Goal: Task Accomplishment & Management: Complete application form

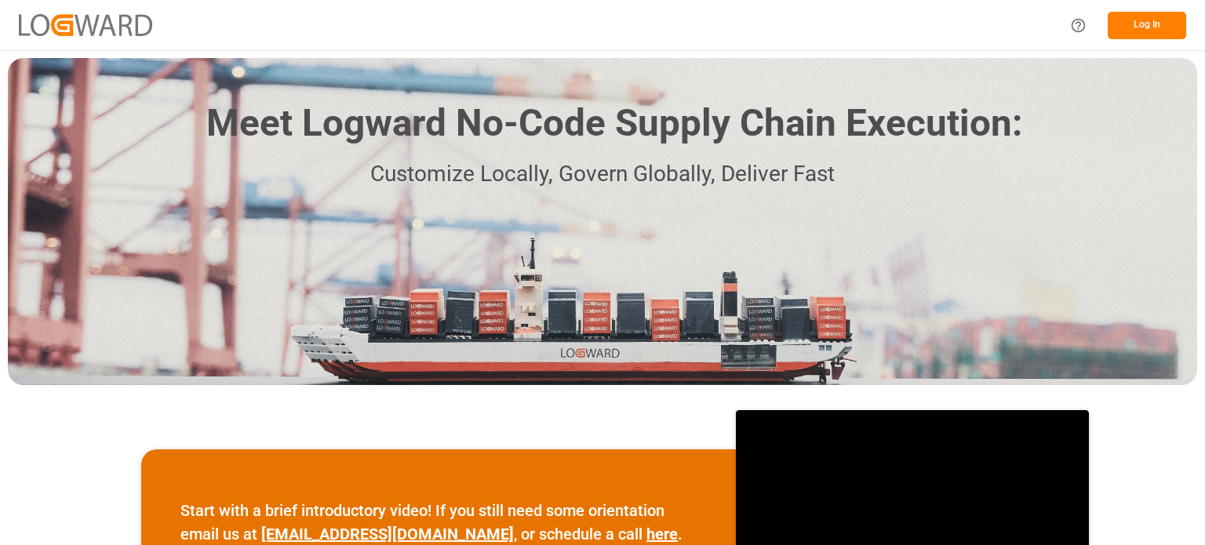
click at [1149, 20] on button "Log In" at bounding box center [1147, 25] width 78 height 27
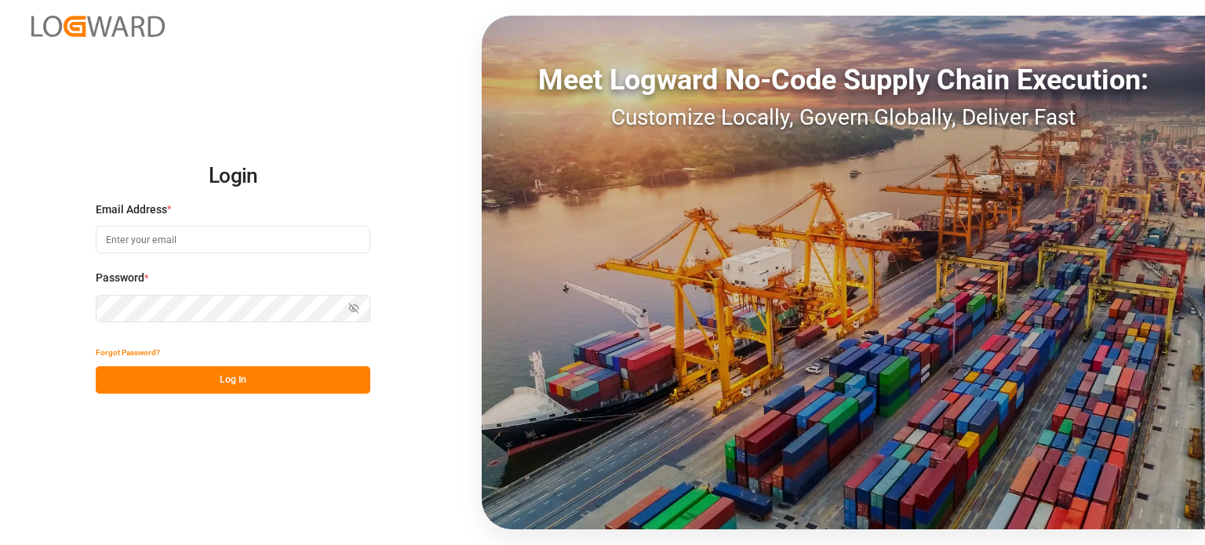
type input "[PERSON_NAME][EMAIL_ADDRESS][PERSON_NAME][DOMAIN_NAME]"
click at [248, 377] on button "Log In" at bounding box center [233, 379] width 275 height 27
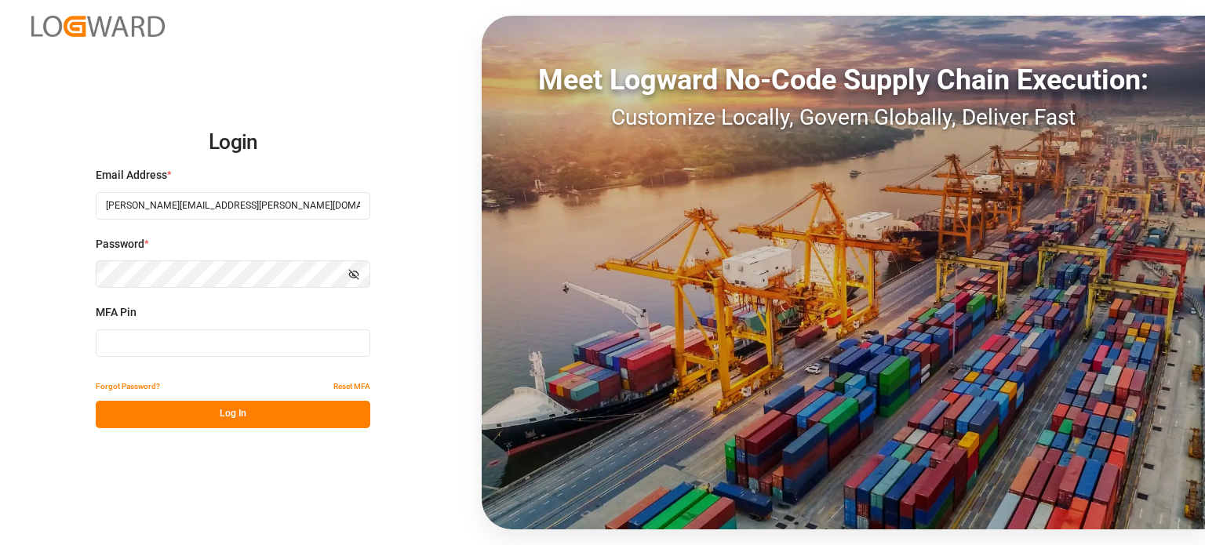
click at [244, 334] on input at bounding box center [233, 343] width 275 height 27
click at [201, 345] on input at bounding box center [233, 343] width 275 height 27
type input "189416"
click at [207, 413] on button "Log In" at bounding box center [233, 414] width 275 height 27
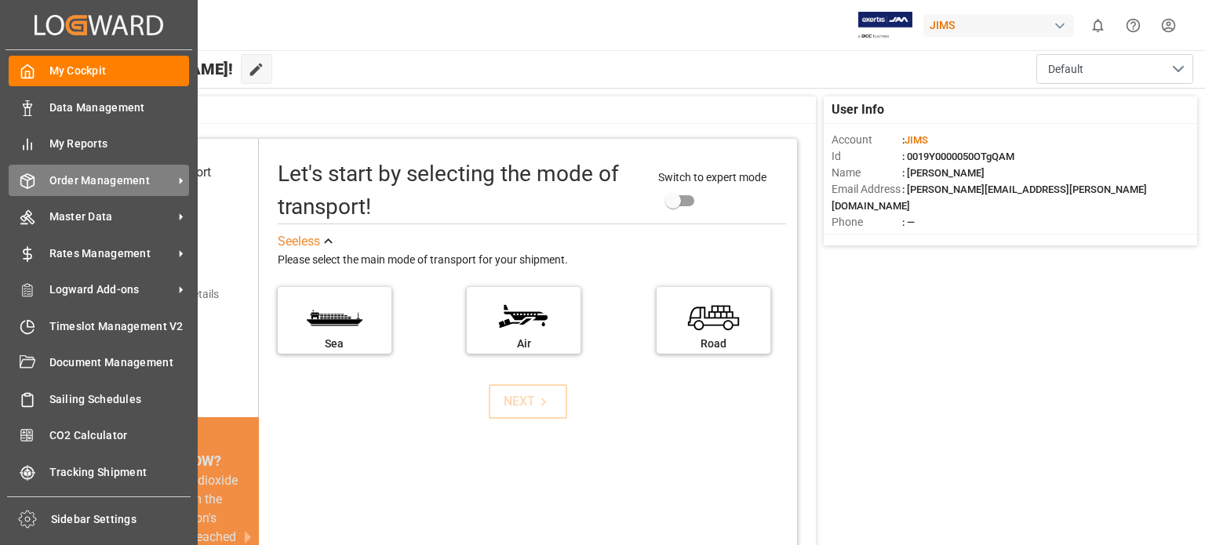
click at [107, 184] on span "Order Management" at bounding box center [111, 181] width 124 height 16
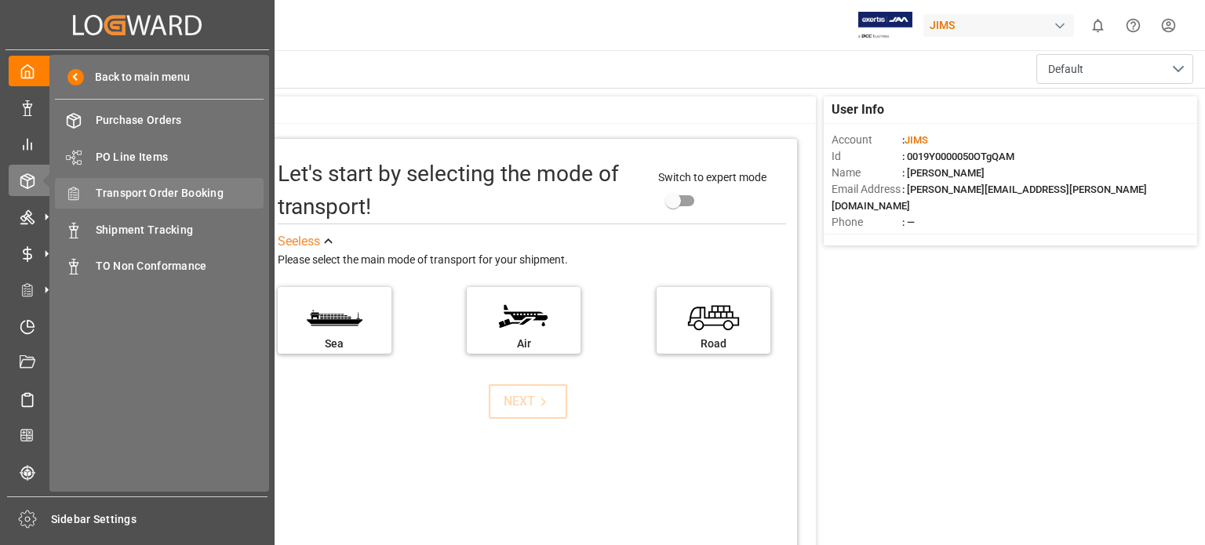
click at [158, 194] on span "Transport Order Booking" at bounding box center [180, 193] width 169 height 16
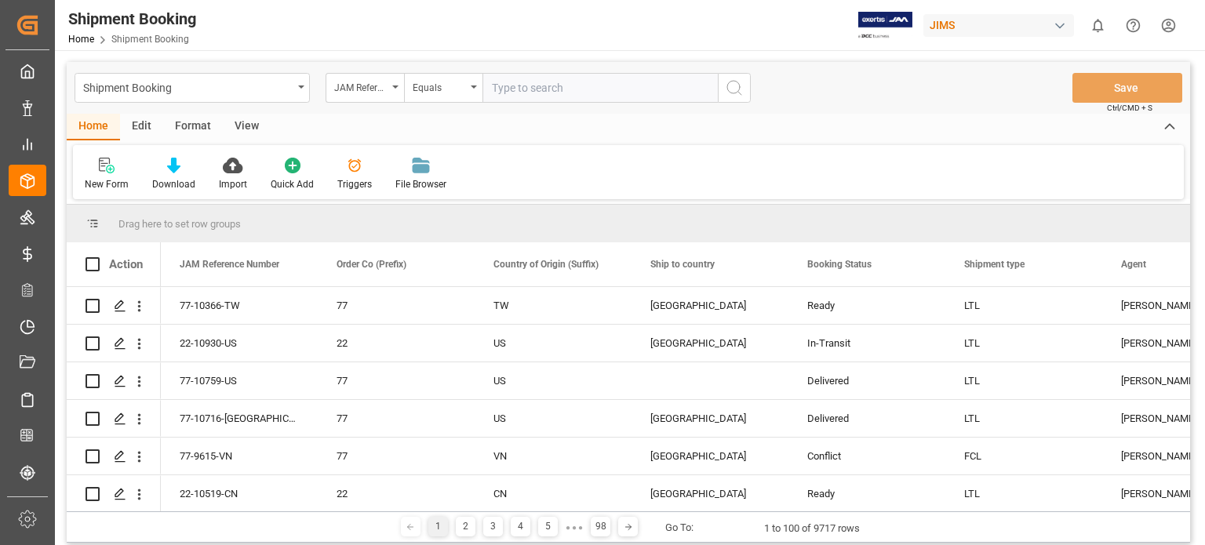
click at [560, 93] on input "text" at bounding box center [600, 88] width 235 height 30
type input "77-10760-US"
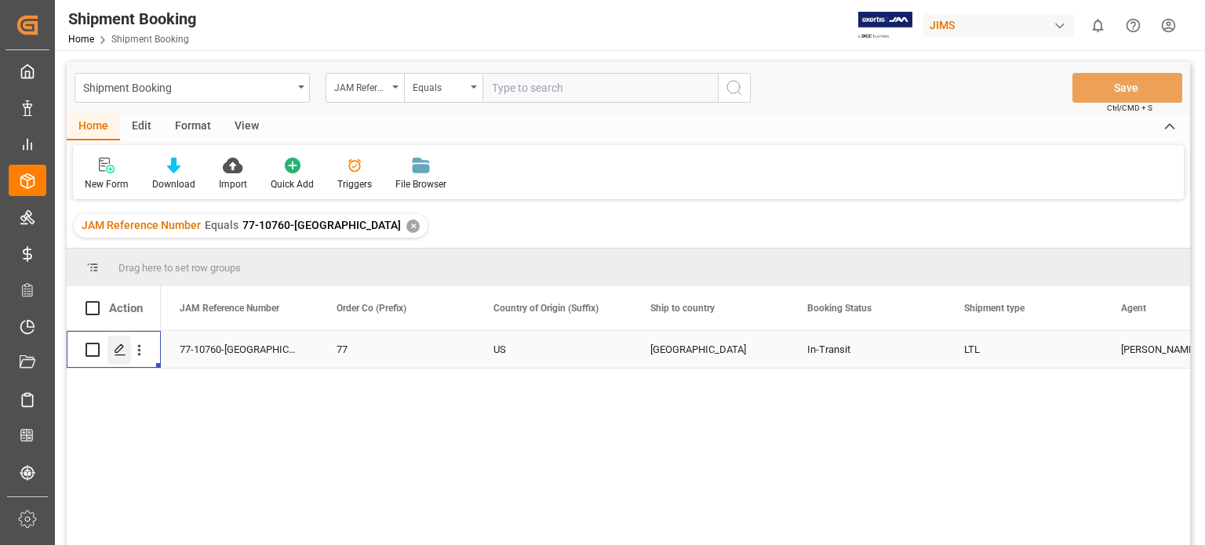
click at [115, 355] on line "Press SPACE to select this row." at bounding box center [119, 355] width 9 height 0
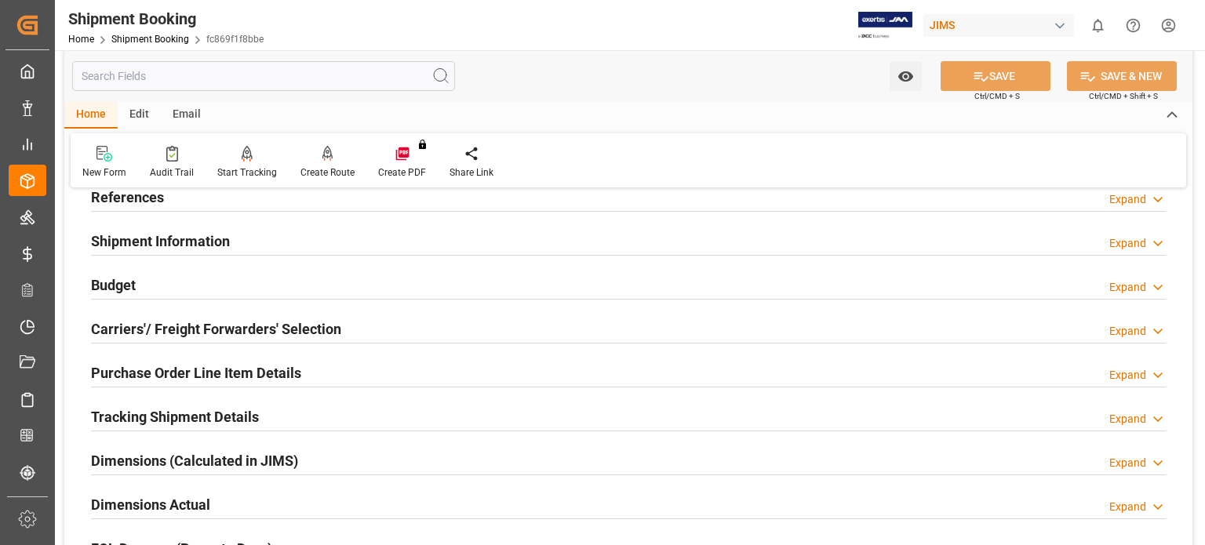
scroll to position [130, 0]
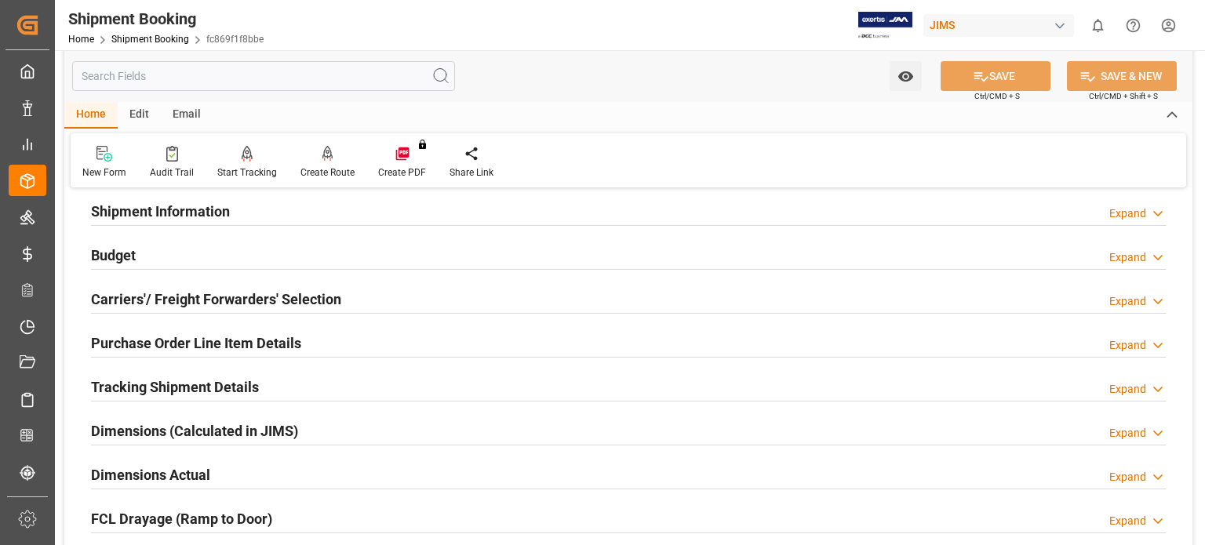
click at [155, 394] on h2 "Tracking Shipment Details" at bounding box center [175, 387] width 168 height 21
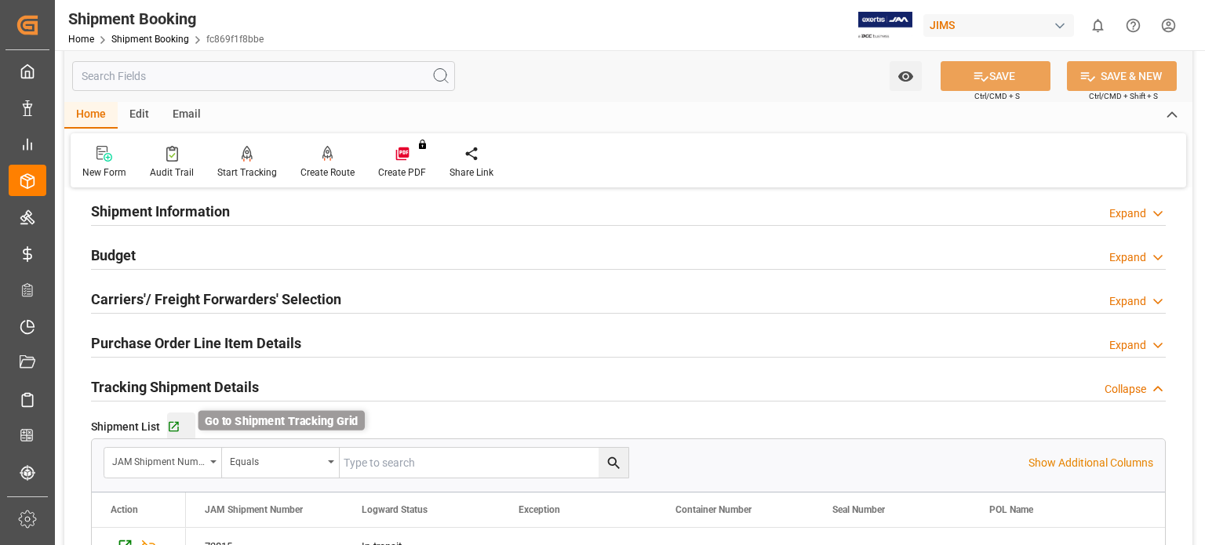
click at [176, 422] on icon "button" at bounding box center [174, 427] width 10 height 10
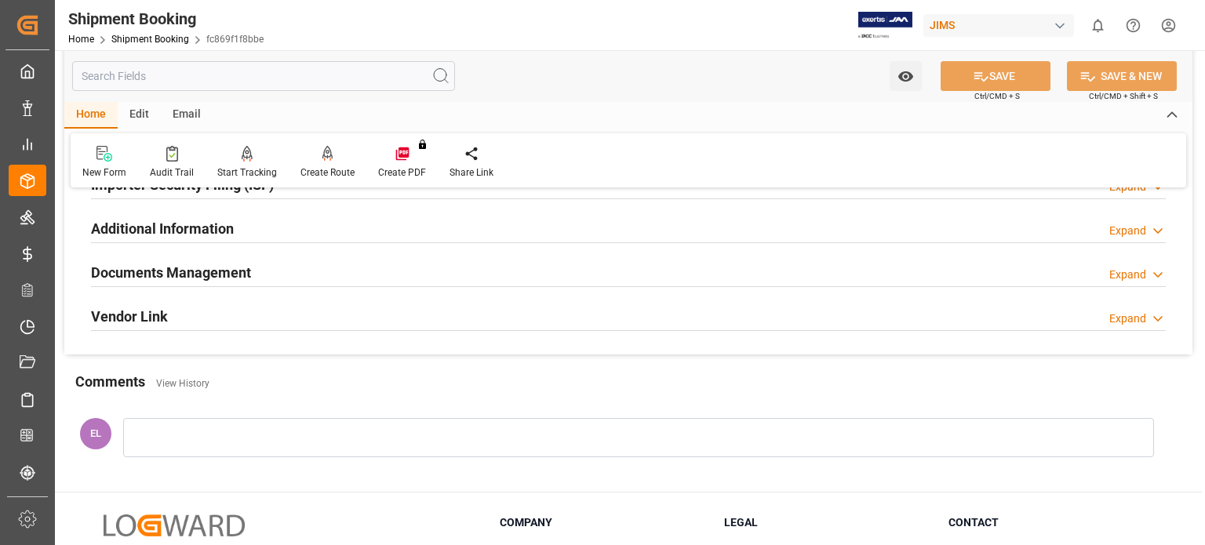
scroll to position [654, 0]
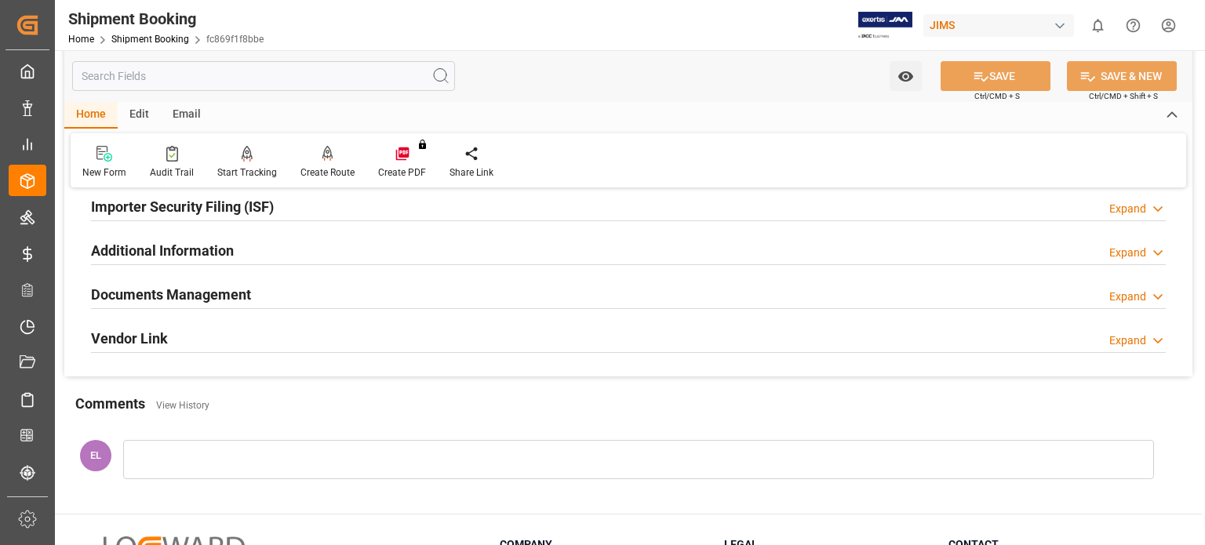
click at [219, 297] on h2 "Documents Management" at bounding box center [171, 294] width 160 height 21
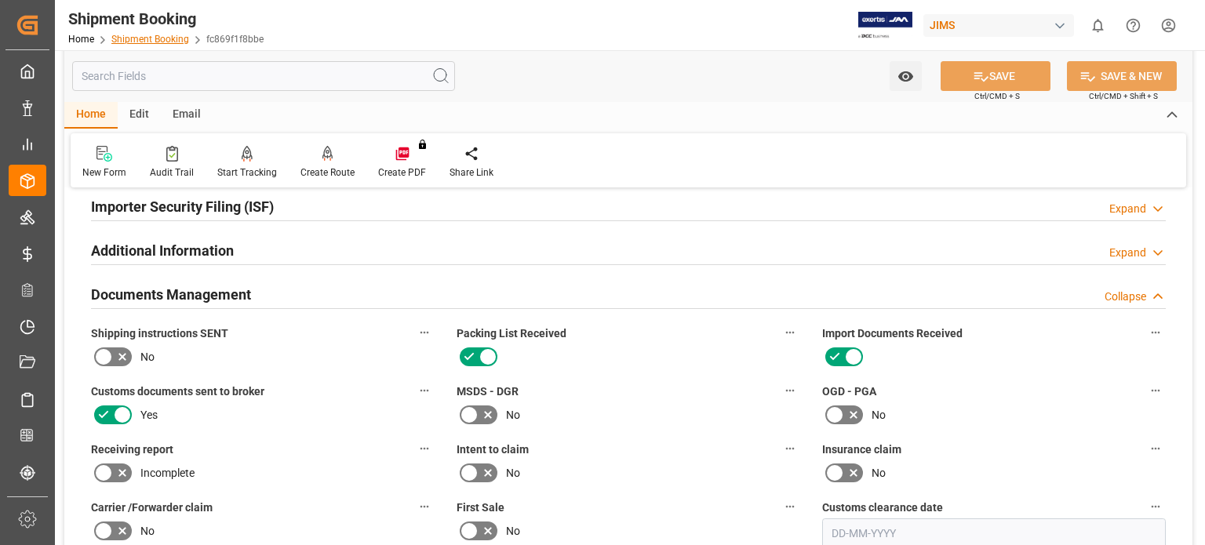
click at [154, 40] on link "Shipment Booking" at bounding box center [150, 39] width 78 height 11
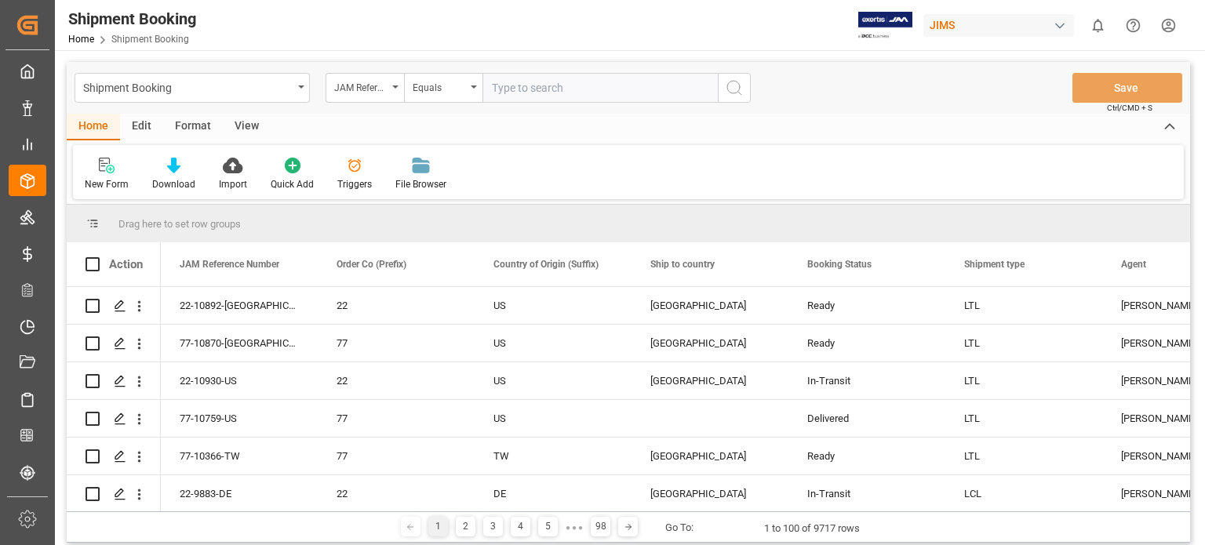
click at [553, 87] on input "text" at bounding box center [600, 88] width 235 height 30
type input "77-10724-SE"
click at [733, 93] on icon "search button" at bounding box center [734, 87] width 19 height 19
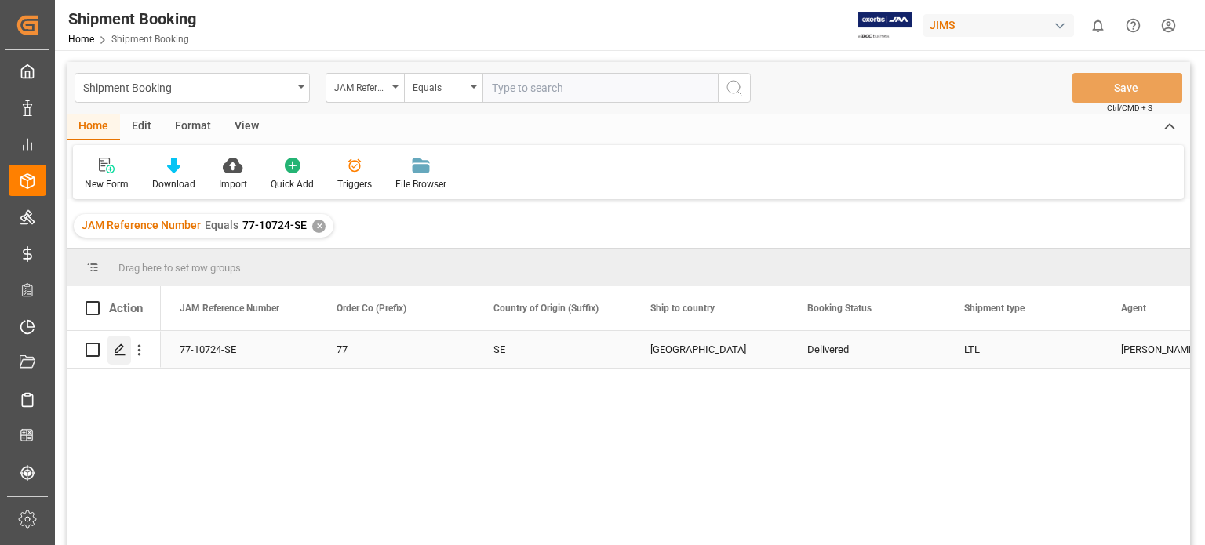
click at [116, 351] on icon "Press SPACE to select this row." at bounding box center [120, 350] width 13 height 13
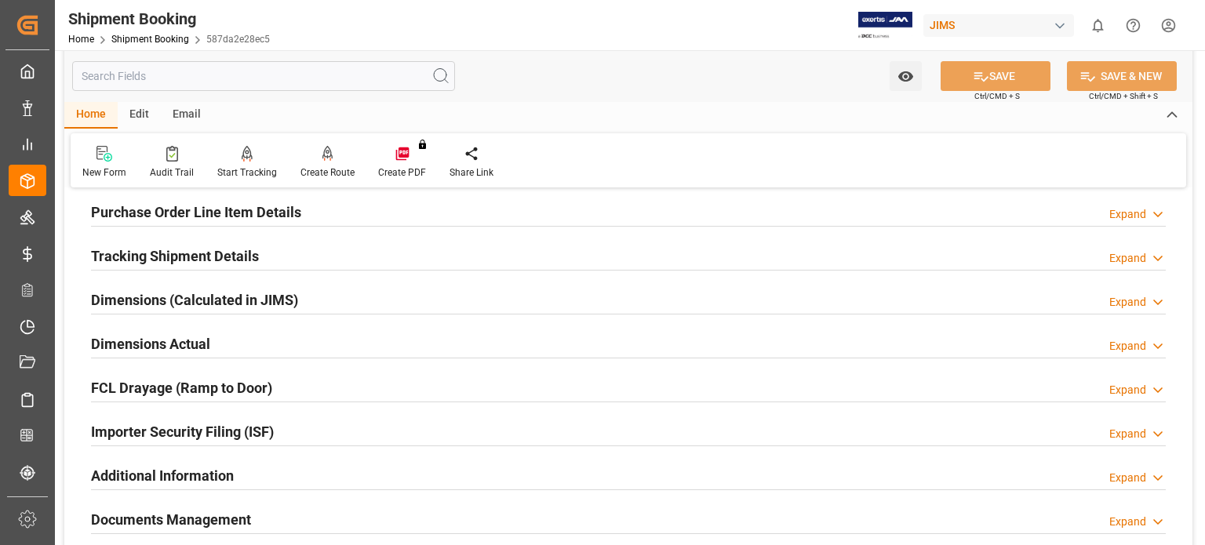
scroll to position [392, 0]
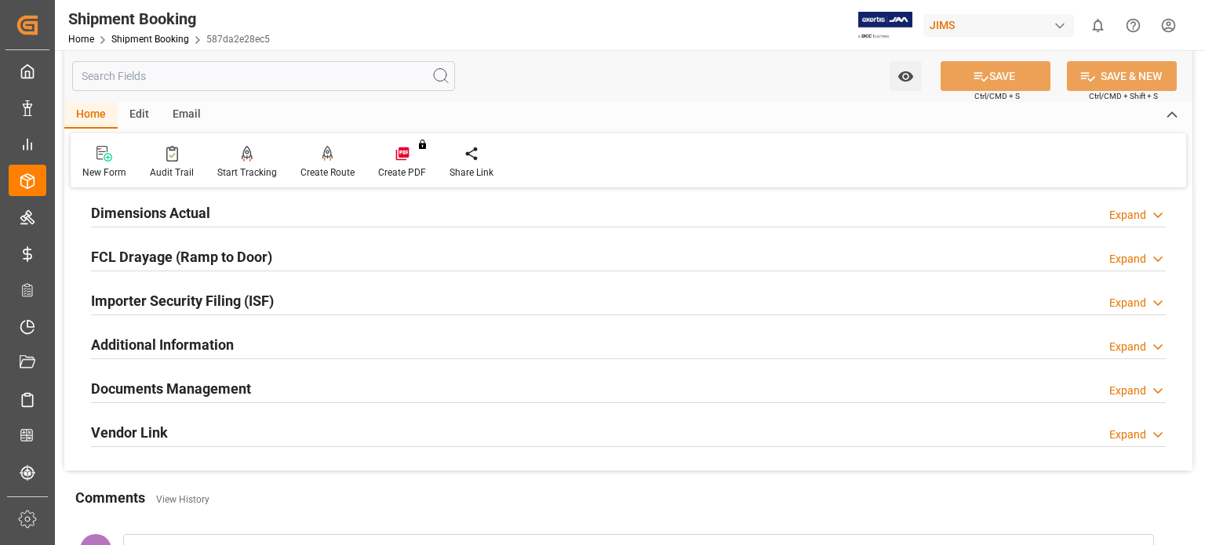
click at [190, 386] on h2 "Documents Management" at bounding box center [171, 388] width 160 height 21
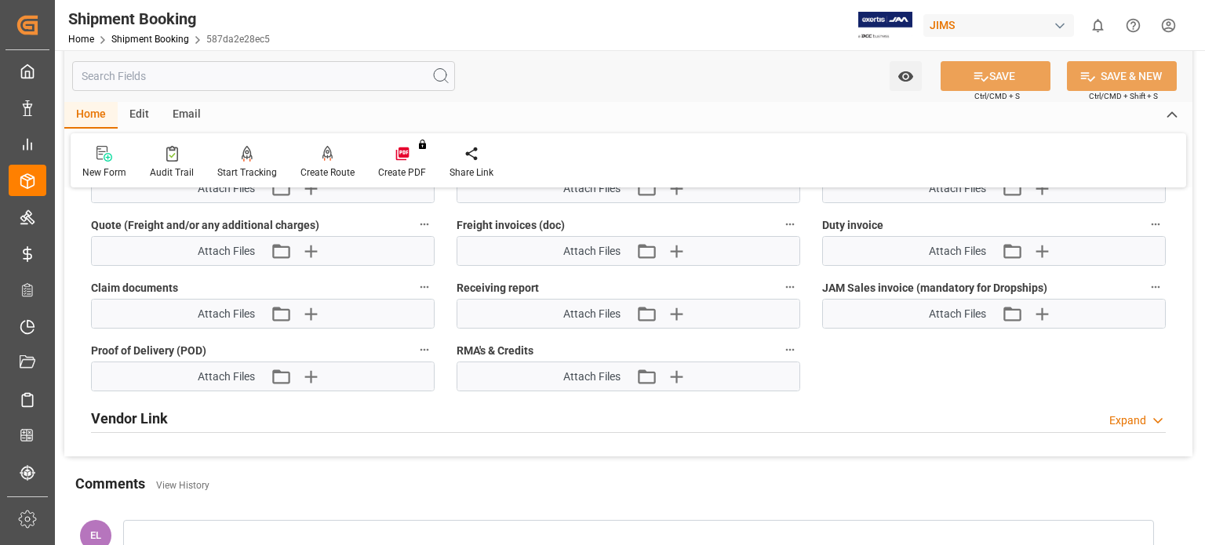
scroll to position [1046, 0]
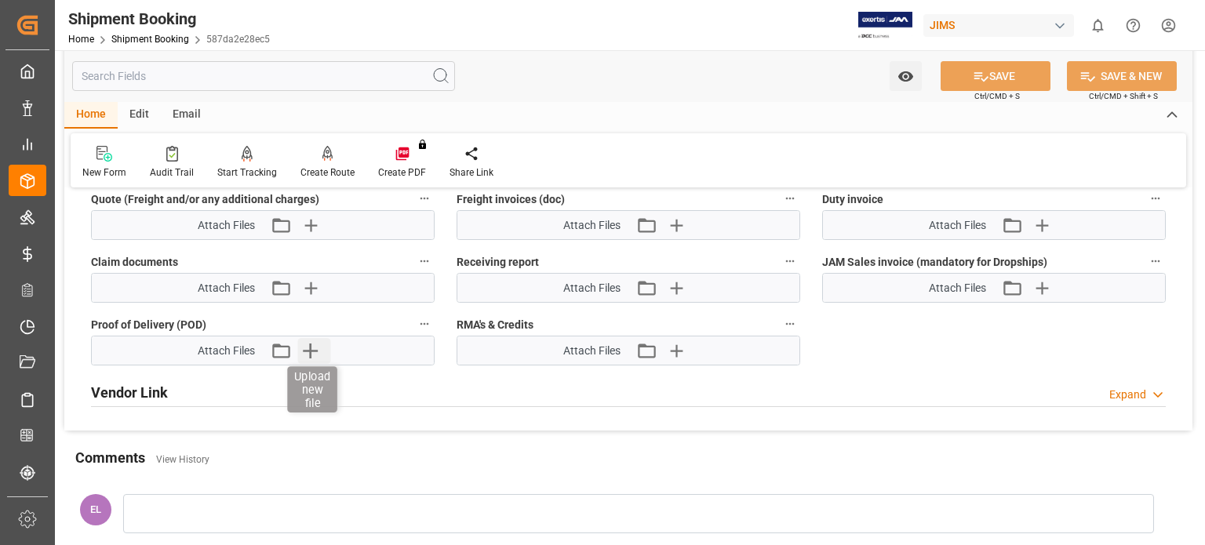
click at [319, 341] on icon "button" at bounding box center [310, 350] width 25 height 25
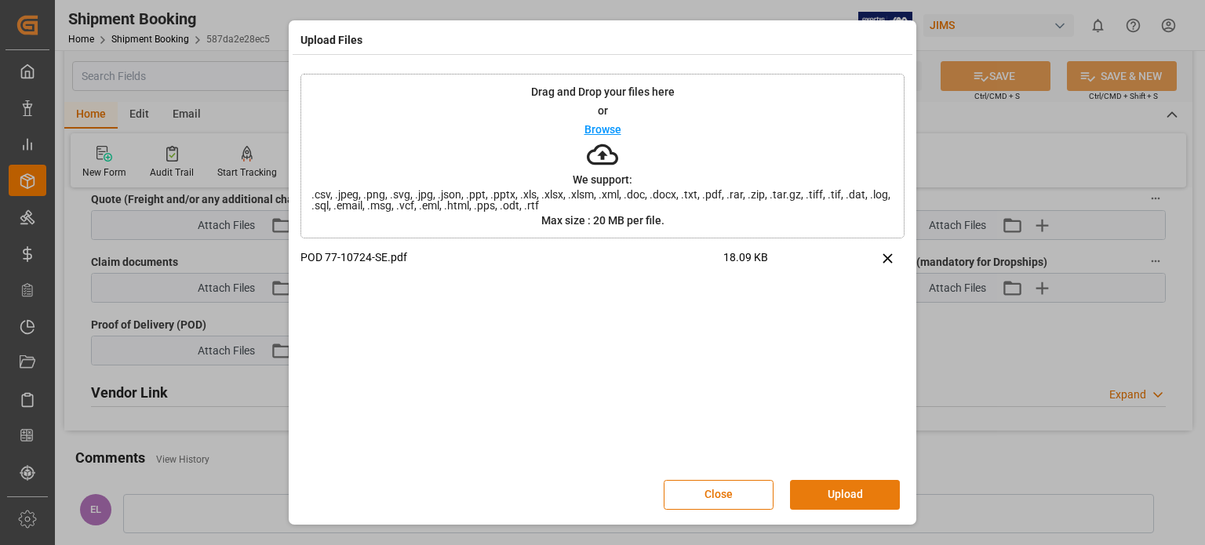
click at [818, 487] on button "Upload" at bounding box center [845, 495] width 110 height 30
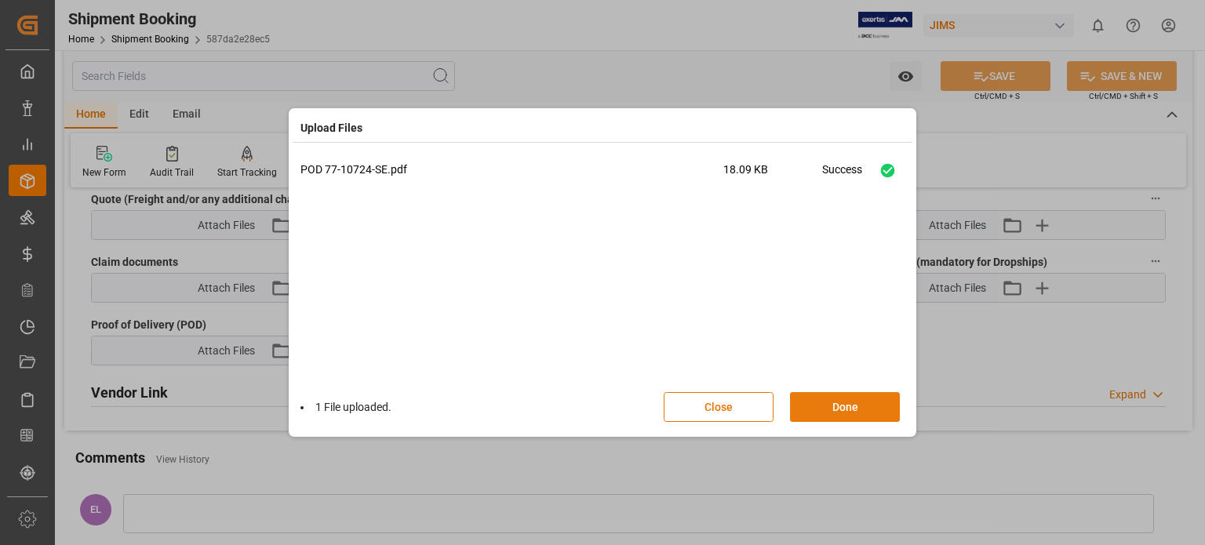
click at [819, 402] on button "Done" at bounding box center [845, 407] width 110 height 30
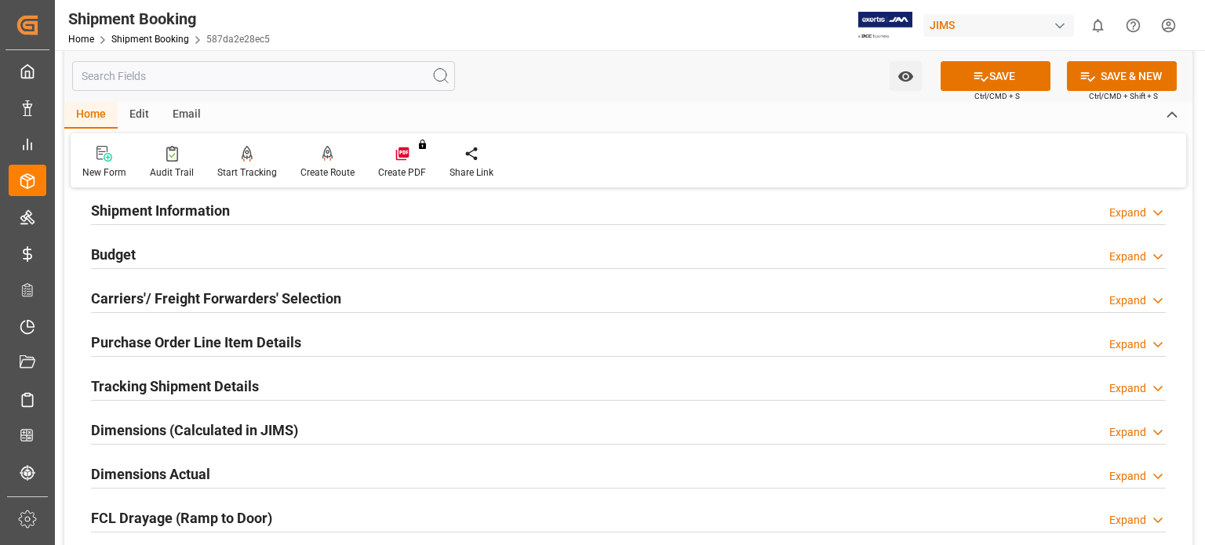
scroll to position [130, 0]
click at [249, 385] on h2 "Tracking Shipment Details" at bounding box center [175, 387] width 168 height 21
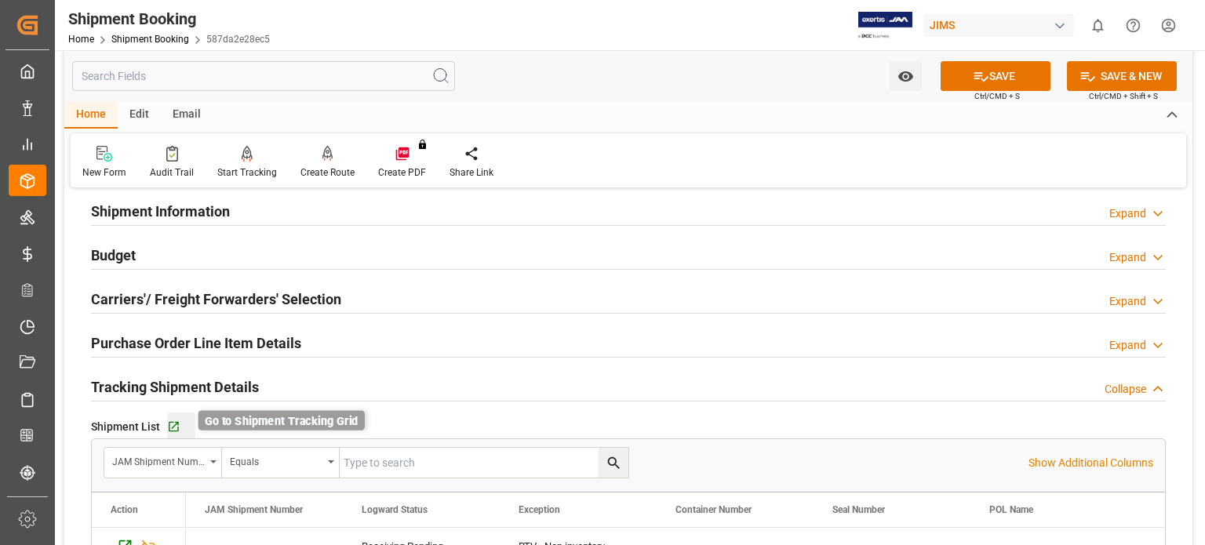
click at [173, 422] on icon "button" at bounding box center [173, 427] width 13 height 13
click at [140, 34] on link "Shipment Booking" at bounding box center [150, 39] width 78 height 11
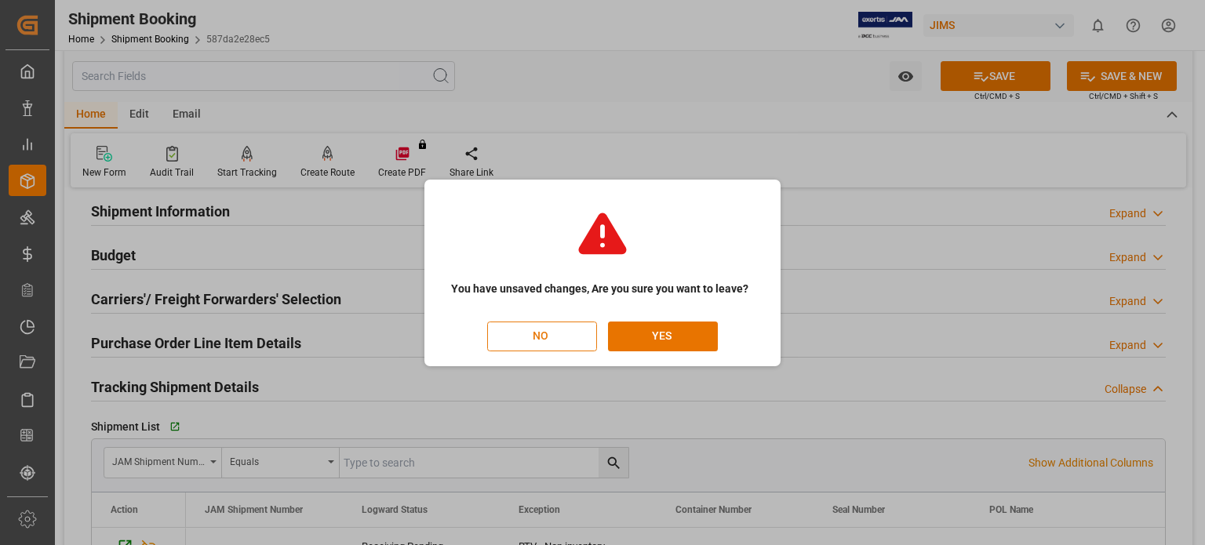
click at [563, 337] on button "NO" at bounding box center [542, 337] width 110 height 30
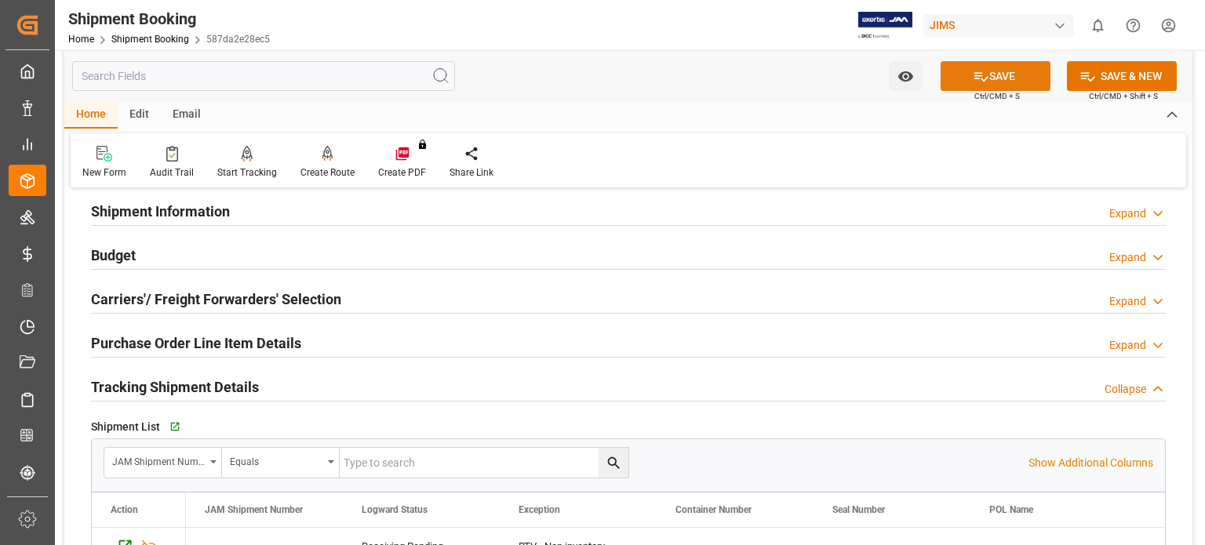
click at [1001, 81] on button "SAVE" at bounding box center [996, 76] width 110 height 30
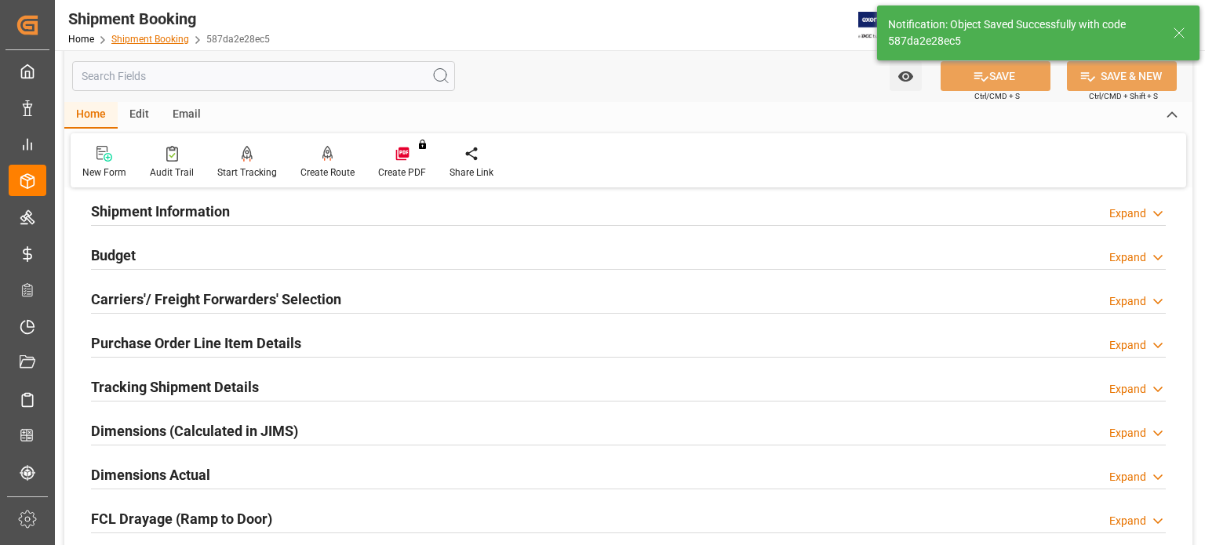
click at [152, 38] on link "Shipment Booking" at bounding box center [150, 39] width 78 height 11
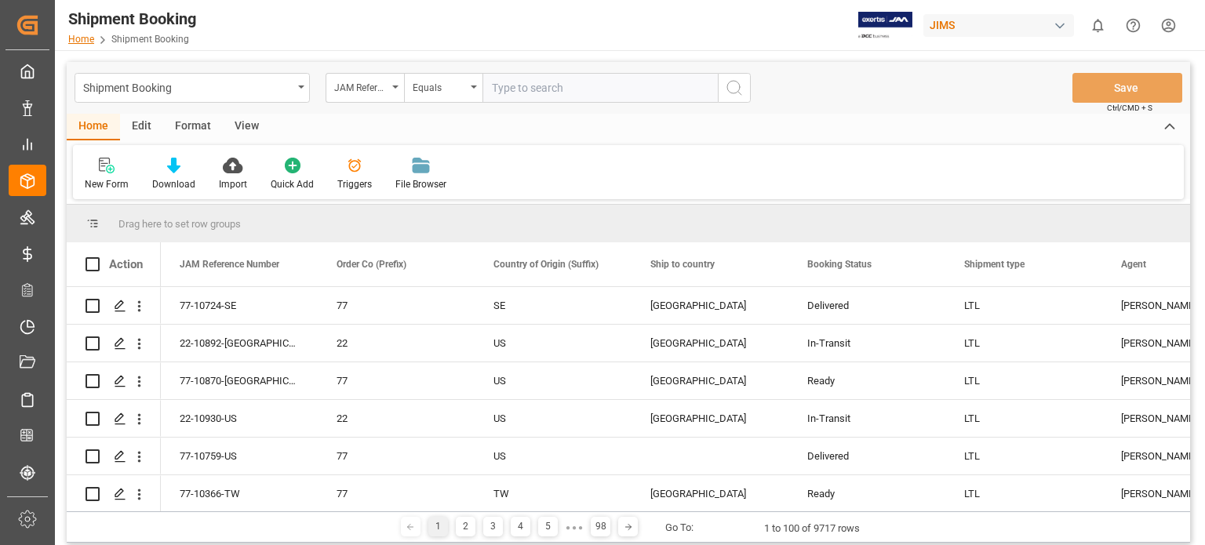
click at [72, 37] on link "Home" at bounding box center [81, 39] width 26 height 11
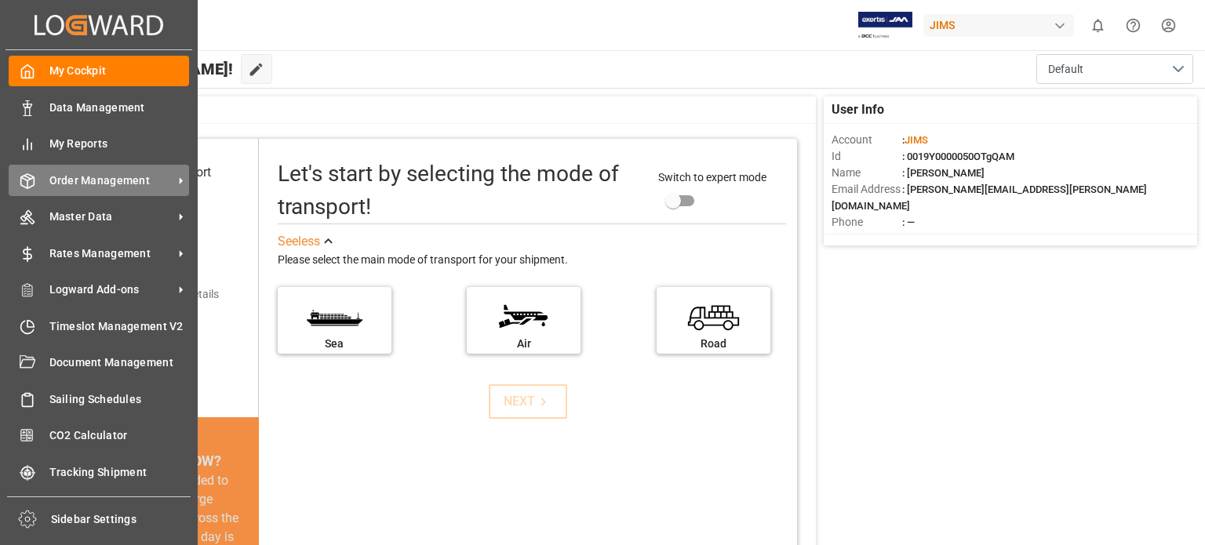
click at [97, 175] on span "Order Management" at bounding box center [111, 181] width 124 height 16
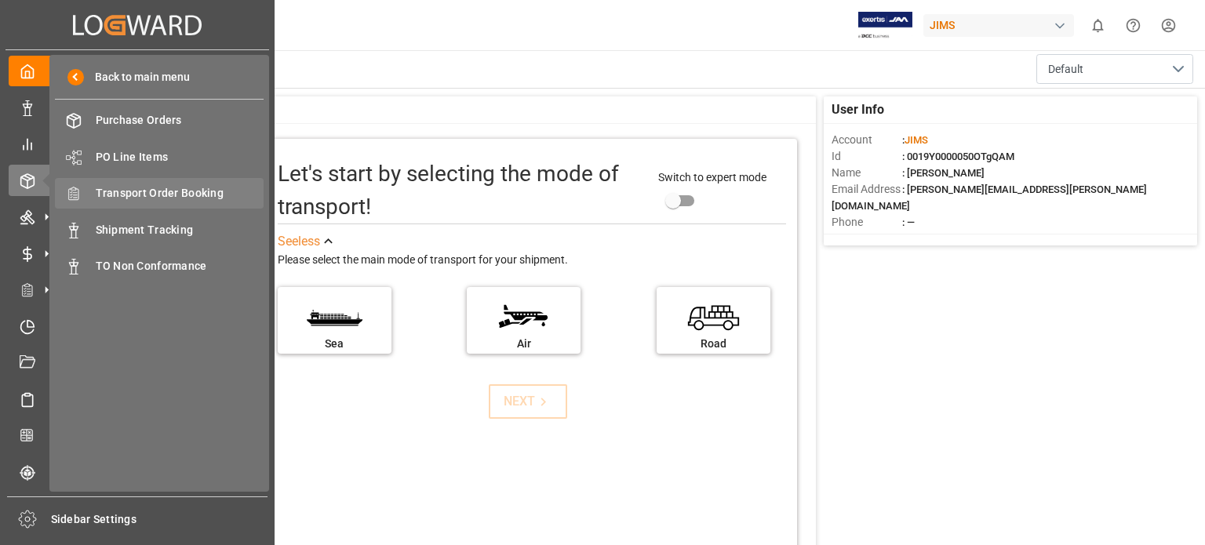
click at [195, 187] on span "Transport Order Booking" at bounding box center [180, 193] width 169 height 16
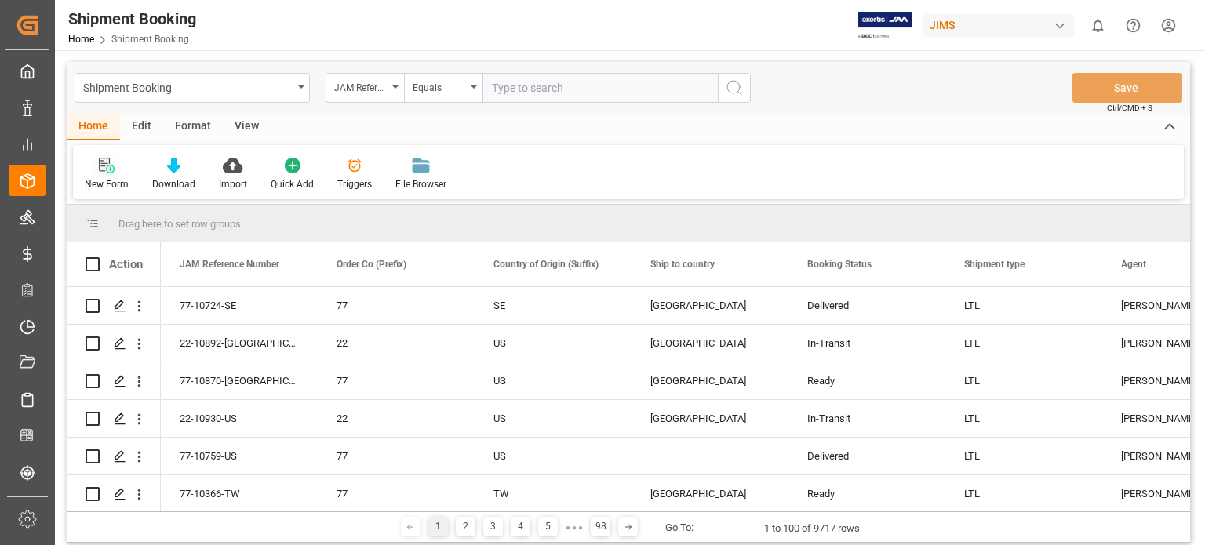
click at [99, 173] on icon at bounding box center [107, 166] width 16 height 16
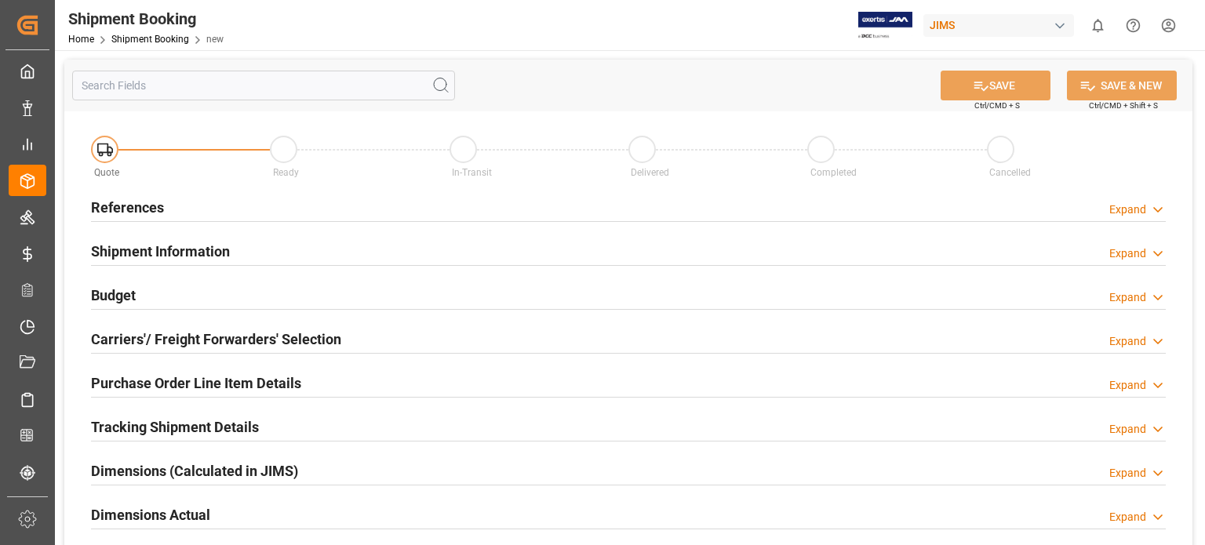
click at [129, 200] on h2 "References" at bounding box center [127, 207] width 73 height 21
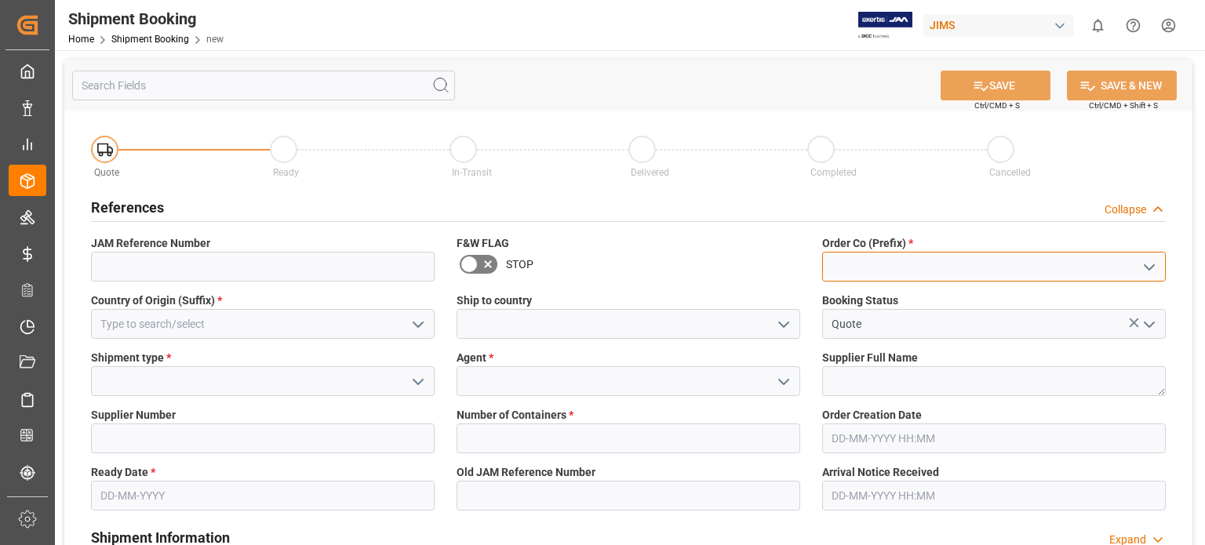
click at [880, 268] on input at bounding box center [994, 267] width 344 height 30
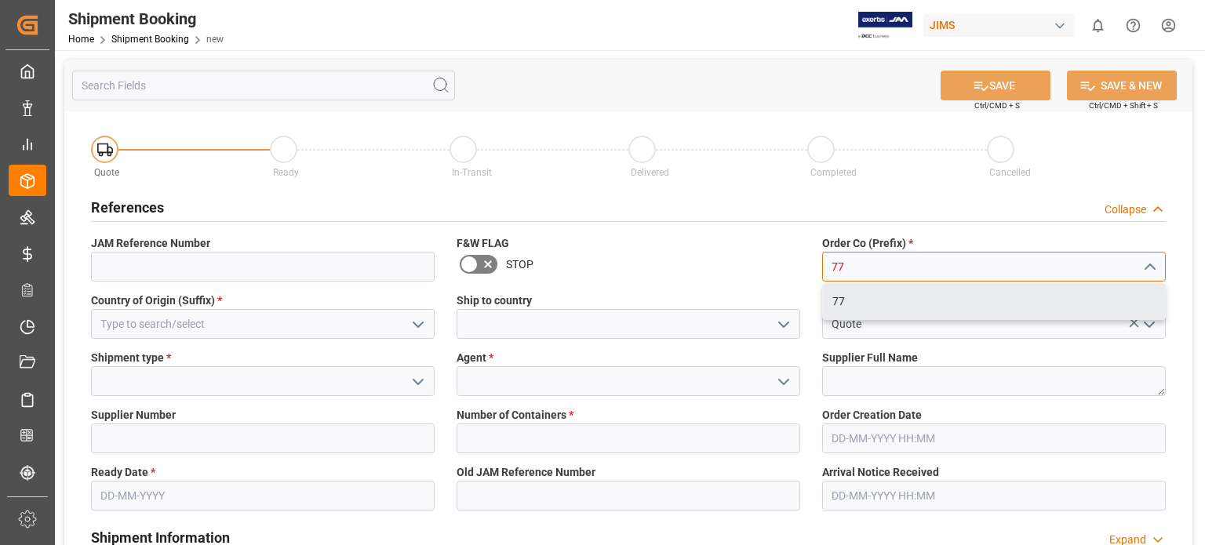
click at [867, 303] on div "77" at bounding box center [994, 301] width 342 height 35
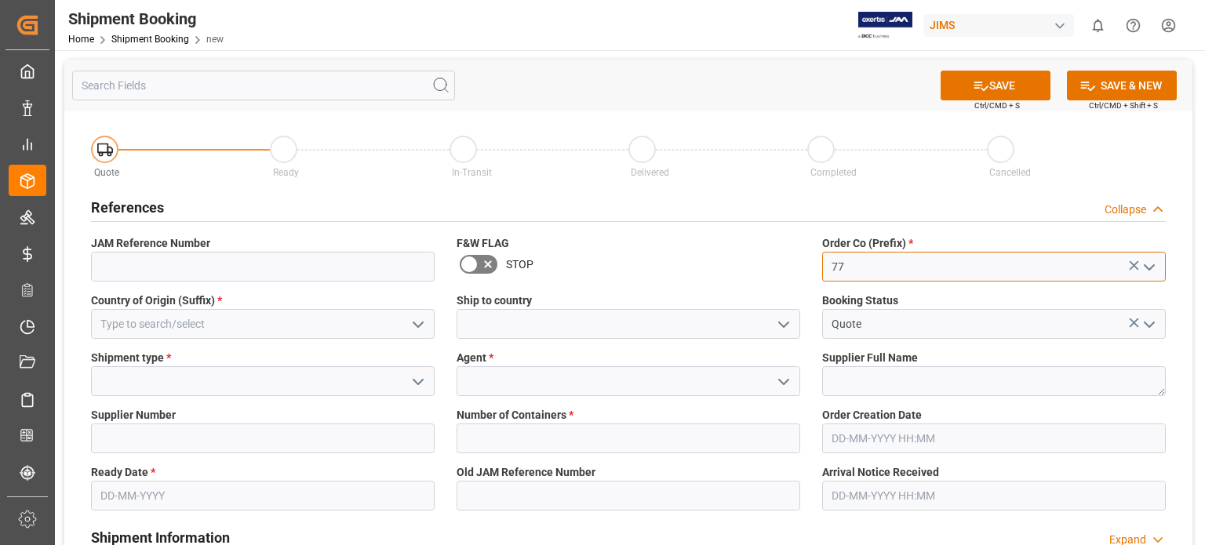
scroll to position [130, 0]
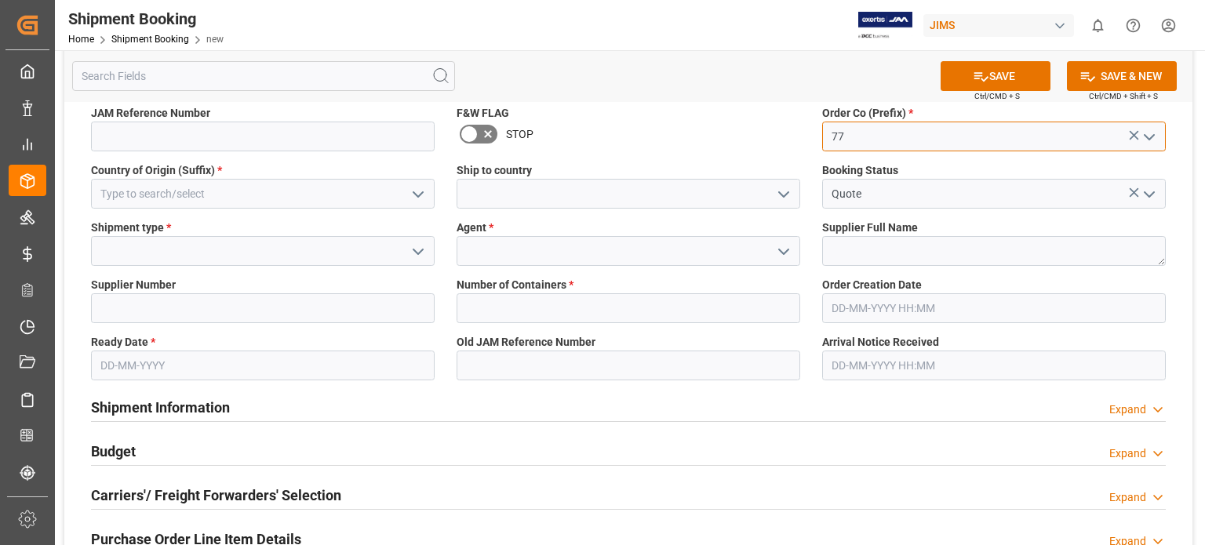
type input "77"
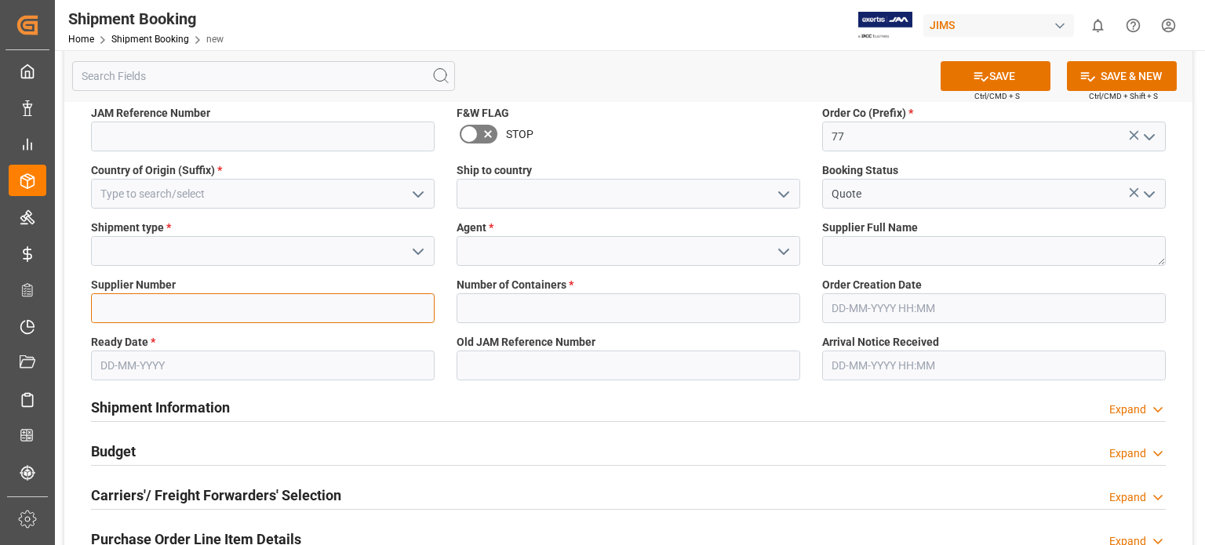
click at [122, 300] on input at bounding box center [263, 308] width 344 height 30
paste input "181969"
type input "181969"
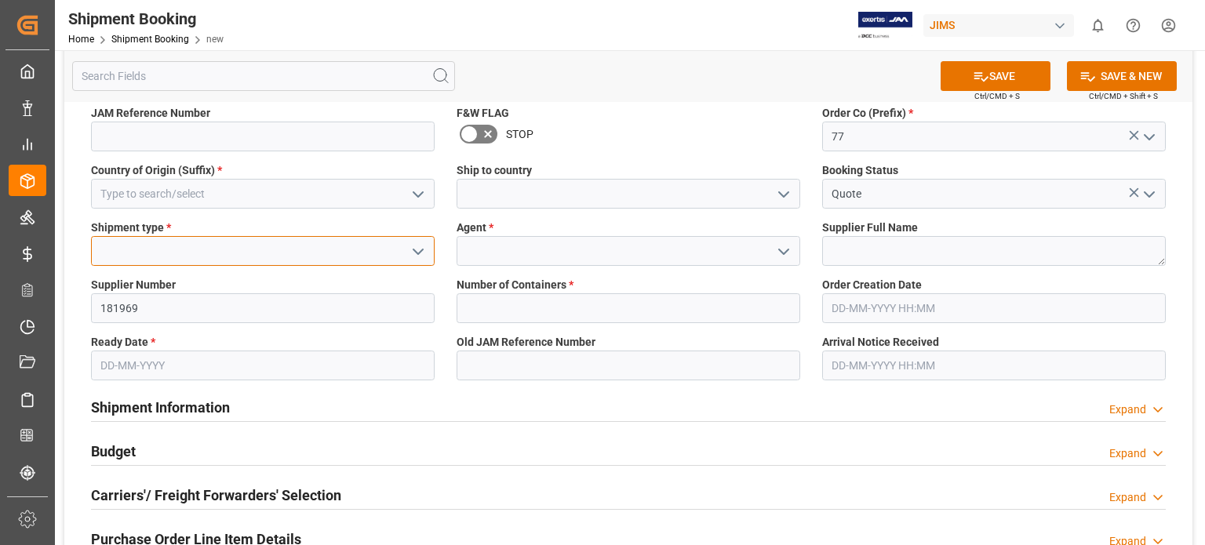
click at [188, 247] on input at bounding box center [263, 251] width 344 height 30
click at [185, 249] on input at bounding box center [263, 251] width 344 height 30
click at [421, 246] on icon "open menu" at bounding box center [418, 251] width 19 height 19
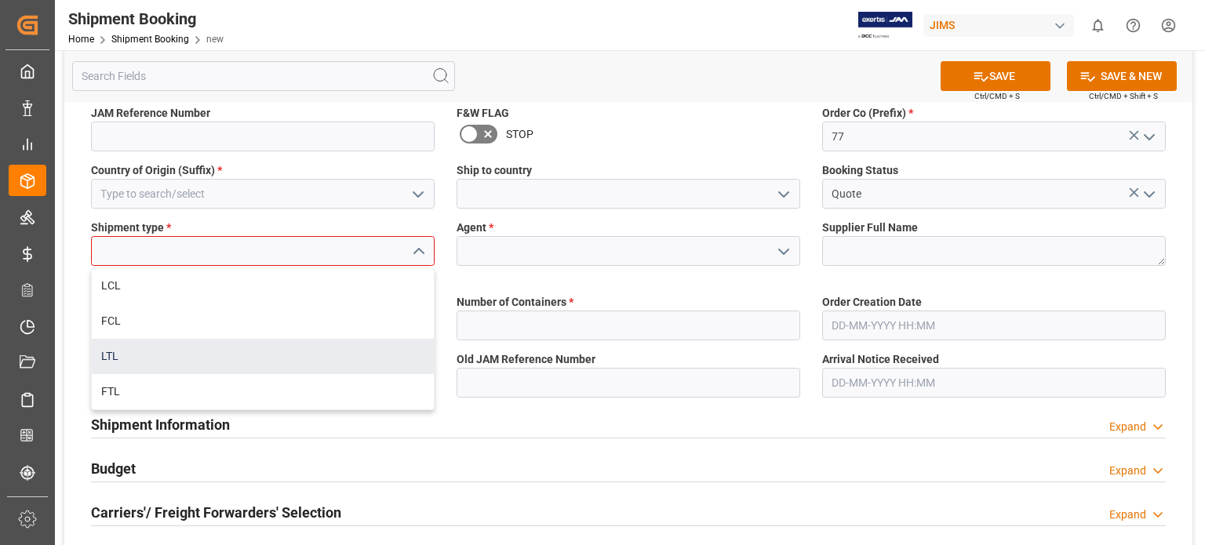
click at [342, 355] on div "LTL" at bounding box center [263, 356] width 342 height 35
type input "LTL"
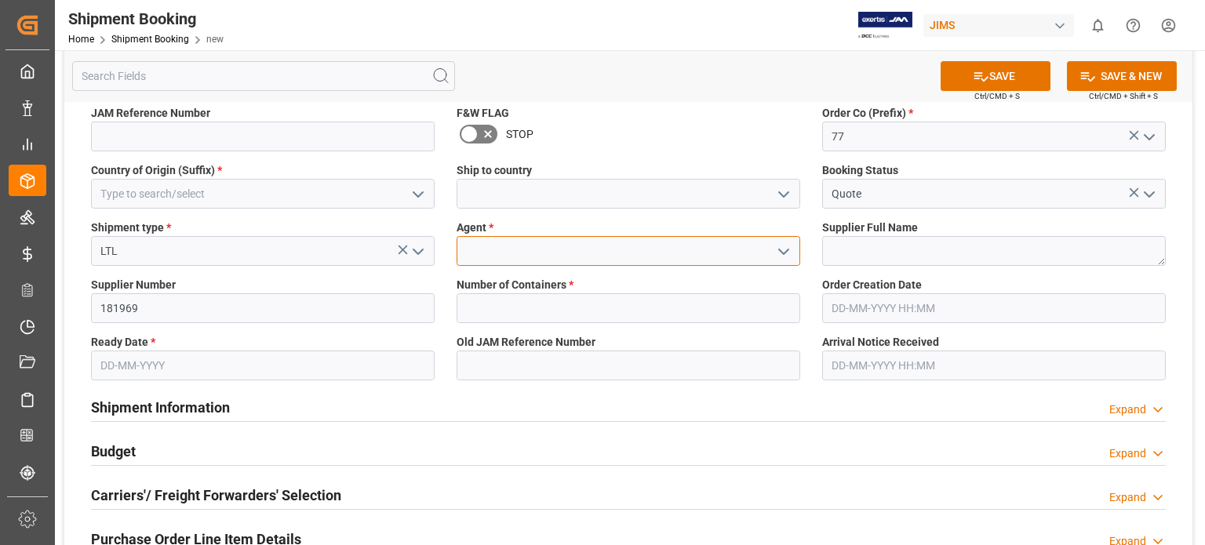
click at [538, 250] on input at bounding box center [629, 251] width 344 height 30
click at [779, 249] on polyline "open menu" at bounding box center [783, 251] width 9 height 5
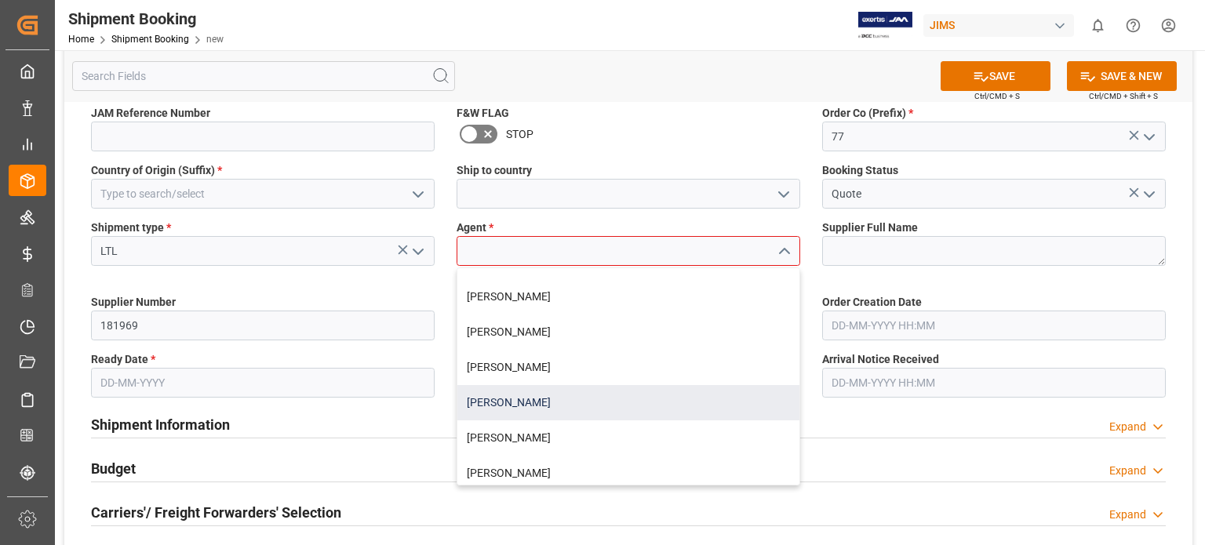
click at [672, 401] on div "[PERSON_NAME]" at bounding box center [628, 402] width 342 height 35
type input "[PERSON_NAME]"
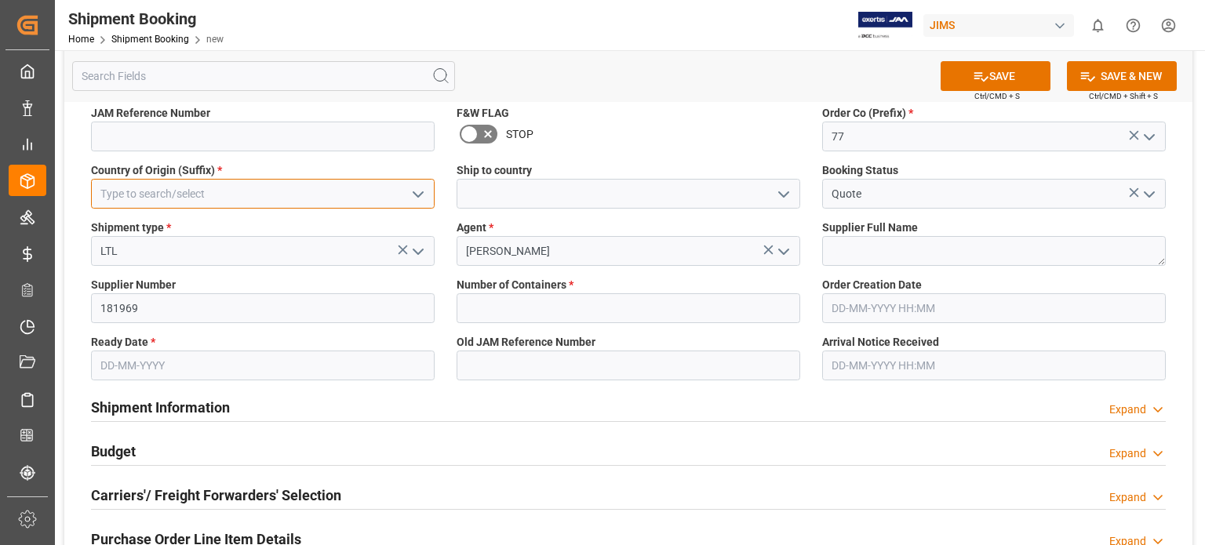
click at [249, 197] on input at bounding box center [263, 194] width 344 height 30
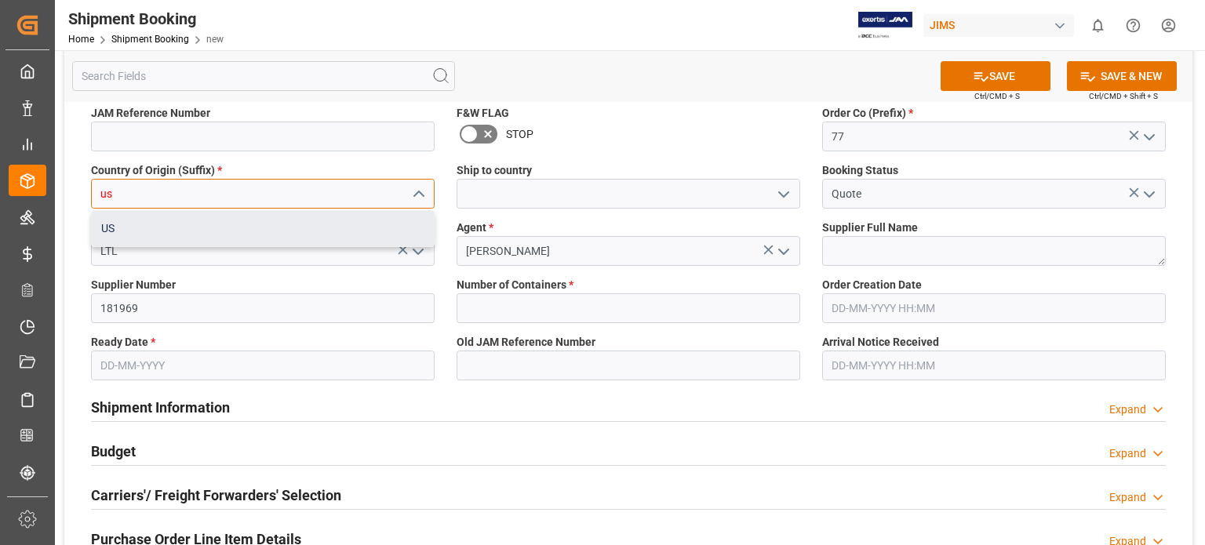
click at [231, 238] on div "US" at bounding box center [263, 228] width 342 height 35
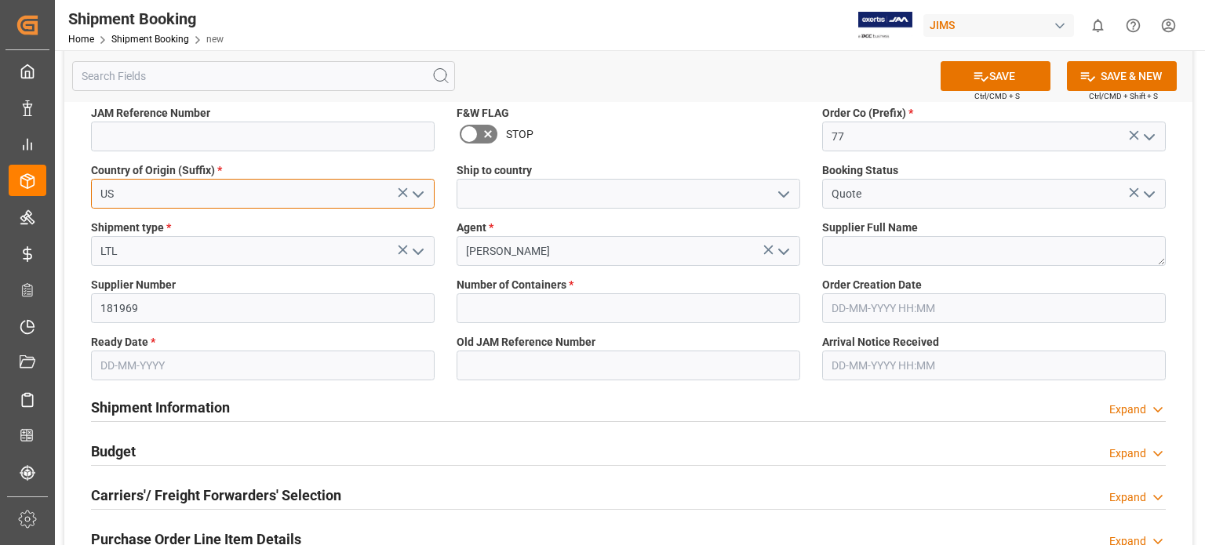
type input "US"
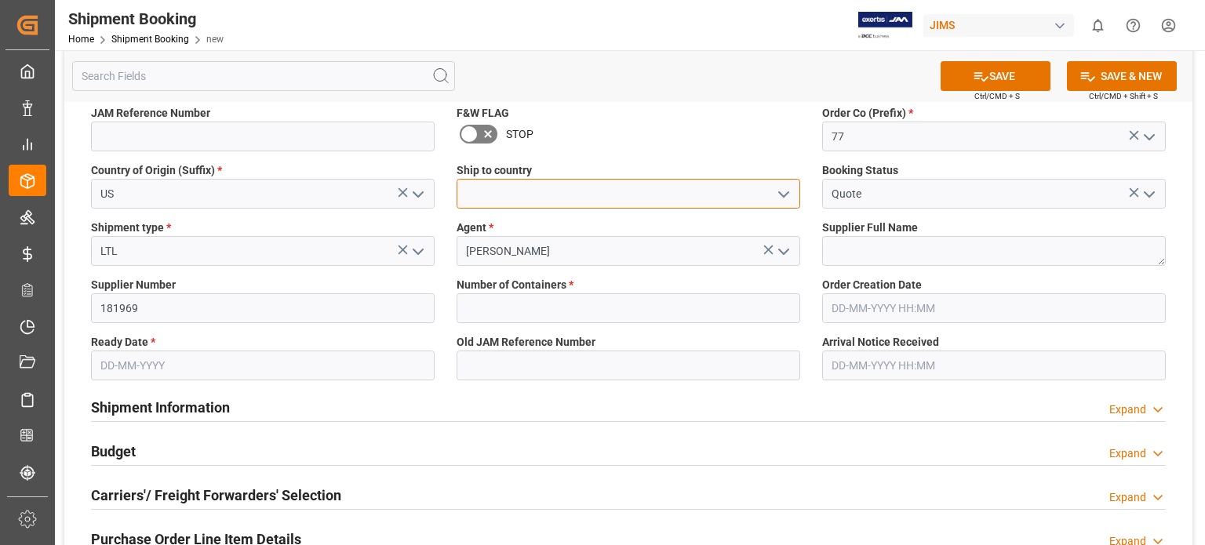
click at [534, 196] on input at bounding box center [629, 194] width 344 height 30
click at [781, 195] on polyline "open menu" at bounding box center [783, 194] width 9 height 5
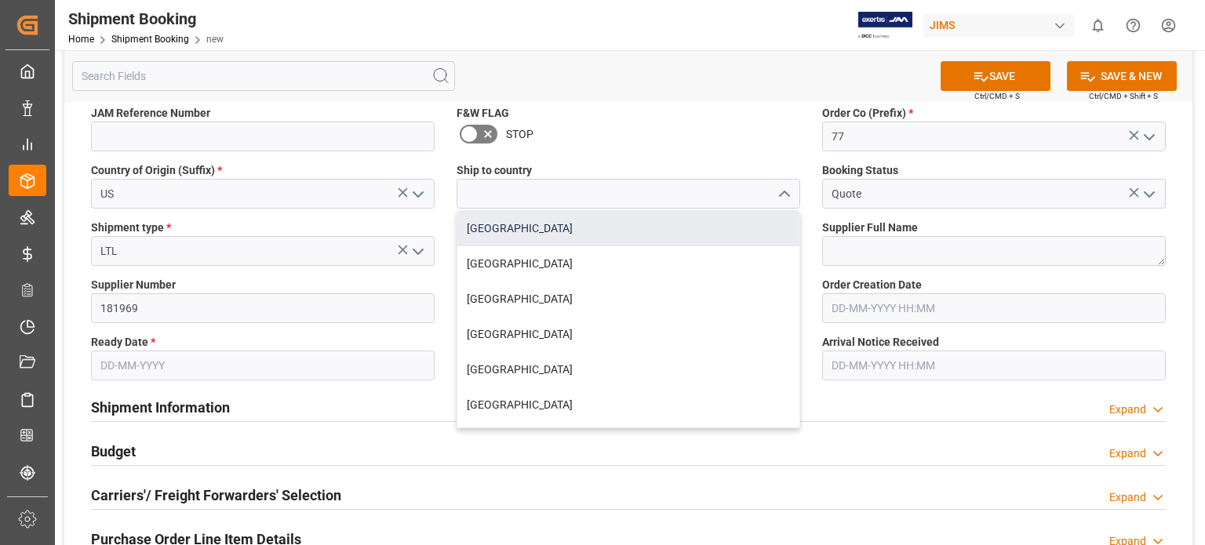
click at [699, 223] on div "[GEOGRAPHIC_DATA]" at bounding box center [628, 228] width 342 height 35
type input "[GEOGRAPHIC_DATA]"
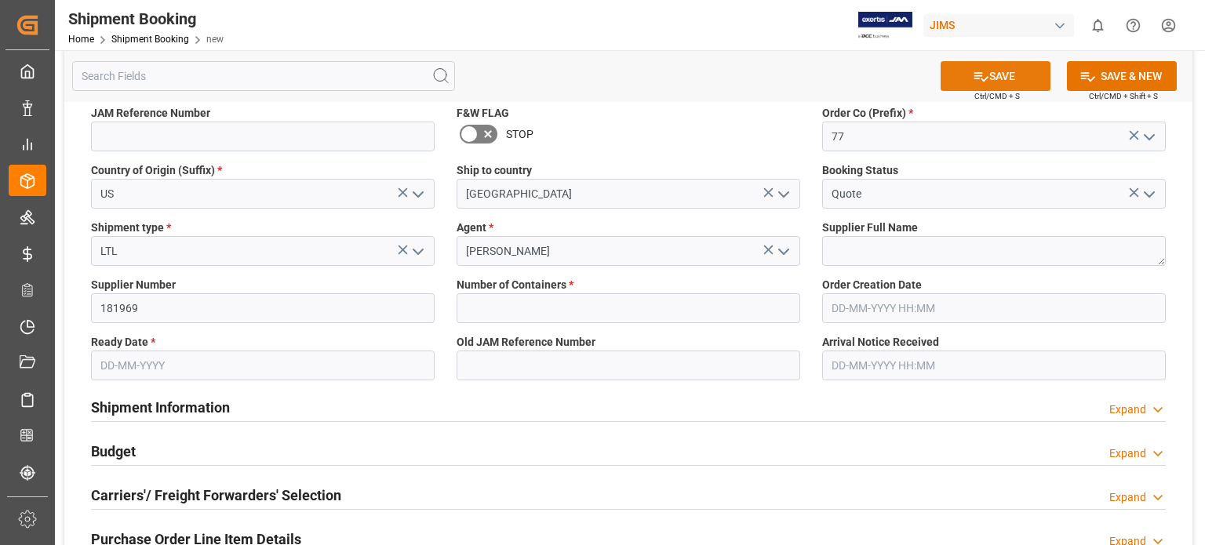
click at [1003, 81] on button "SAVE" at bounding box center [996, 76] width 110 height 30
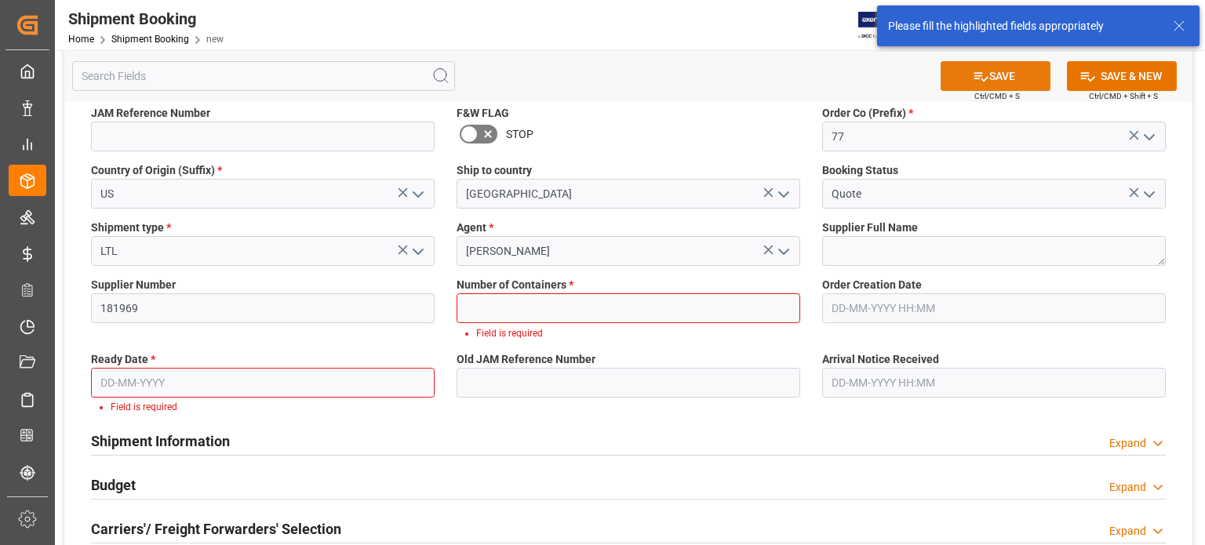
scroll to position [141, 0]
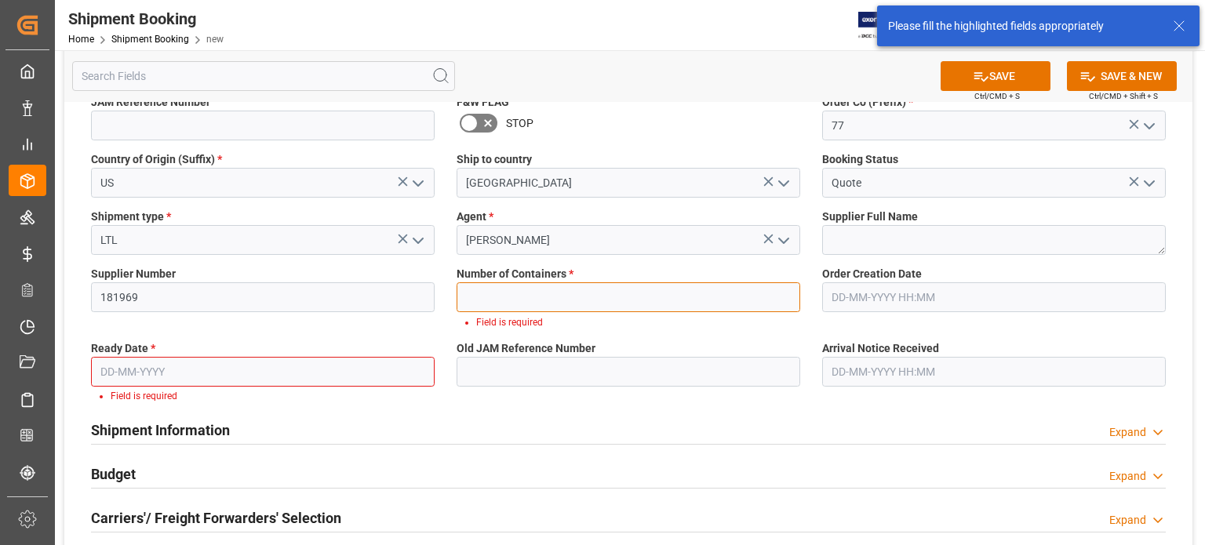
click at [587, 302] on input "text" at bounding box center [629, 297] width 344 height 30
type input "0"
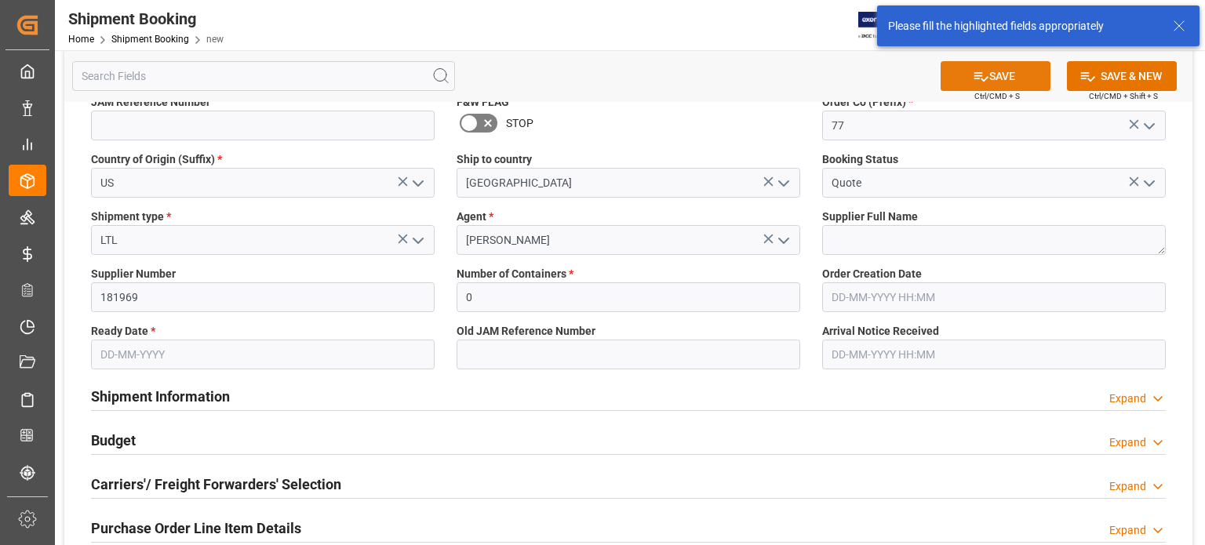
click at [989, 75] on button "SAVE" at bounding box center [996, 76] width 110 height 30
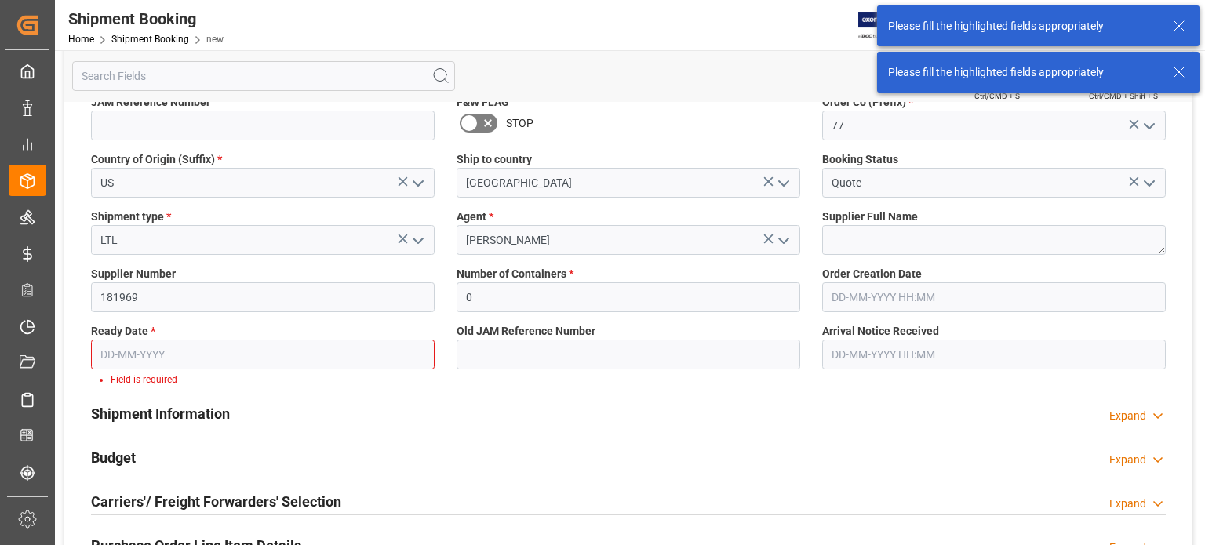
scroll to position [198, 0]
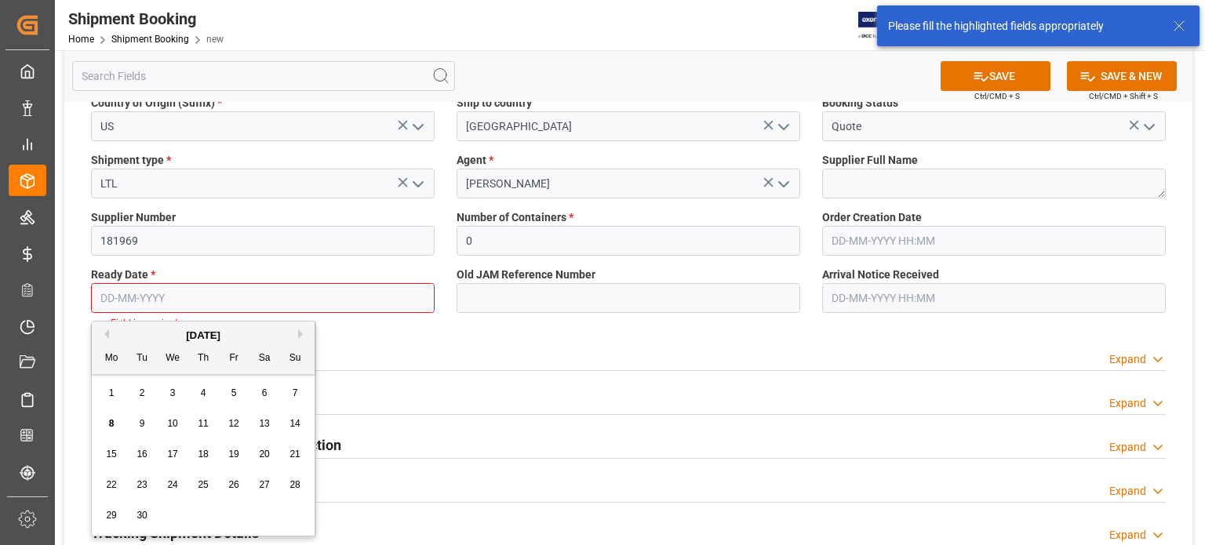
click at [176, 300] on input "text" at bounding box center [263, 298] width 344 height 30
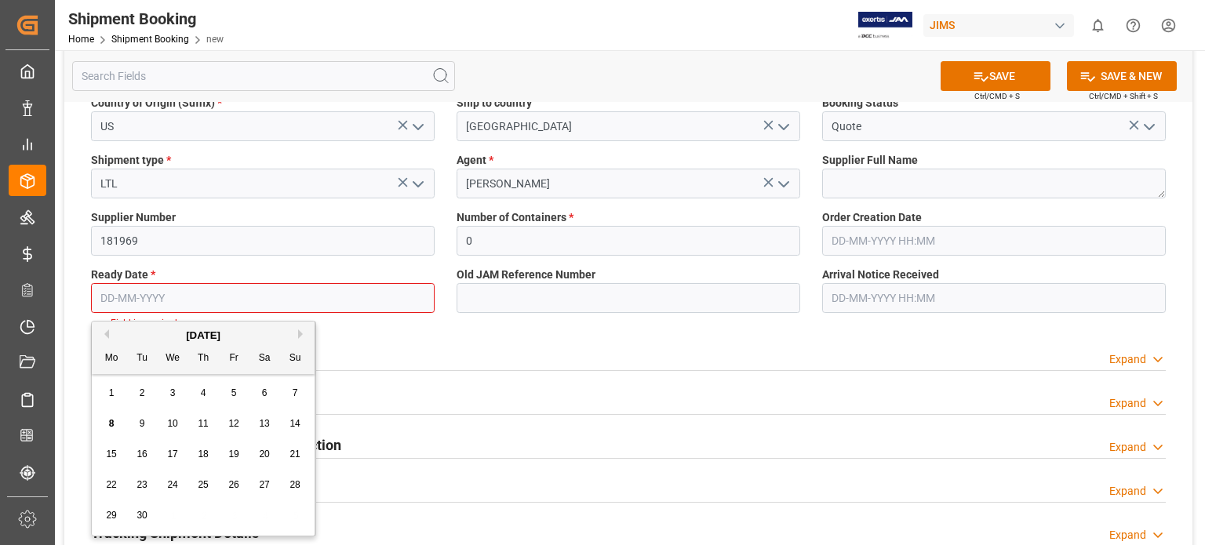
click at [113, 486] on span "22" at bounding box center [111, 484] width 10 height 11
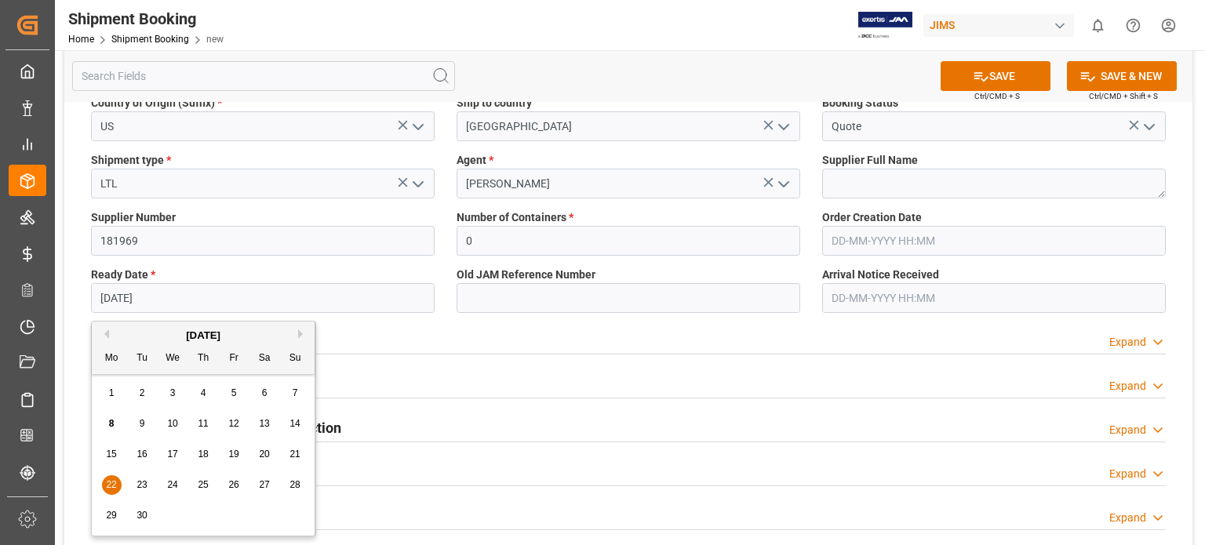
click at [133, 301] on input "22-09-2025" at bounding box center [263, 298] width 344 height 30
click at [268, 457] on span "20" at bounding box center [264, 454] width 10 height 11
type input "[DATE]"
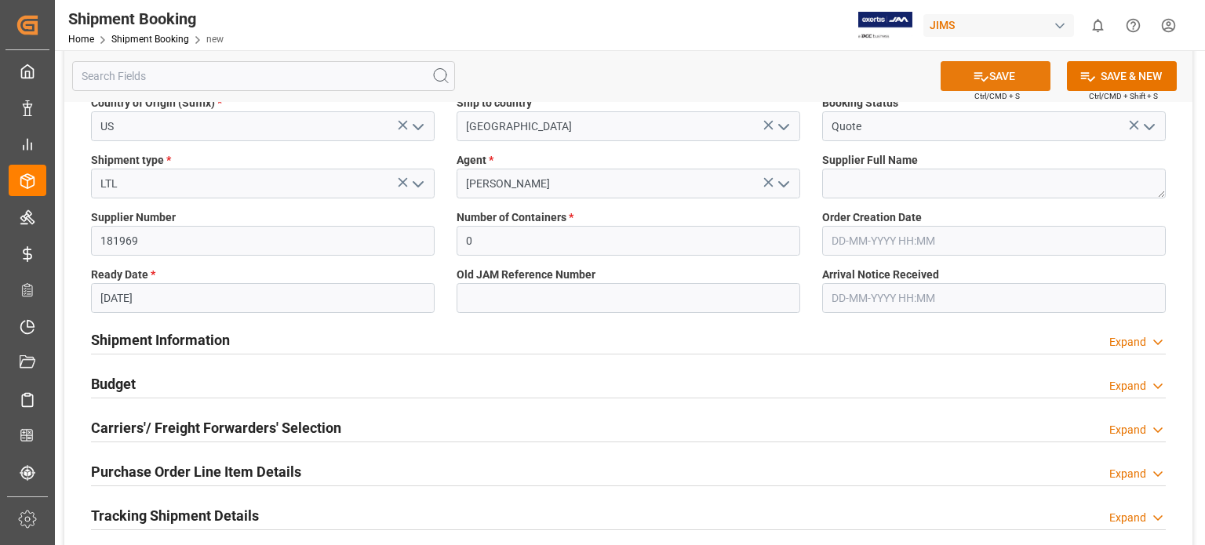
click at [1007, 82] on button "SAVE" at bounding box center [996, 76] width 110 height 30
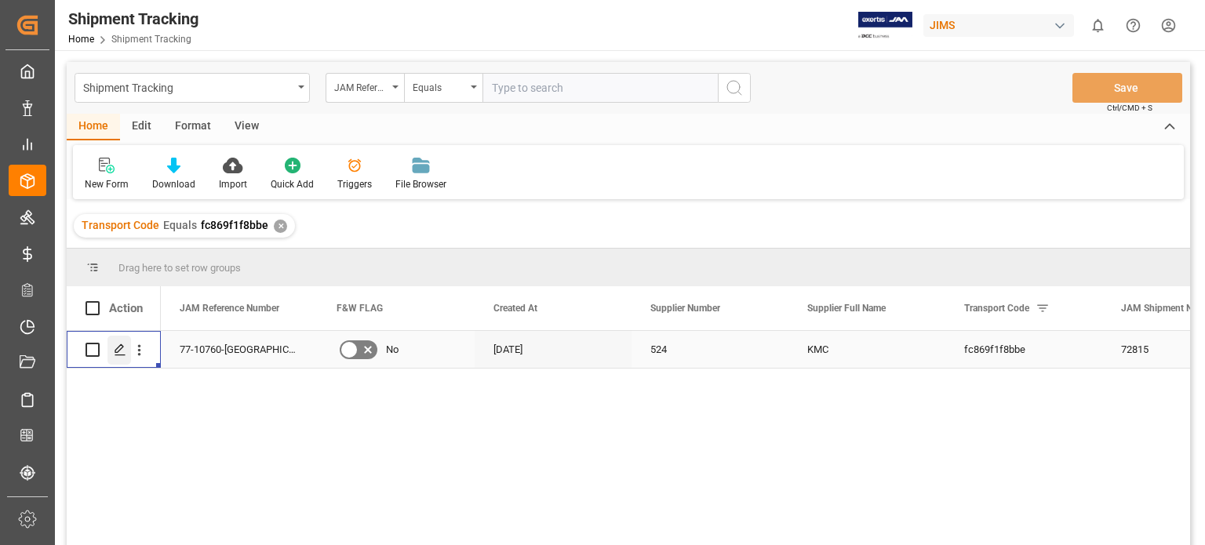
click at [120, 357] on div "Press SPACE to select this row." at bounding box center [119, 350] width 24 height 29
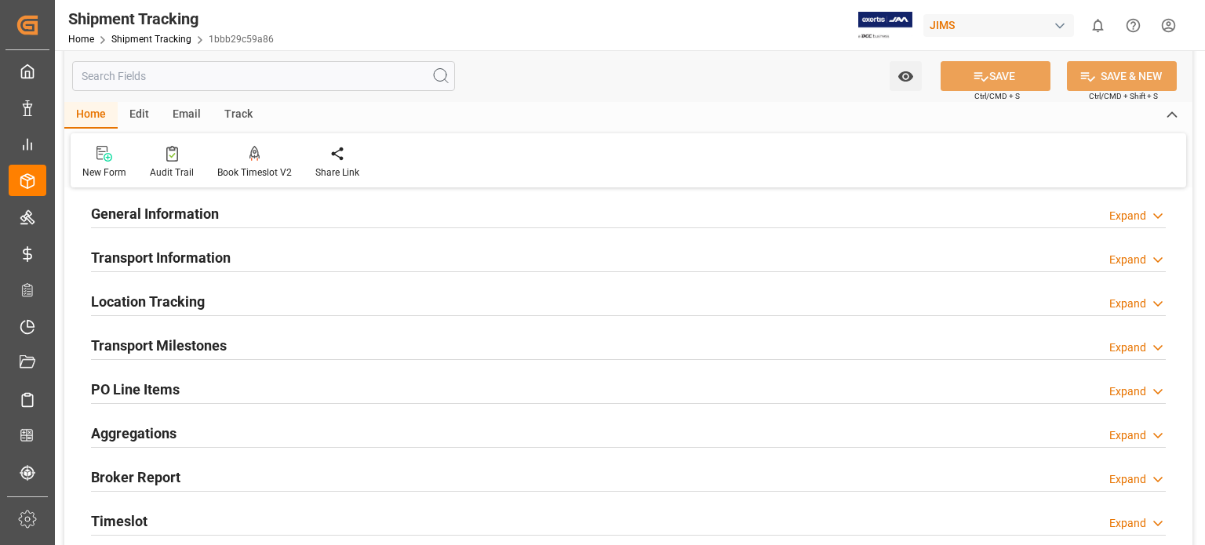
scroll to position [130, 0]
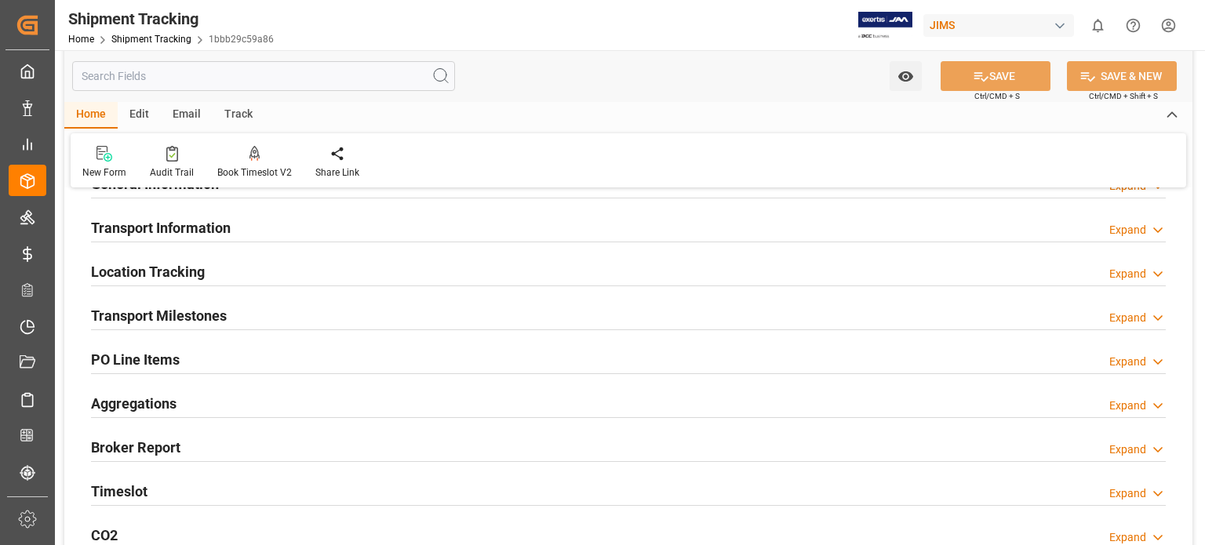
click at [146, 483] on h2 "Timeslot" at bounding box center [119, 491] width 56 height 21
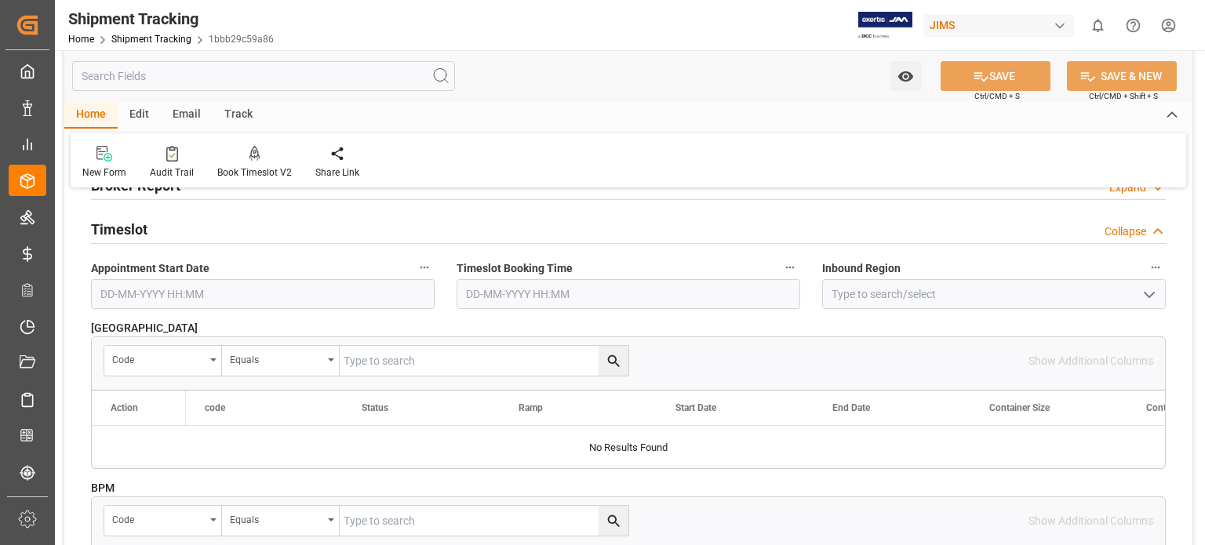
scroll to position [0, 0]
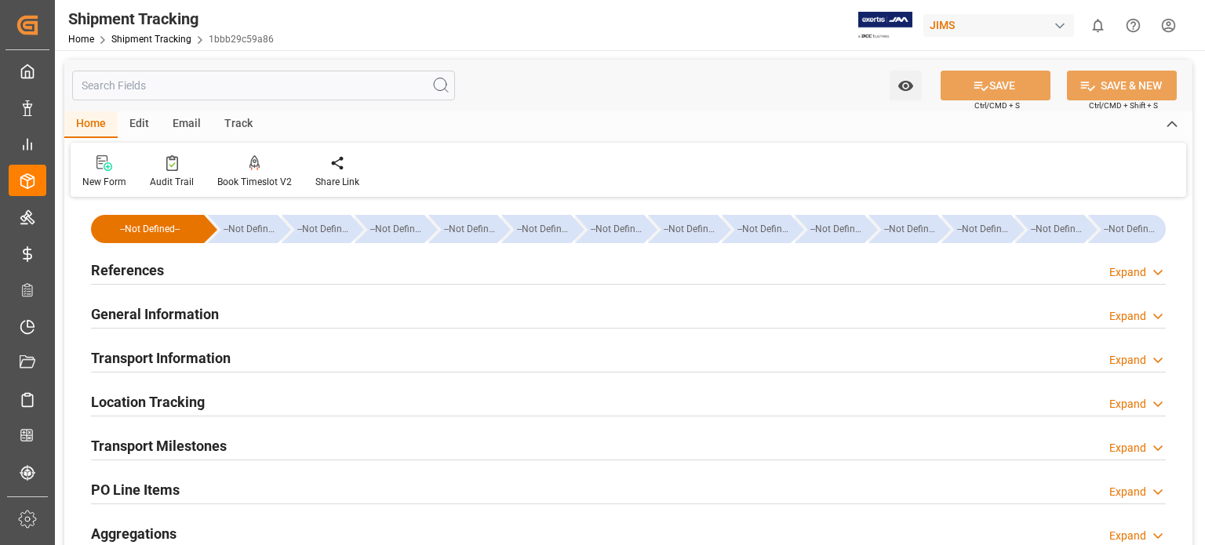
click at [184, 448] on h2 "Transport Milestones" at bounding box center [159, 445] width 136 height 21
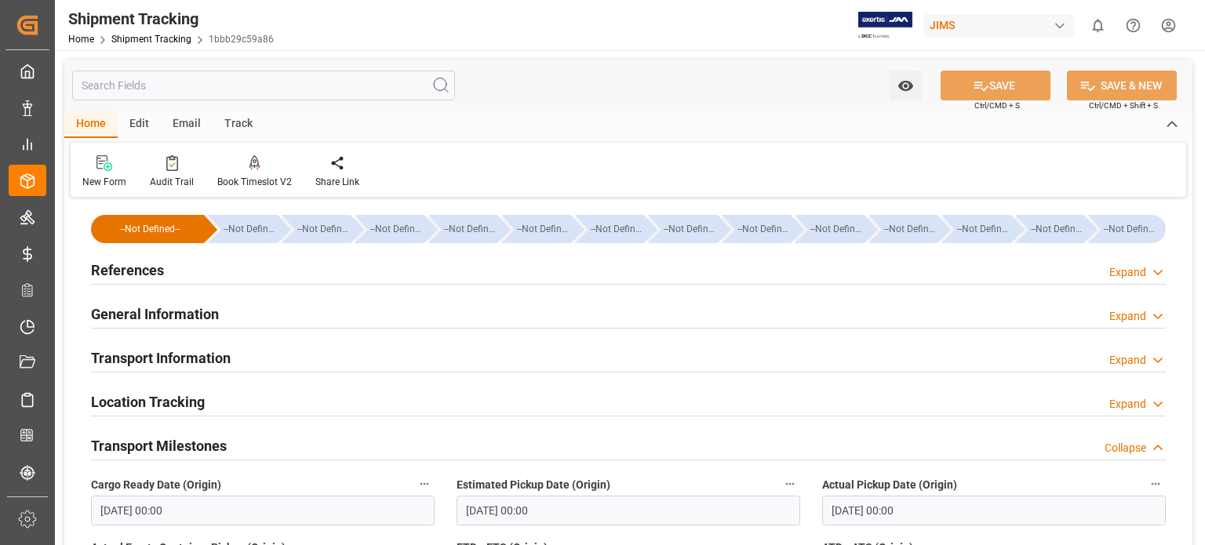
drag, startPoint x: 191, startPoint y: 357, endPoint x: 221, endPoint y: 373, distance: 34.1
click at [191, 357] on h2 "Transport Information" at bounding box center [161, 358] width 140 height 21
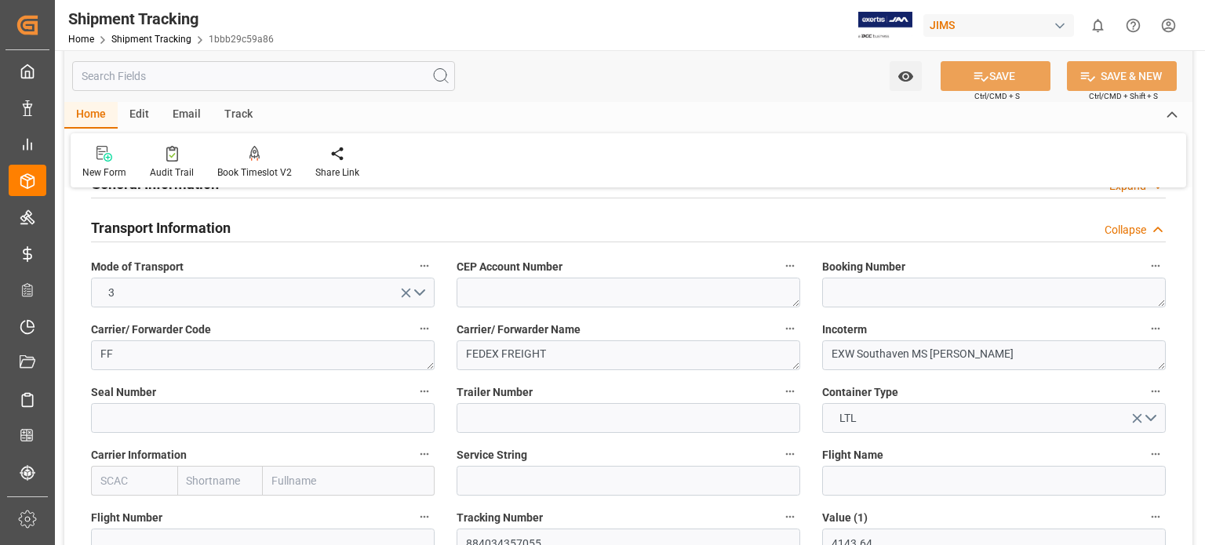
scroll to position [261, 0]
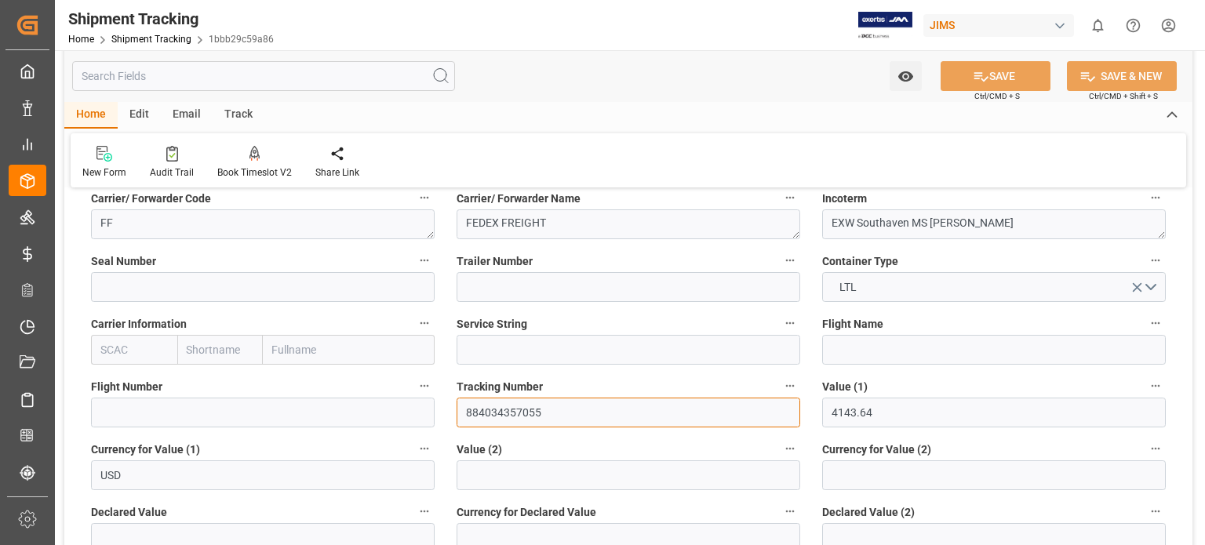
drag, startPoint x: 546, startPoint y: 410, endPoint x: 419, endPoint y: 406, distance: 127.2
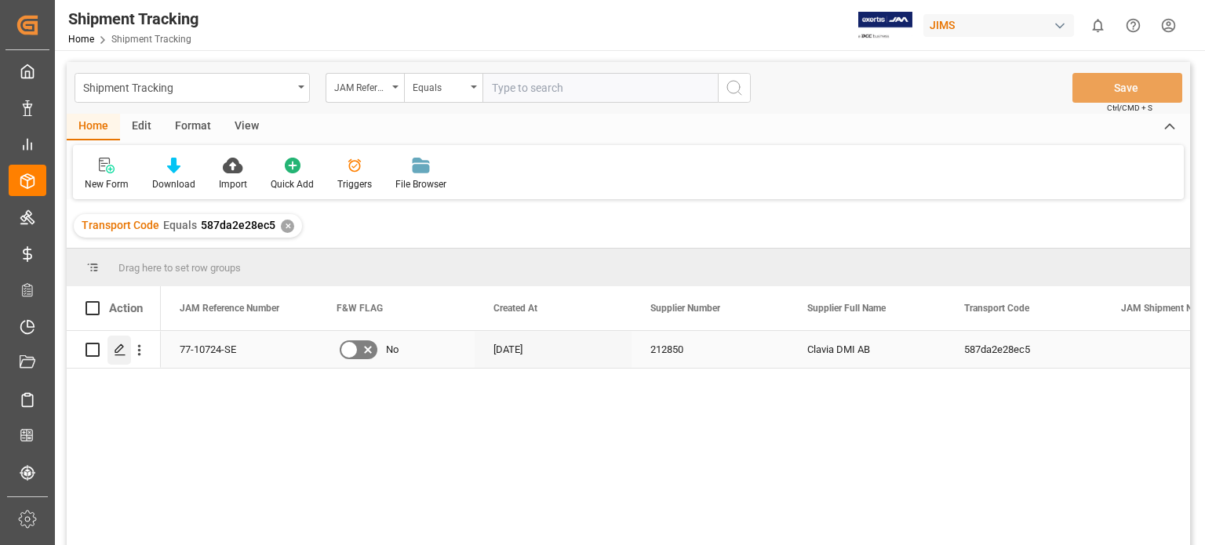
click at [122, 351] on icon "Press SPACE to select this row." at bounding box center [120, 350] width 13 height 13
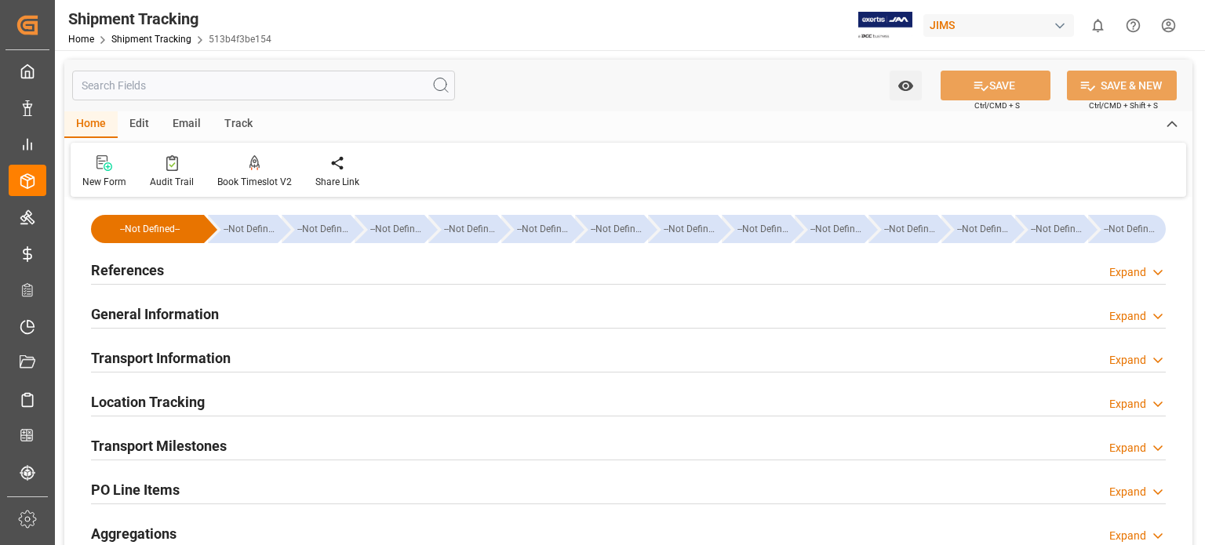
type input "26-08-2025 00:00"
type input "05-09-2025 00:00"
type input "[DATE]"
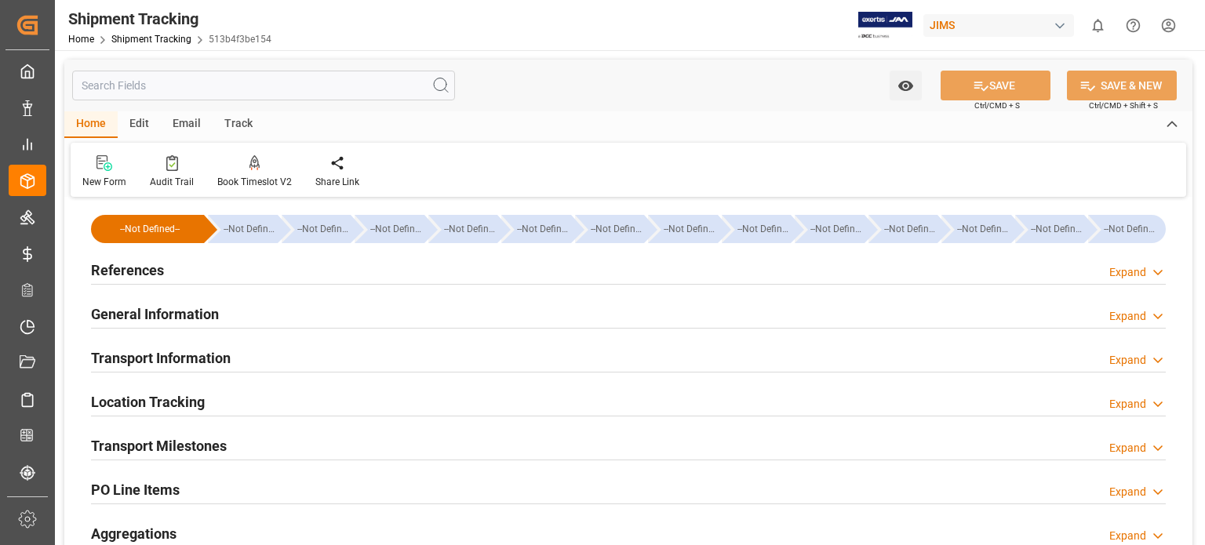
type input "04-09-2025"
type input "05-09-2025"
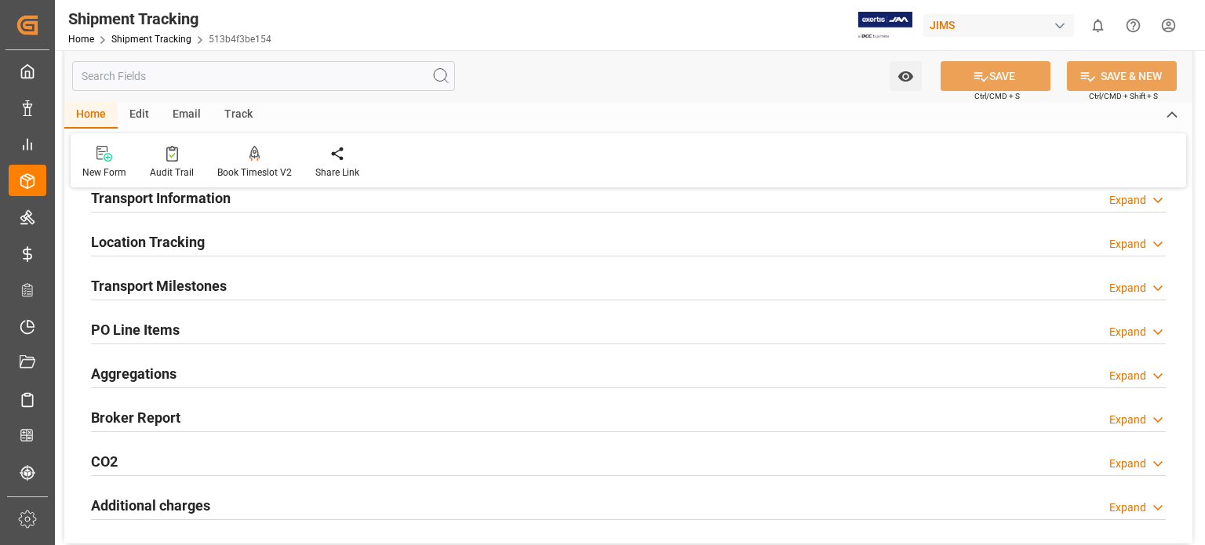
scroll to position [130, 0]
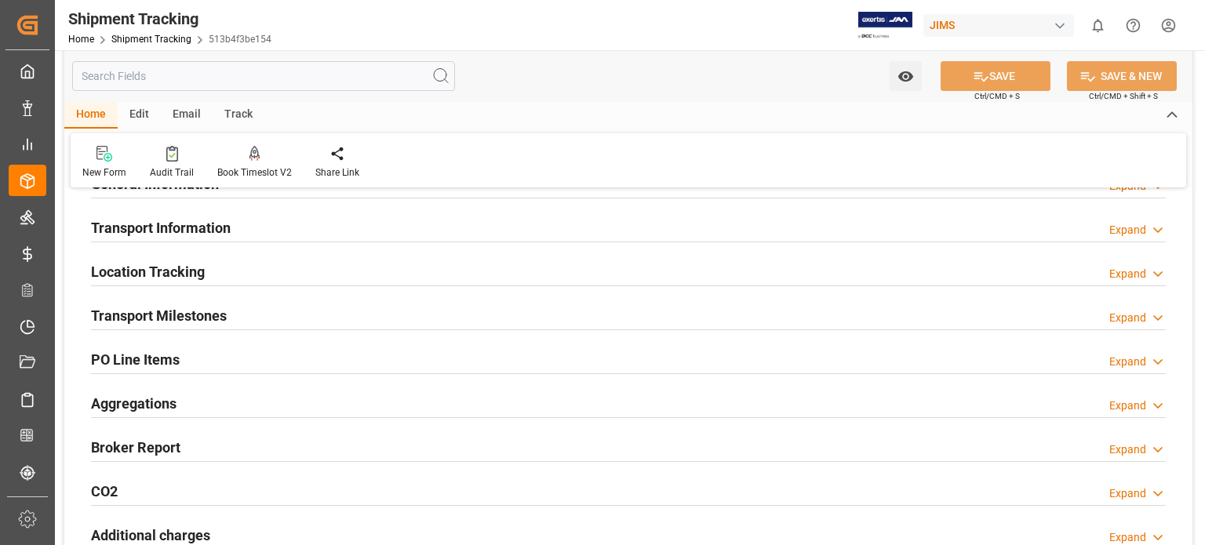
click at [183, 315] on h2 "Transport Milestones" at bounding box center [159, 315] width 136 height 21
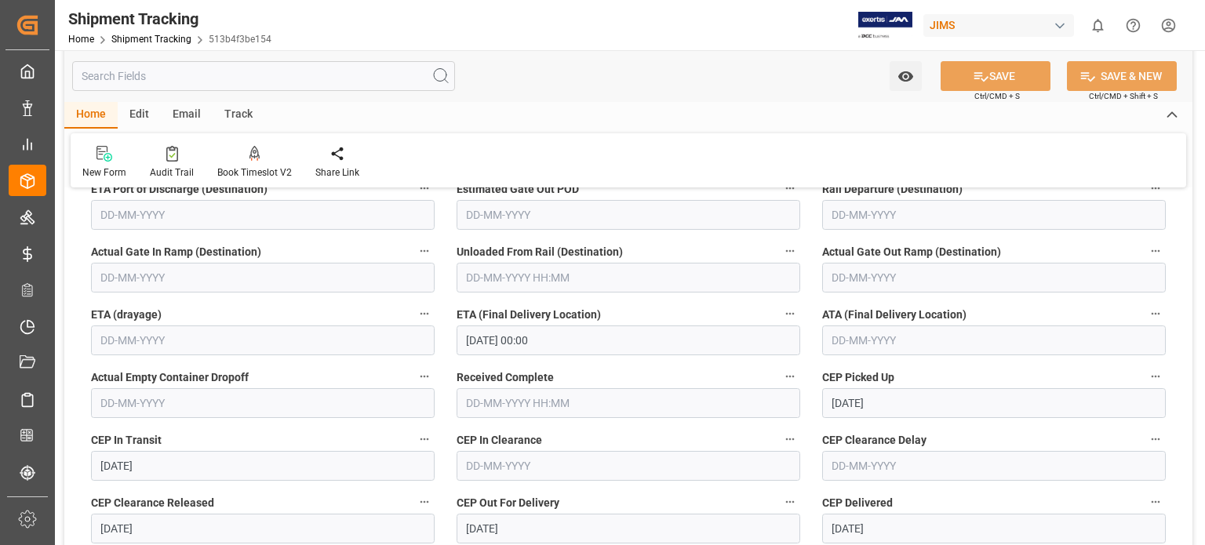
scroll to position [392, 0]
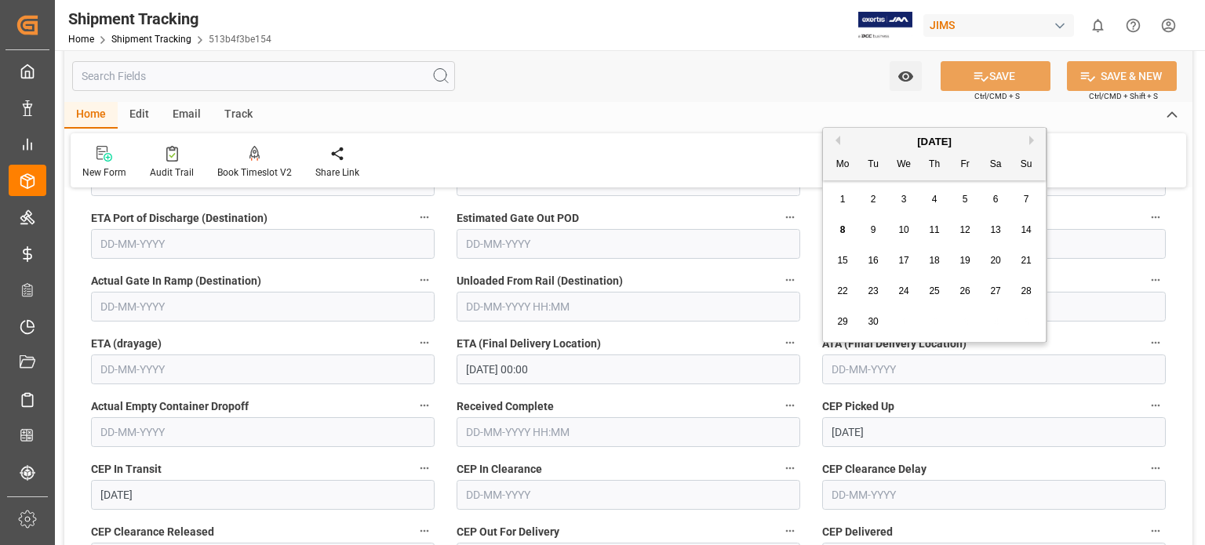
click at [849, 382] on input "text" at bounding box center [994, 370] width 344 height 30
click at [962, 206] on div "5" at bounding box center [966, 200] width 20 height 19
type input "05-09-2025"
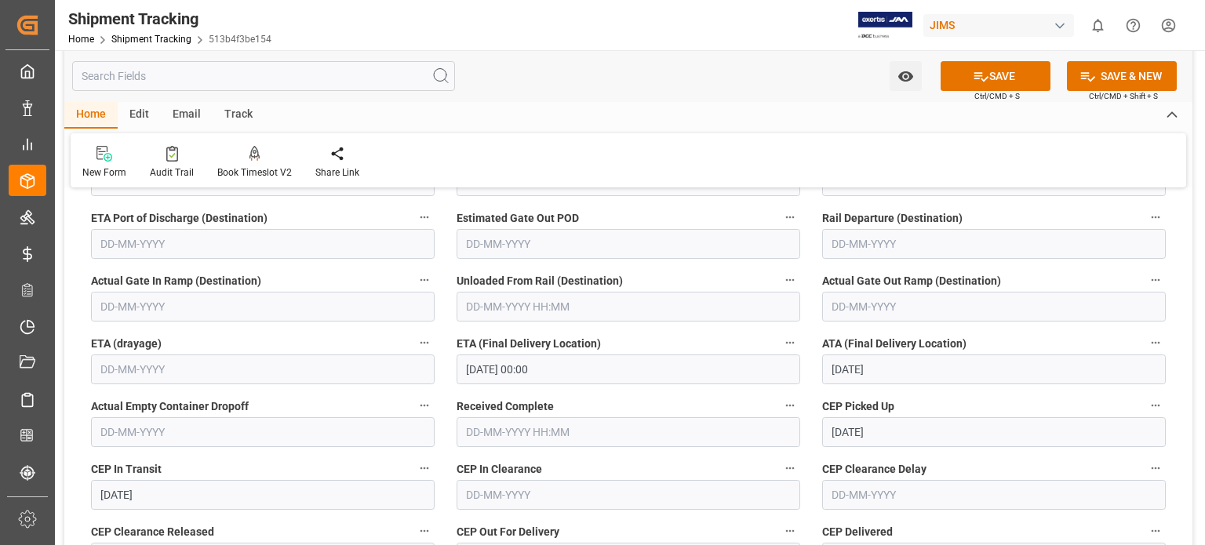
click at [716, 118] on div "Home Edit Email Track" at bounding box center [628, 115] width 1128 height 27
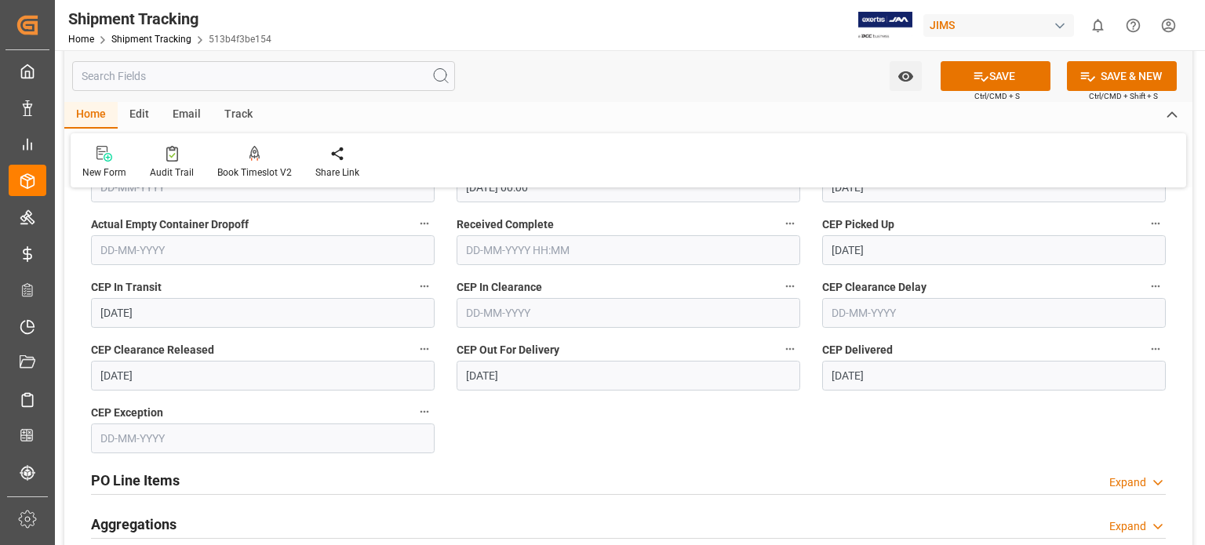
scroll to position [654, 0]
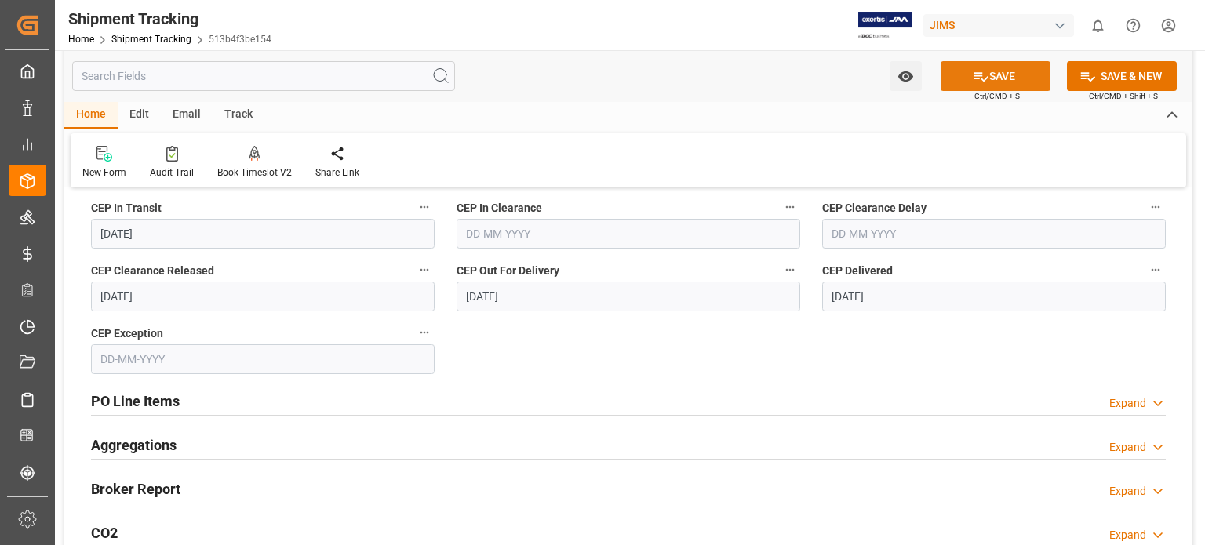
click at [985, 76] on icon at bounding box center [981, 76] width 14 height 9
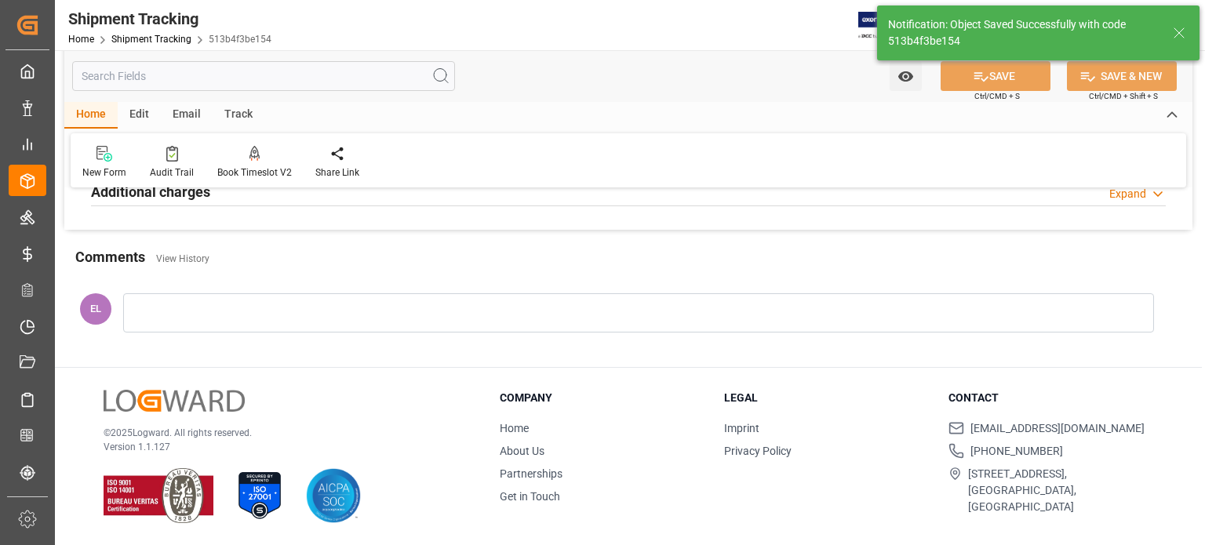
scroll to position [89, 0]
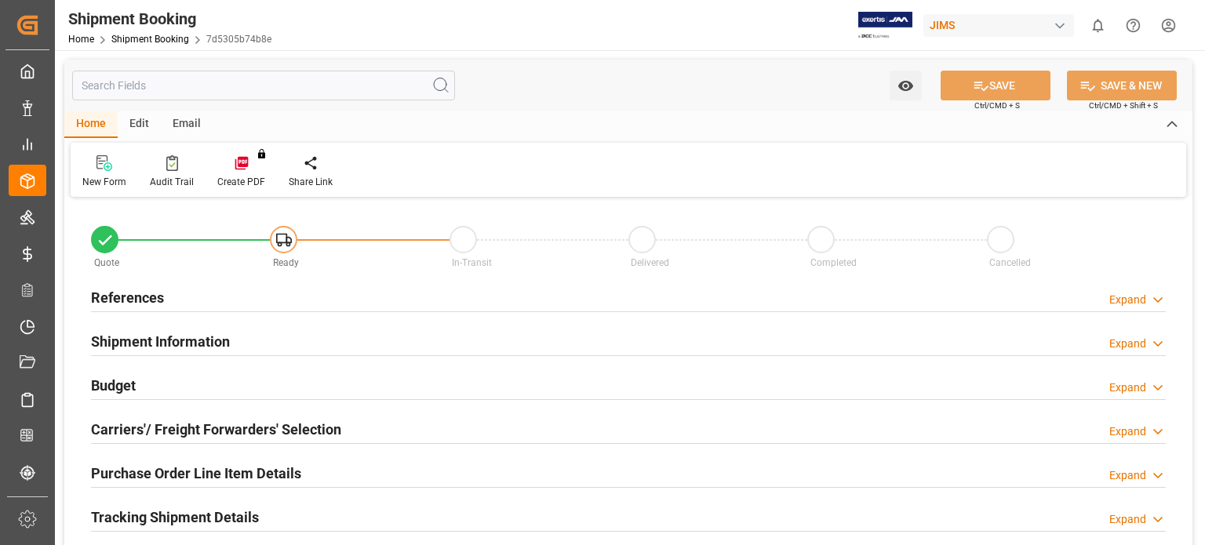
type input "0"
type input "20-09-2025"
click at [140, 300] on h2 "References" at bounding box center [127, 297] width 73 height 21
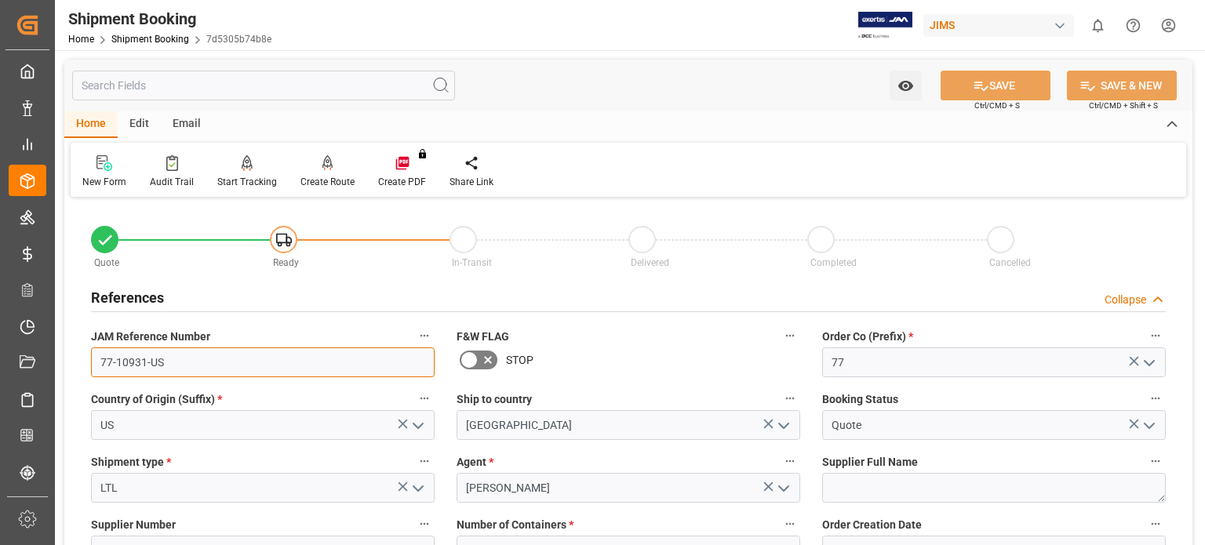
drag, startPoint x: 170, startPoint y: 369, endPoint x: 64, endPoint y: 209, distance: 191.7
click at [150, 37] on link "Shipment Booking" at bounding box center [150, 39] width 78 height 11
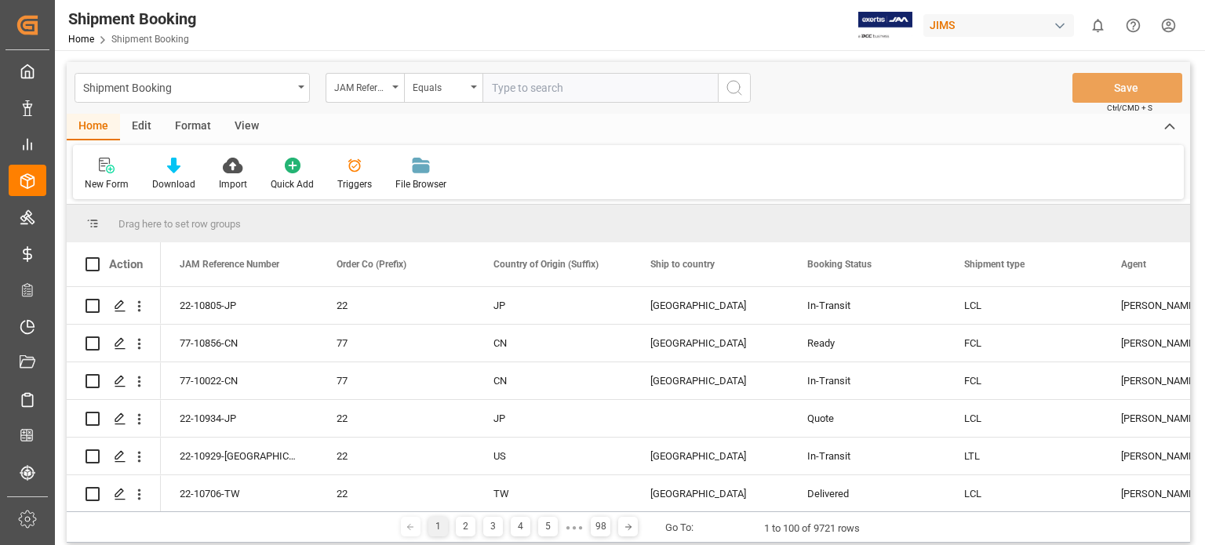
click at [525, 87] on input "text" at bounding box center [600, 88] width 235 height 30
type input "77-10918-US"
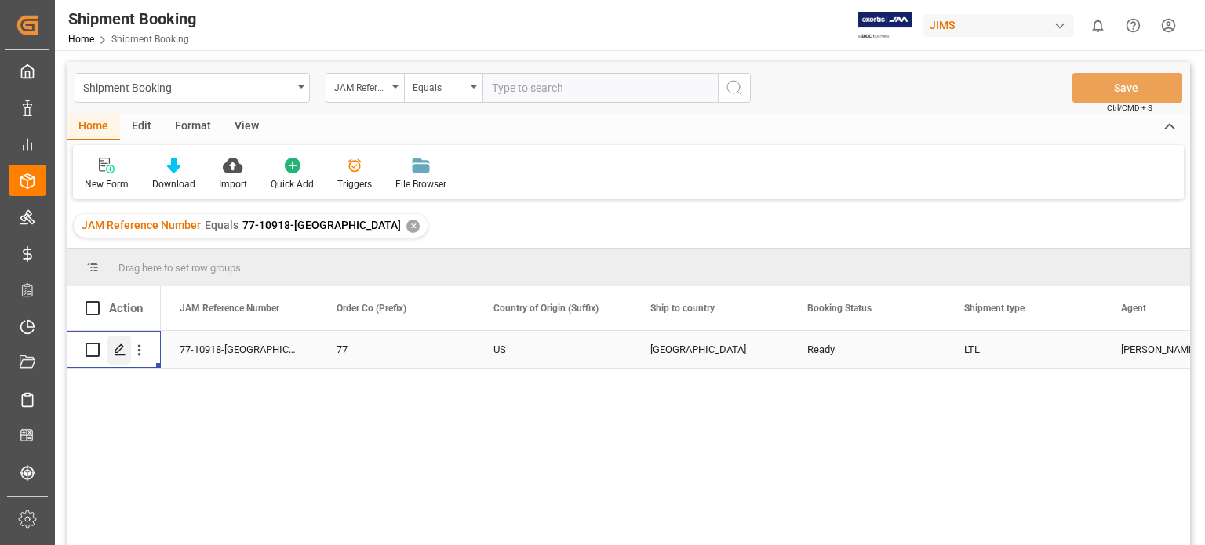
click at [124, 351] on icon "Press SPACE to select this row." at bounding box center [120, 350] width 13 height 13
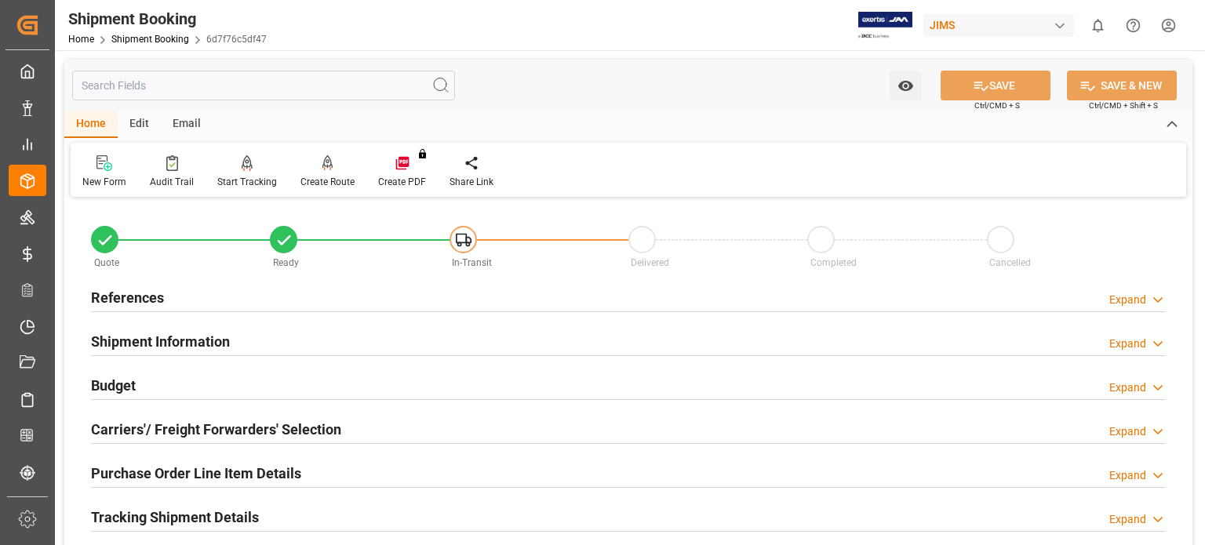
click at [137, 297] on h2 "References" at bounding box center [127, 297] width 73 height 21
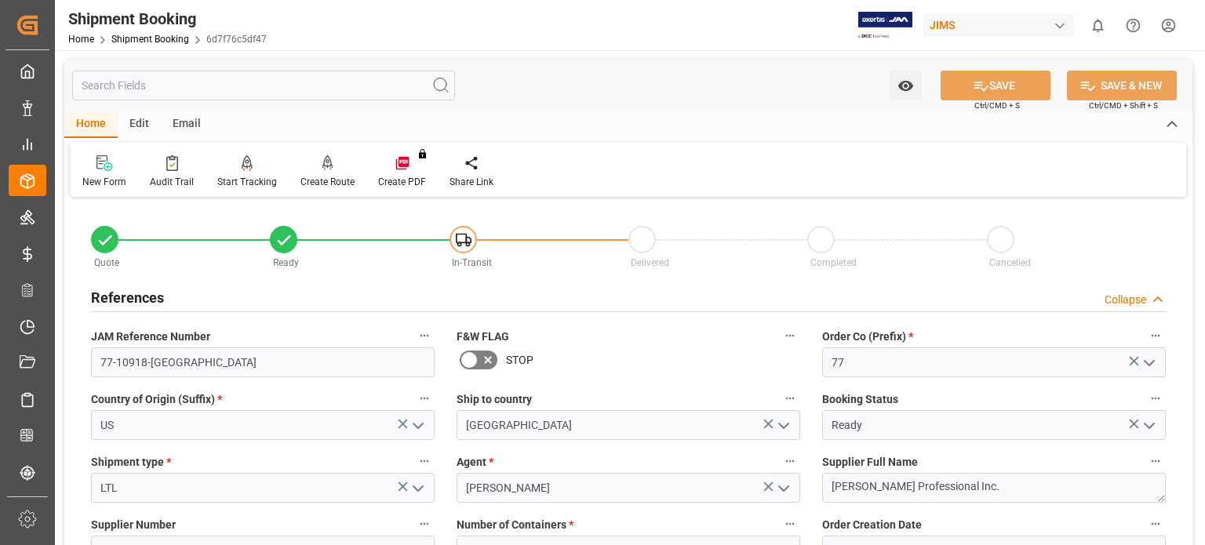
click at [137, 297] on h2 "References" at bounding box center [127, 297] width 73 height 21
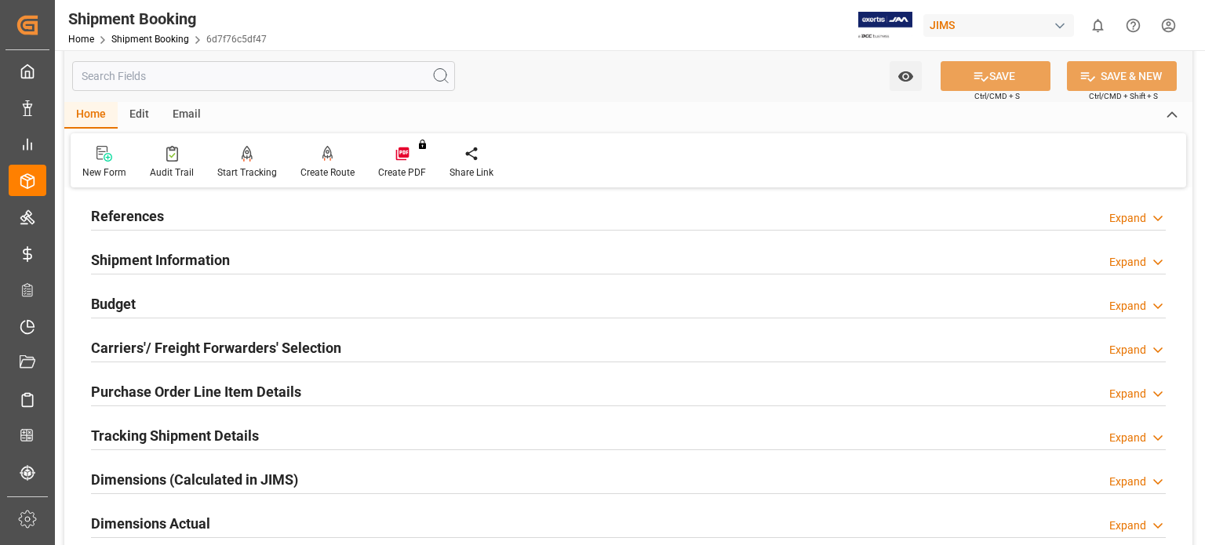
scroll to position [130, 0]
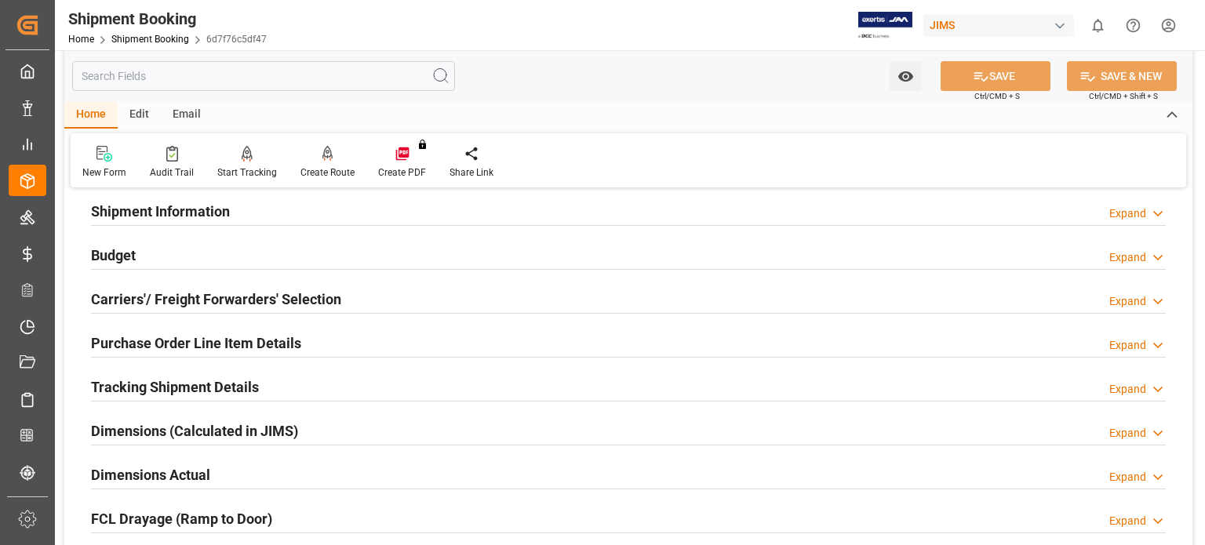
click at [110, 252] on h2 "Budget" at bounding box center [113, 255] width 45 height 21
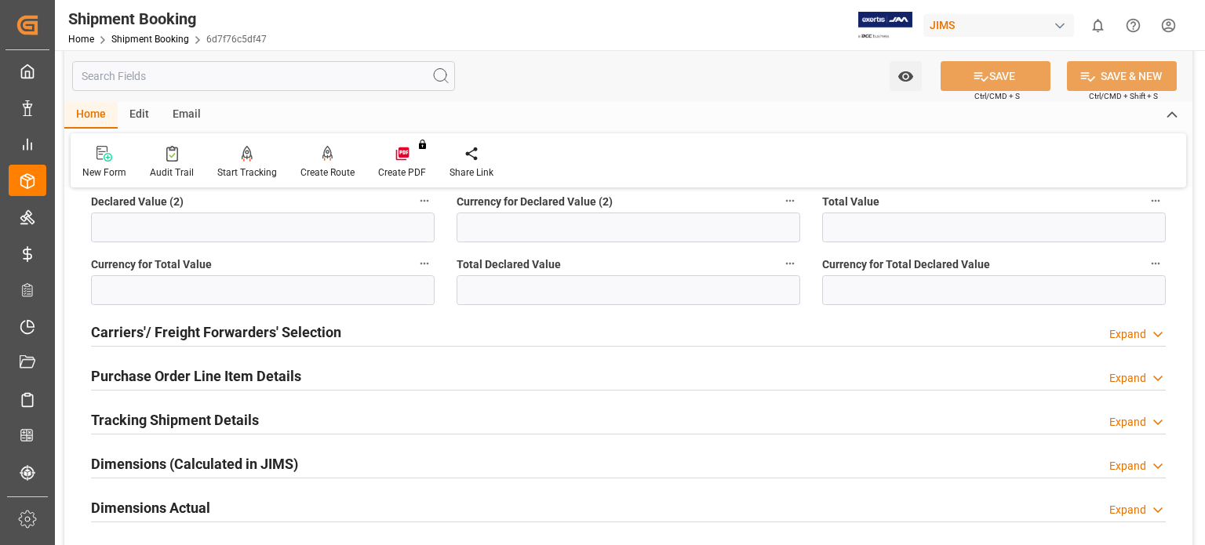
scroll to position [523, 0]
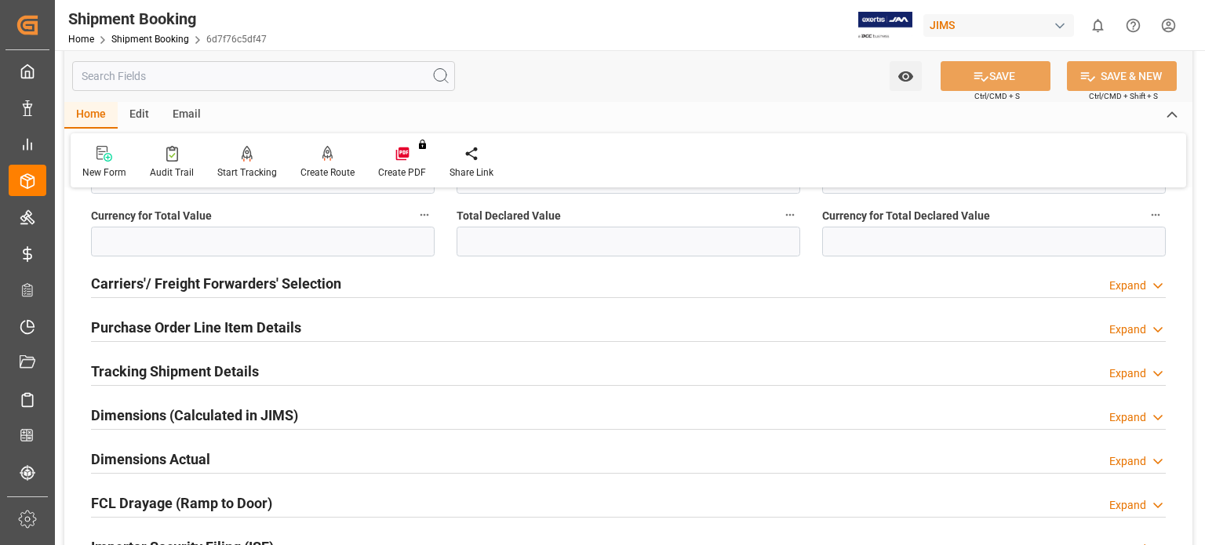
click at [192, 331] on h2 "Purchase Order Line Item Details" at bounding box center [196, 327] width 210 height 21
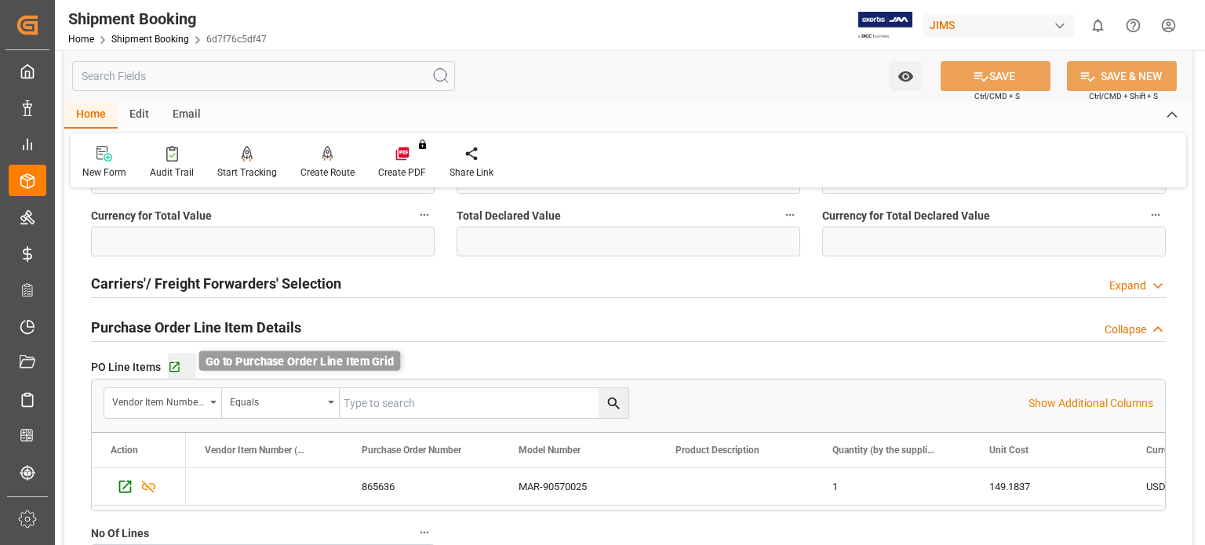
click at [178, 365] on icon "button" at bounding box center [174, 367] width 10 height 10
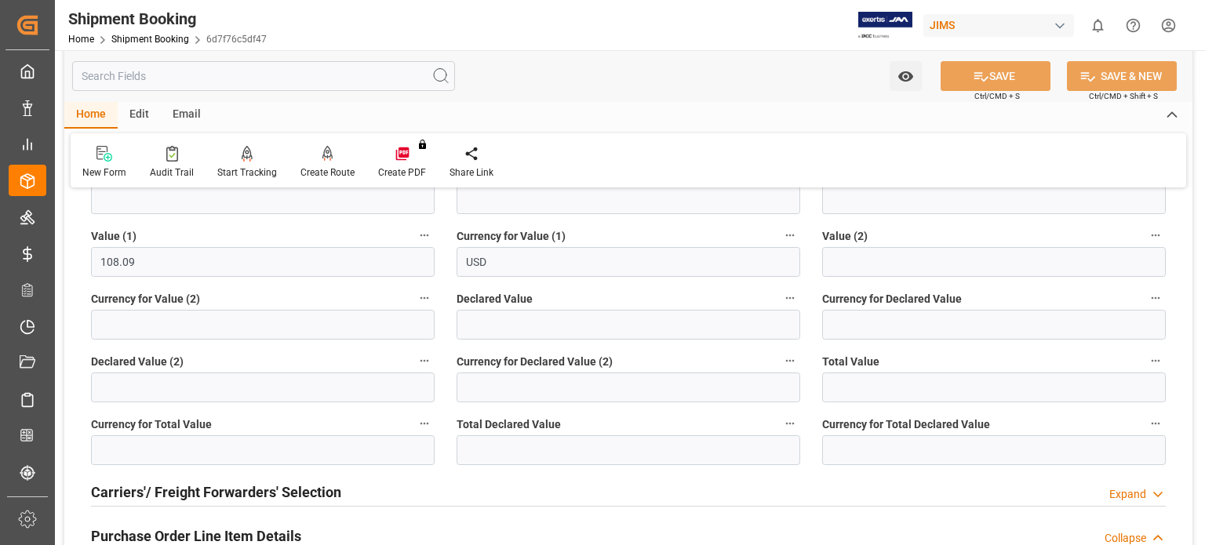
scroll to position [130, 0]
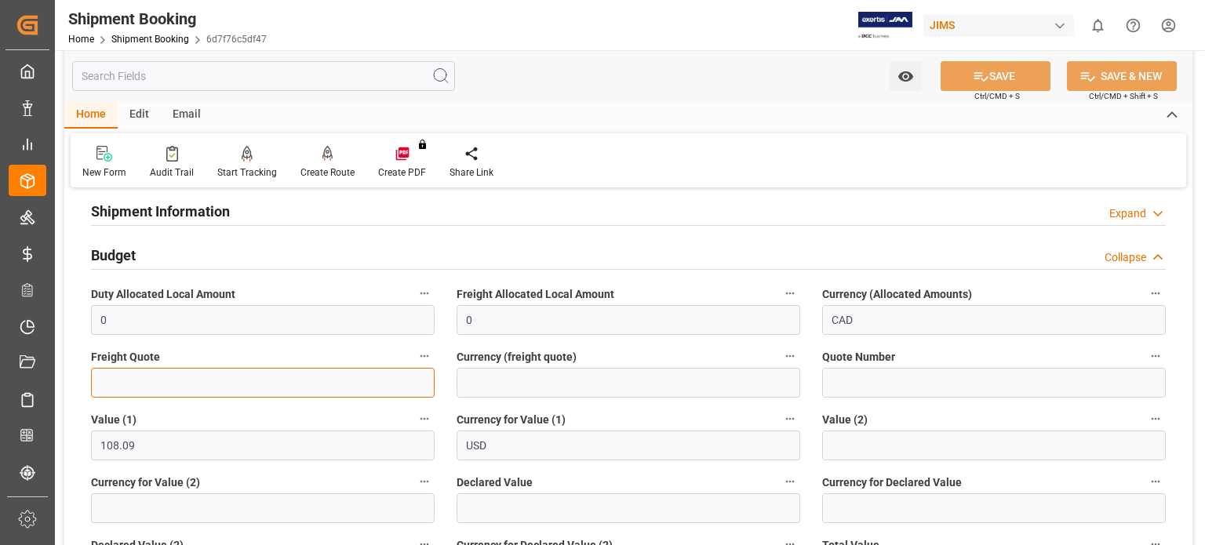
click at [153, 391] on input "text" at bounding box center [263, 383] width 344 height 30
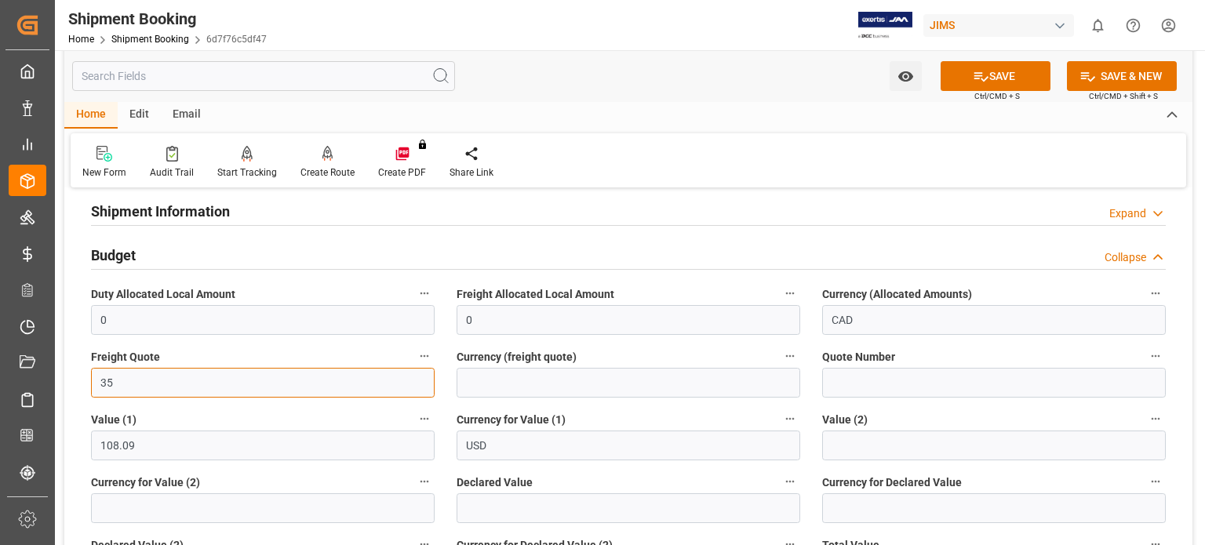
type input "35"
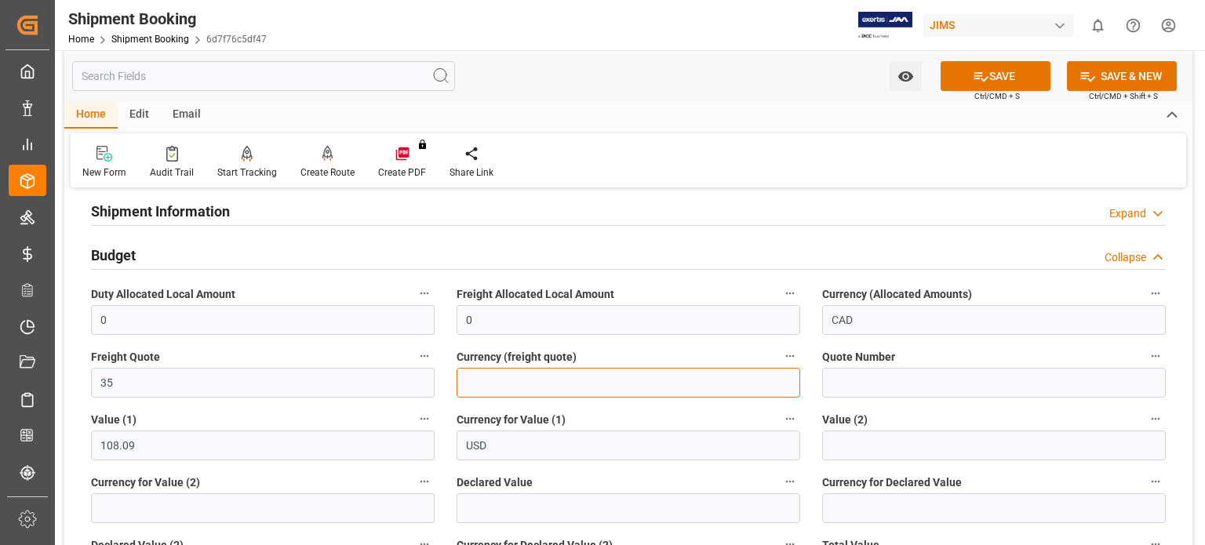
click at [472, 384] on input at bounding box center [629, 383] width 344 height 30
type input "USD"
click at [988, 78] on button "SAVE" at bounding box center [996, 76] width 110 height 30
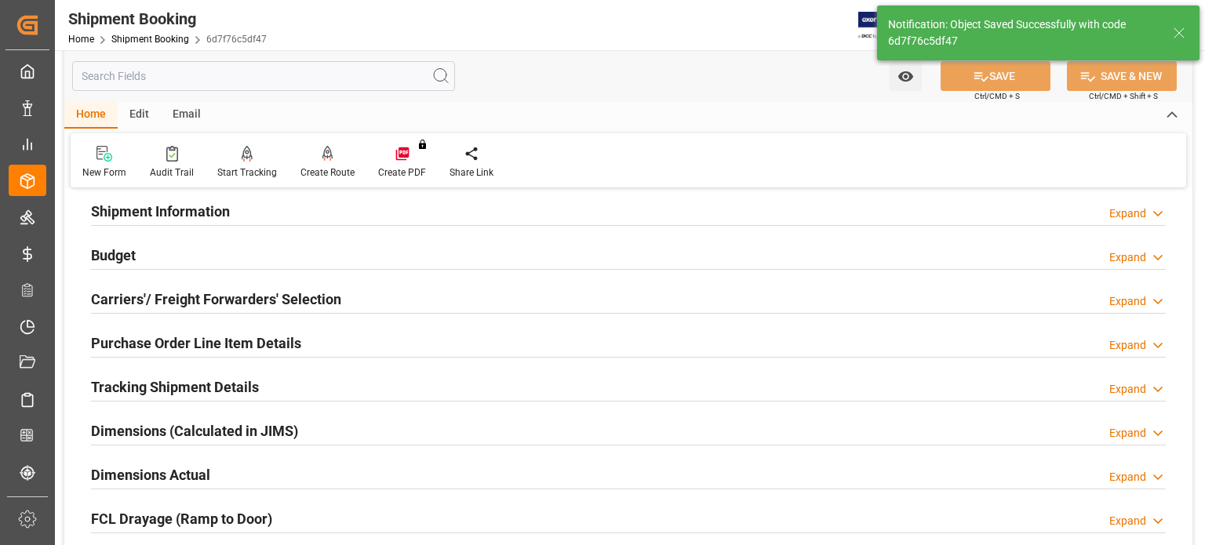
click at [160, 300] on h2 "Carriers'/ Freight Forwarders' Selection" at bounding box center [216, 299] width 250 height 21
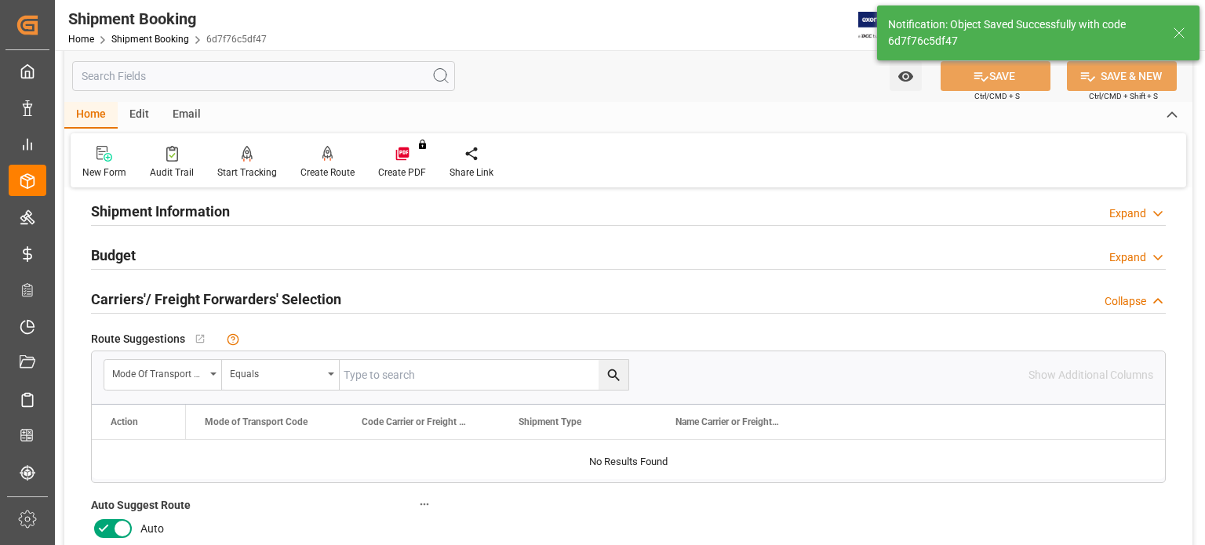
click at [103, 526] on icon at bounding box center [103, 528] width 19 height 19
click at [0, 0] on input "checkbox" at bounding box center [0, 0] width 0 height 0
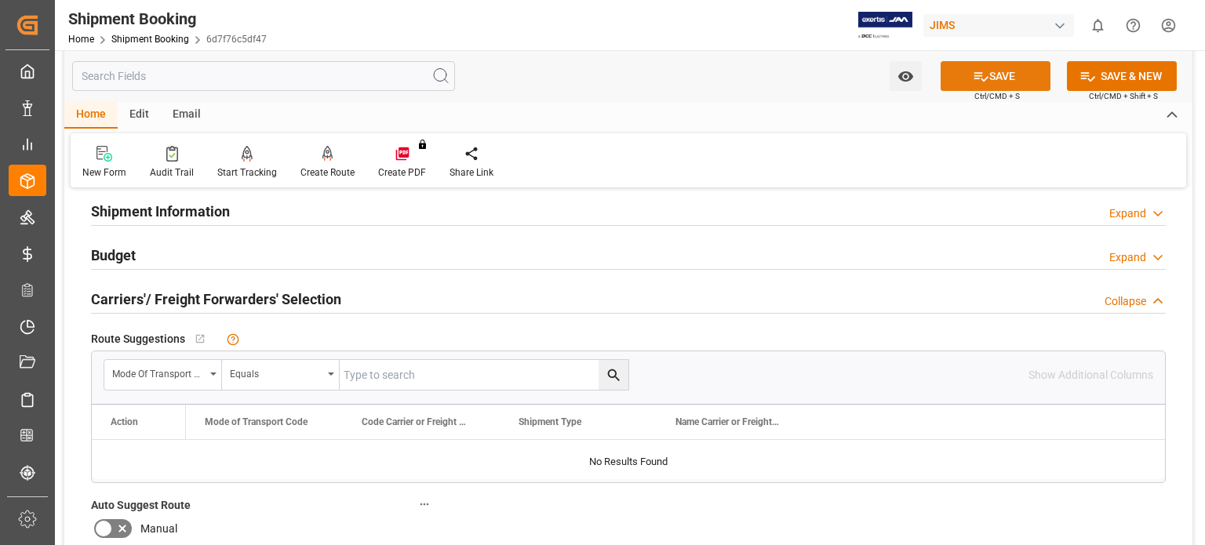
click at [995, 86] on button "SAVE" at bounding box center [996, 76] width 110 height 30
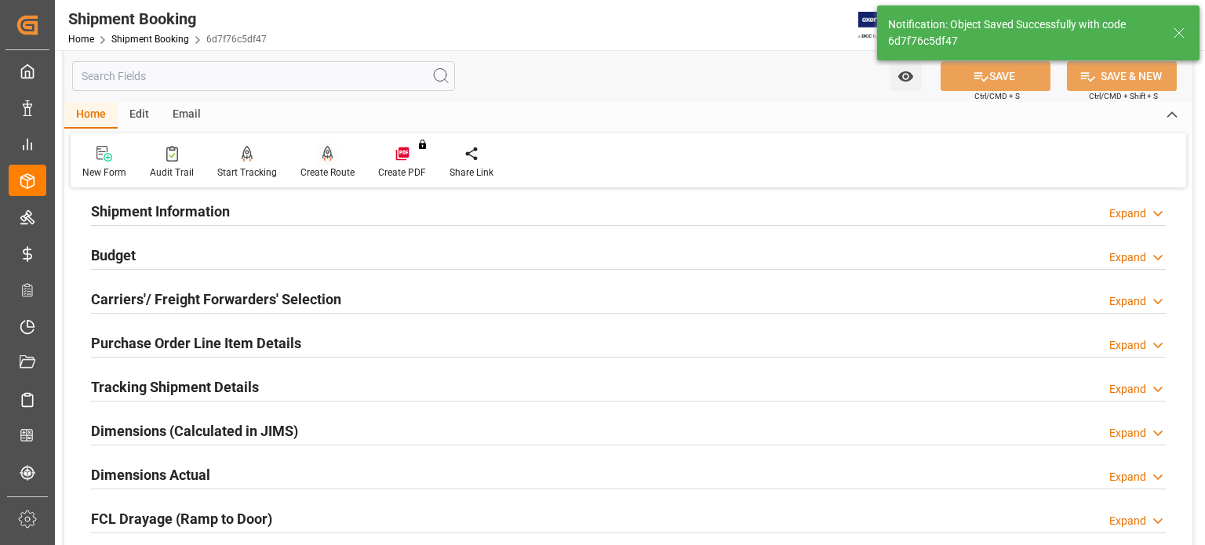
click at [322, 160] on icon at bounding box center [327, 154] width 11 height 16
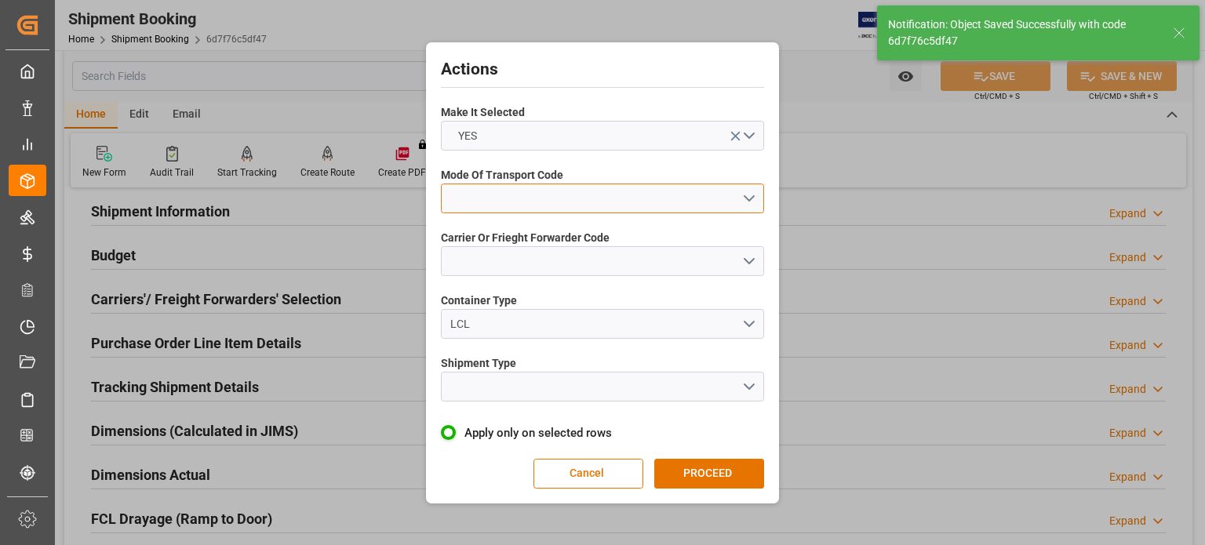
click at [472, 198] on button "open menu" at bounding box center [602, 199] width 323 height 30
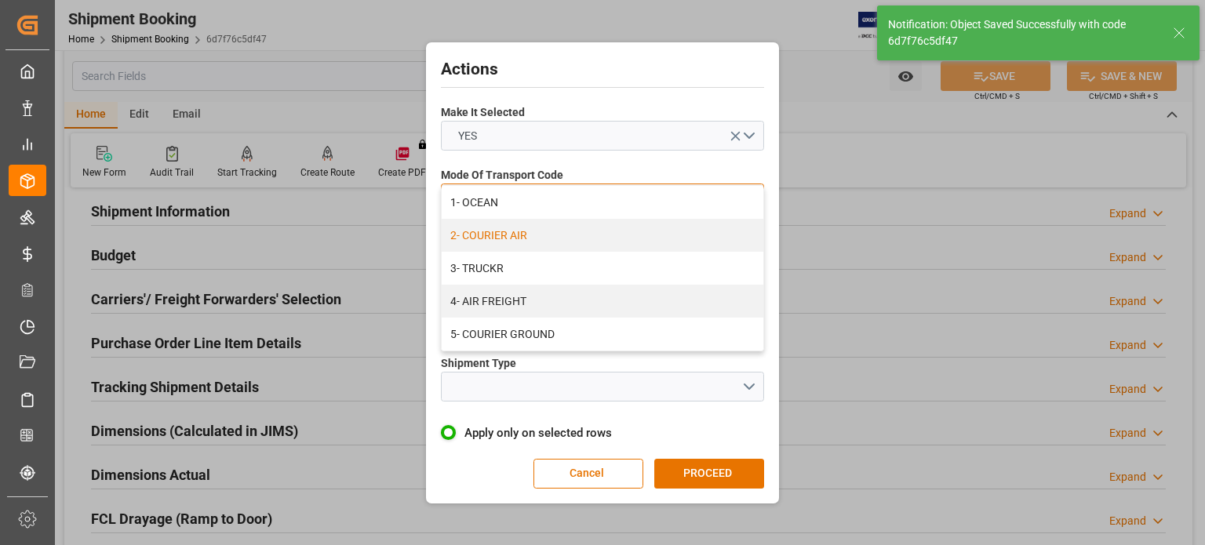
click at [504, 240] on div "2- COURIER AIR" at bounding box center [603, 235] width 322 height 33
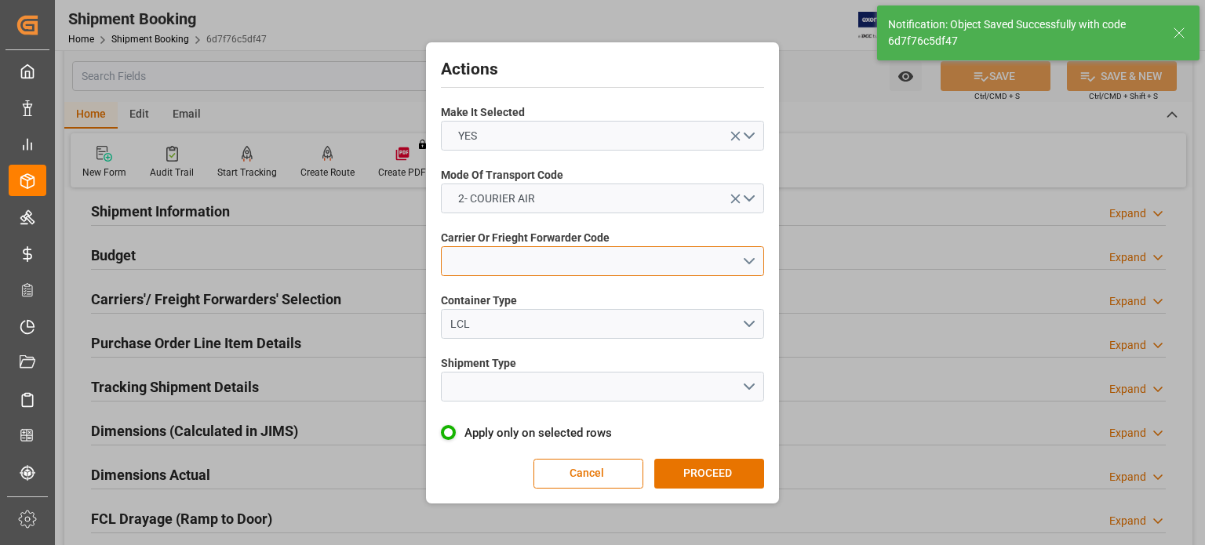
click at [489, 268] on button "open menu" at bounding box center [602, 261] width 323 height 30
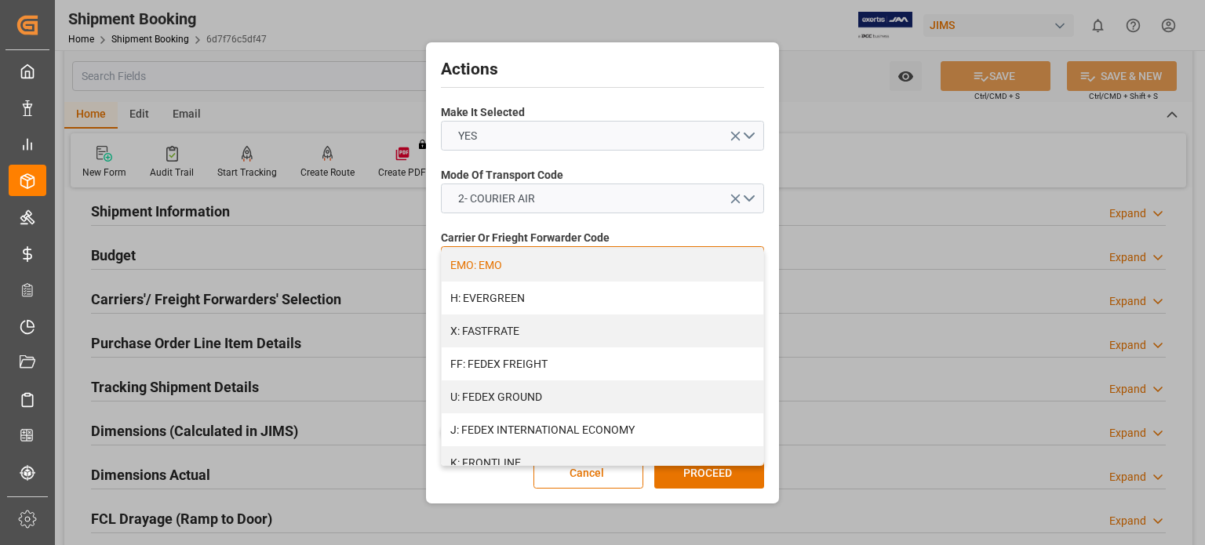
scroll to position [392, 0]
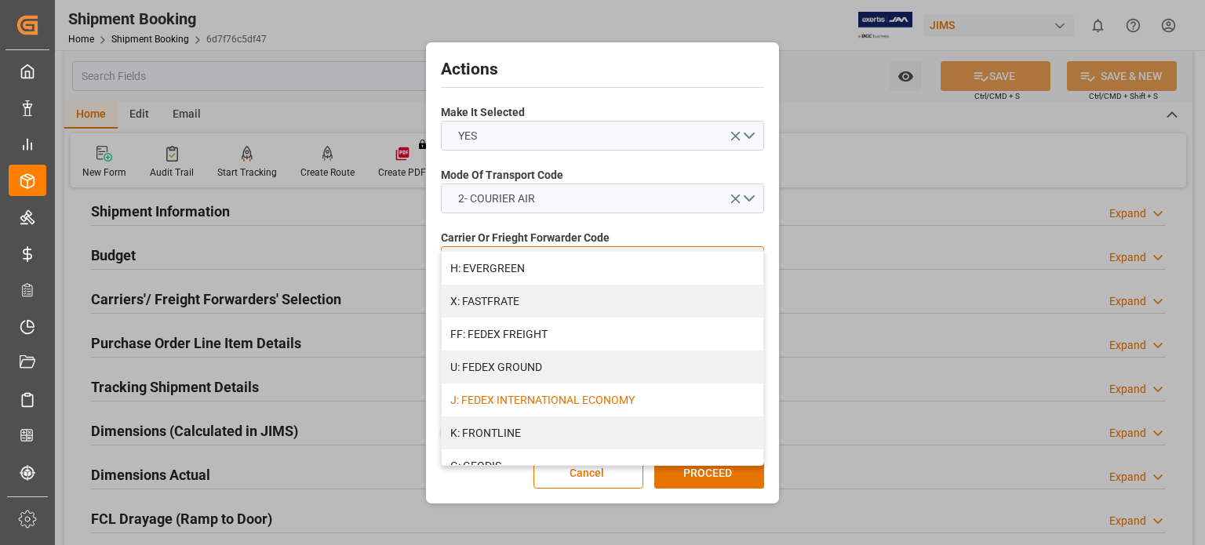
click at [576, 406] on div "J: FEDEX INTERNATIONAL ECONOMY" at bounding box center [603, 400] width 322 height 33
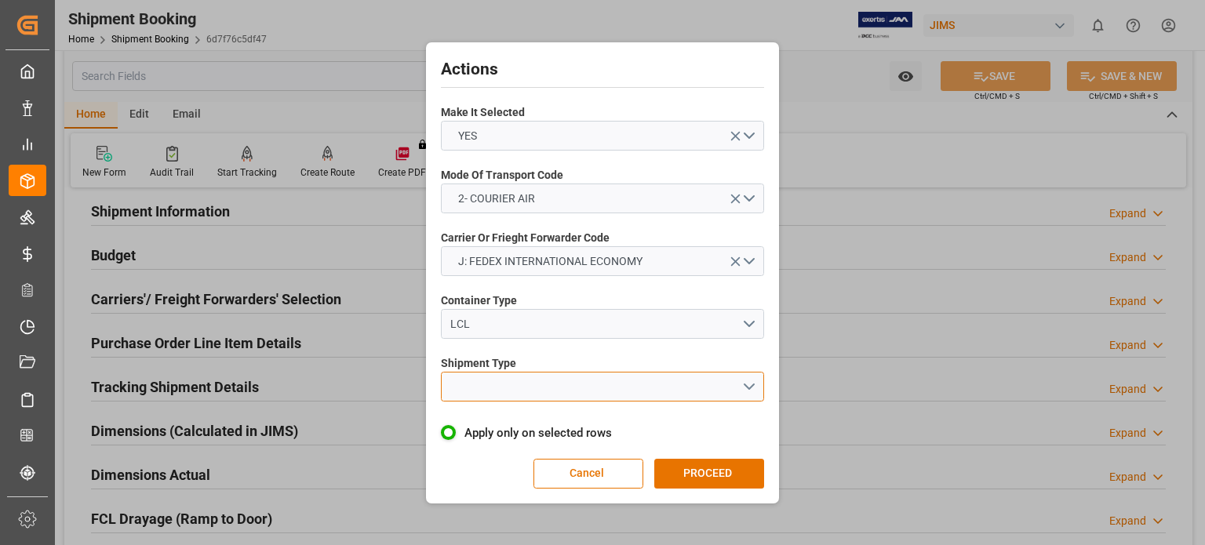
click at [513, 384] on button "open menu" at bounding box center [602, 387] width 323 height 30
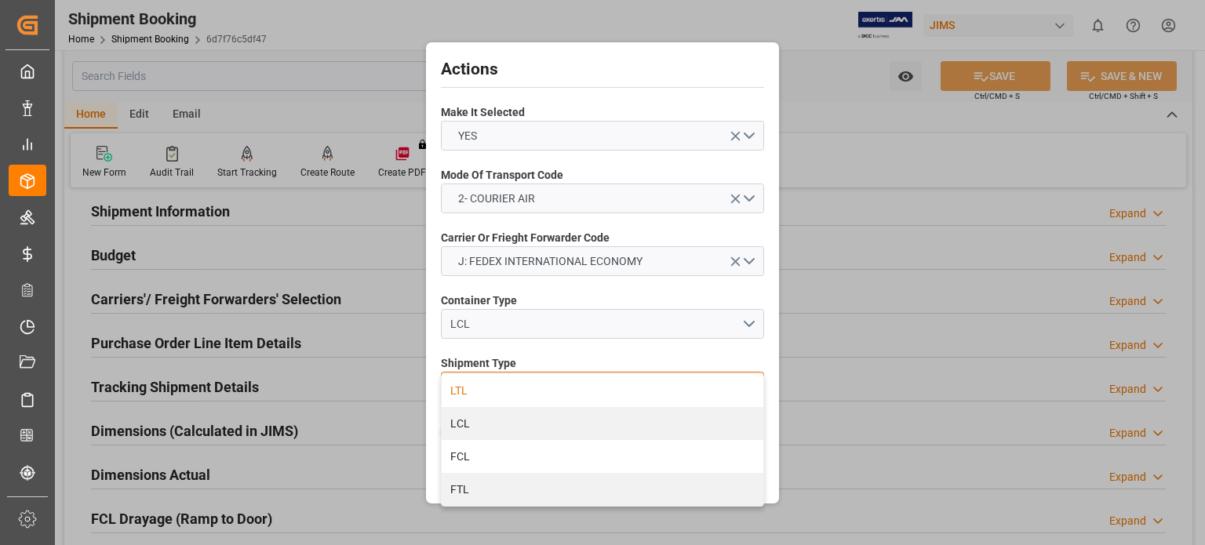
click at [521, 398] on div "LTL" at bounding box center [603, 390] width 322 height 33
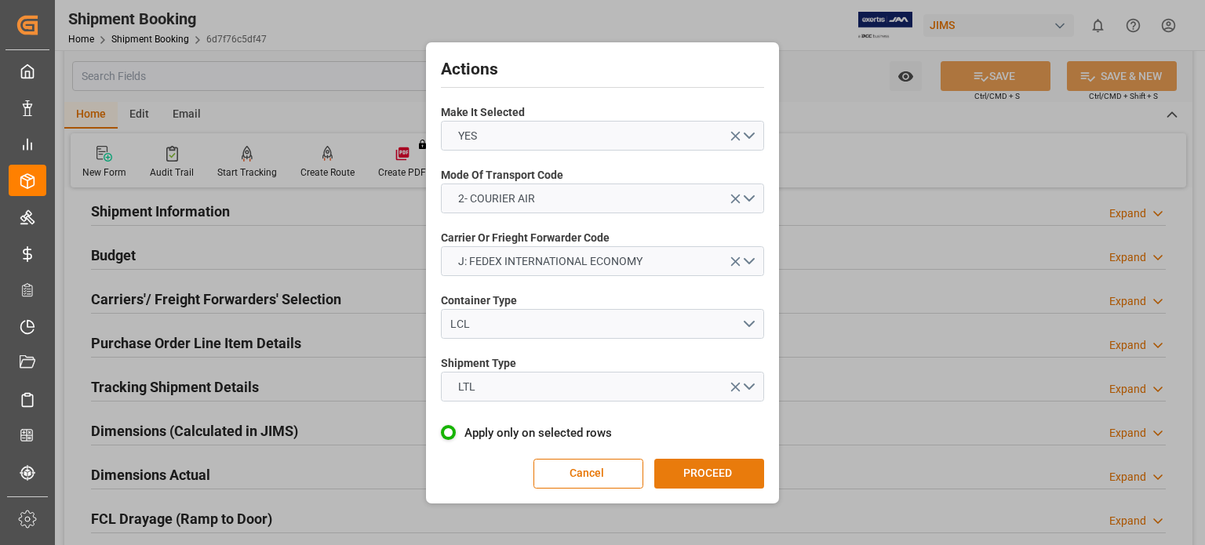
click at [706, 471] on button "PROCEED" at bounding box center [709, 474] width 110 height 30
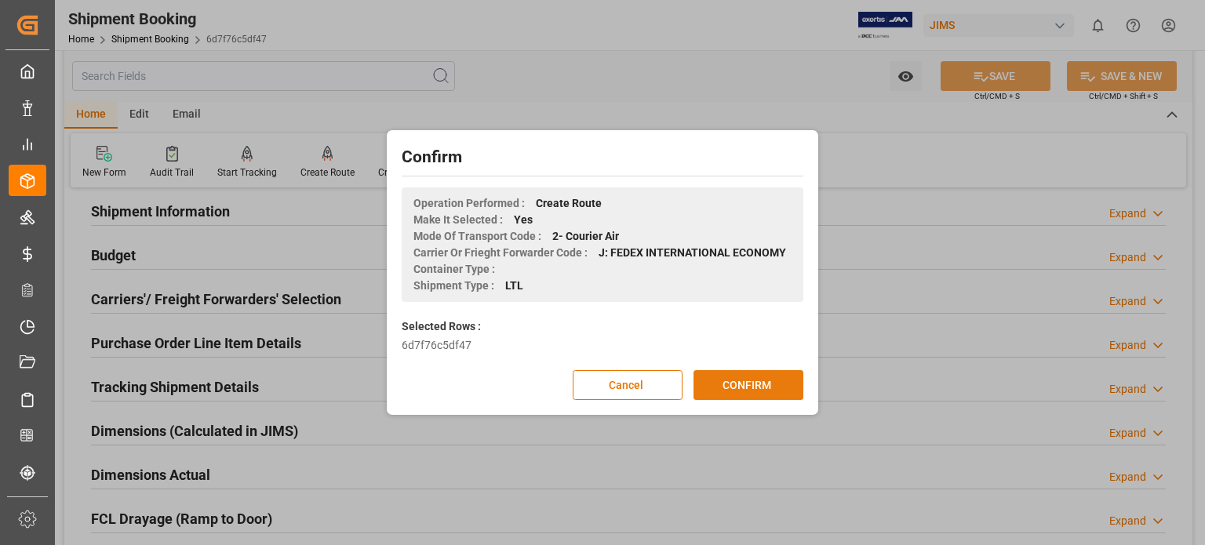
click at [749, 379] on button "CONFIRM" at bounding box center [749, 385] width 110 height 30
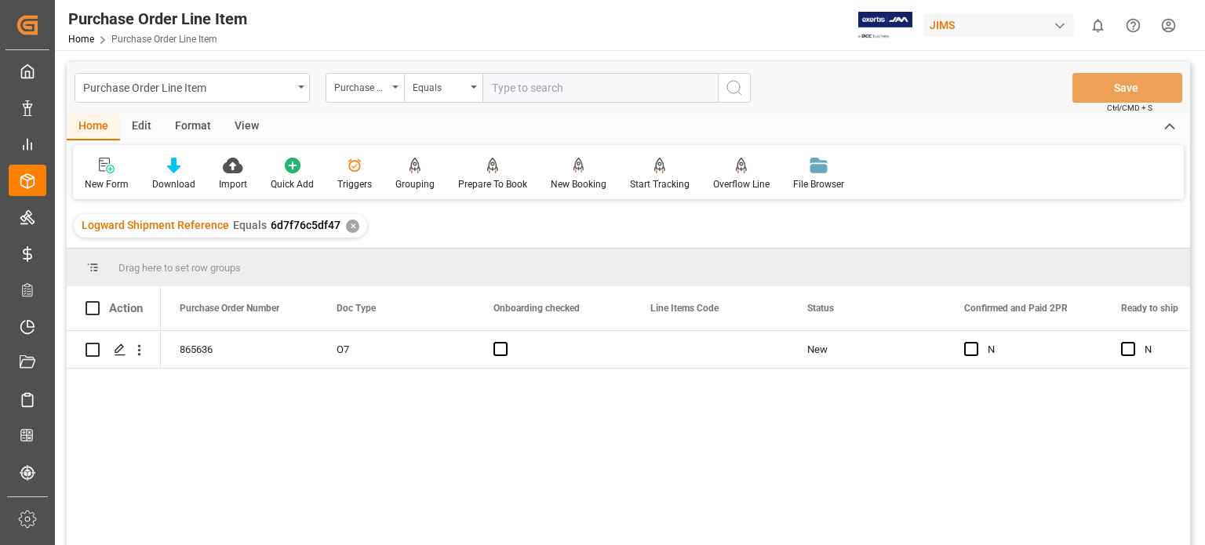
click at [239, 125] on div "View" at bounding box center [247, 127] width 48 height 27
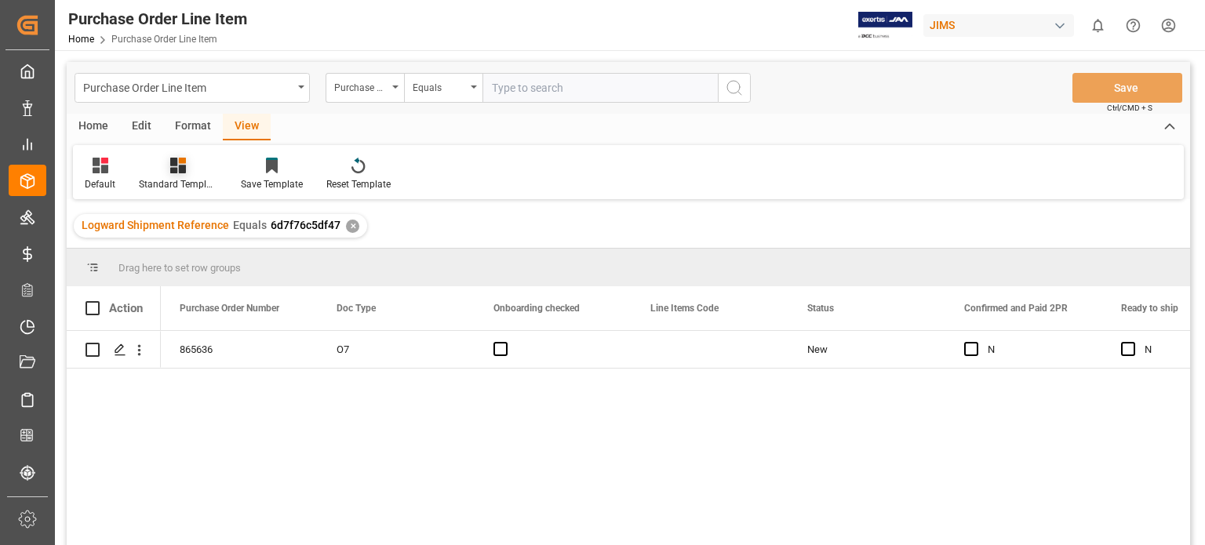
click at [182, 169] on icon at bounding box center [178, 166] width 16 height 16
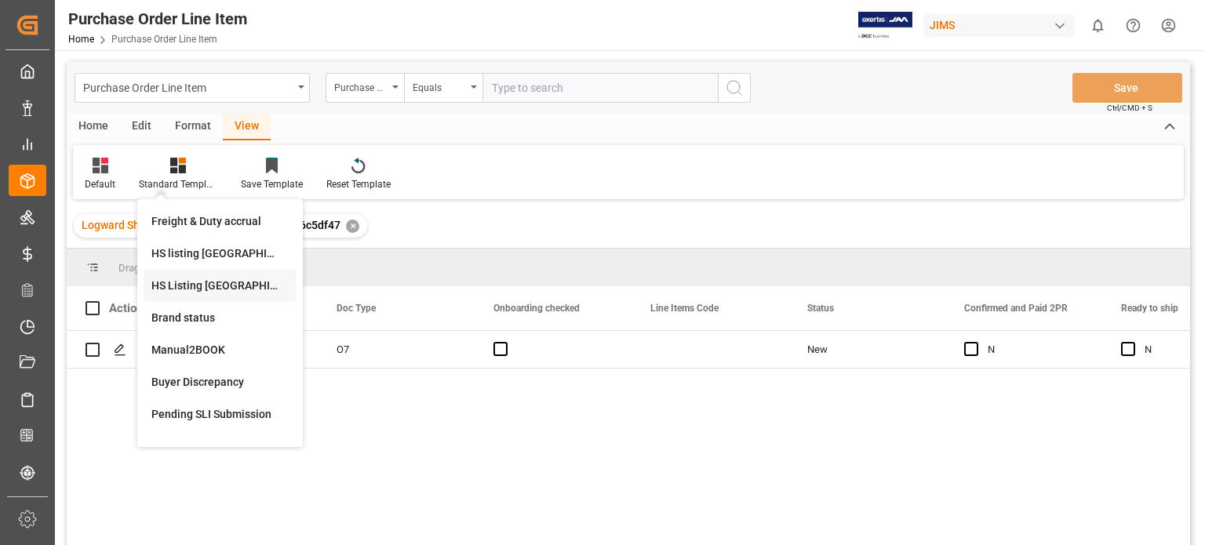
click at [217, 286] on div "HS Listing [GEOGRAPHIC_DATA]" at bounding box center [219, 286] width 137 height 16
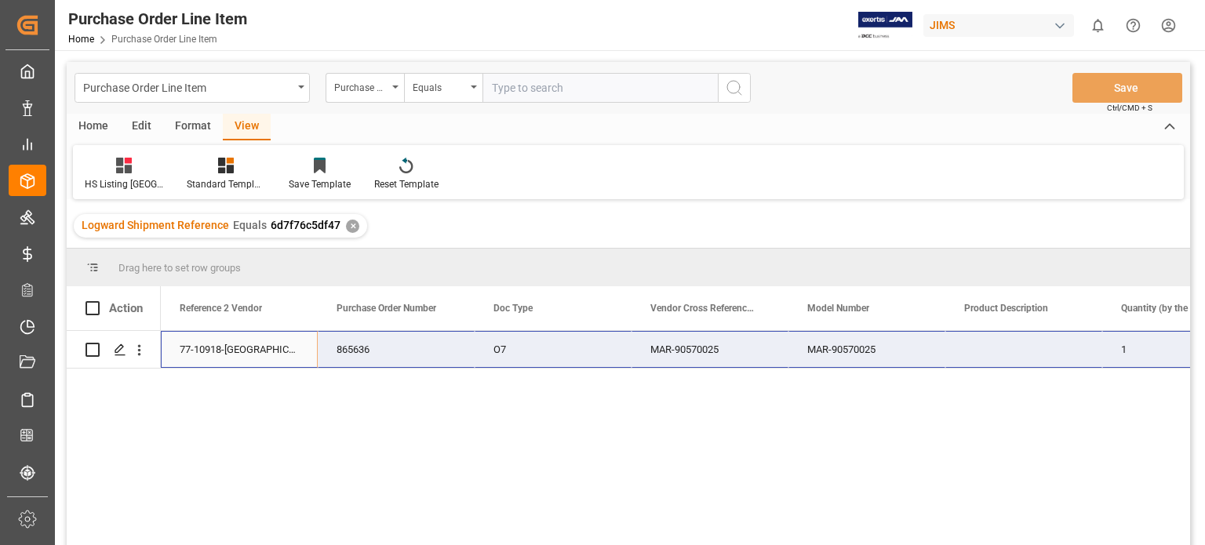
drag, startPoint x: 169, startPoint y: 351, endPoint x: 1139, endPoint y: 344, distance: 969.8
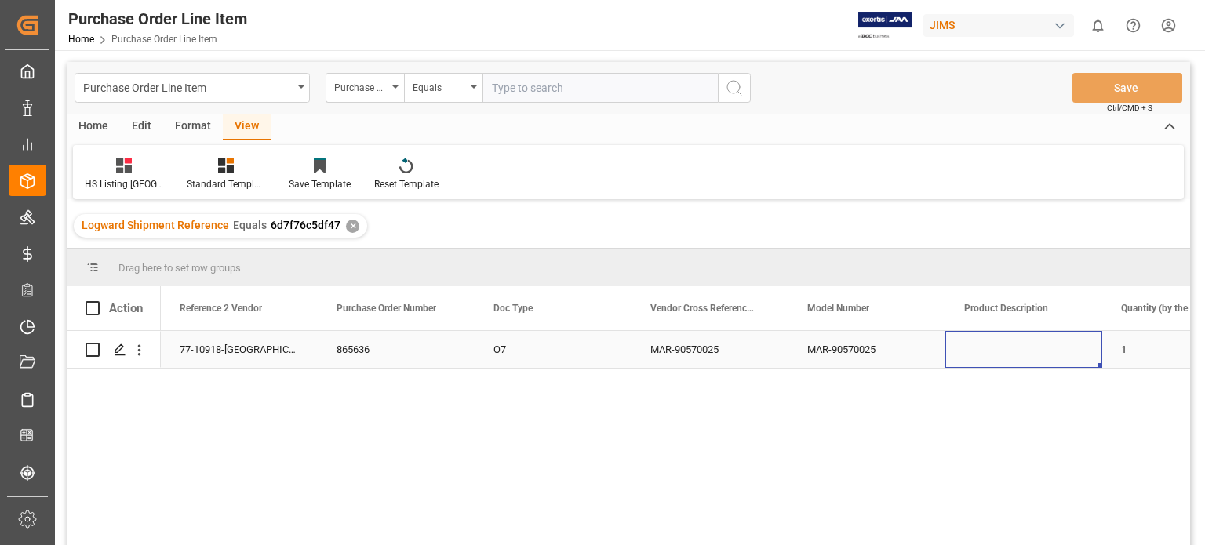
click at [1080, 355] on div "Press SPACE to select this row." at bounding box center [1023, 349] width 157 height 37
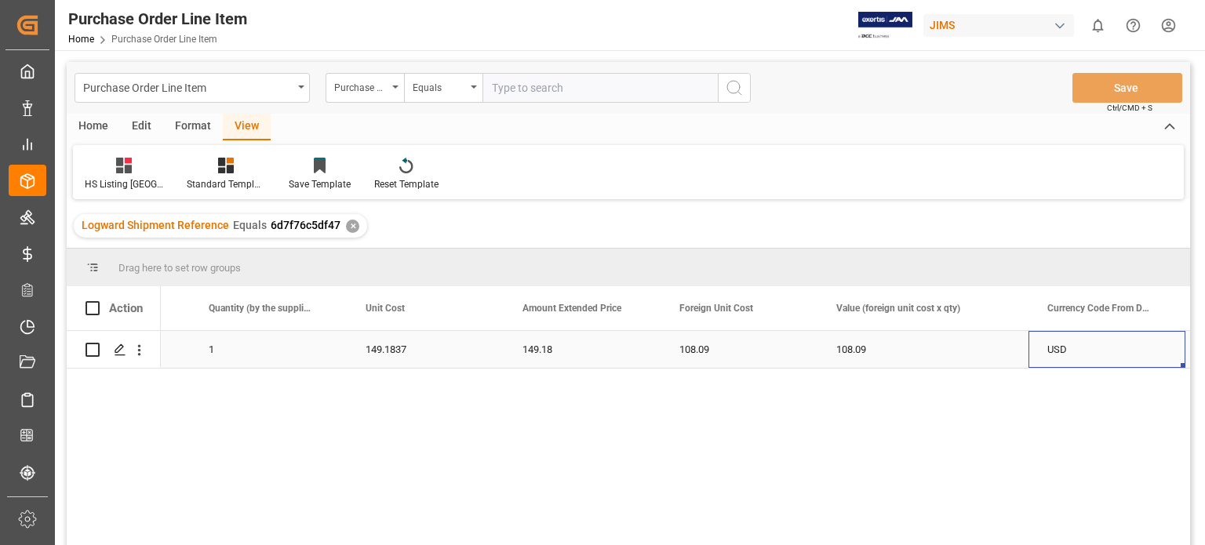
scroll to position [0, 1069]
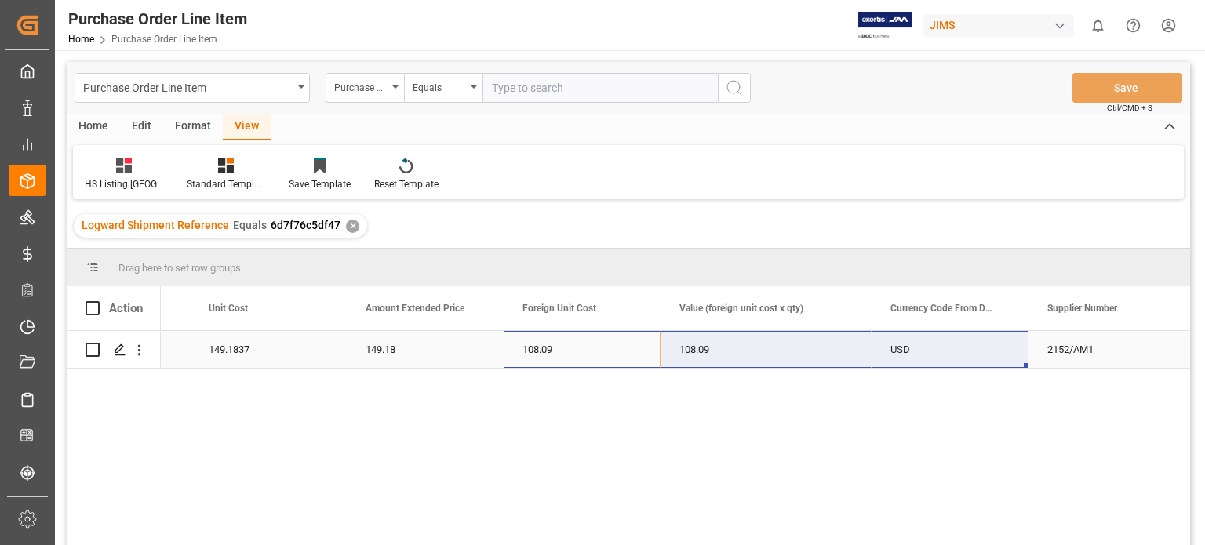
drag, startPoint x: 536, startPoint y: 344, endPoint x: 894, endPoint y: 358, distance: 358.0
click at [894, 358] on div "1 149.1837 149.18 108.09 108.09 USD 2152/AM1" at bounding box center [373, 350] width 2565 height 38
click at [206, 351] on div "149.1837" at bounding box center [268, 349] width 157 height 37
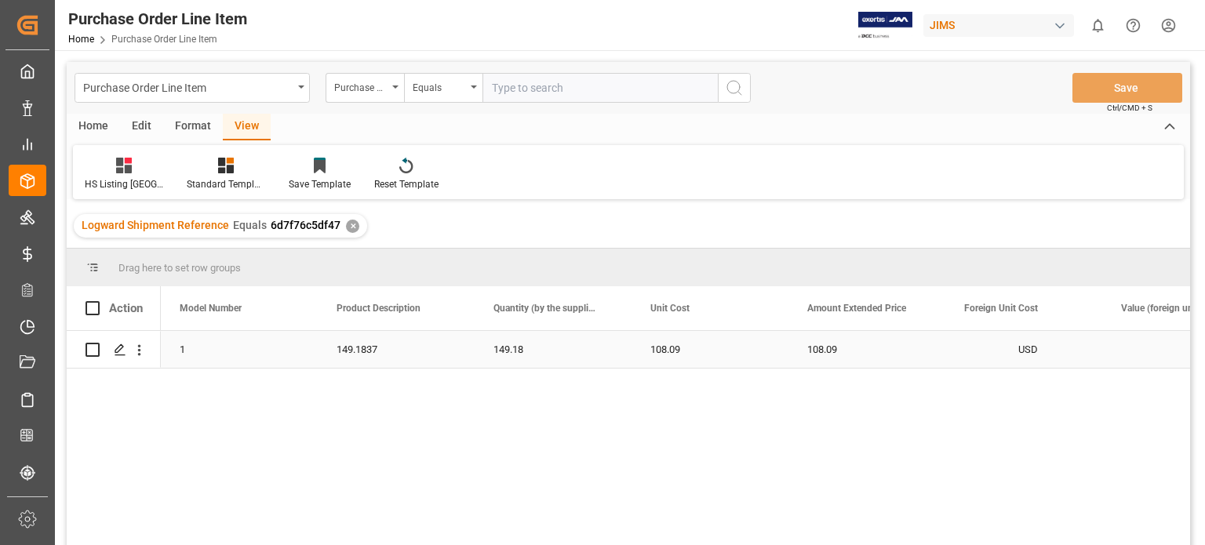
scroll to position [0, 0]
click at [182, 350] on div "77-10918-[GEOGRAPHIC_DATA]" at bounding box center [239, 349] width 157 height 37
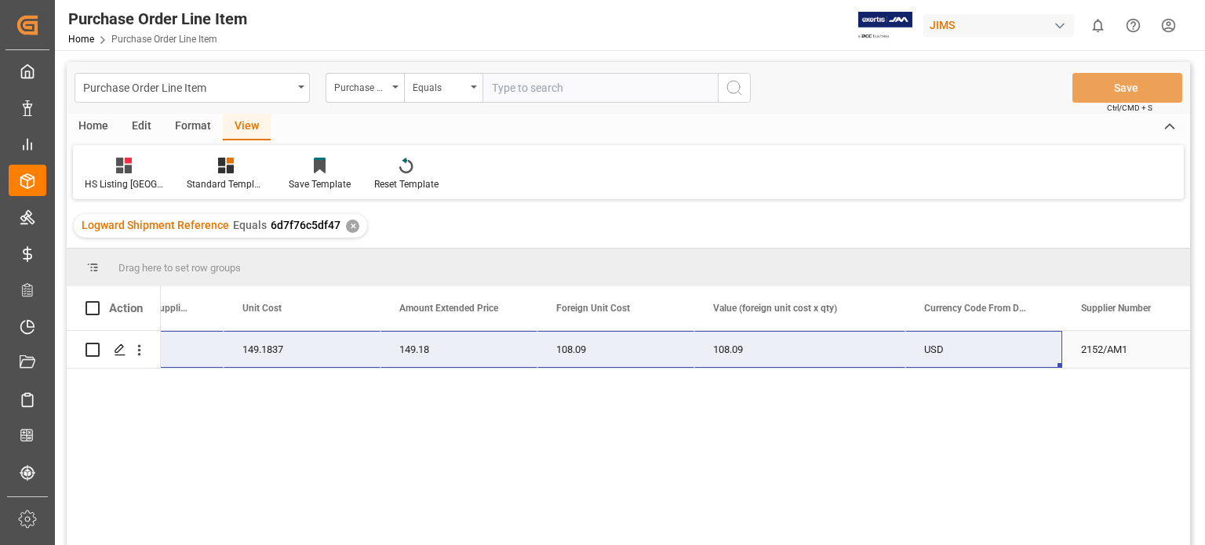
drag, startPoint x: 165, startPoint y: 348, endPoint x: 1019, endPoint y: 358, distance: 854.5
click at [1019, 358] on div "1 149.1837 77-10918-US 149.18 108.09 108.09 USD 2152/AM1" at bounding box center [407, 350] width 2565 height 38
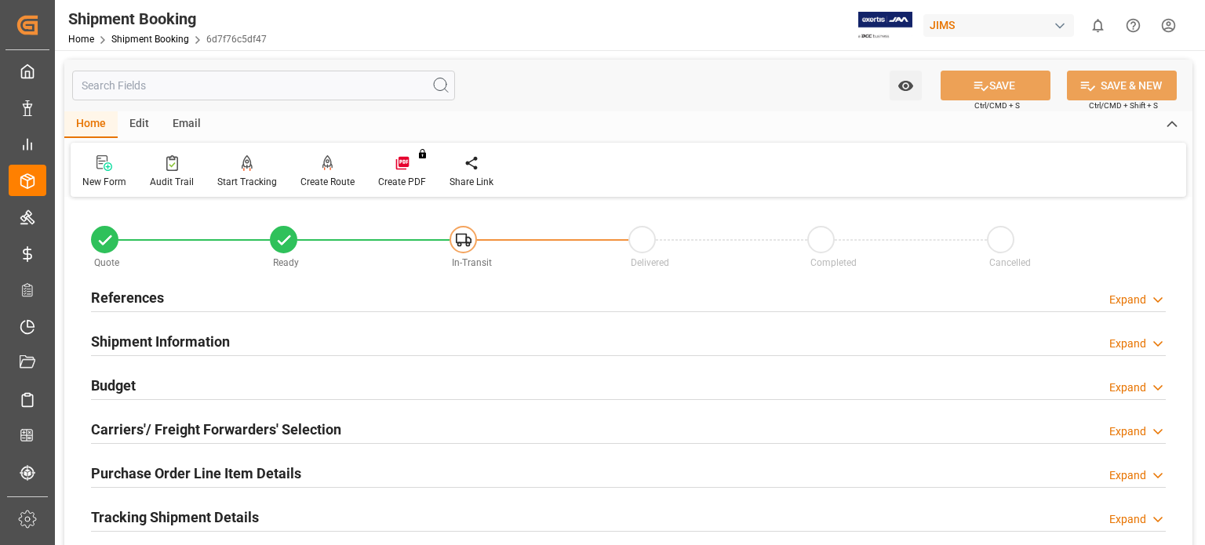
scroll to position [130, 0]
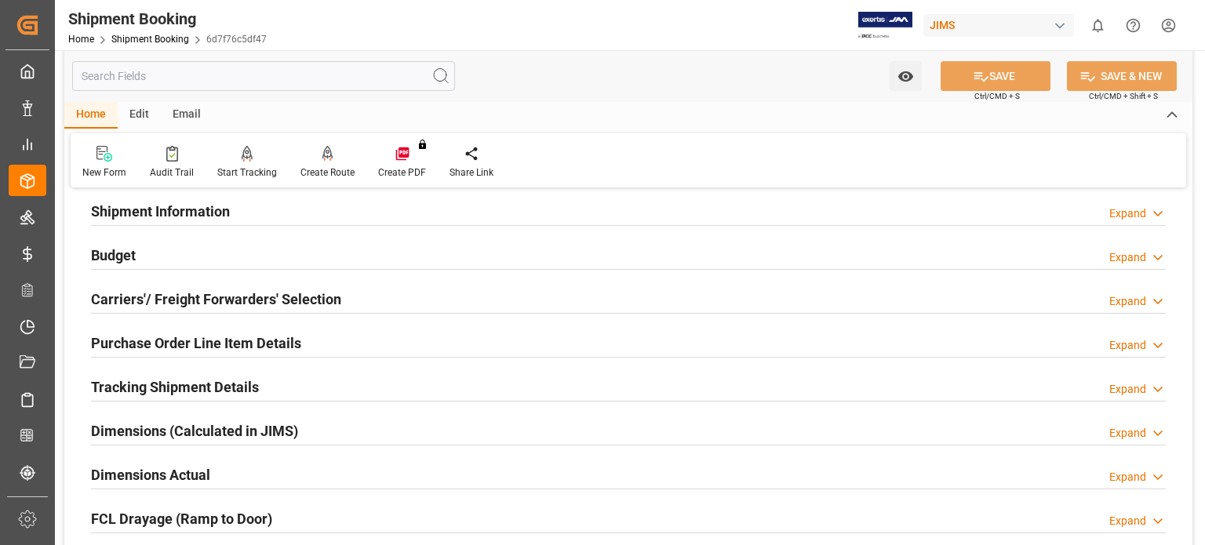
click at [159, 385] on h2 "Tracking Shipment Details" at bounding box center [175, 387] width 168 height 21
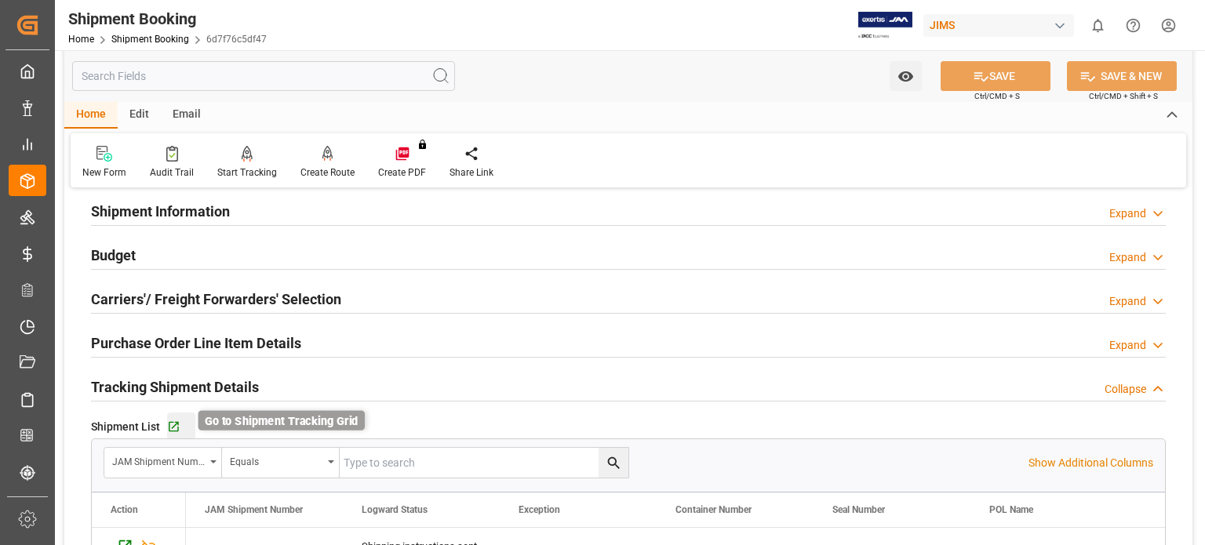
click at [178, 422] on icon "button" at bounding box center [173, 427] width 13 height 13
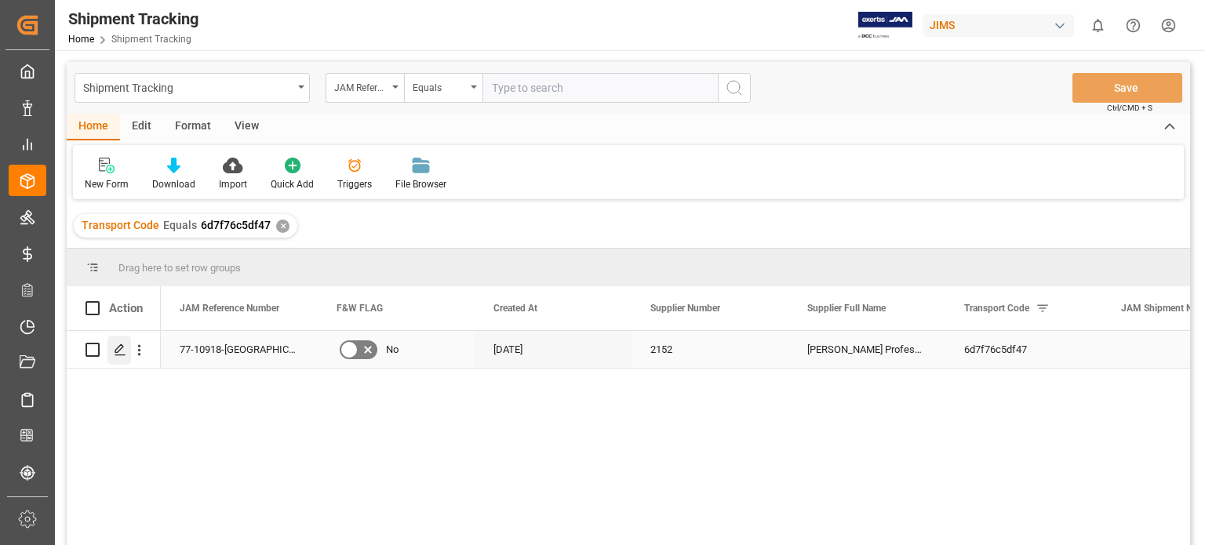
click at [126, 355] on div "Press SPACE to select this row." at bounding box center [119, 350] width 24 height 29
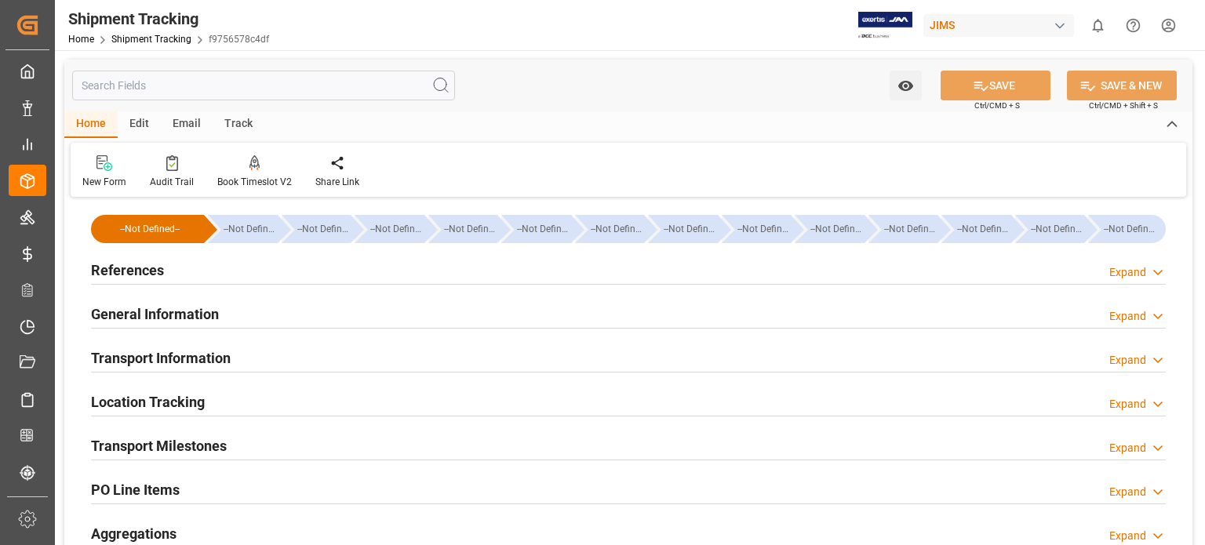
click at [136, 314] on h2 "General Information" at bounding box center [155, 314] width 128 height 21
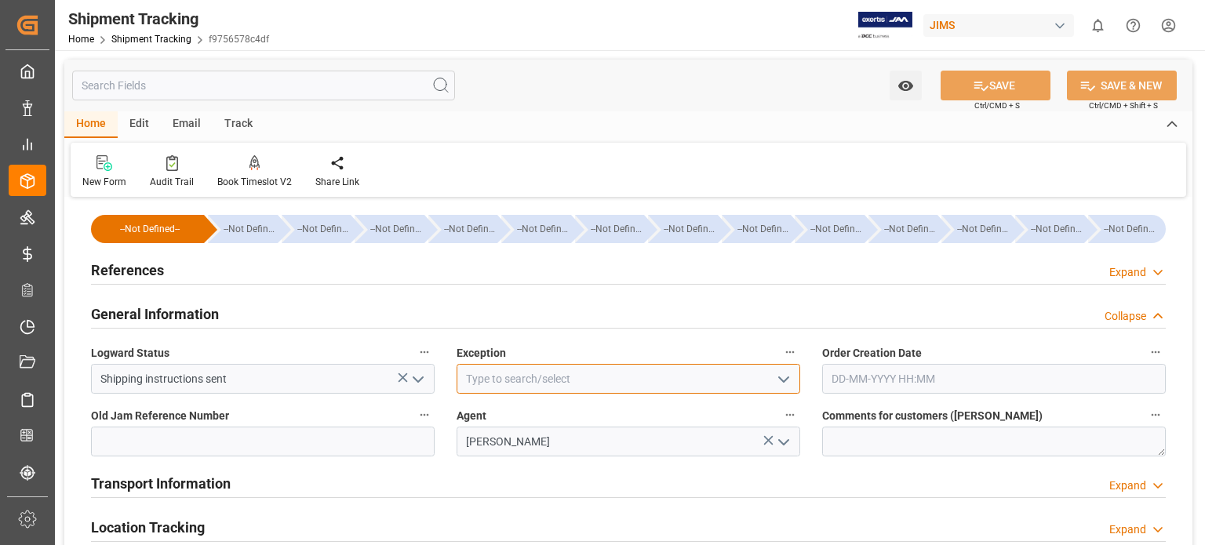
click at [537, 382] on input at bounding box center [629, 379] width 344 height 30
click at [782, 376] on icon "open menu" at bounding box center [783, 379] width 19 height 19
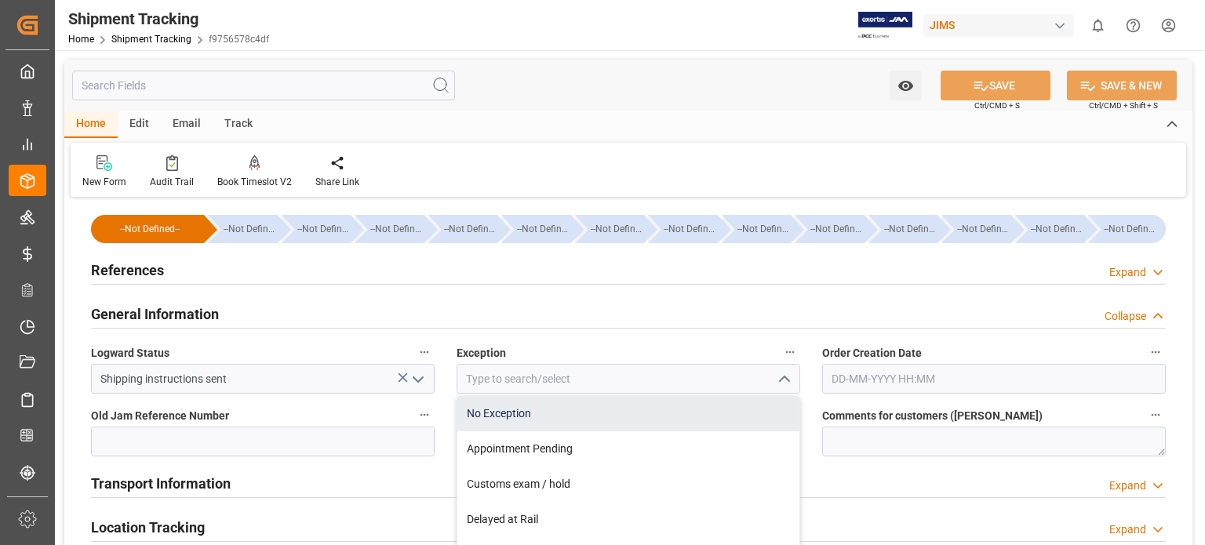
click at [745, 407] on div "No Exception" at bounding box center [628, 413] width 342 height 35
type input "No Exception"
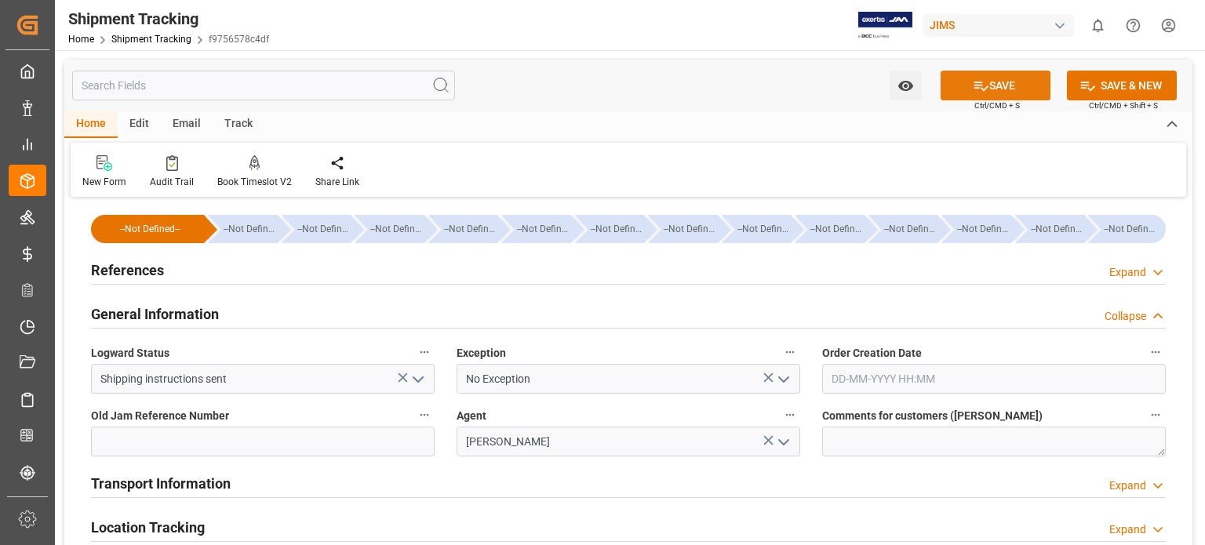
click at [1001, 87] on button "SAVE" at bounding box center [996, 86] width 110 height 30
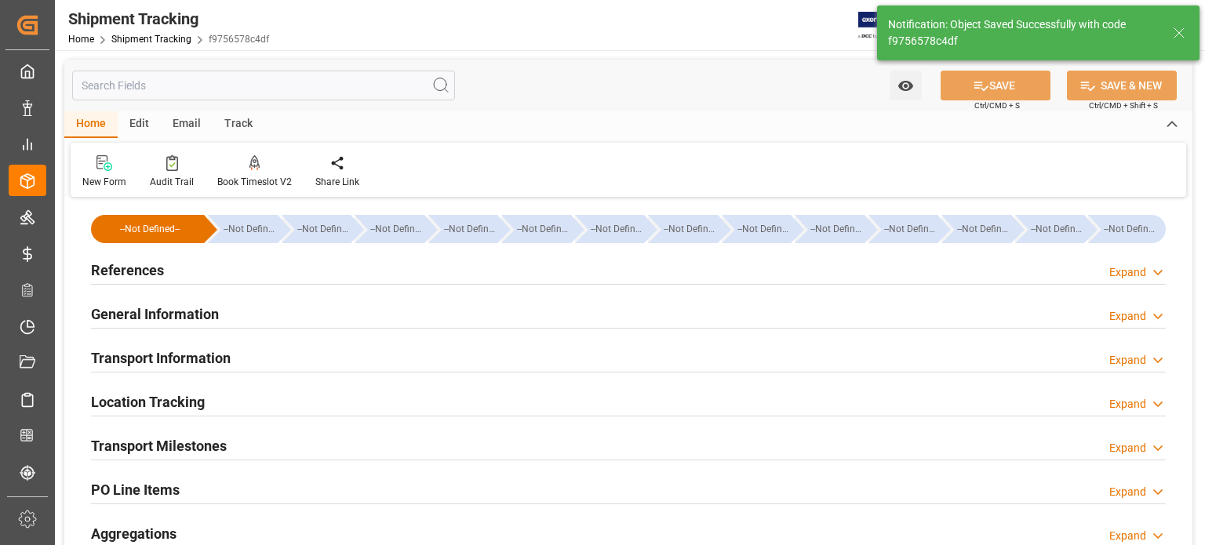
click at [172, 359] on h2 "Transport Information" at bounding box center [161, 358] width 140 height 21
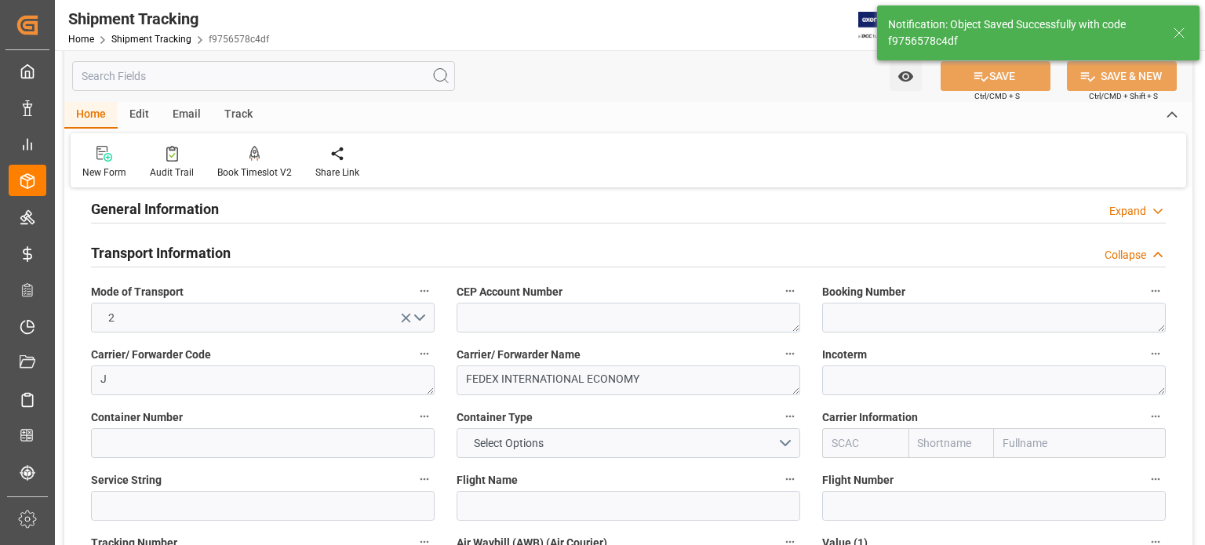
scroll to position [130, 0]
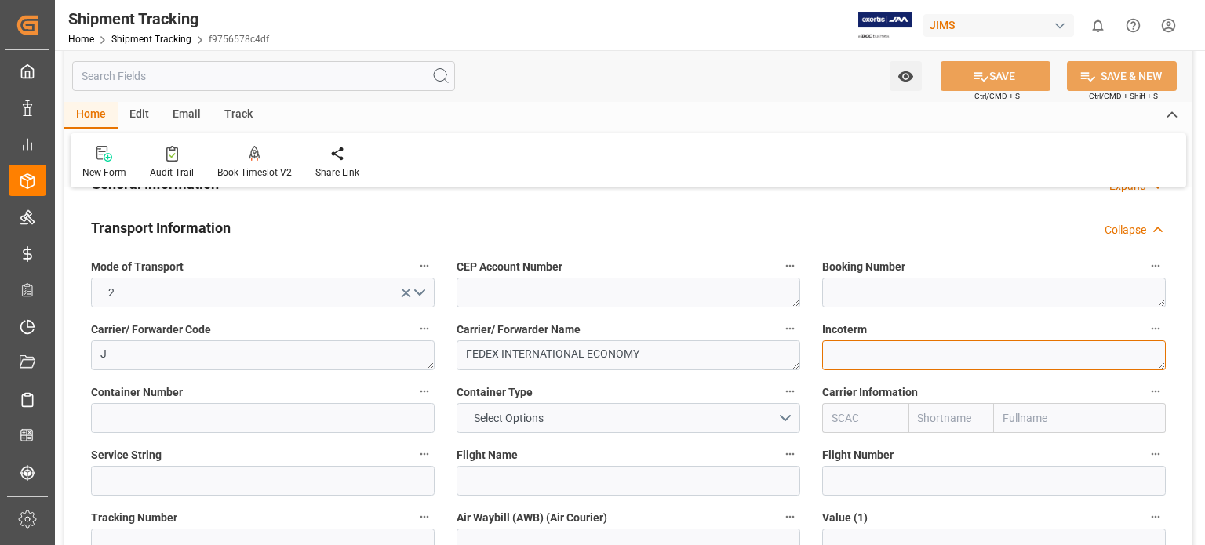
click at [854, 355] on textarea at bounding box center [994, 356] width 344 height 30
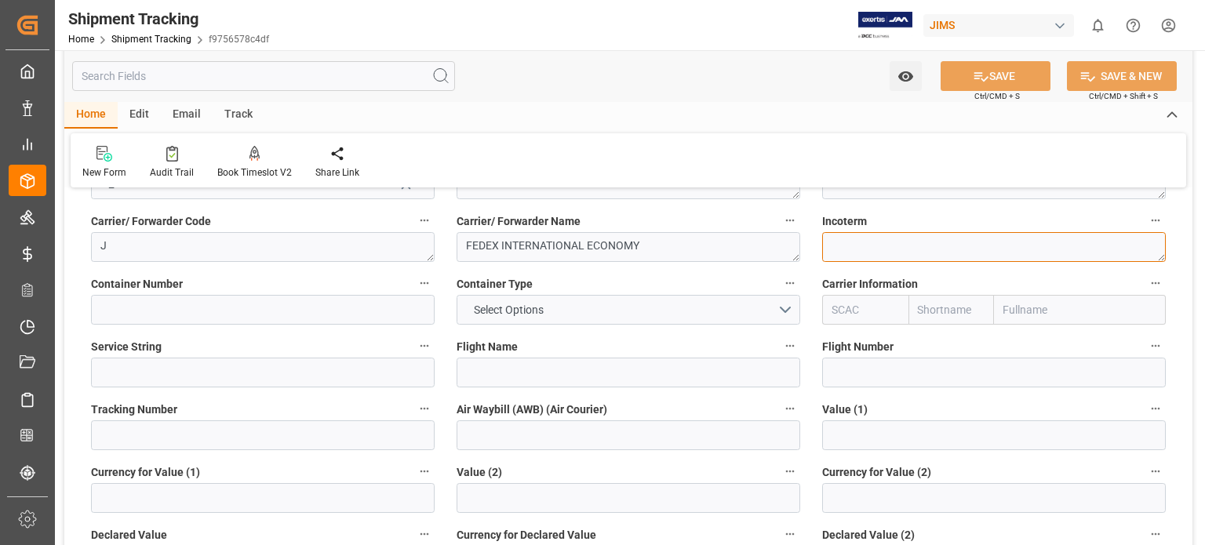
scroll to position [261, 0]
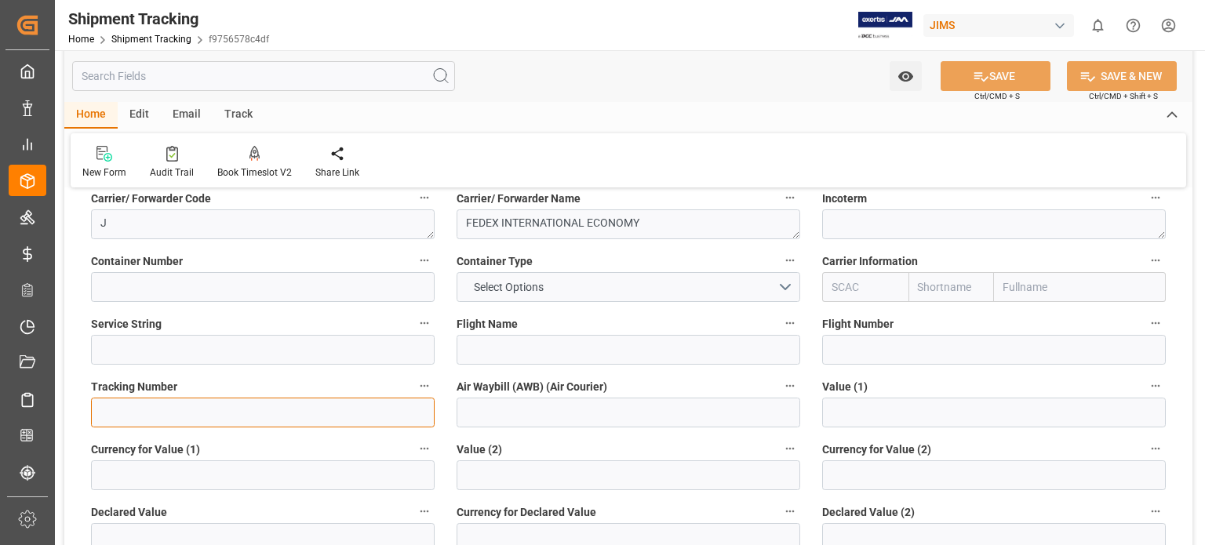
click at [264, 423] on input at bounding box center [263, 413] width 344 height 30
paste input "884145953160"
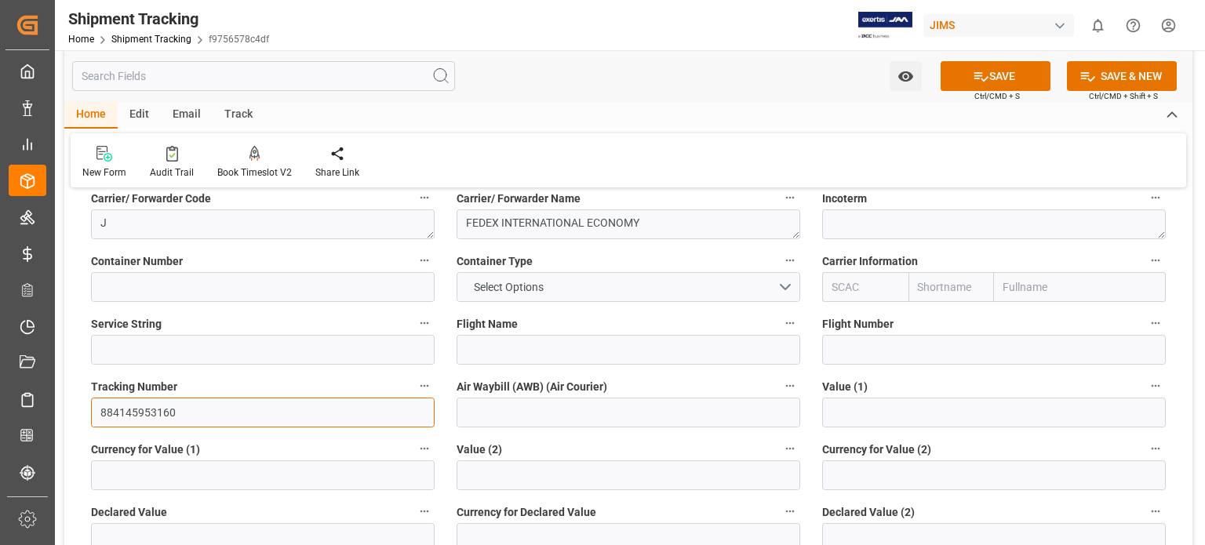
type input "884145953160"
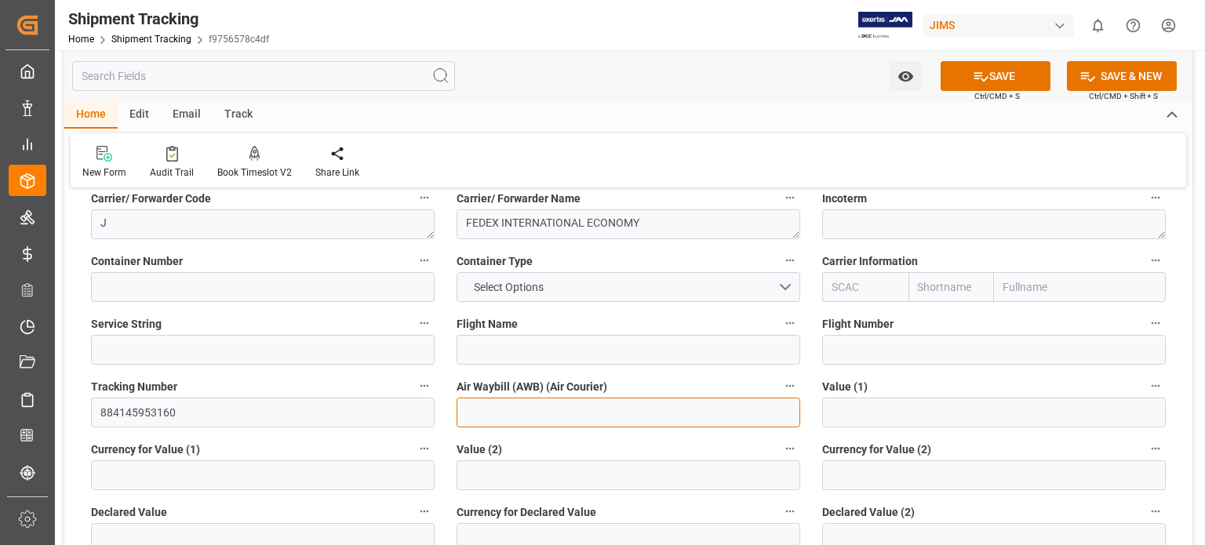
click at [515, 405] on input at bounding box center [629, 413] width 344 height 30
paste input "884145953160"
type input "884145953160"
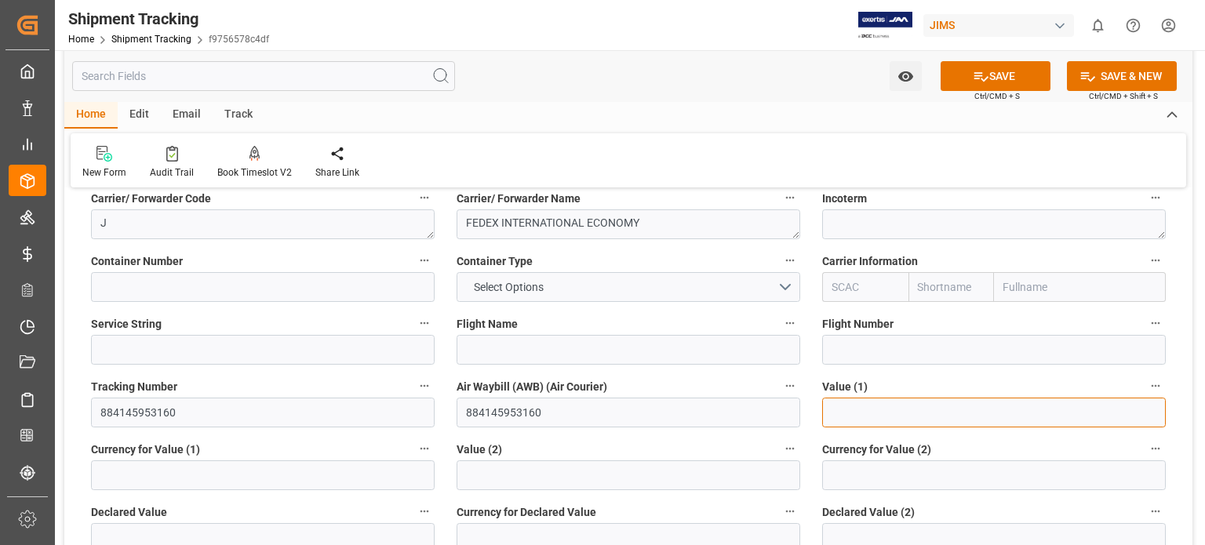
click at [864, 418] on input "text" at bounding box center [994, 413] width 344 height 30
type input "108.60"
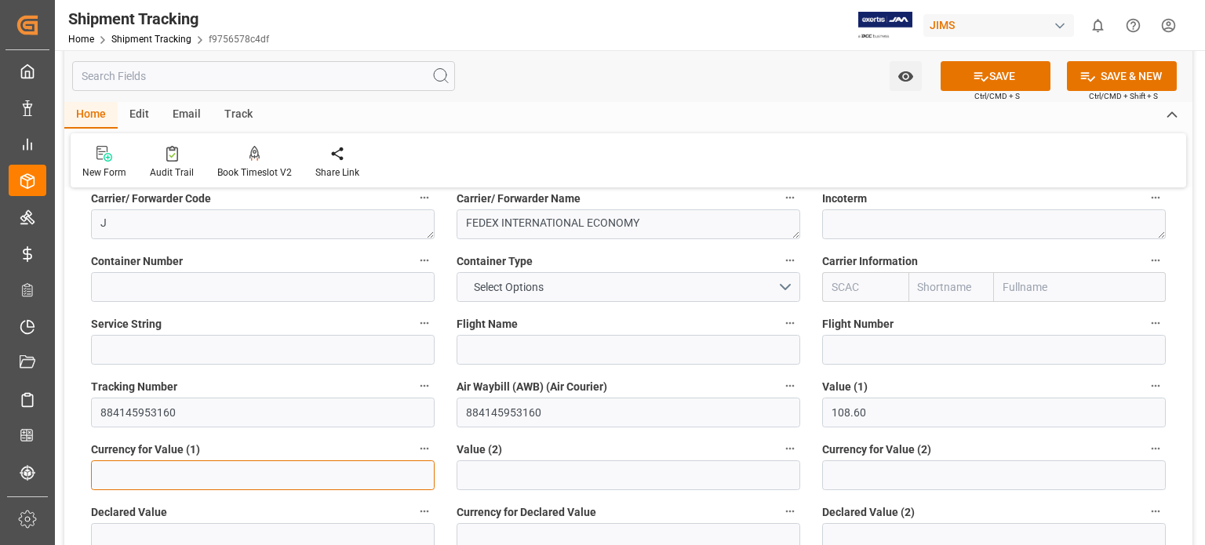
click at [137, 479] on input at bounding box center [263, 476] width 344 height 30
type input "USD"
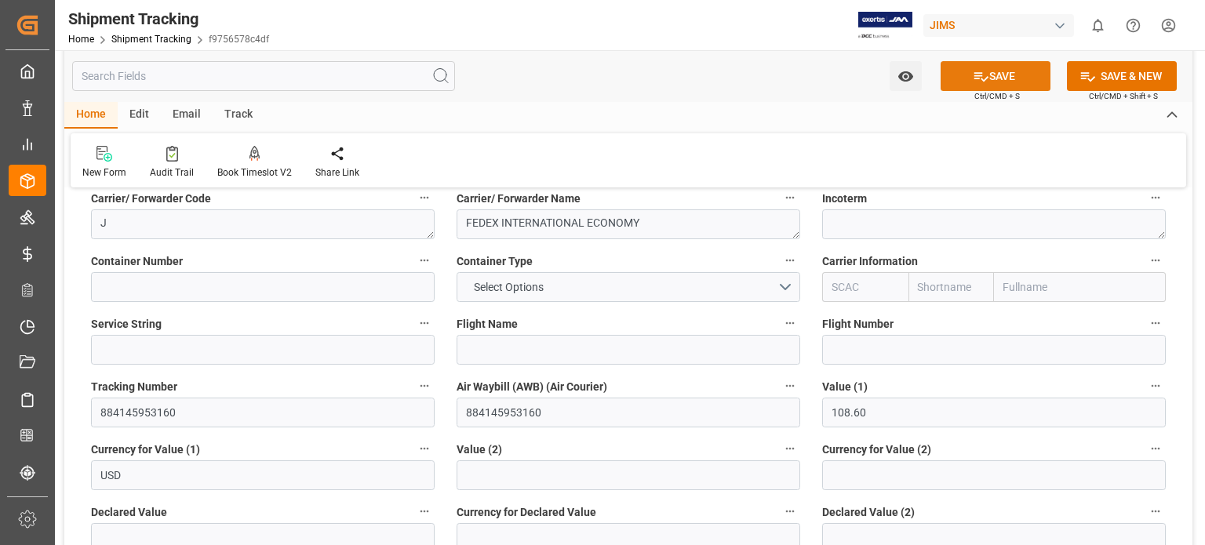
click at [1006, 78] on button "SAVE" at bounding box center [996, 76] width 110 height 30
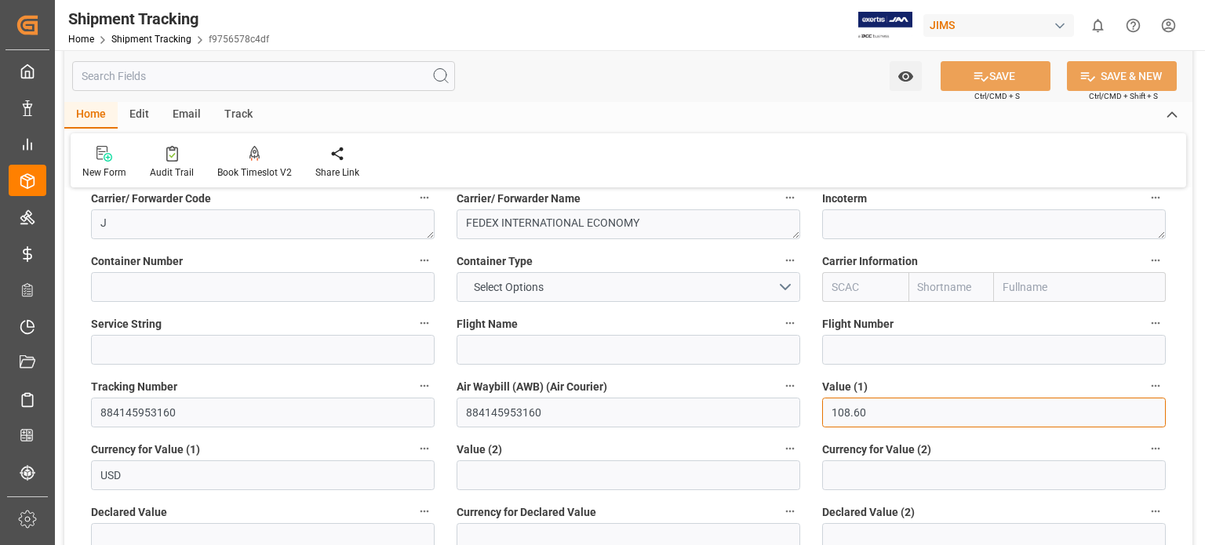
click at [889, 415] on input "108.60" at bounding box center [994, 413] width 344 height 30
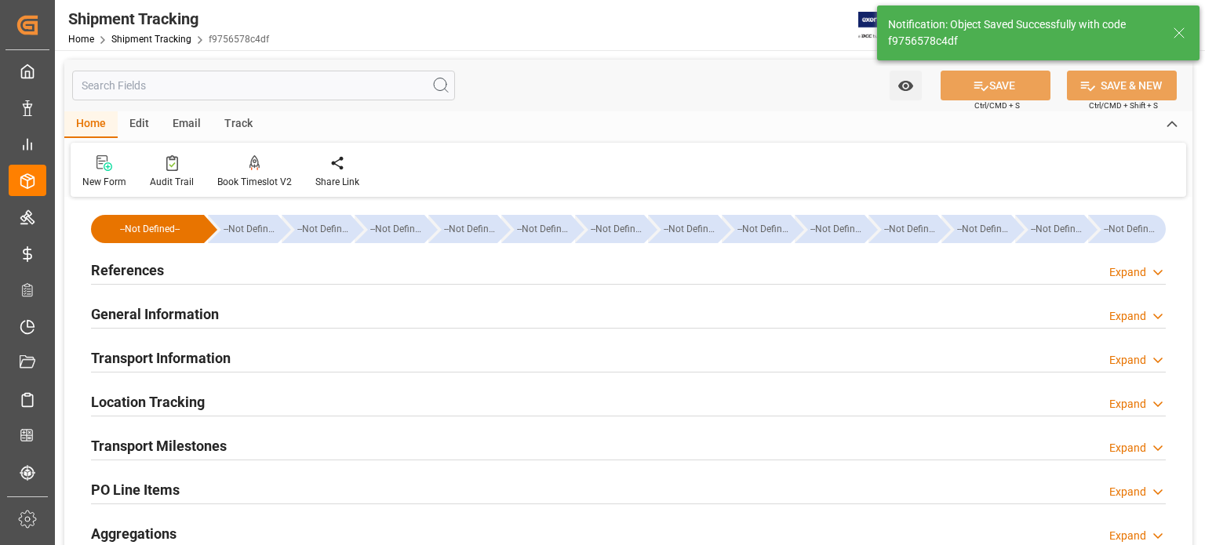
scroll to position [0, 0]
click at [191, 359] on h2 "Transport Information" at bounding box center [161, 358] width 140 height 21
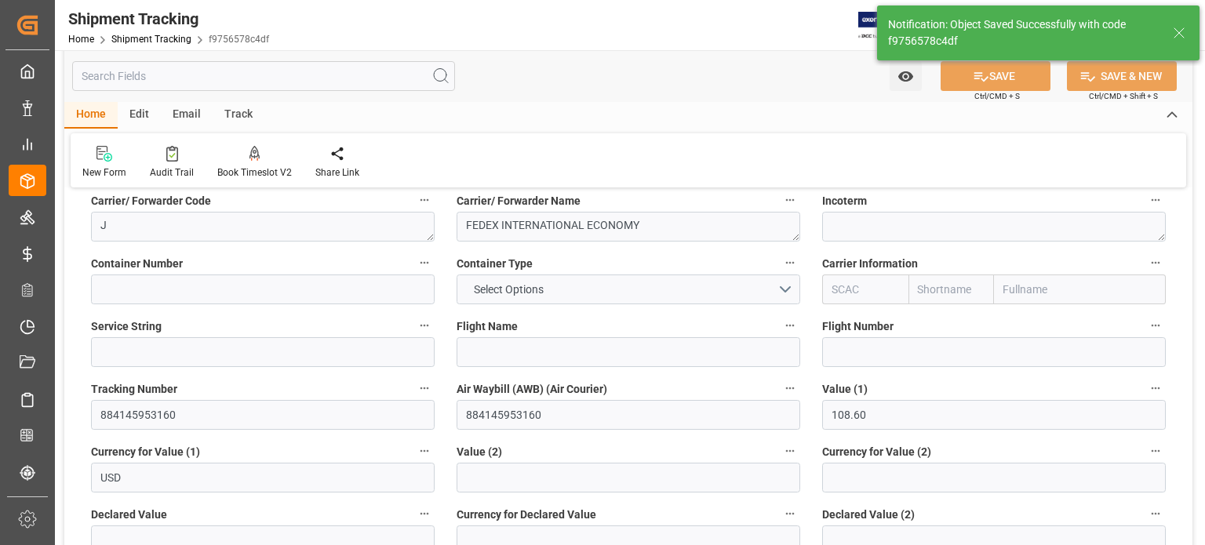
scroll to position [261, 0]
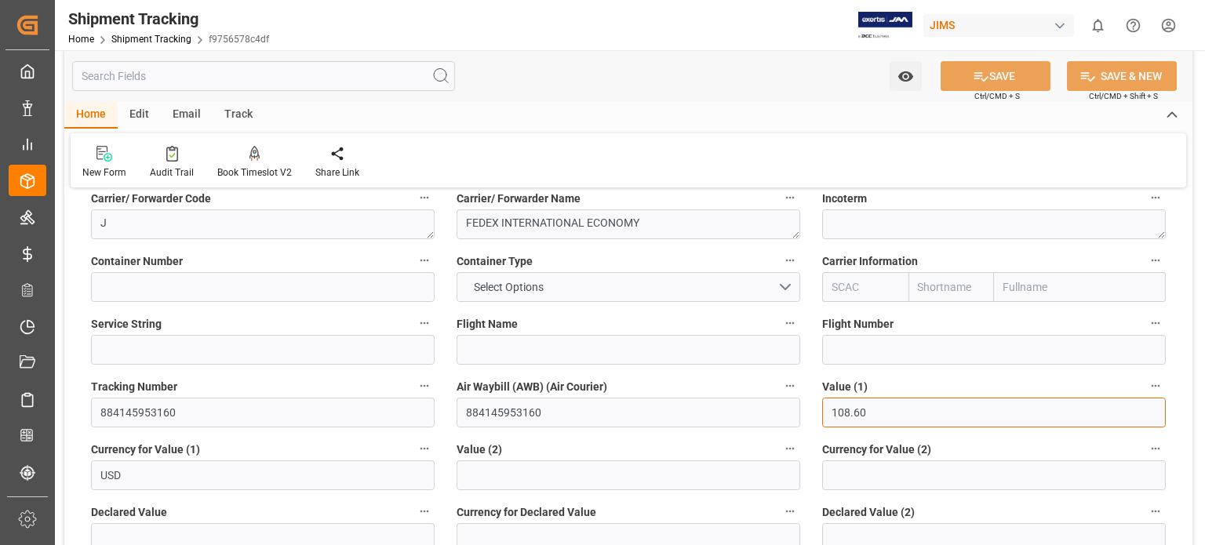
click at [886, 414] on input "108.60" at bounding box center [994, 413] width 344 height 30
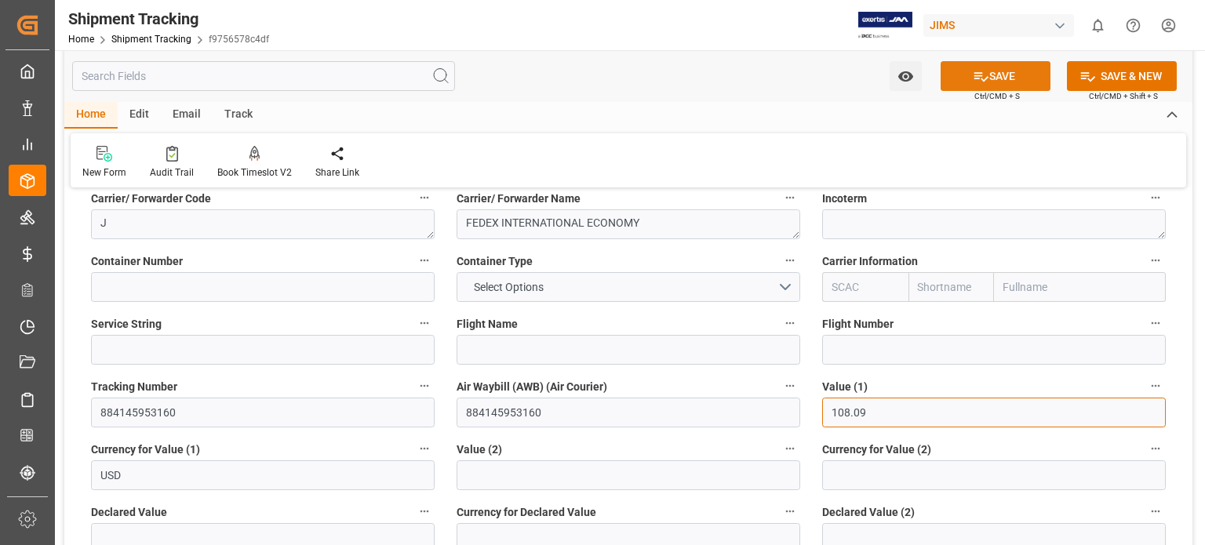
type input "108.09"
click at [974, 75] on icon at bounding box center [981, 76] width 16 height 16
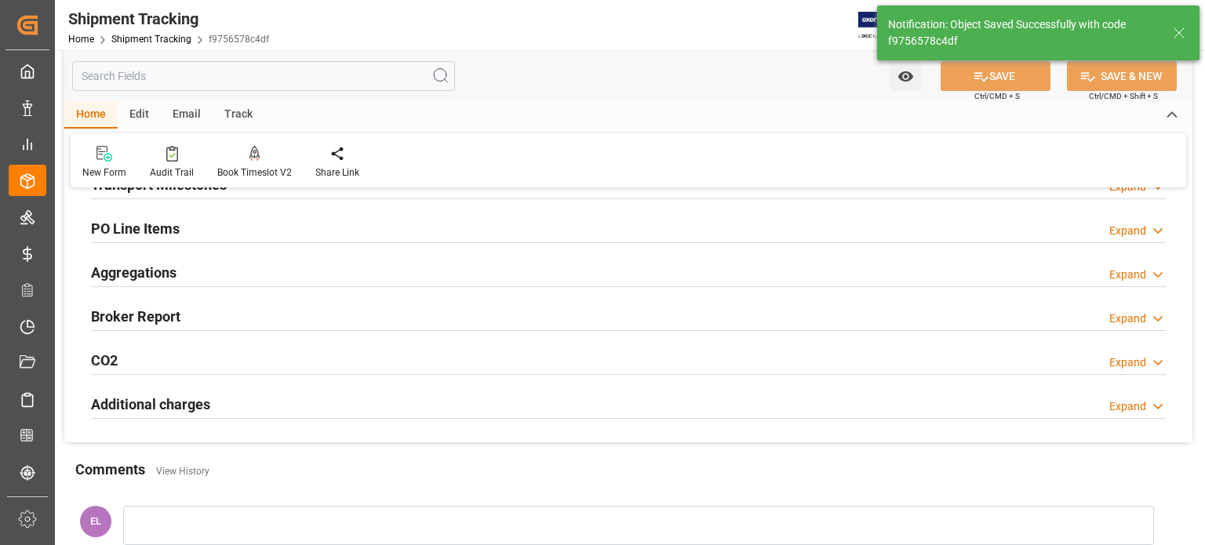
scroll to position [130, 0]
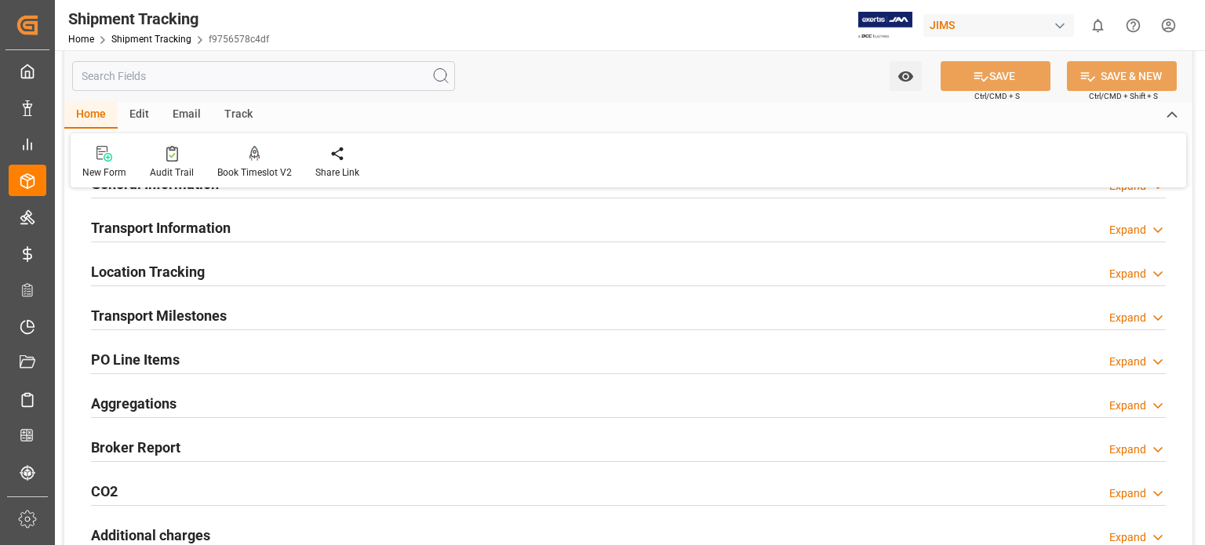
click at [168, 317] on h2 "Transport Milestones" at bounding box center [159, 315] width 136 height 21
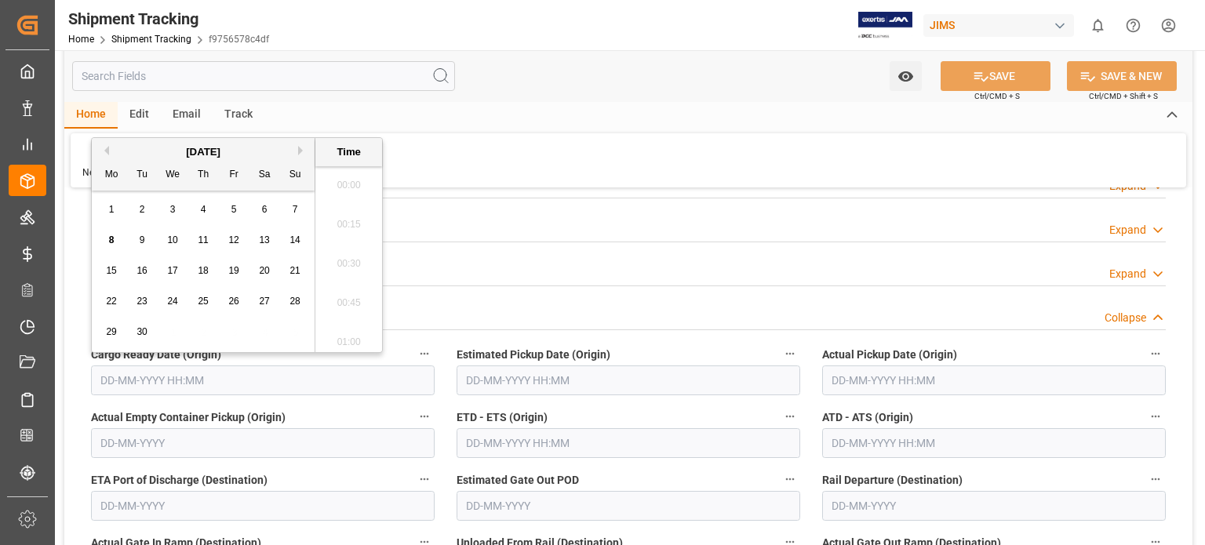
click at [163, 377] on input "text" at bounding box center [263, 381] width 344 height 30
click at [303, 210] on div "7" at bounding box center [296, 210] width 20 height 19
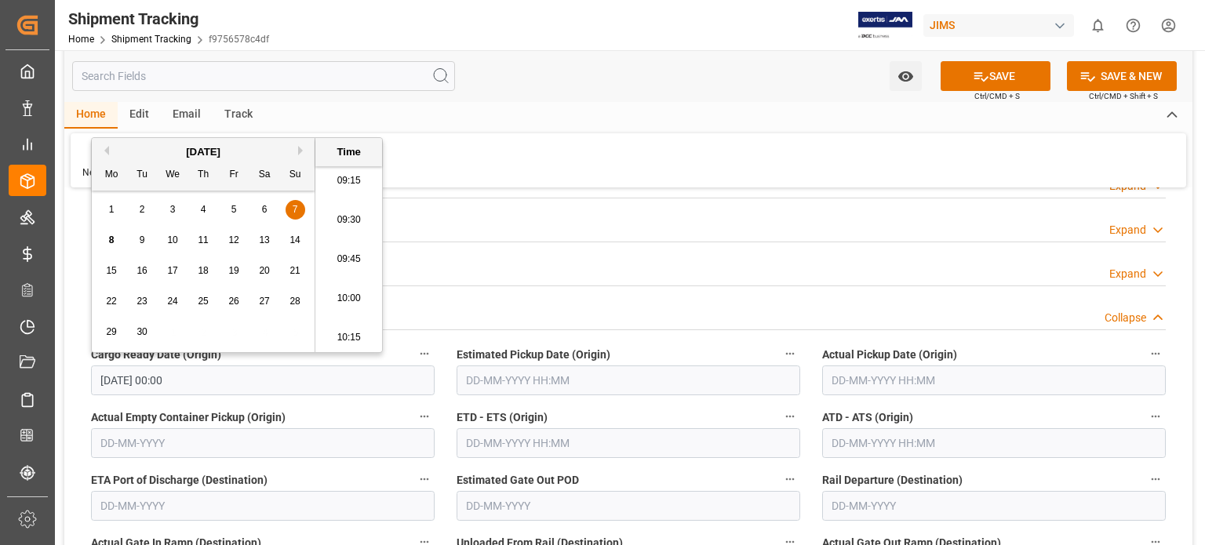
click at [230, 212] on div "5" at bounding box center [234, 210] width 20 height 19
type input "05-09-2025 00:00"
click at [504, 380] on input "text" at bounding box center [629, 381] width 344 height 30
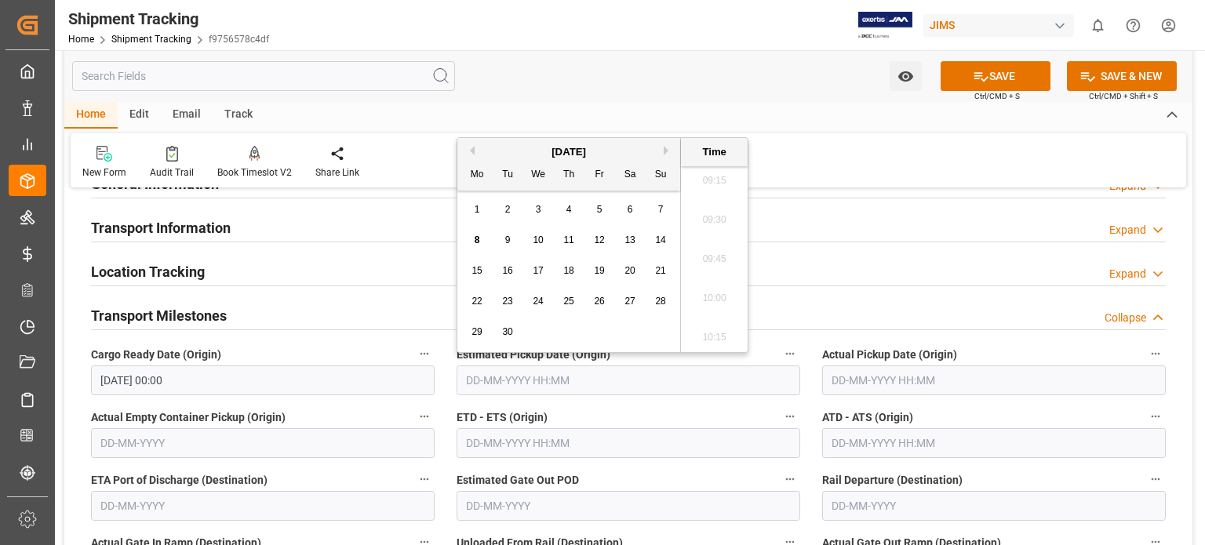
click at [598, 210] on span "5" at bounding box center [599, 209] width 5 height 11
type input "05-09-2025 00:00"
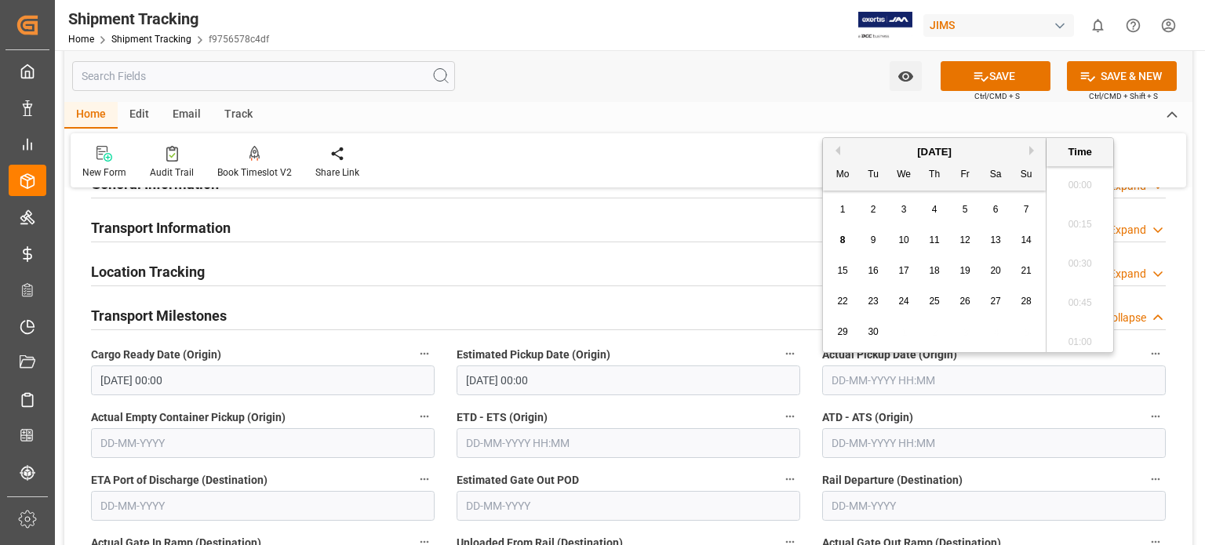
click at [854, 379] on input "text" at bounding box center [994, 381] width 344 height 30
click at [1032, 213] on div "7" at bounding box center [1027, 210] width 20 height 19
click at [967, 213] on span "5" at bounding box center [965, 209] width 5 height 11
type input "05-09-2025 00:00"
click at [686, 264] on div "Location Tracking Expand" at bounding box center [628, 271] width 1075 height 30
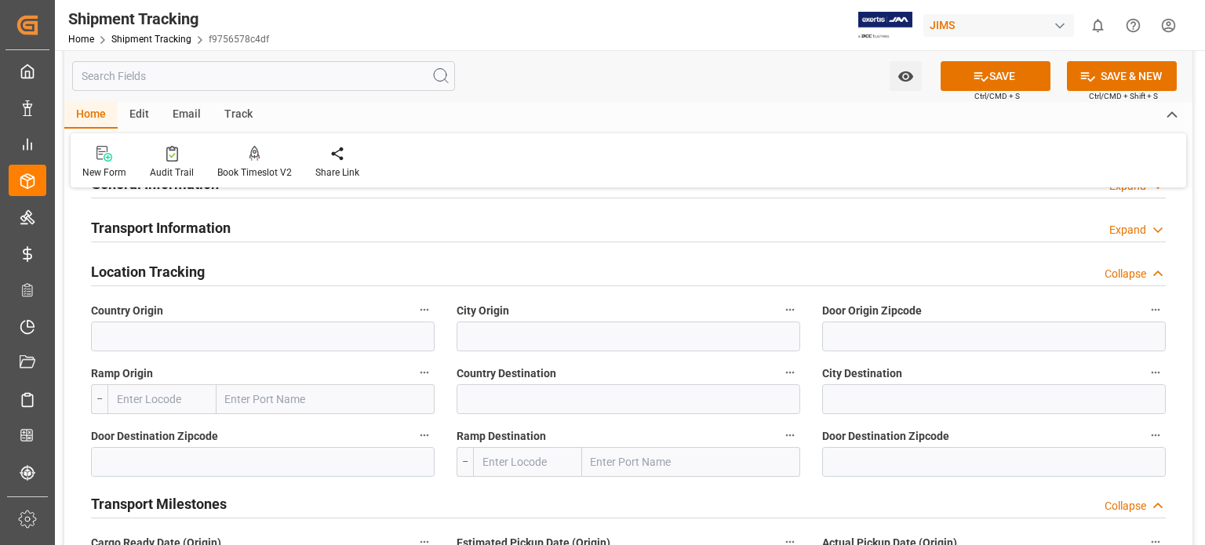
scroll to position [0, 0]
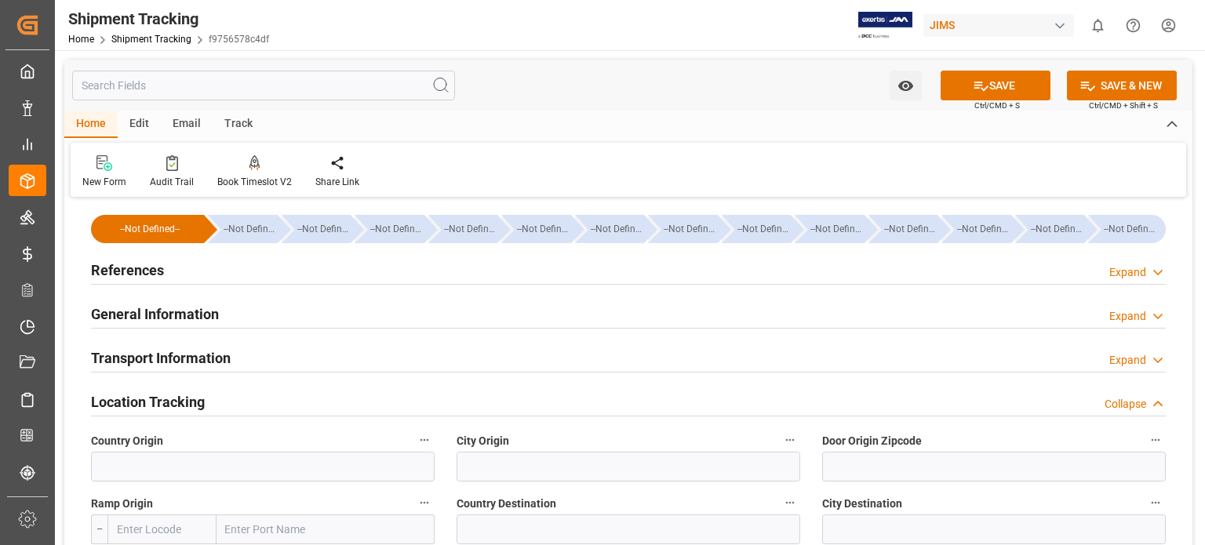
click at [196, 347] on div "Transport Information" at bounding box center [161, 357] width 140 height 30
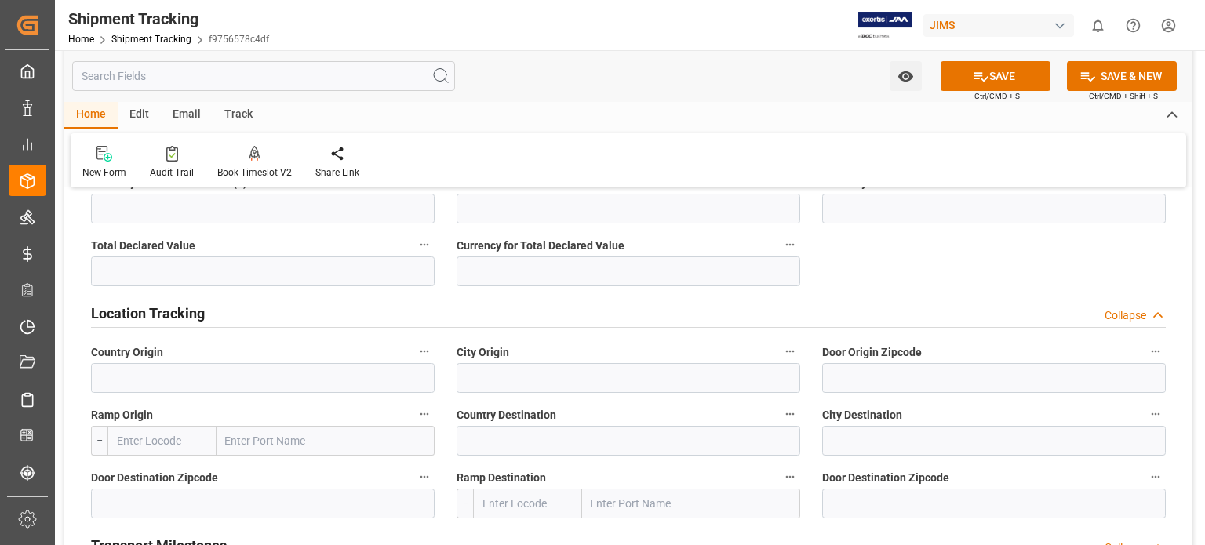
scroll to position [1046, 0]
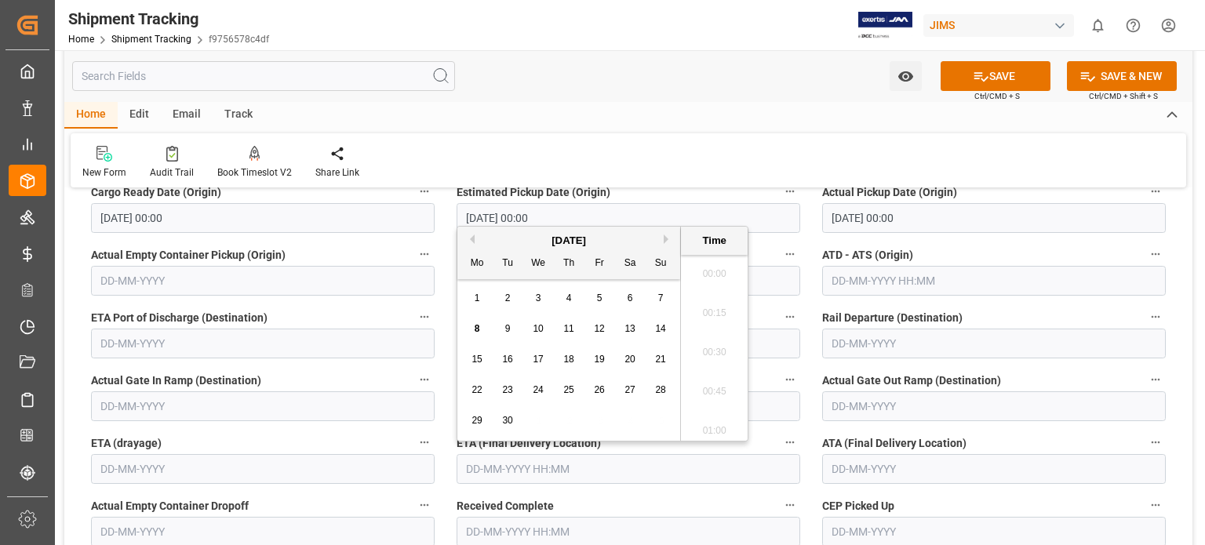
click at [513, 464] on input "text" at bounding box center [629, 469] width 344 height 30
click at [479, 329] on span "8" at bounding box center [477, 328] width 5 height 11
type input "08-09-2025 00:00"
click at [1012, 82] on button "SAVE" at bounding box center [996, 76] width 110 height 30
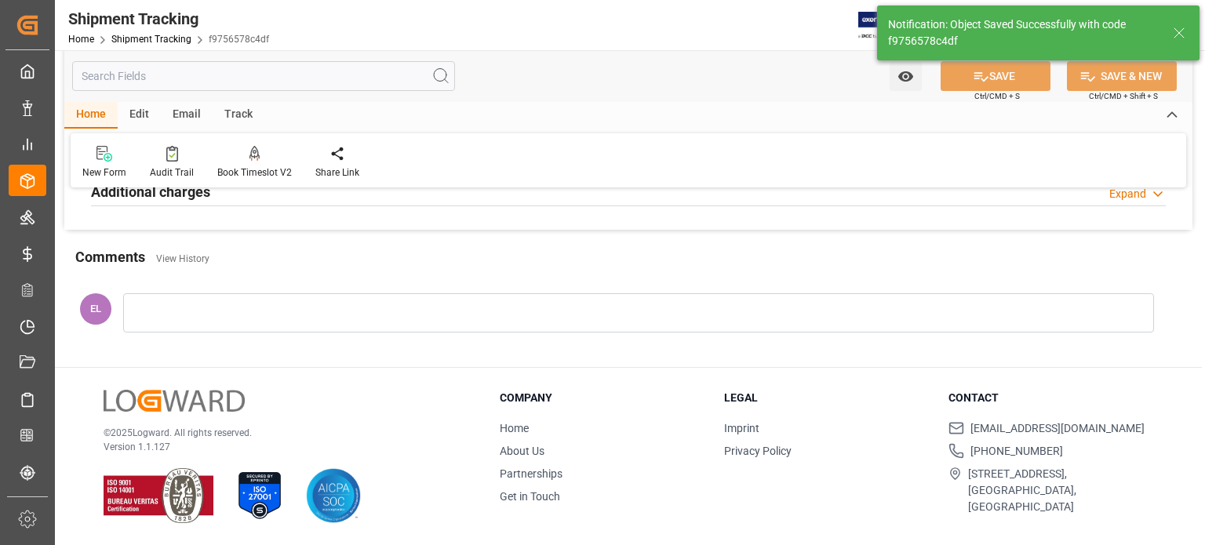
scroll to position [293, 0]
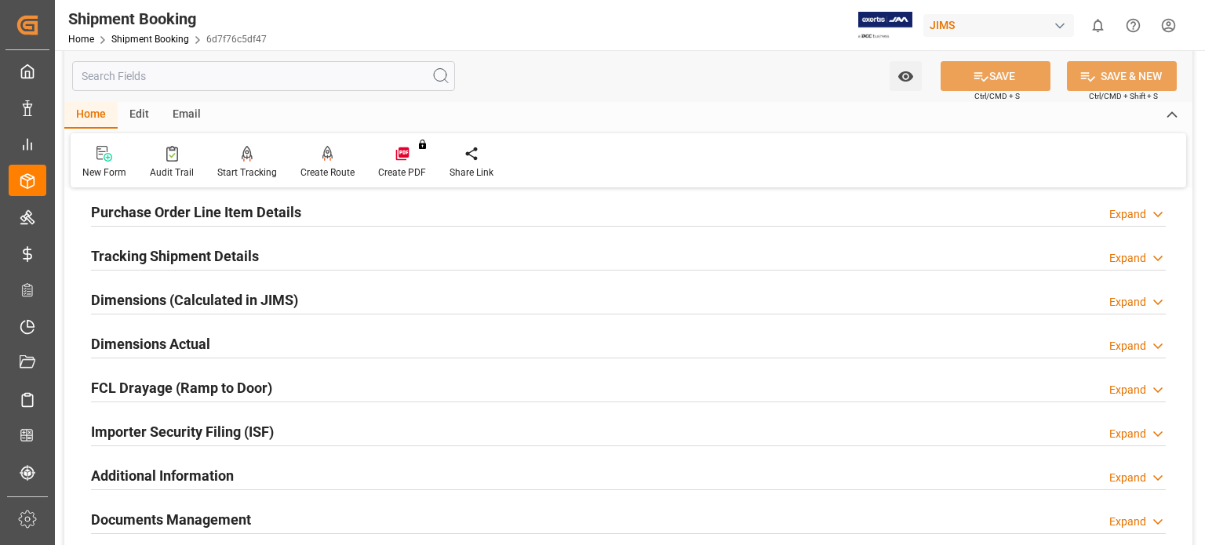
scroll to position [392, 0]
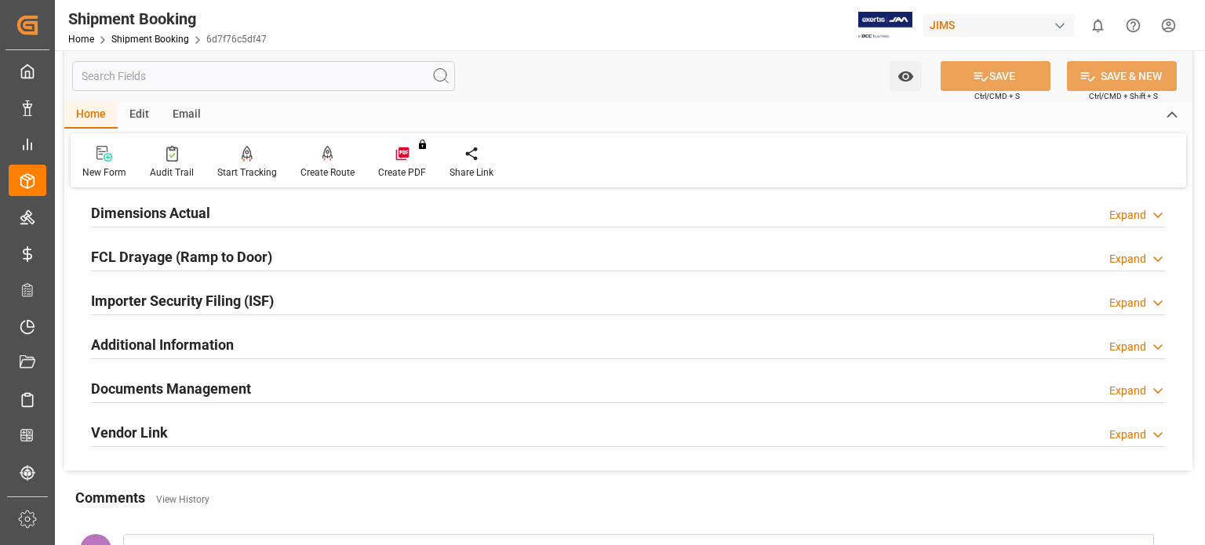
click at [213, 394] on h2 "Documents Management" at bounding box center [171, 388] width 160 height 21
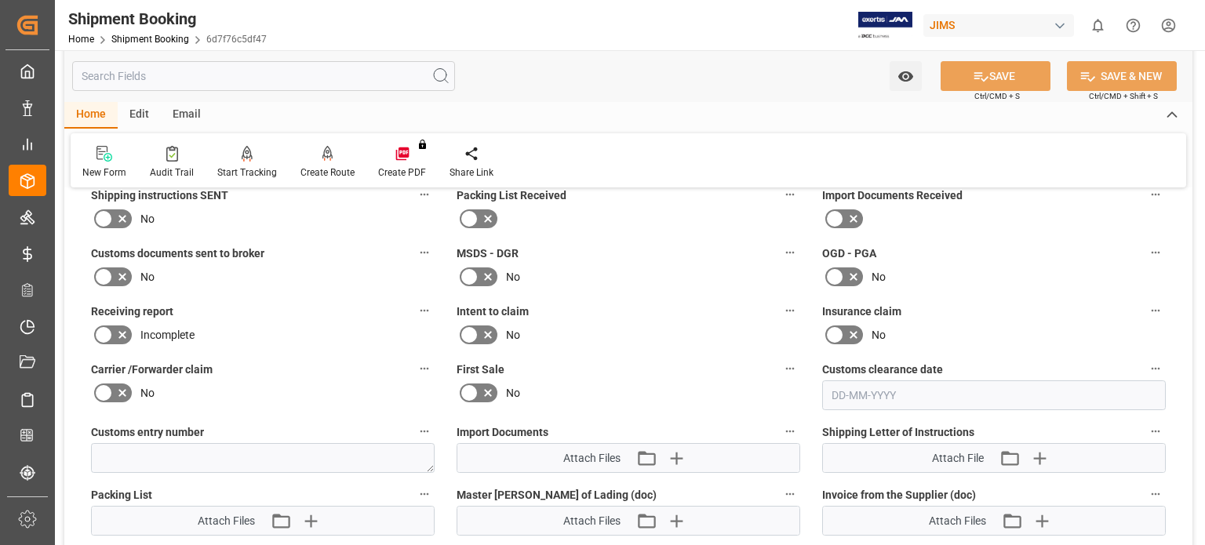
scroll to position [654, 0]
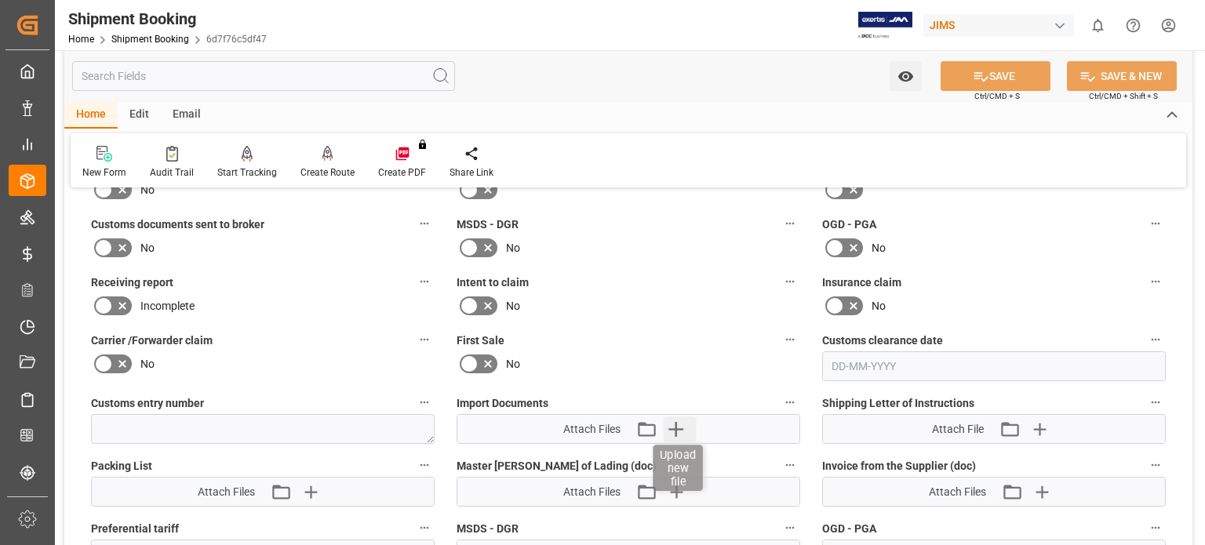
click at [677, 425] on icon "button" at bounding box center [675, 429] width 15 height 15
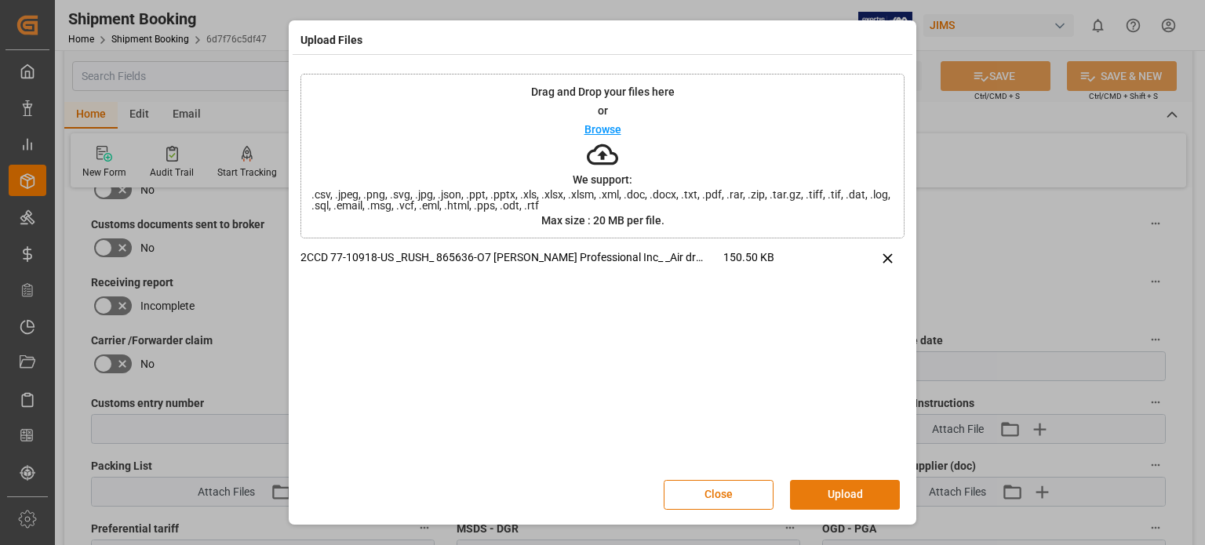
click at [869, 498] on button "Upload" at bounding box center [845, 495] width 110 height 30
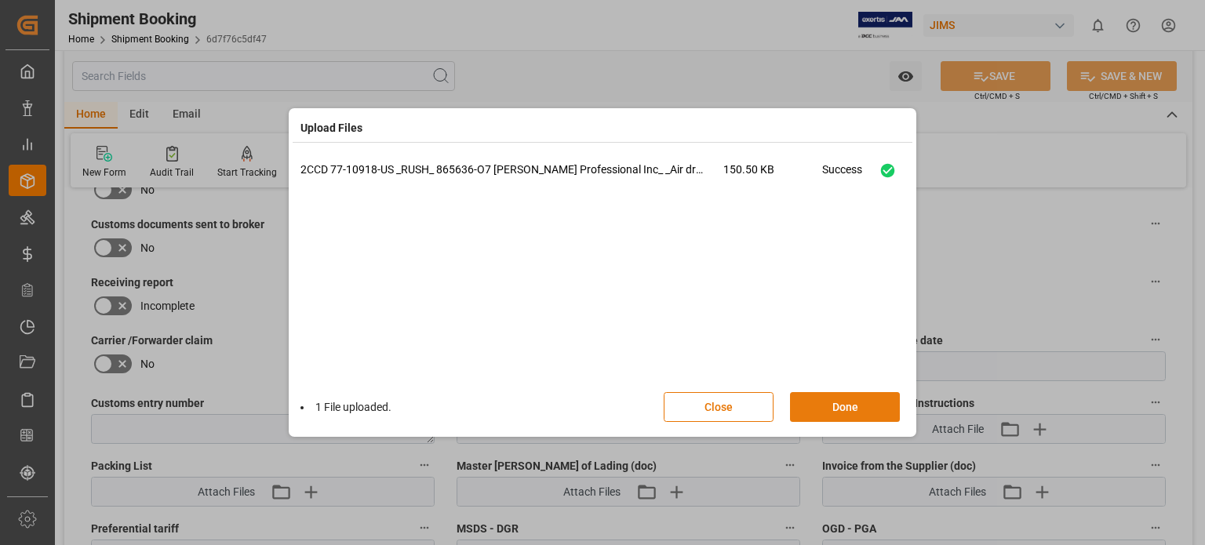
click at [850, 405] on button "Done" at bounding box center [845, 407] width 110 height 30
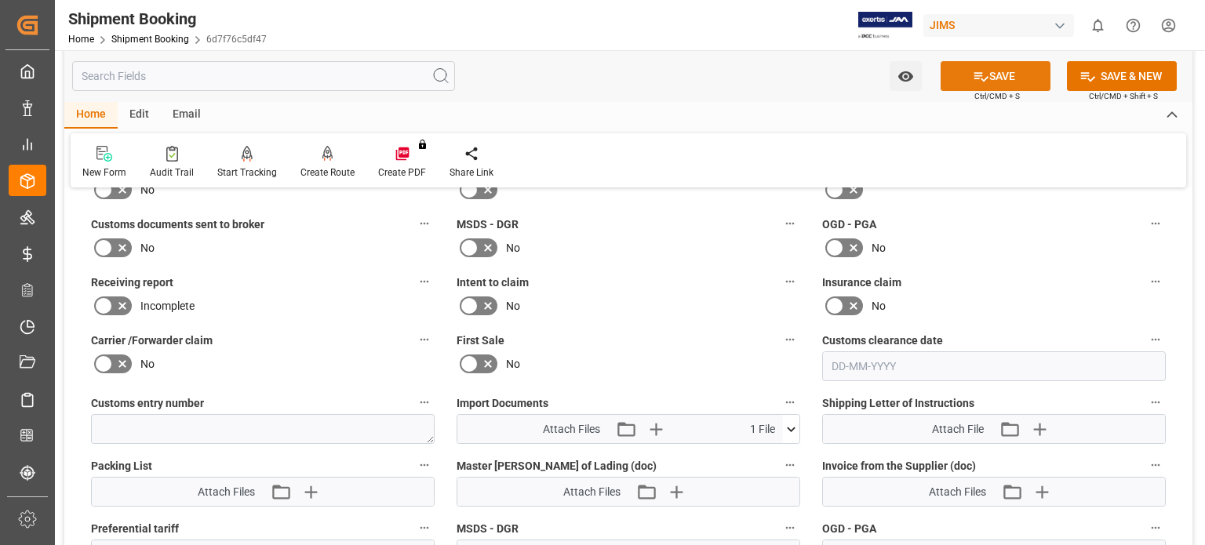
click at [982, 67] on button "SAVE" at bounding box center [996, 76] width 110 height 30
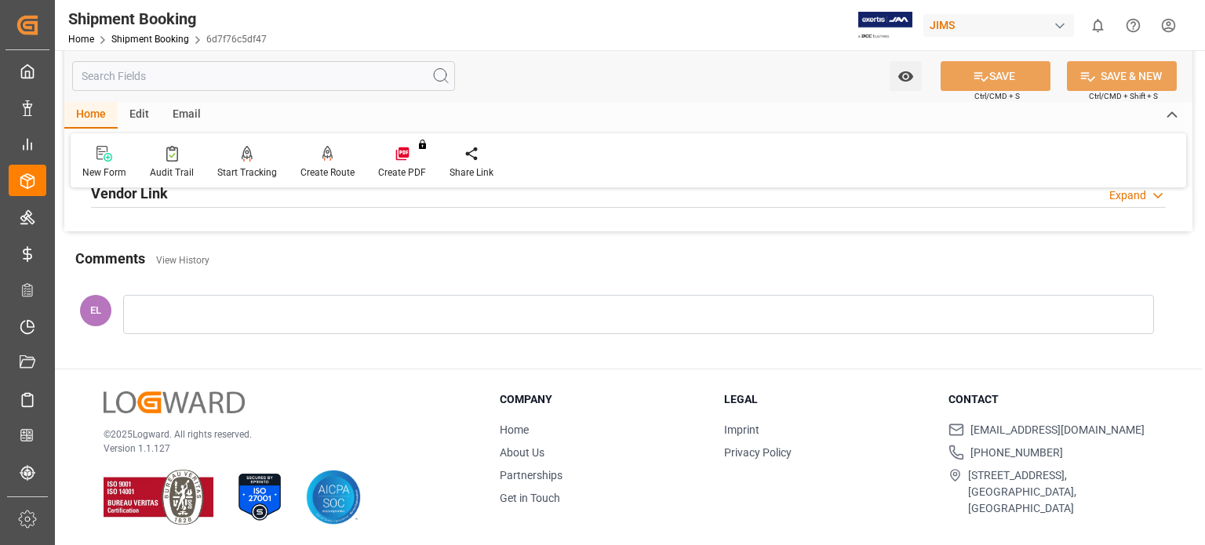
scroll to position [239, 0]
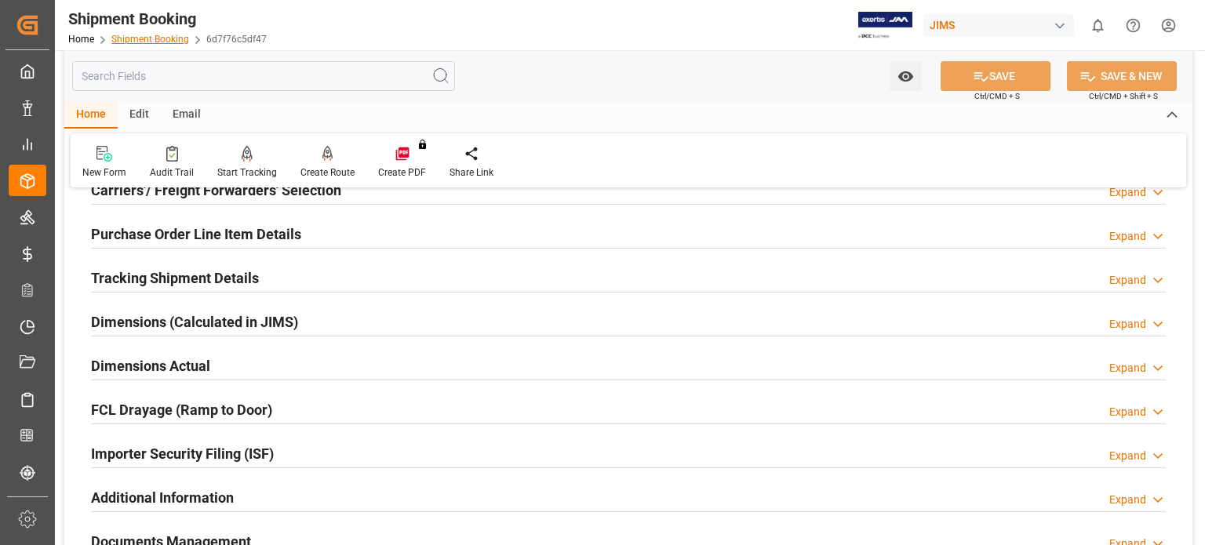
click at [136, 38] on link "Shipment Booking" at bounding box center [150, 39] width 78 height 11
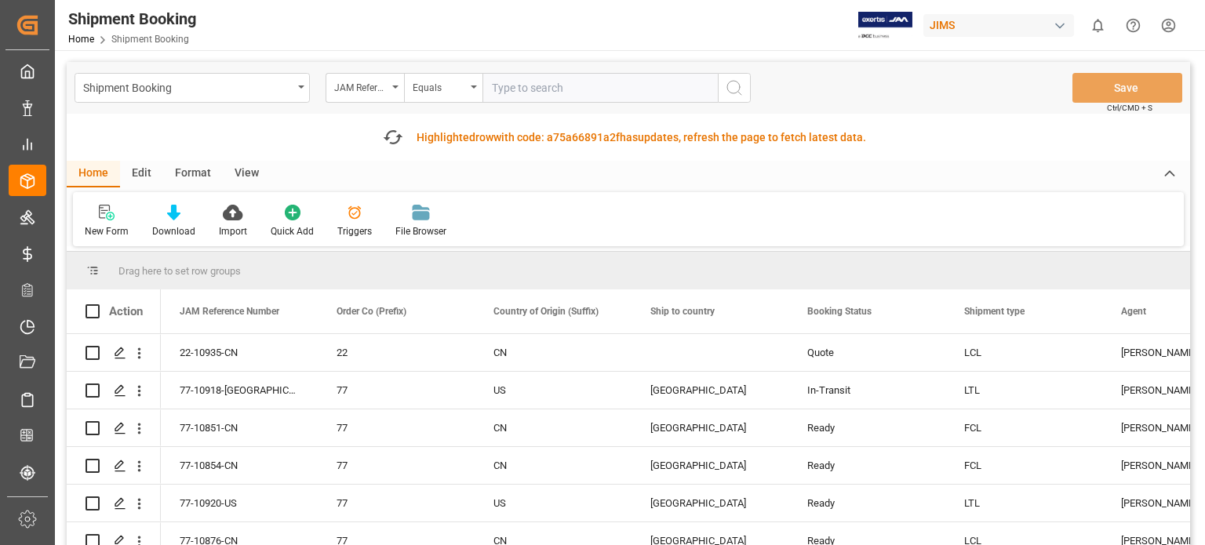
click at [521, 91] on input "text" at bounding box center [600, 88] width 235 height 30
type input "77-10863-us"
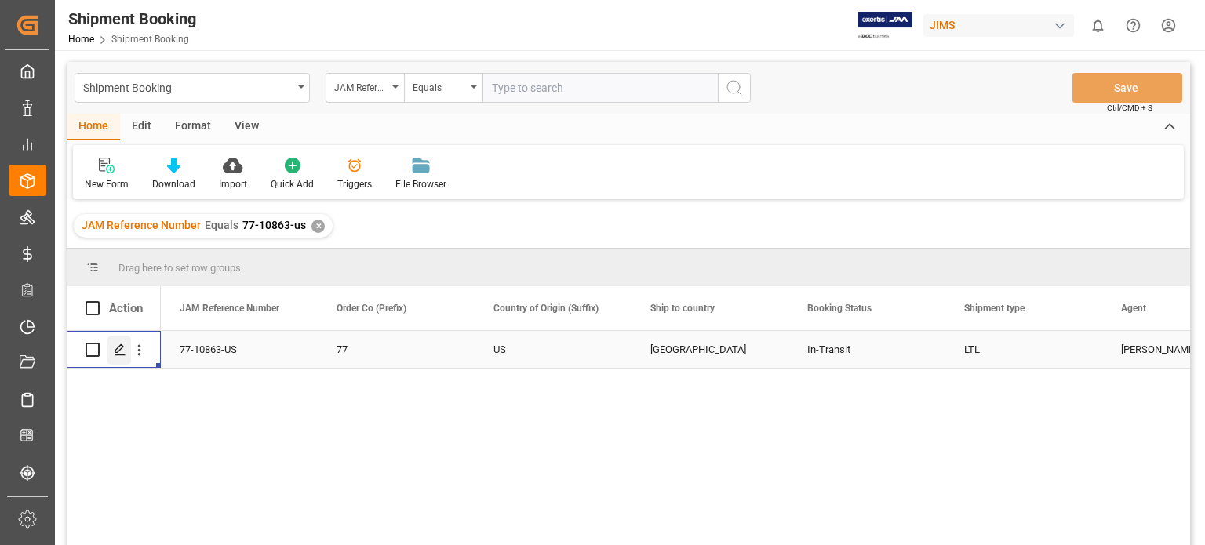
click at [122, 351] on icon "Press SPACE to select this row." at bounding box center [120, 350] width 13 height 13
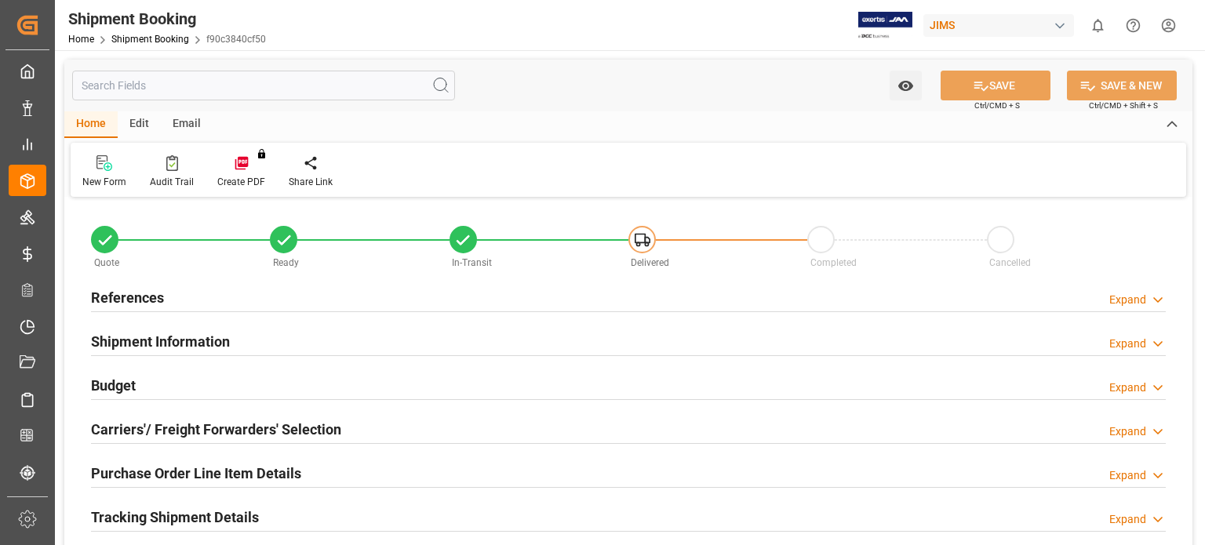
type input "0"
type input "115"
type input "2550"
click at [135, 386] on h2 "Budget" at bounding box center [113, 385] width 45 height 21
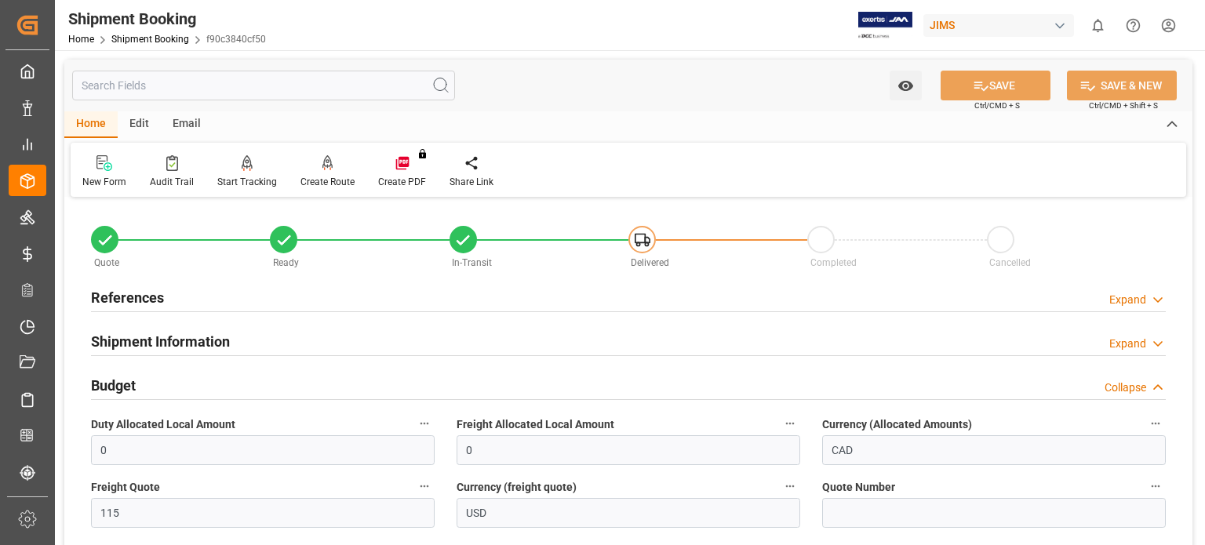
click at [135, 386] on h2 "Budget" at bounding box center [113, 385] width 45 height 21
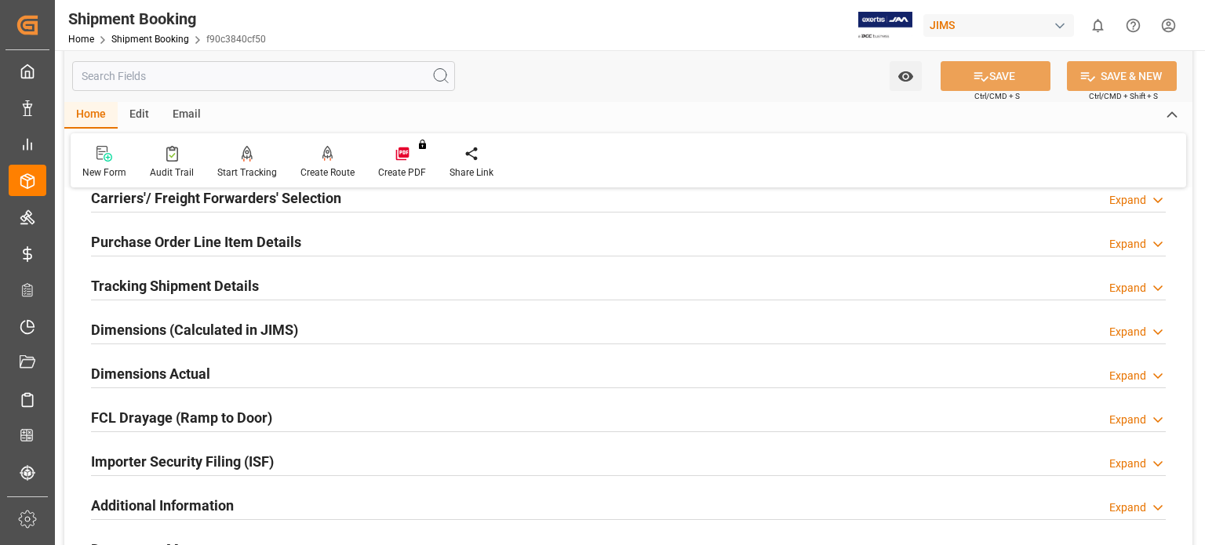
scroll to position [392, 0]
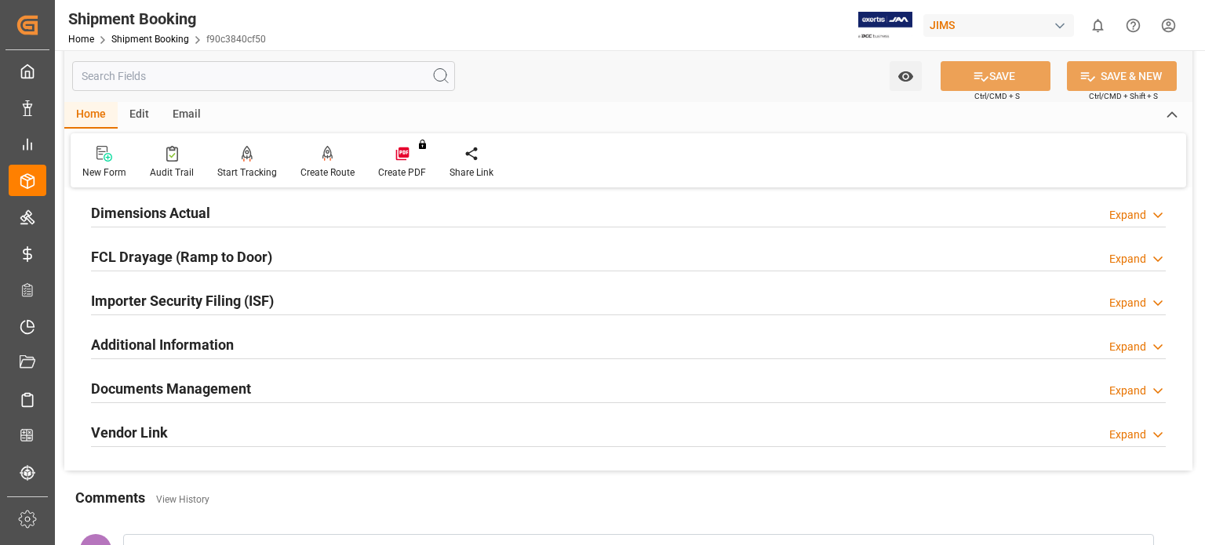
click at [198, 388] on h2 "Documents Management" at bounding box center [171, 388] width 160 height 21
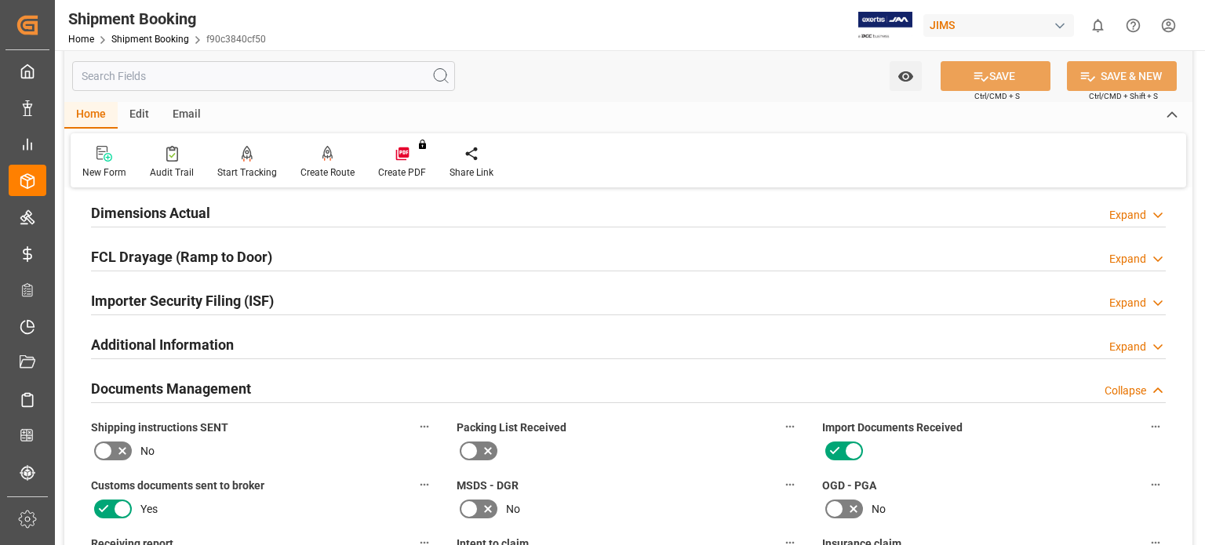
click at [198, 388] on h2 "Documents Management" at bounding box center [171, 388] width 160 height 21
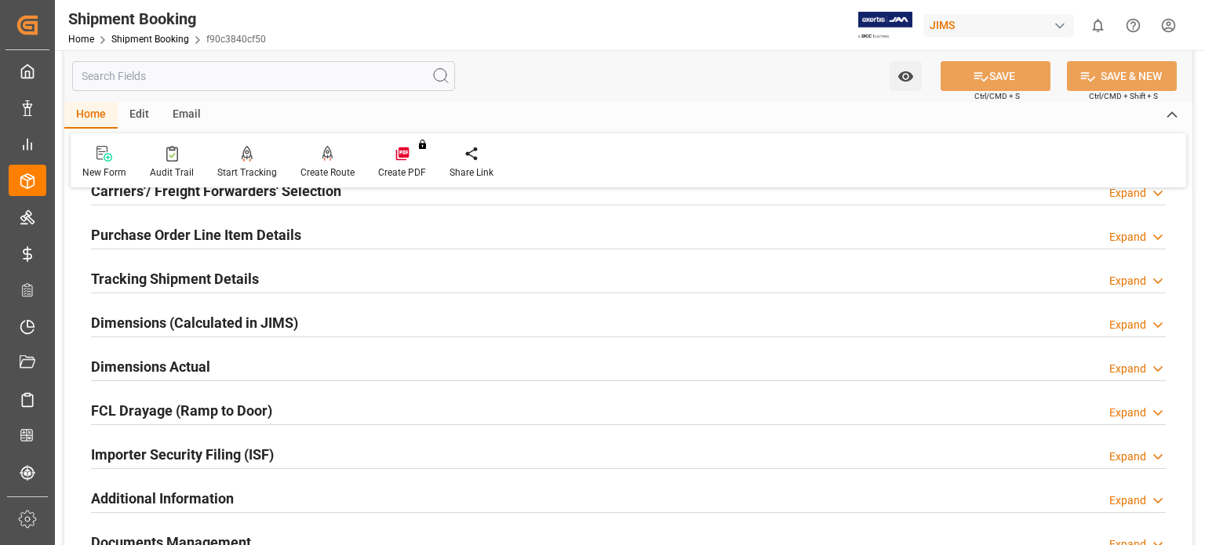
scroll to position [130, 0]
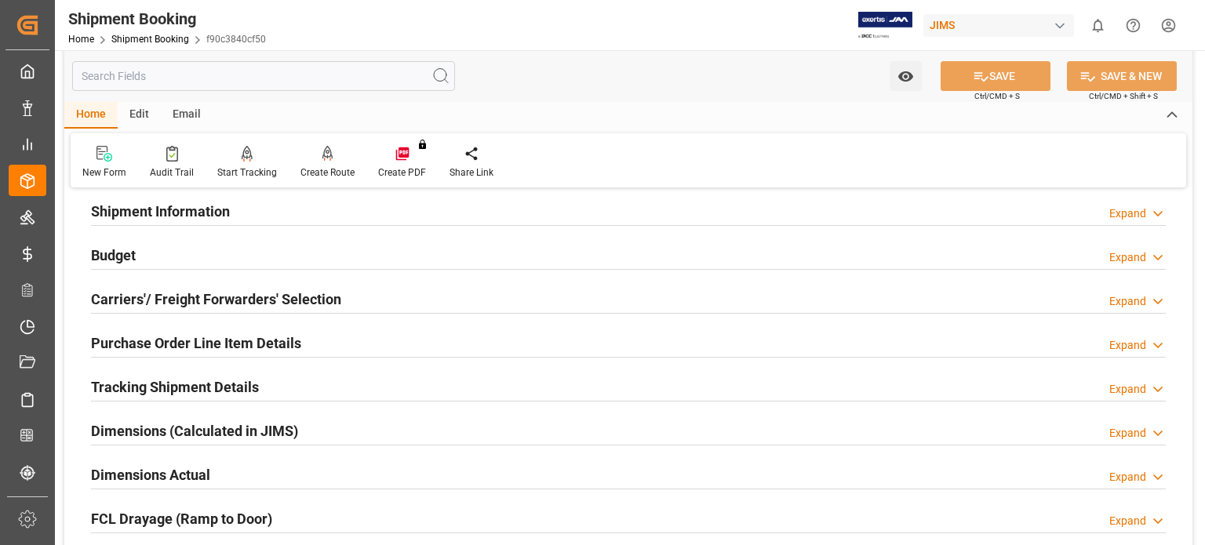
click at [192, 382] on h2 "Tracking Shipment Details" at bounding box center [175, 387] width 168 height 21
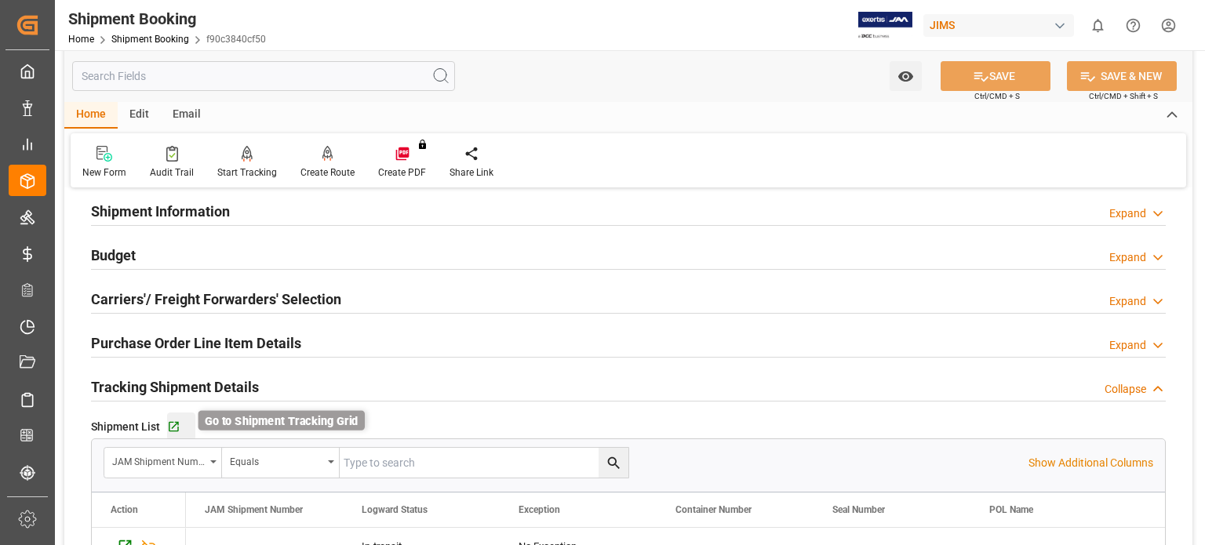
click at [174, 423] on icon "button" at bounding box center [173, 427] width 13 height 13
click at [155, 35] on link "Shipment Booking" at bounding box center [150, 39] width 78 height 11
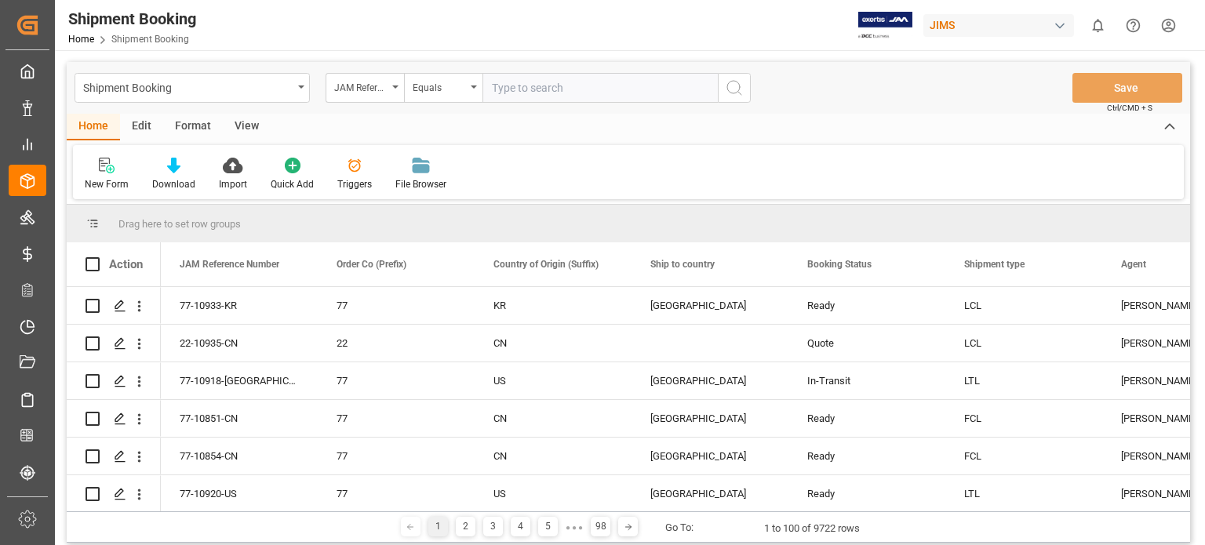
click at [617, 93] on input "text" at bounding box center [600, 88] width 235 height 30
type input "77-10918-us"
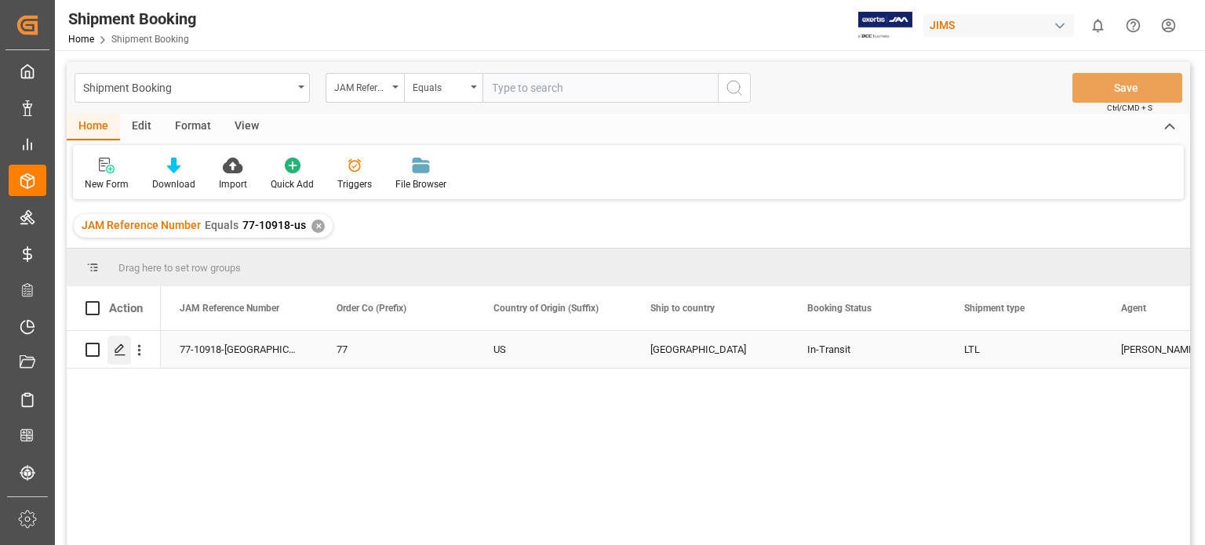
click at [119, 351] on icon "Press SPACE to select this row." at bounding box center [120, 350] width 13 height 13
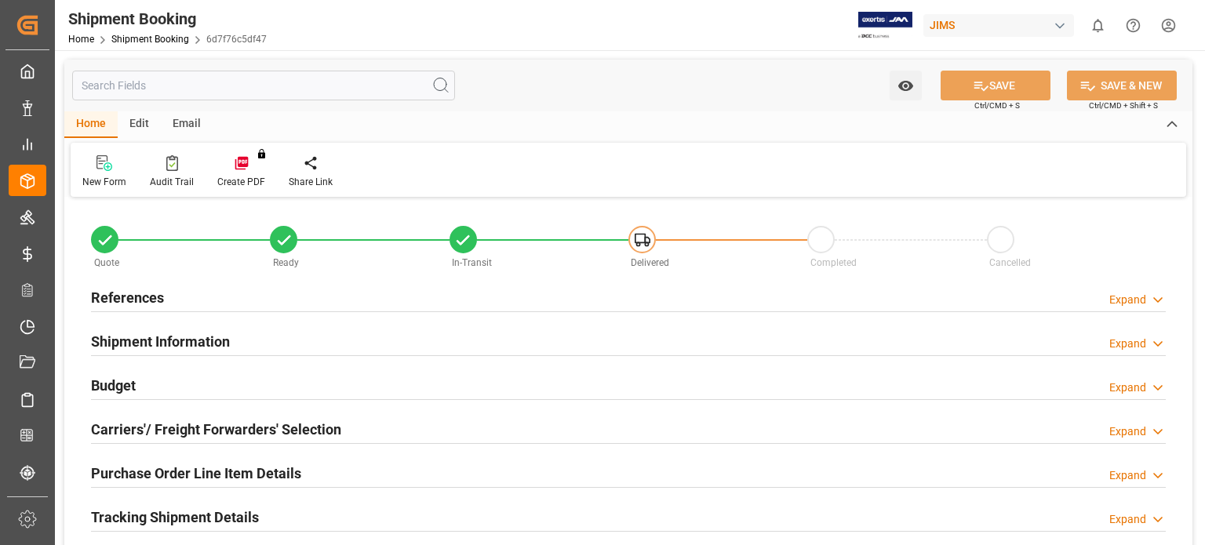
type input "1"
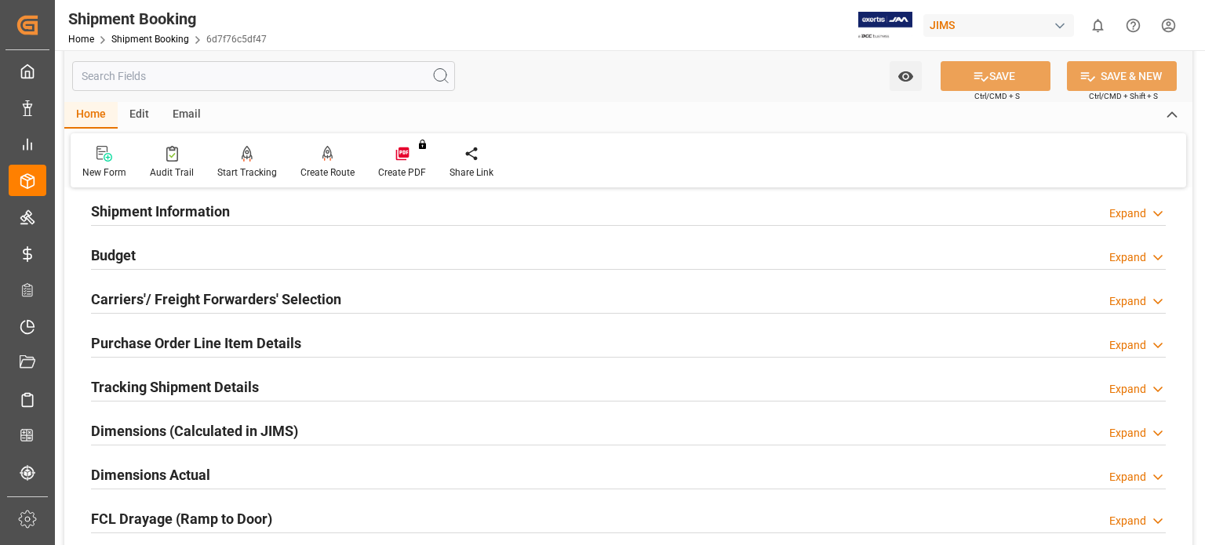
click at [155, 340] on h2 "Purchase Order Line Item Details" at bounding box center [196, 343] width 210 height 21
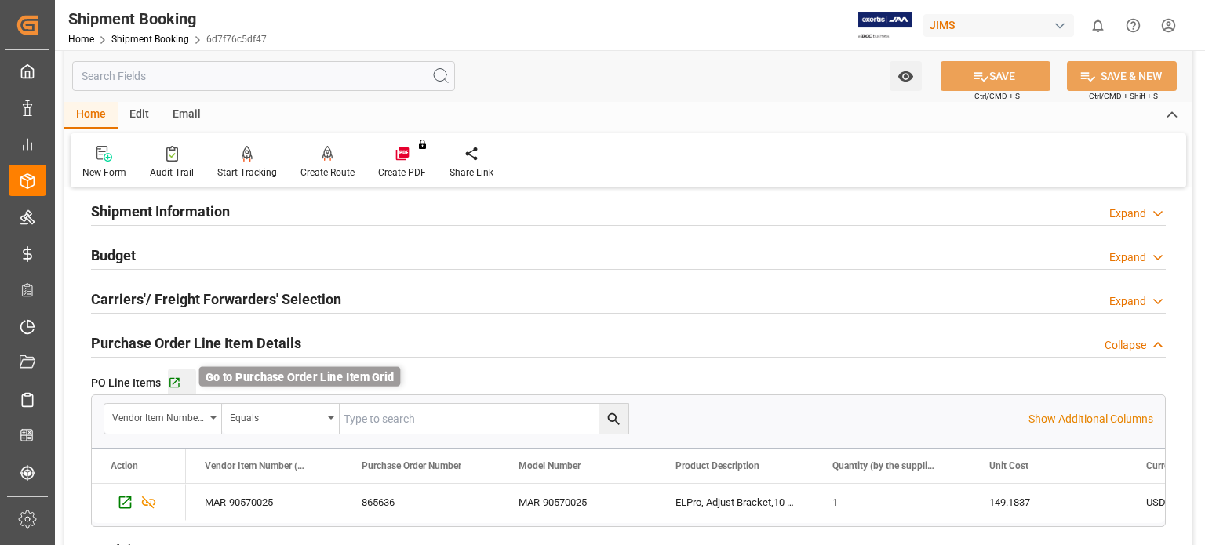
click at [170, 385] on icon "button" at bounding box center [174, 383] width 13 height 13
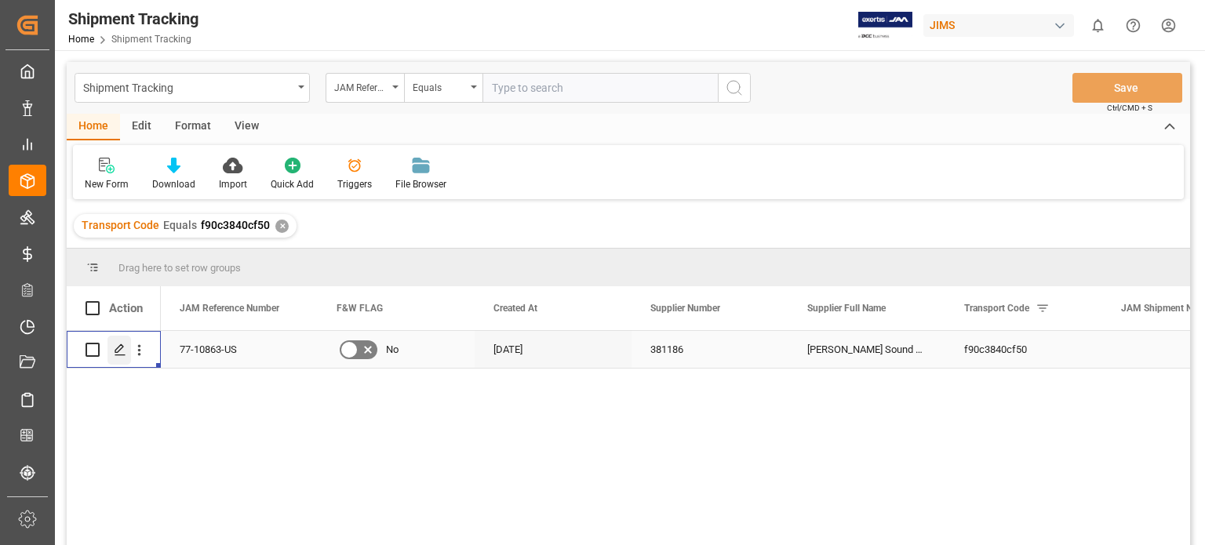
click at [126, 360] on div "Press SPACE to select this row." at bounding box center [119, 350] width 24 height 29
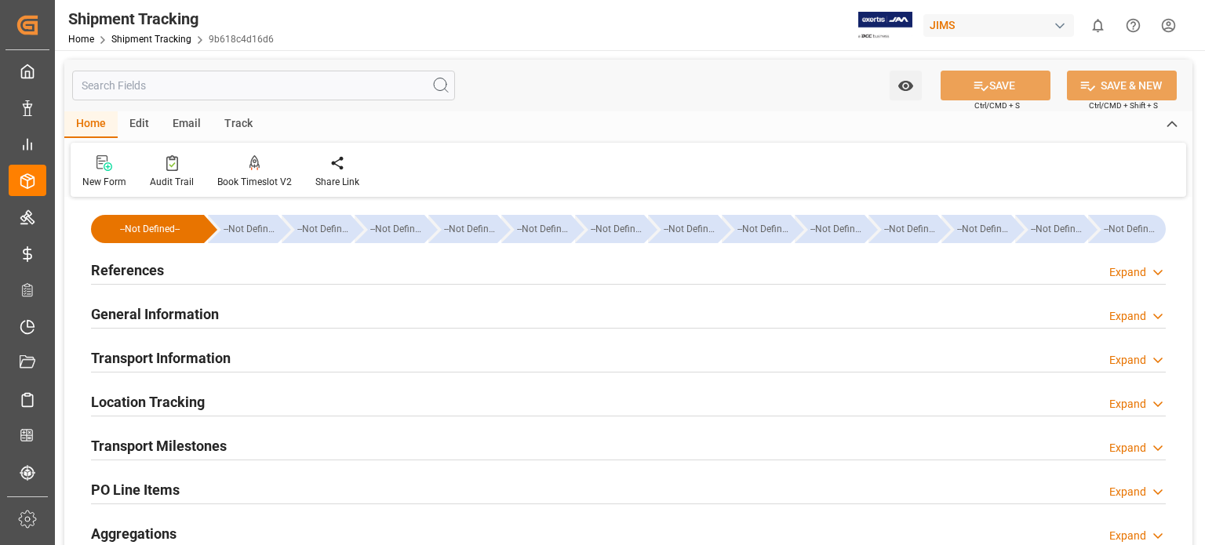
type input "[DATE] 00:00"
type input "[DATE]"
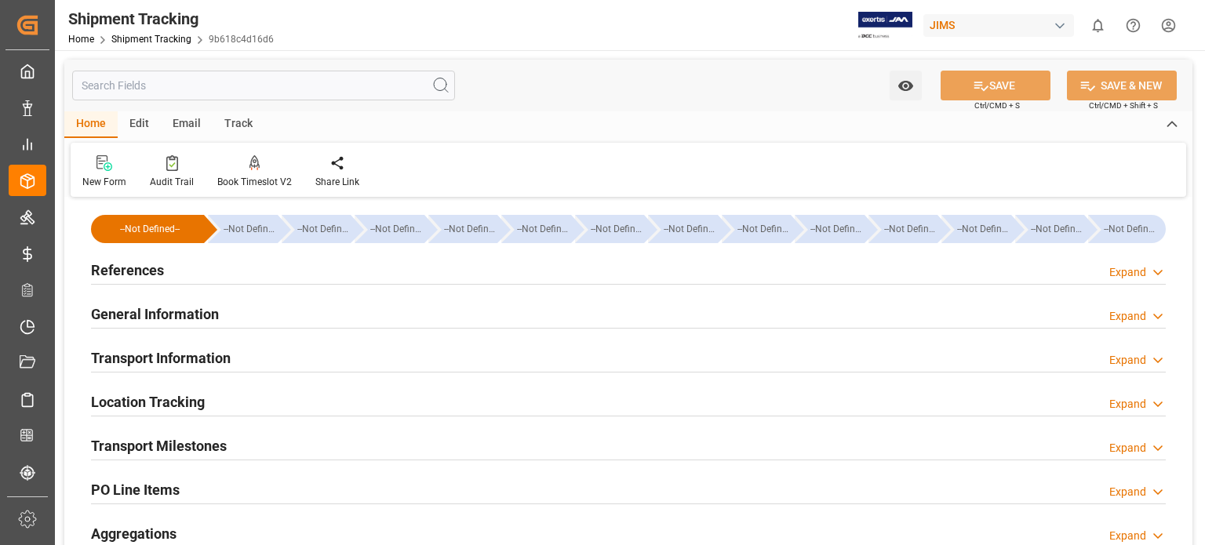
type input "[DATE]"
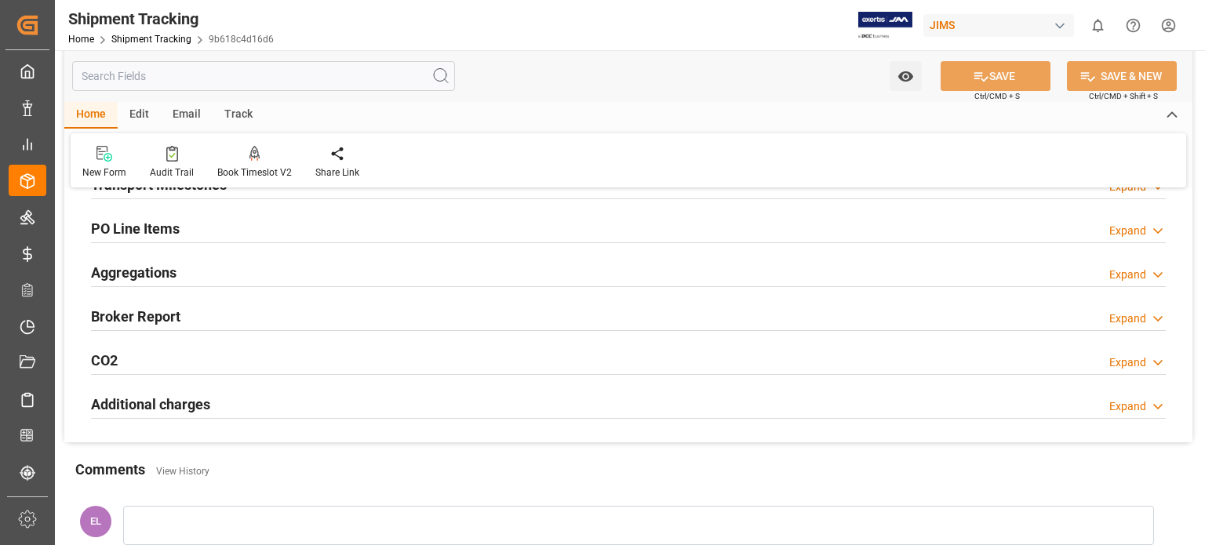
scroll to position [130, 0]
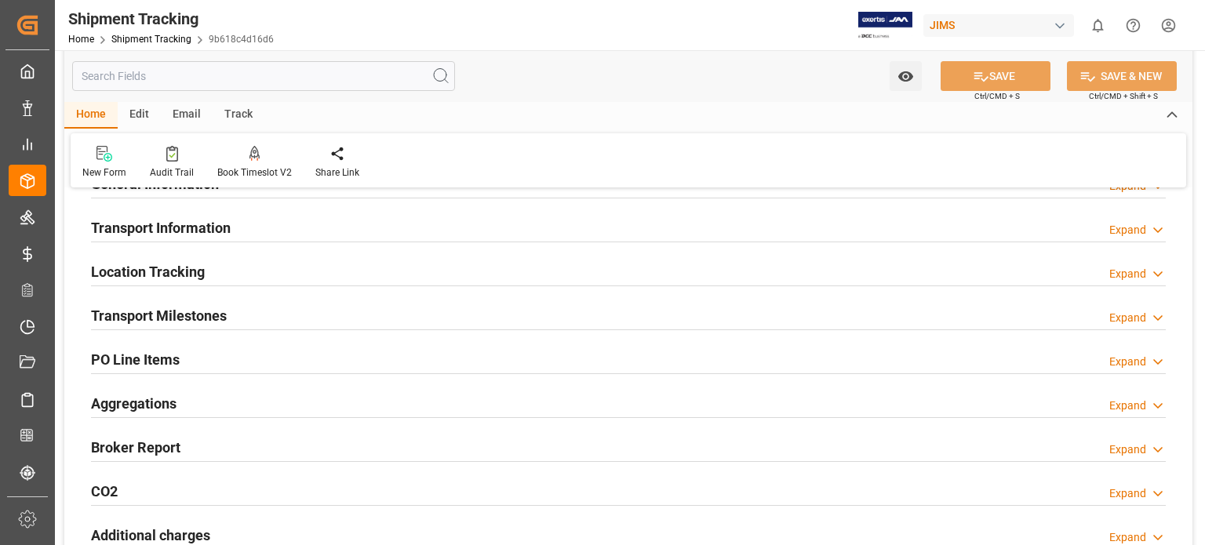
click at [187, 316] on h2 "Transport Milestones" at bounding box center [159, 315] width 136 height 21
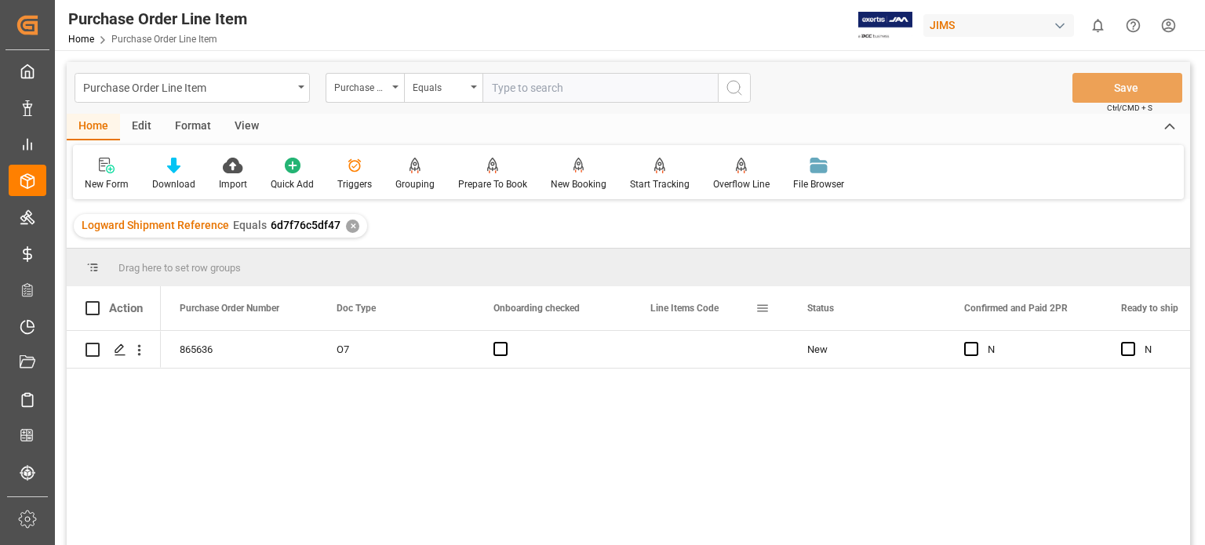
click at [757, 303] on span at bounding box center [763, 308] width 14 height 14
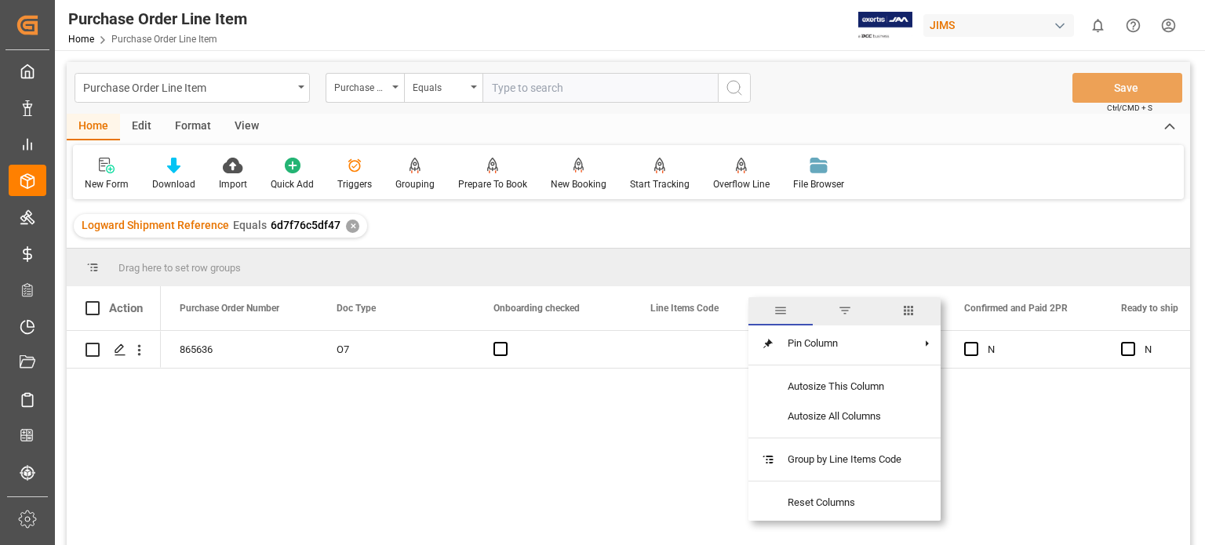
click at [908, 308] on span "columns" at bounding box center [908, 311] width 14 height 14
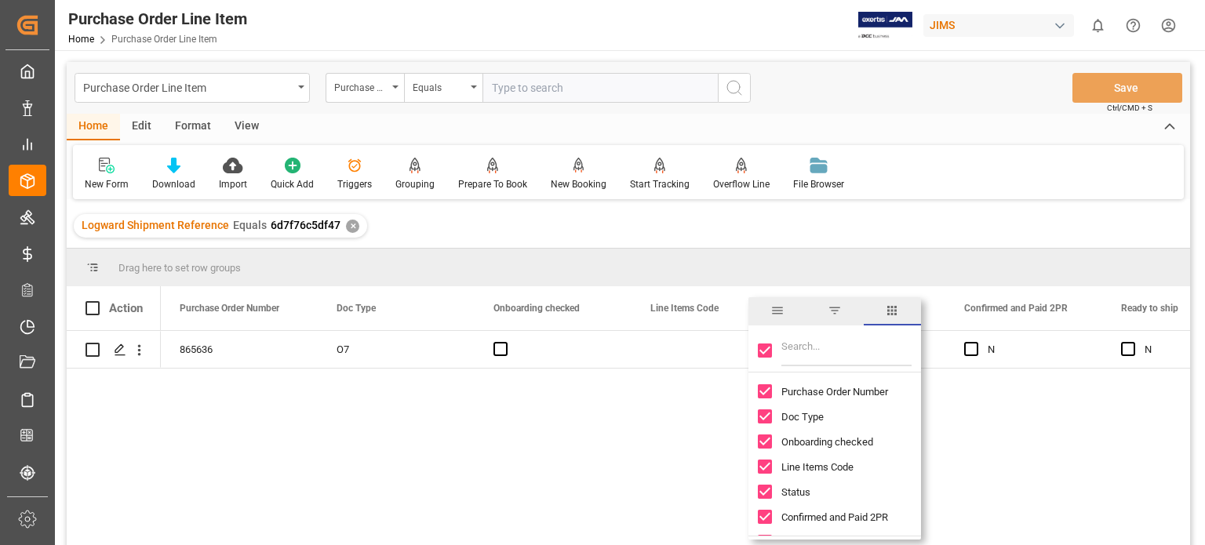
drag, startPoint x: 763, startPoint y: 352, endPoint x: 806, endPoint y: 355, distance: 43.2
click at [766, 352] on input "Toggle Select All Columns" at bounding box center [765, 351] width 14 height 14
checkbox input "false"
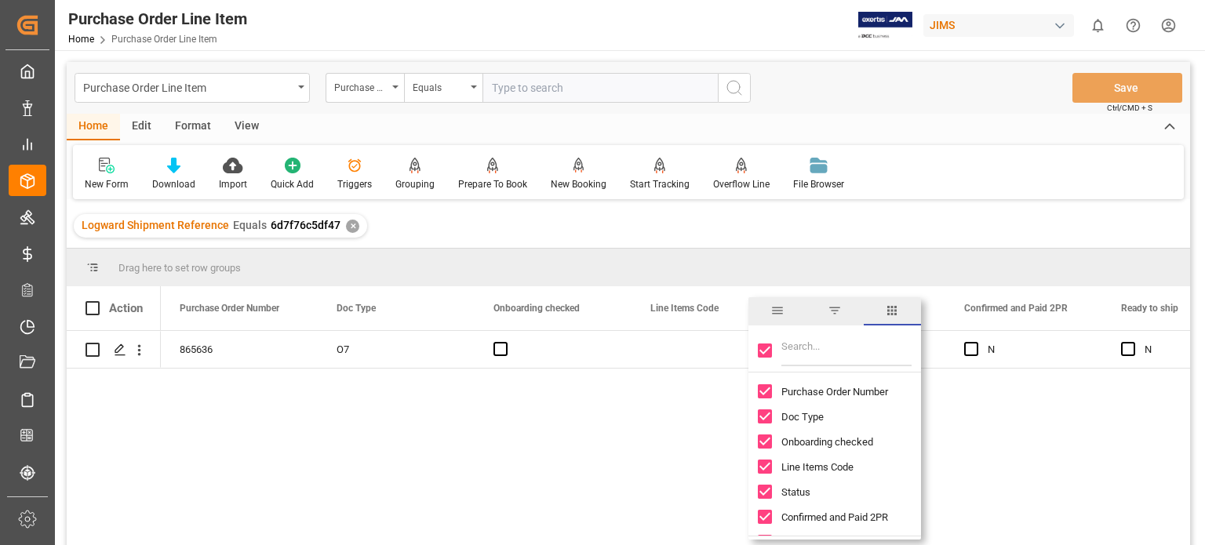
checkbox input "false"
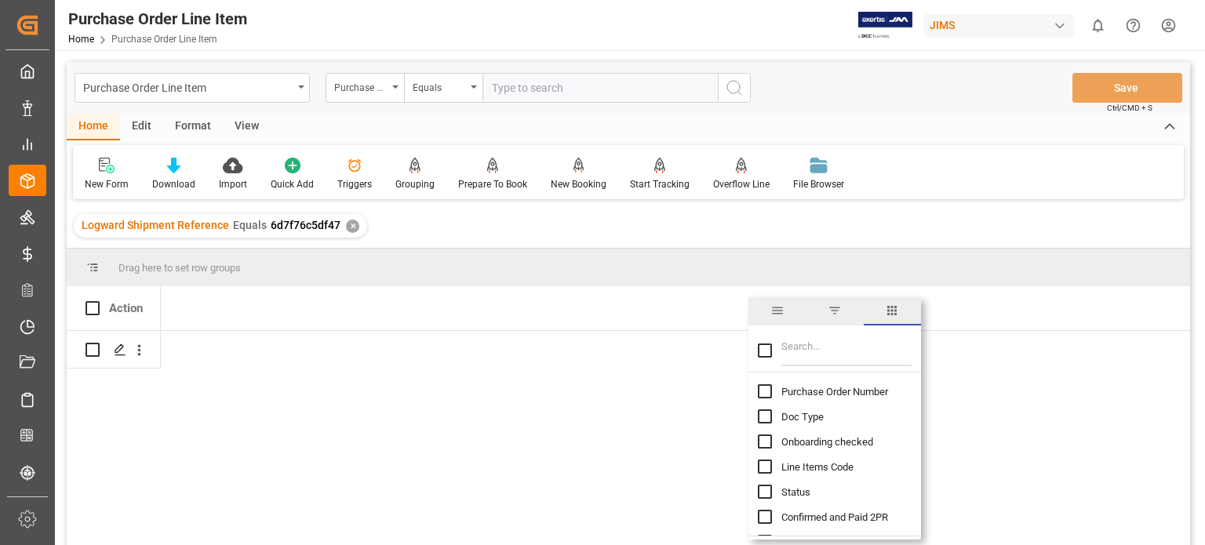
click at [806, 355] on input "Filter Columns Input" at bounding box center [846, 350] width 130 height 31
type input "incoterm"
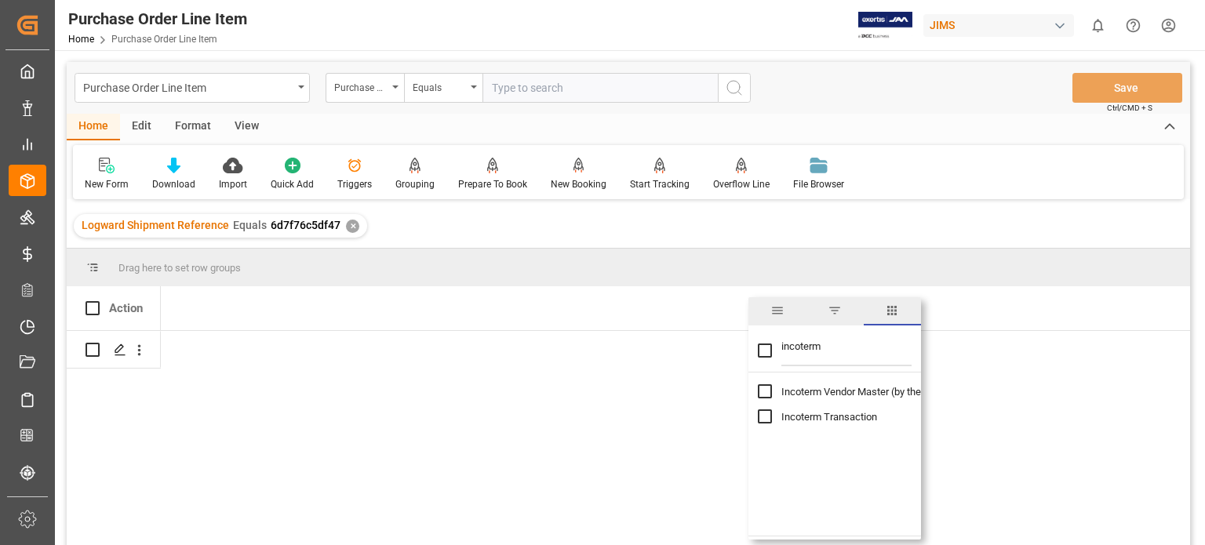
click at [762, 346] on input "Toggle Select All Columns" at bounding box center [765, 351] width 14 height 14
checkbox input "true"
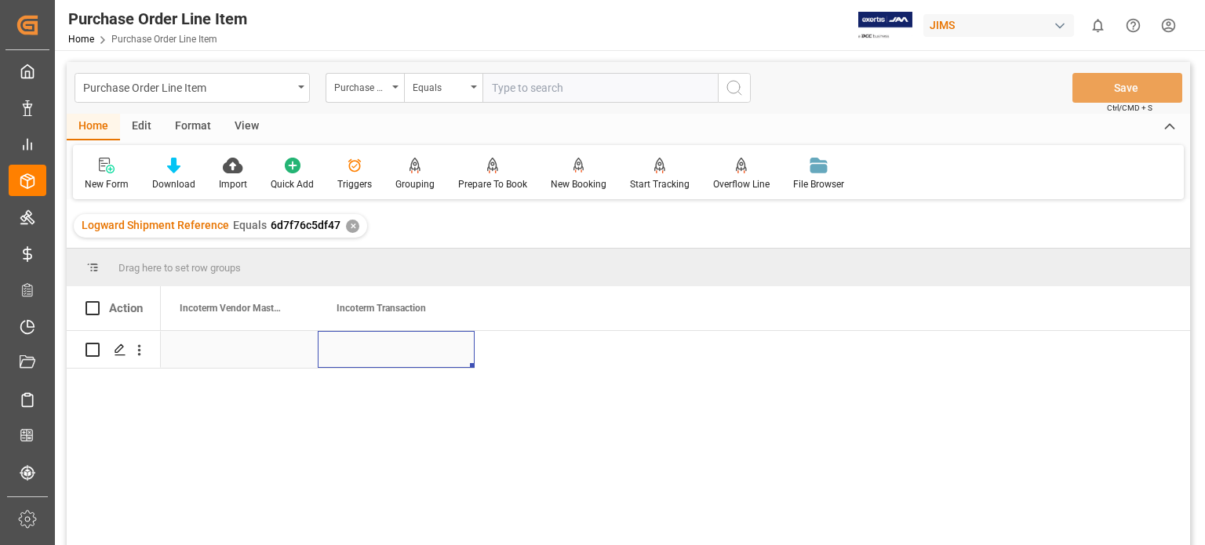
click at [364, 354] on div "Press SPACE to select this row." at bounding box center [396, 349] width 157 height 37
click at [380, 353] on div "Press SPACE to select this row." at bounding box center [396, 349] width 157 height 37
click at [386, 352] on input "Press SPACE to select this row." at bounding box center [396, 359] width 132 height 30
type input "e"
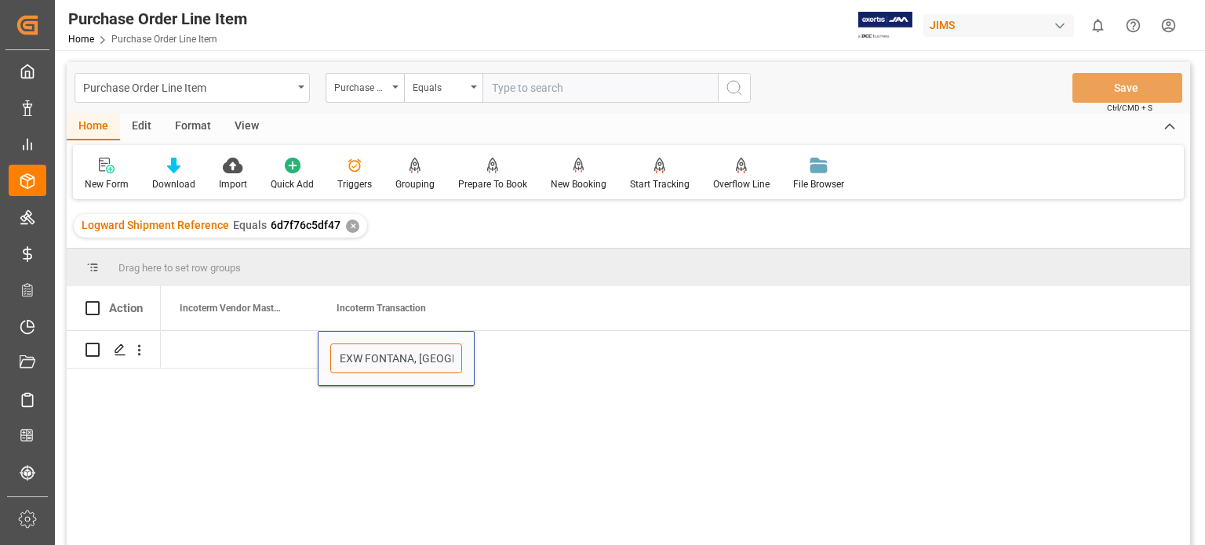
type input "EXW FONTANA, [GEOGRAPHIC_DATA], [GEOGRAPHIC_DATA]"
click at [544, 354] on div "EXW FONTANA, [GEOGRAPHIC_DATA], [GEOGRAPHIC_DATA]" at bounding box center [675, 443] width 1029 height 224
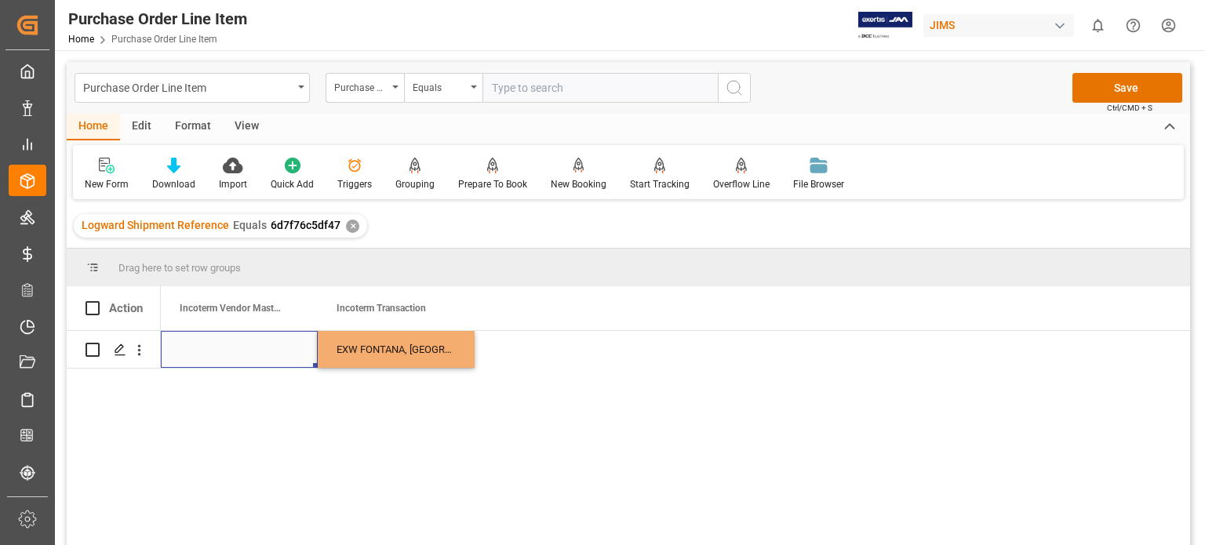
click at [276, 357] on div "Press SPACE to select this row." at bounding box center [239, 349] width 157 height 37
click at [1103, 87] on button "Save" at bounding box center [1128, 88] width 110 height 30
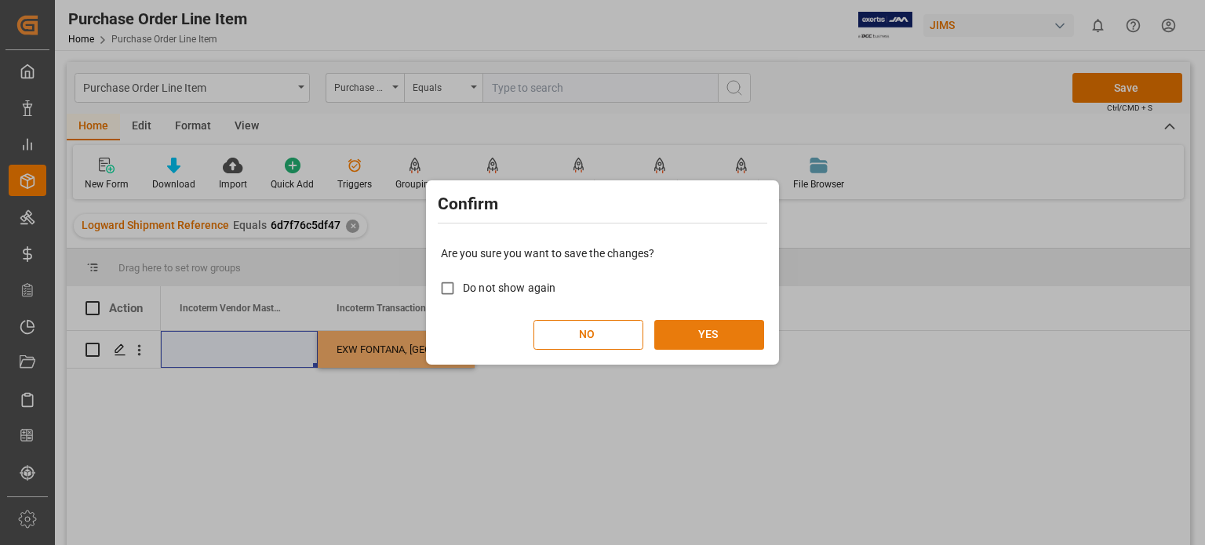
click at [703, 334] on button "YES" at bounding box center [709, 335] width 110 height 30
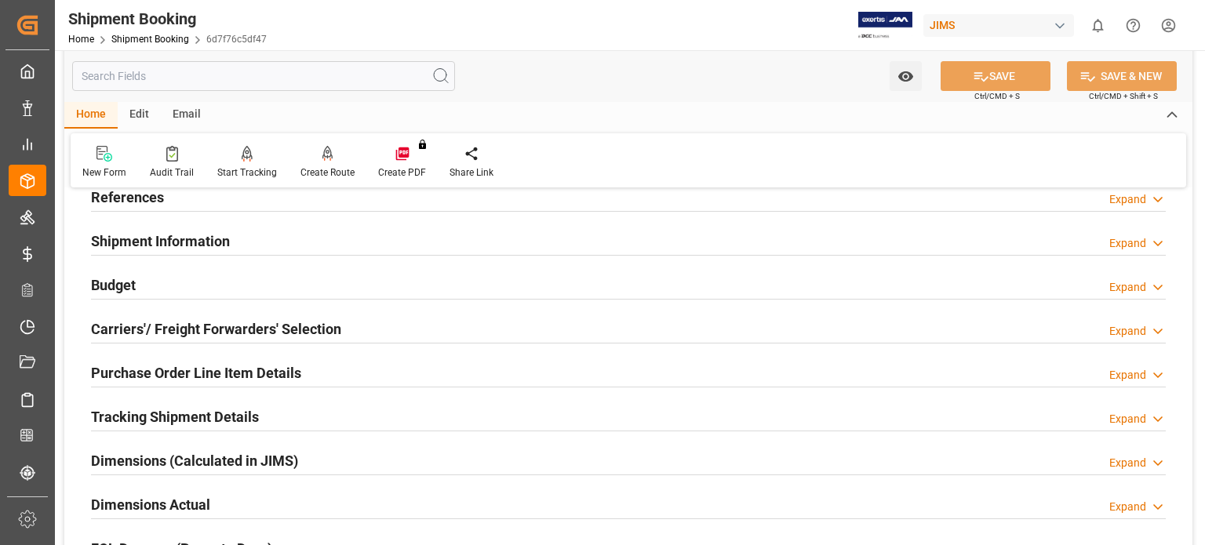
scroll to position [130, 0]
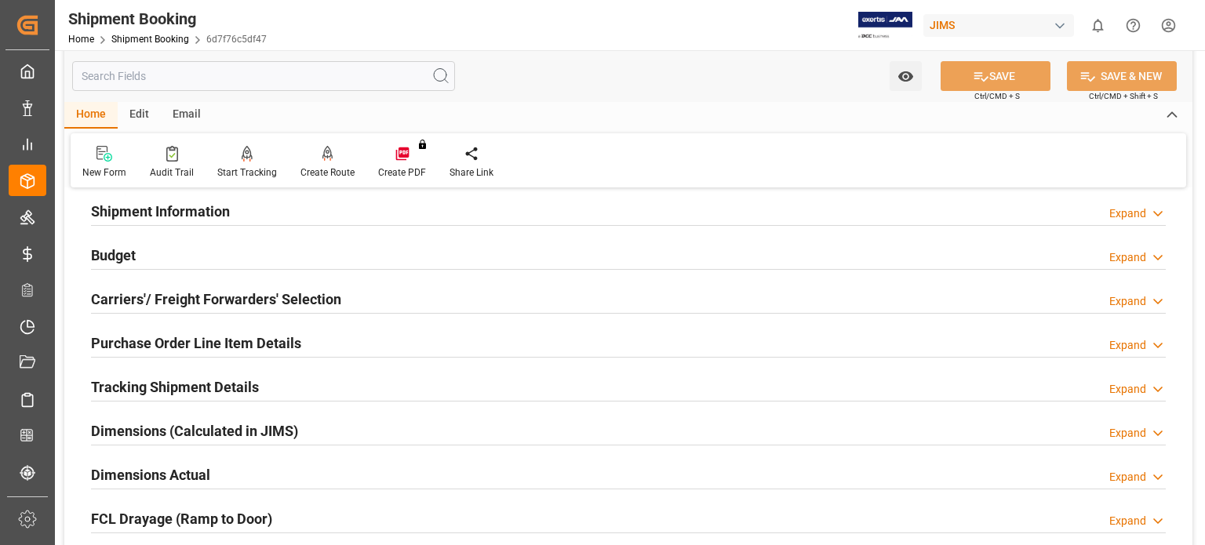
click at [154, 381] on h2 "Tracking Shipment Details" at bounding box center [175, 387] width 168 height 21
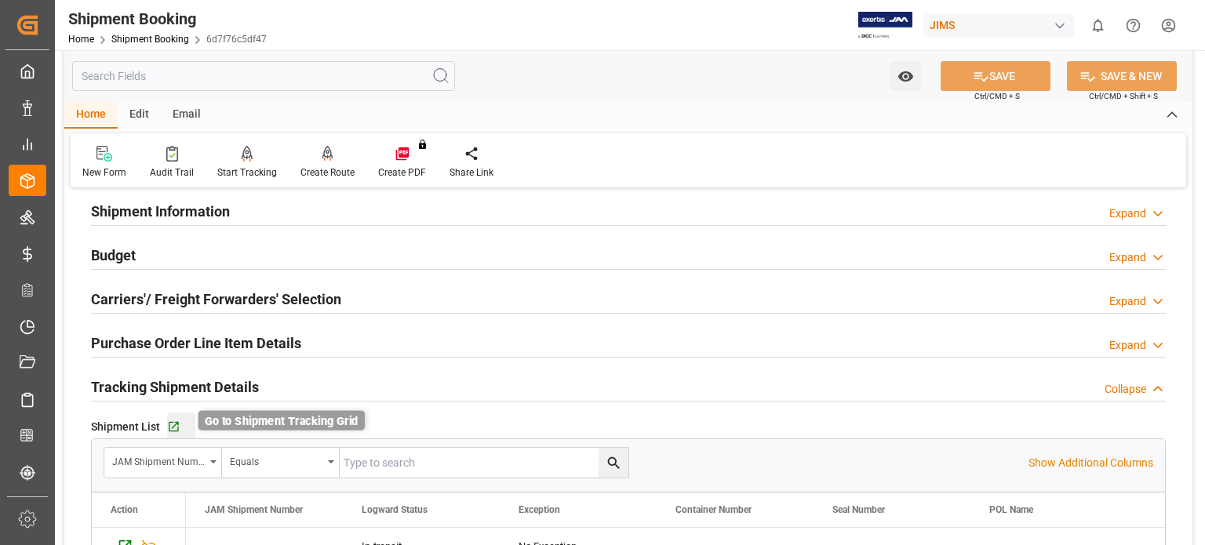
click at [169, 426] on icon "button" at bounding box center [173, 427] width 13 height 13
click at [144, 34] on link "Shipment Booking" at bounding box center [150, 39] width 78 height 11
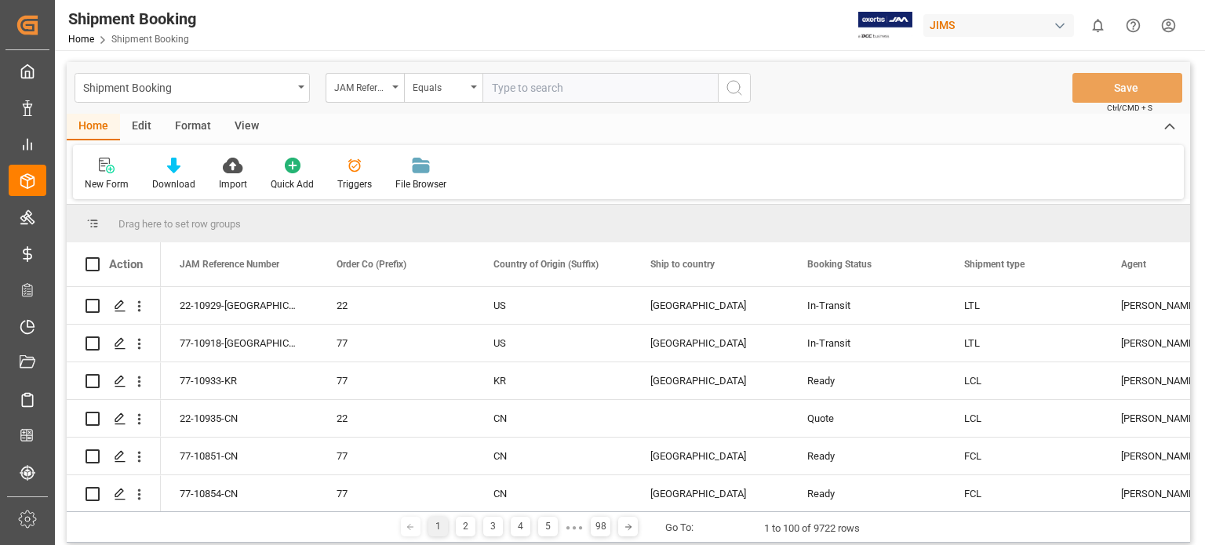
click at [528, 89] on input "text" at bounding box center [600, 88] width 235 height 30
type input "77-10850-[GEOGRAPHIC_DATA]"
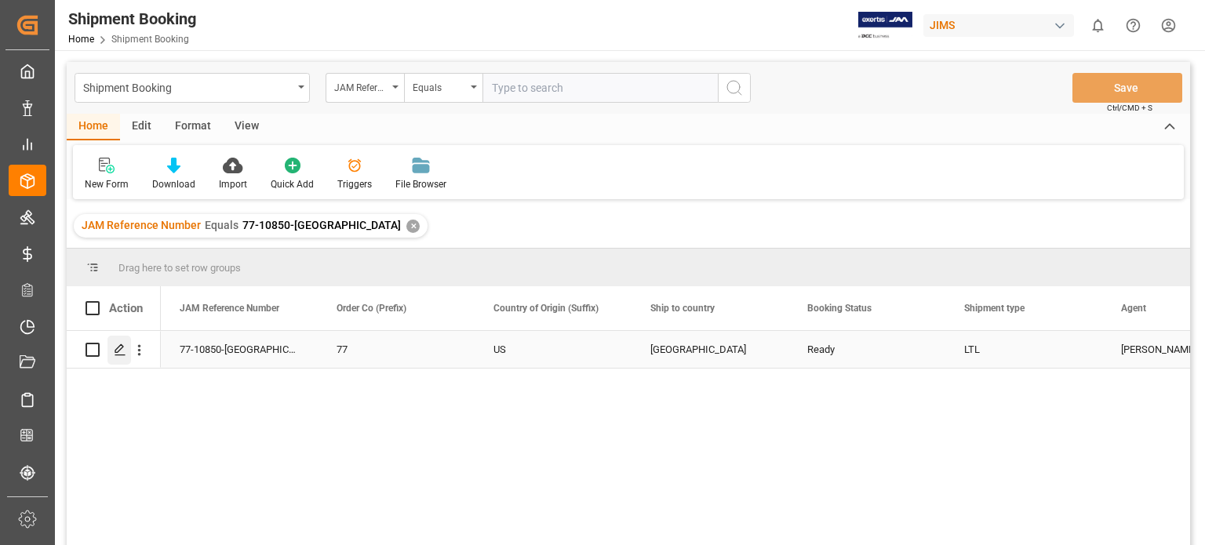
click at [125, 359] on div "Press SPACE to select this row." at bounding box center [119, 350] width 24 height 29
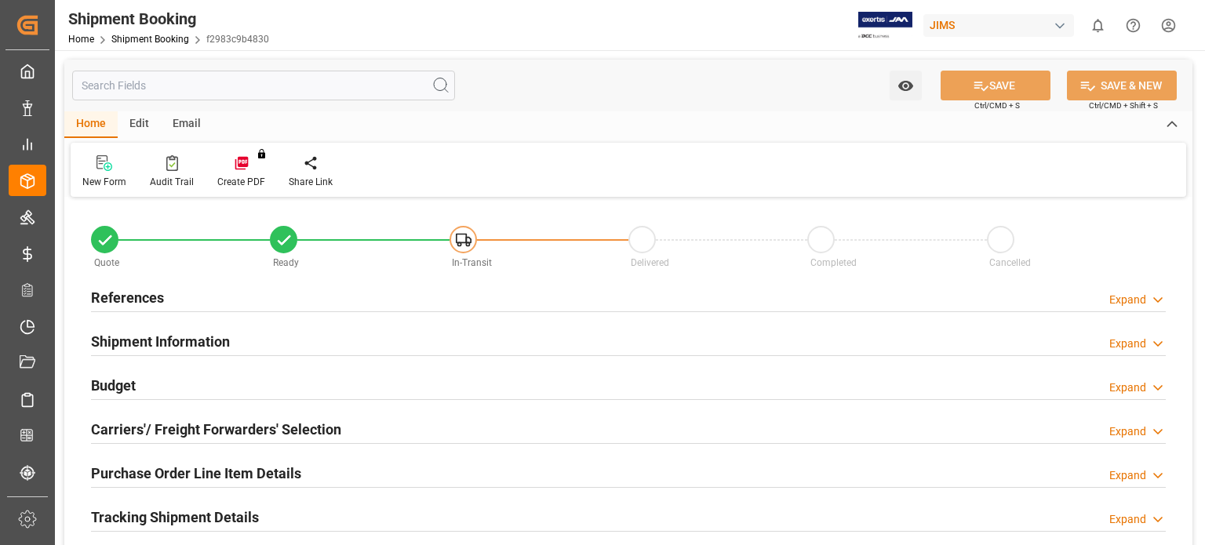
type input "0"
type input "[DATE]"
click at [118, 297] on h2 "References" at bounding box center [127, 297] width 73 height 21
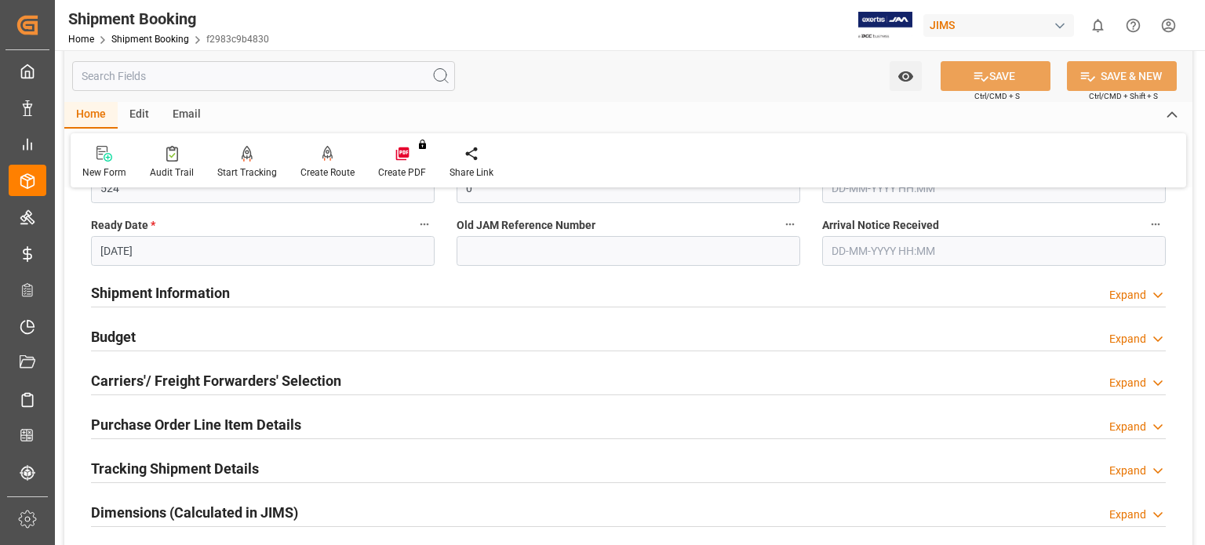
scroll to position [392, 0]
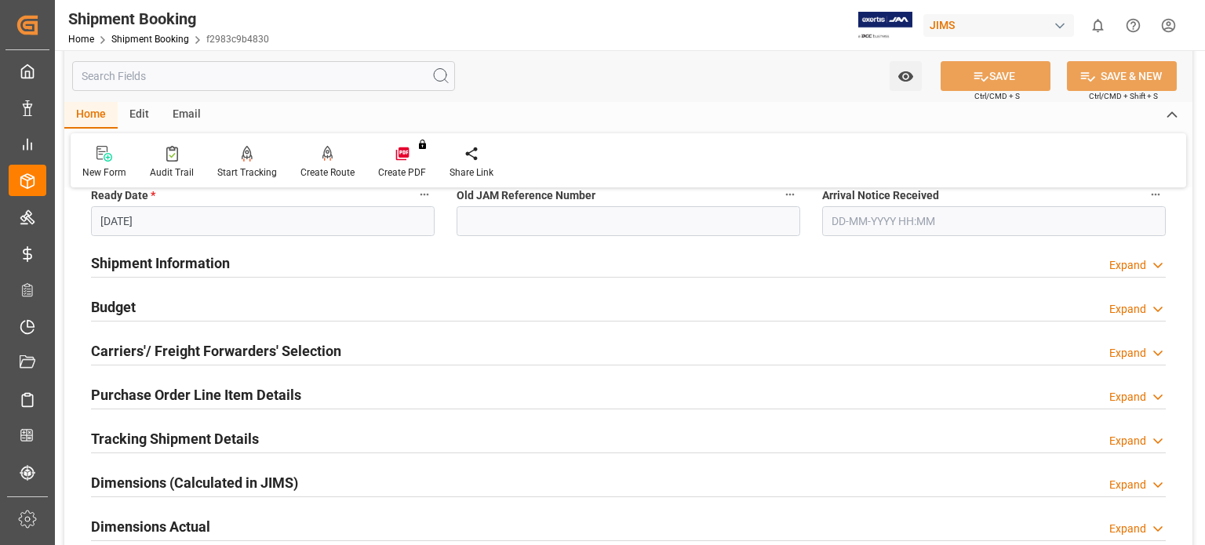
click at [184, 351] on h2 "Carriers'/ Freight Forwarders' Selection" at bounding box center [216, 351] width 250 height 21
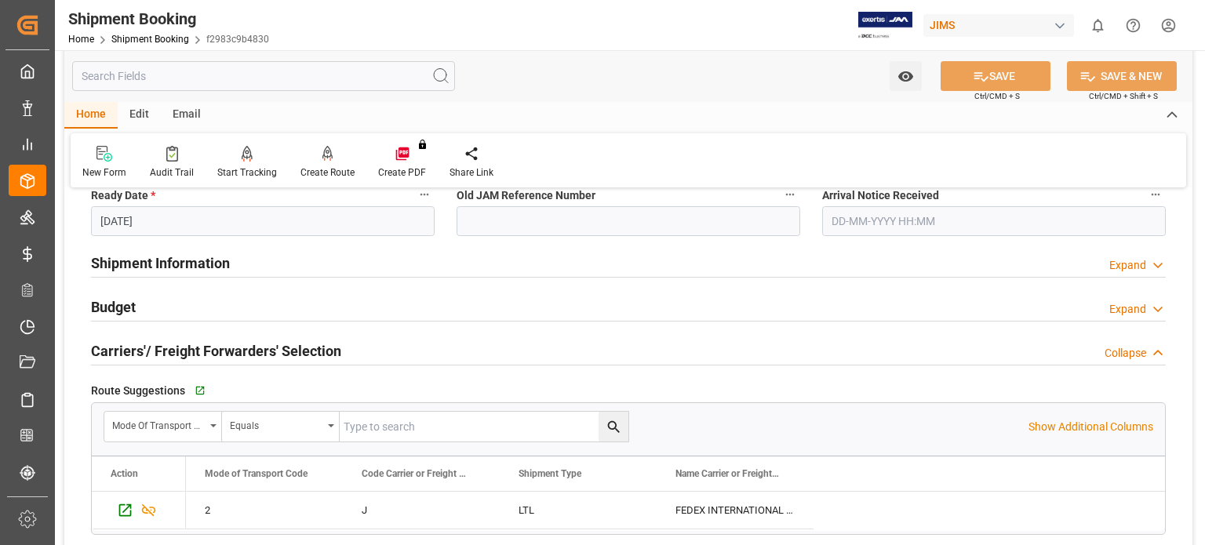
click at [111, 300] on h2 "Budget" at bounding box center [113, 307] width 45 height 21
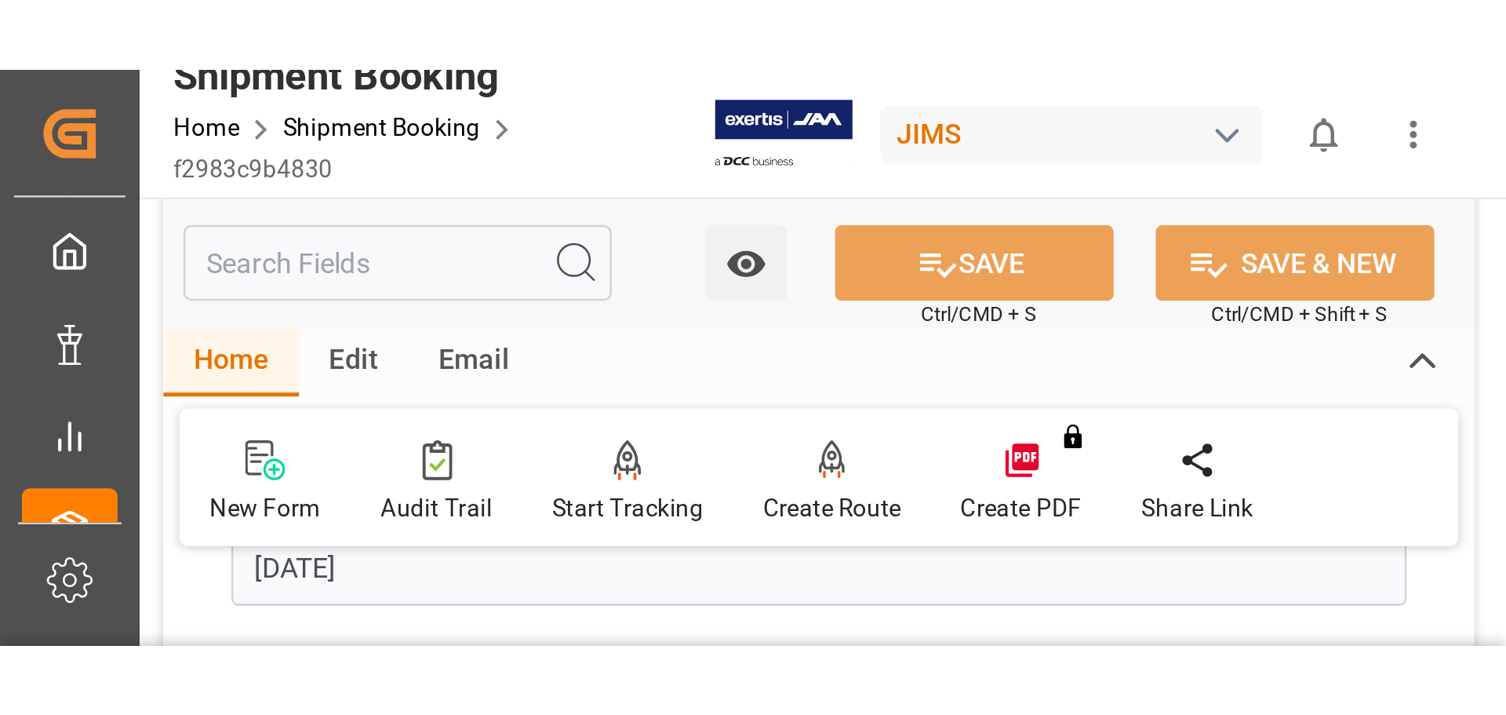
scroll to position [915, 0]
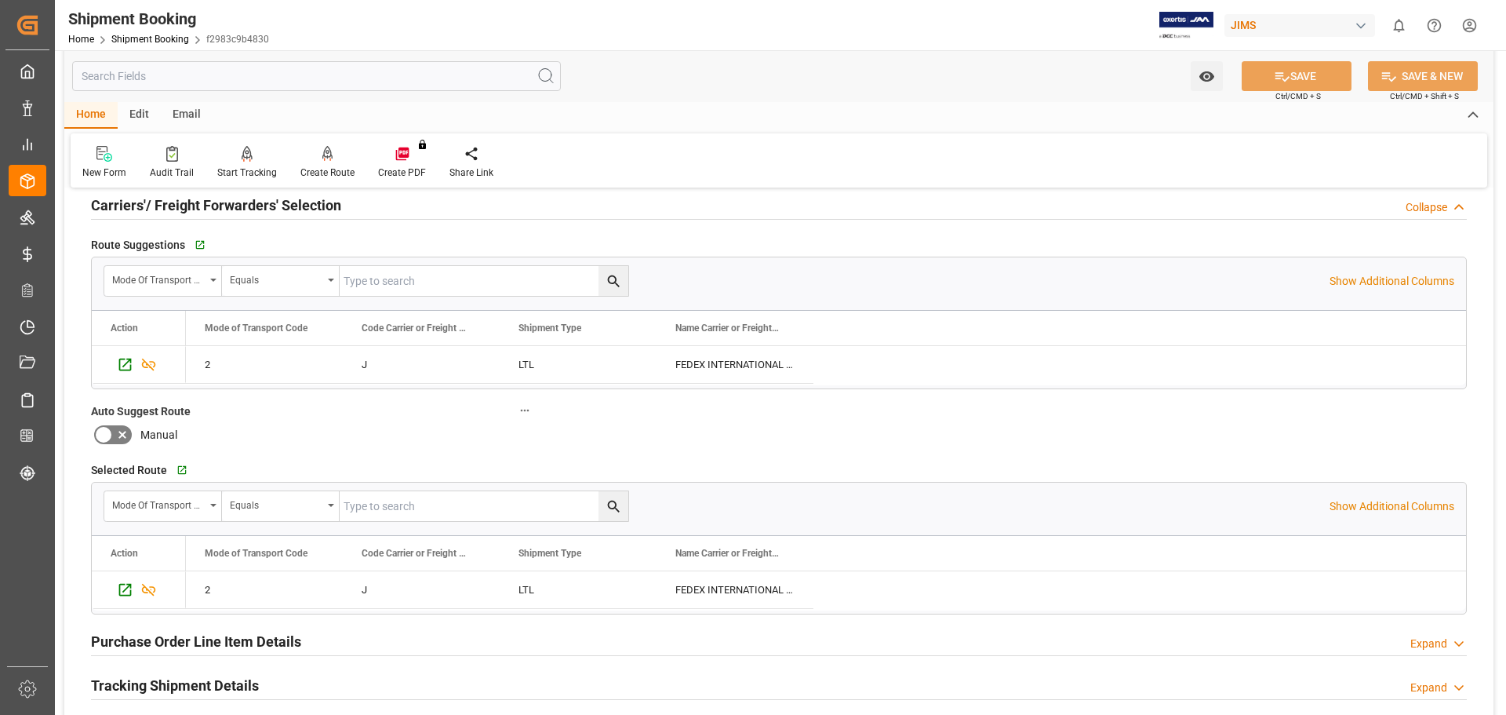
click at [273, 544] on h2 "Purchase Order Line Item Details" at bounding box center [196, 641] width 210 height 21
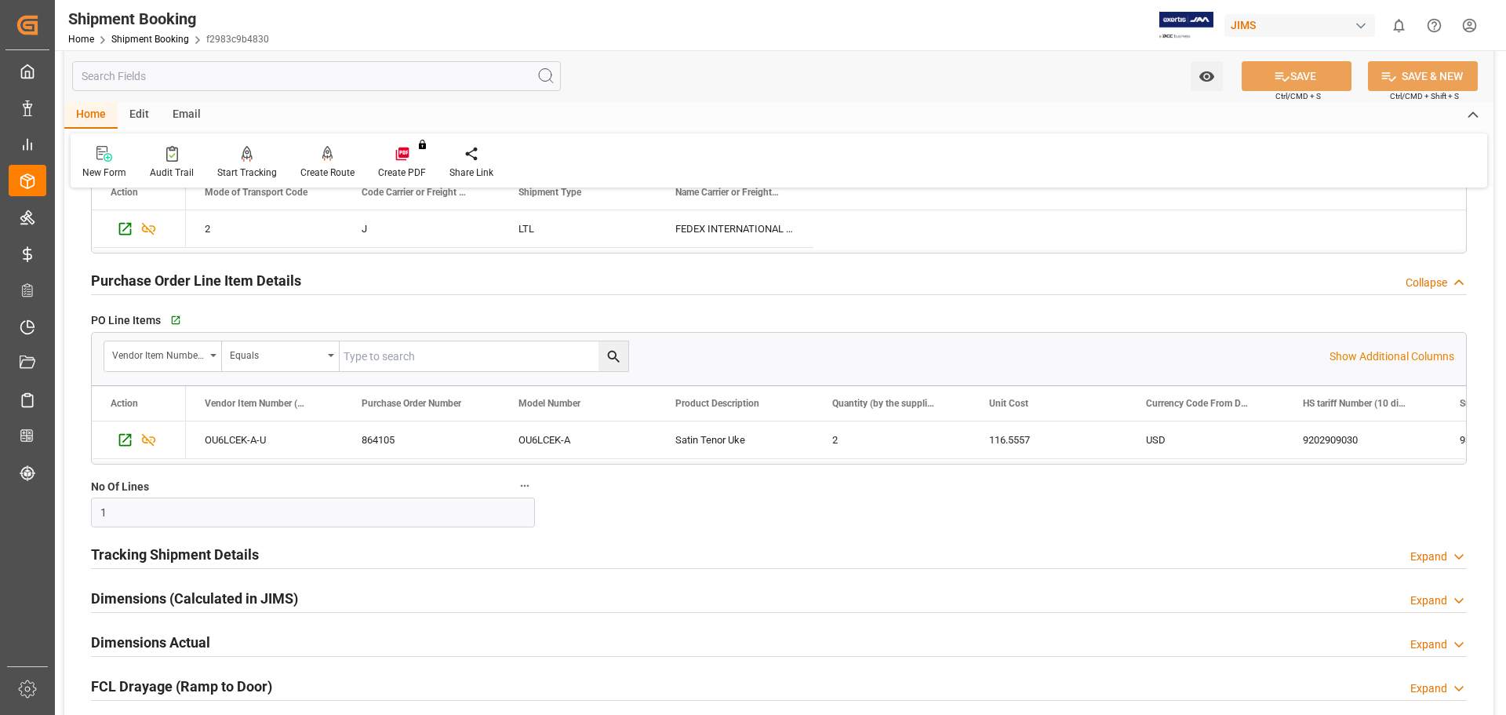
scroll to position [1307, 0]
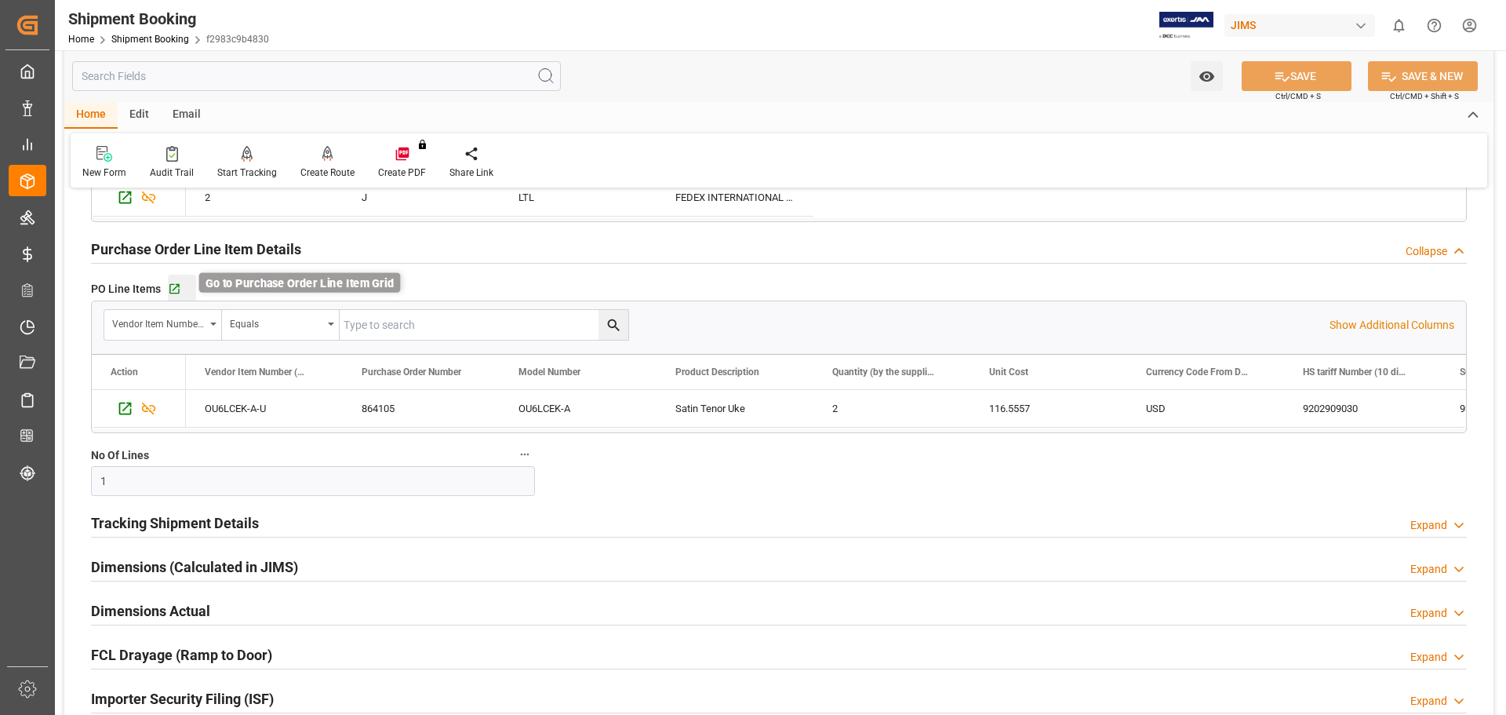
click at [175, 284] on icon "button" at bounding box center [174, 289] width 10 height 10
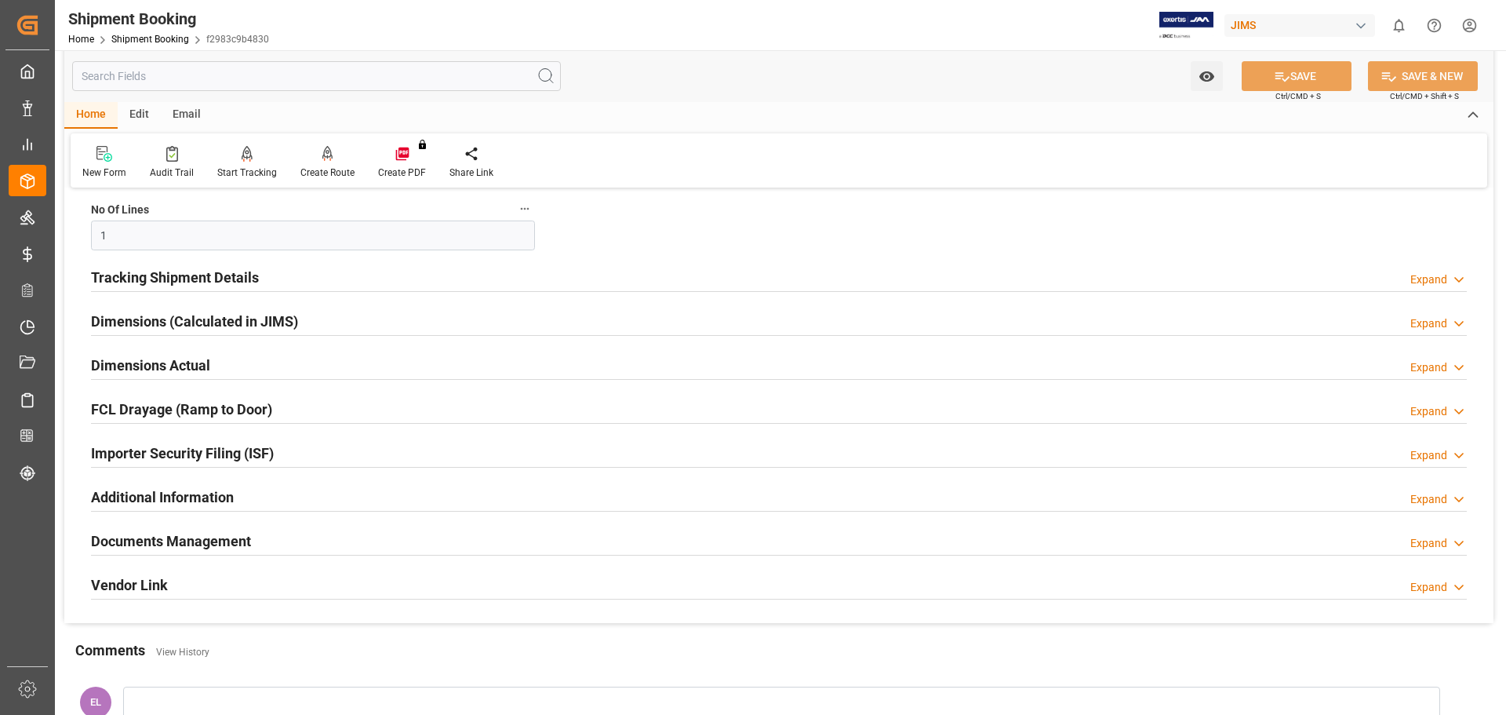
scroll to position [1569, 0]
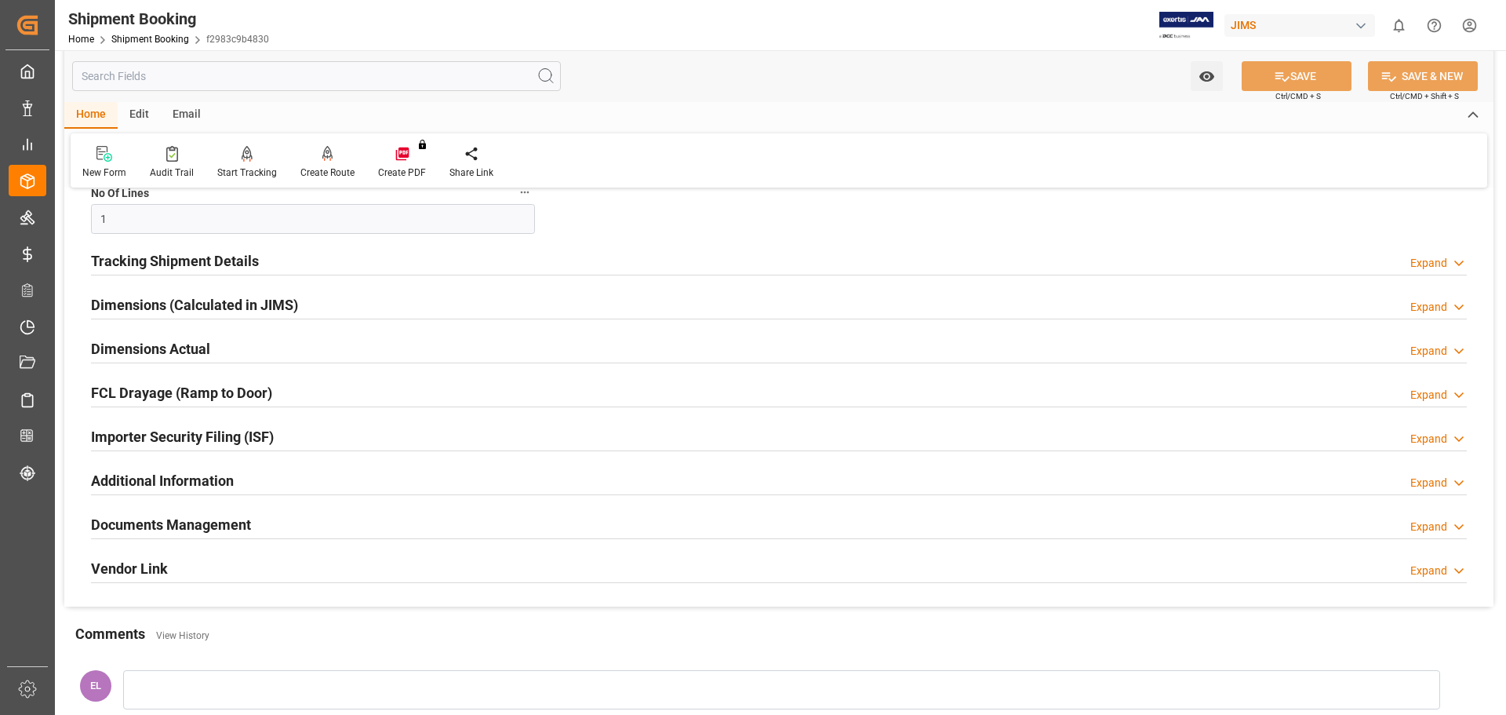
click at [177, 512] on div "Documents Management" at bounding box center [171, 523] width 160 height 30
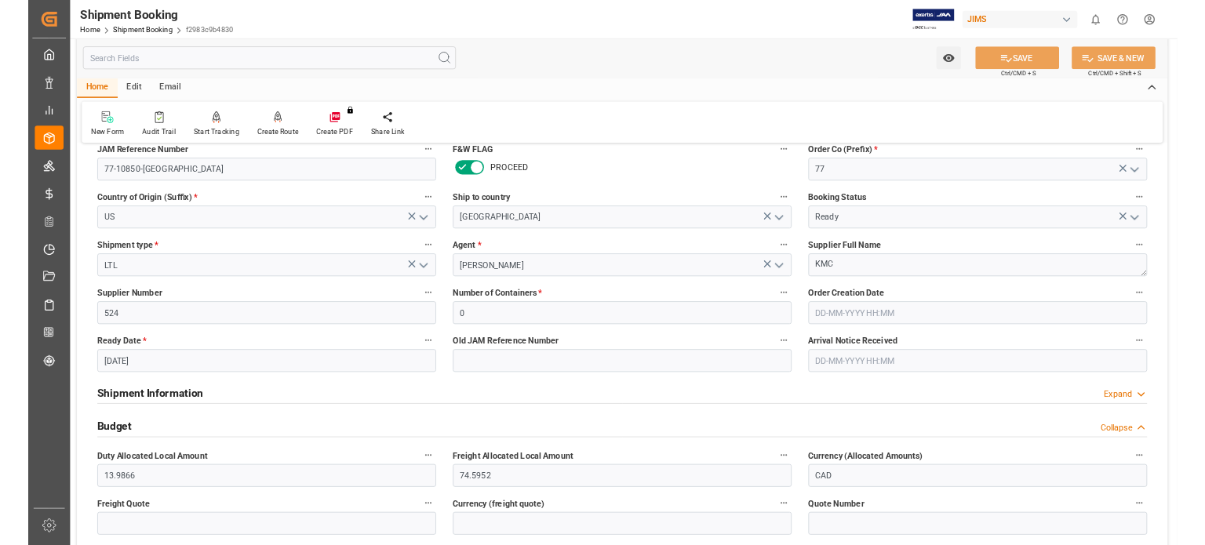
scroll to position [0, 0]
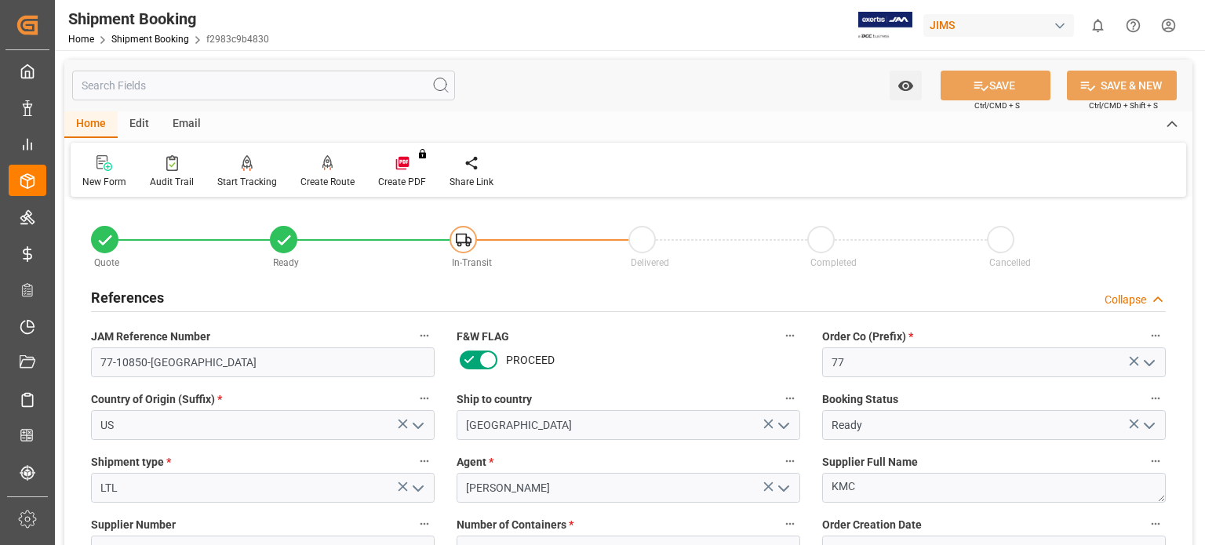
click at [658, 166] on div "New Form Audit Trail Start Tracking Create Empty Shipment Tracking Create Route…" at bounding box center [629, 170] width 1116 height 54
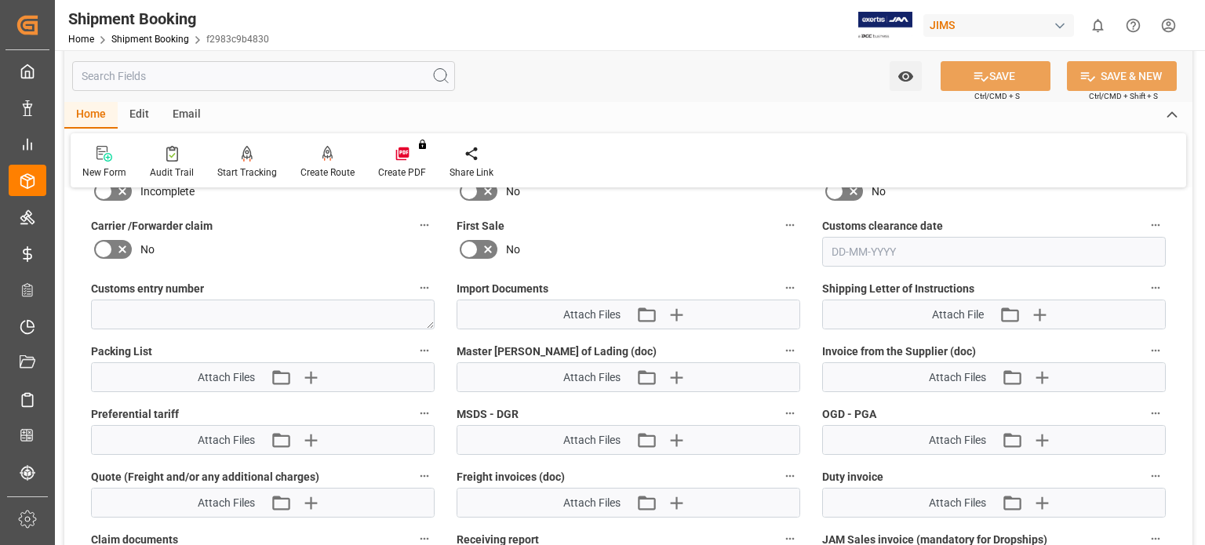
scroll to position [2092, 0]
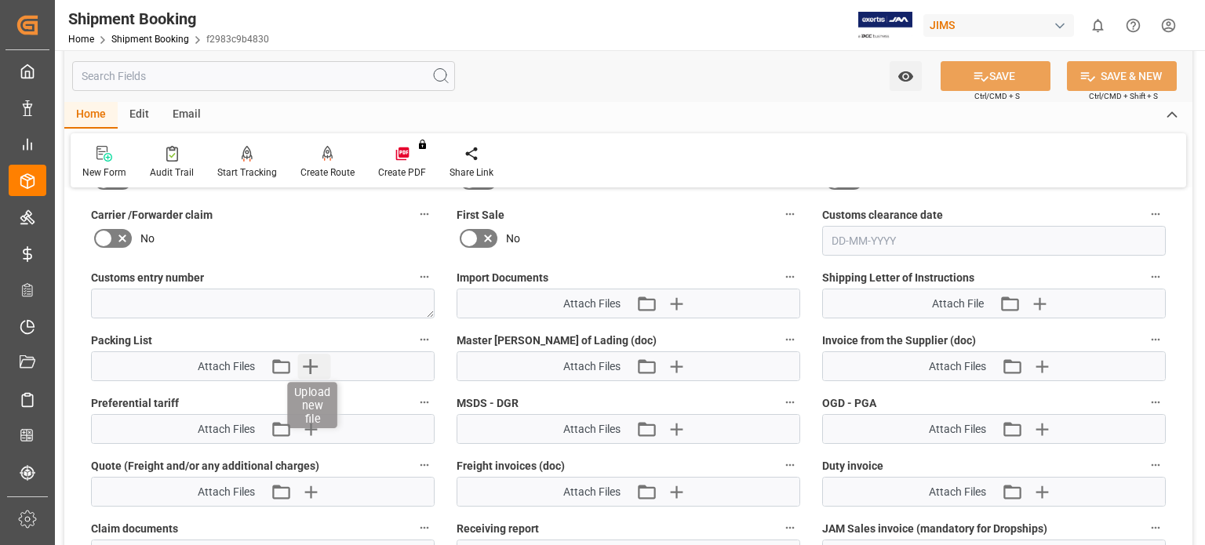
click at [311, 363] on icon "button" at bounding box center [310, 366] width 25 height 25
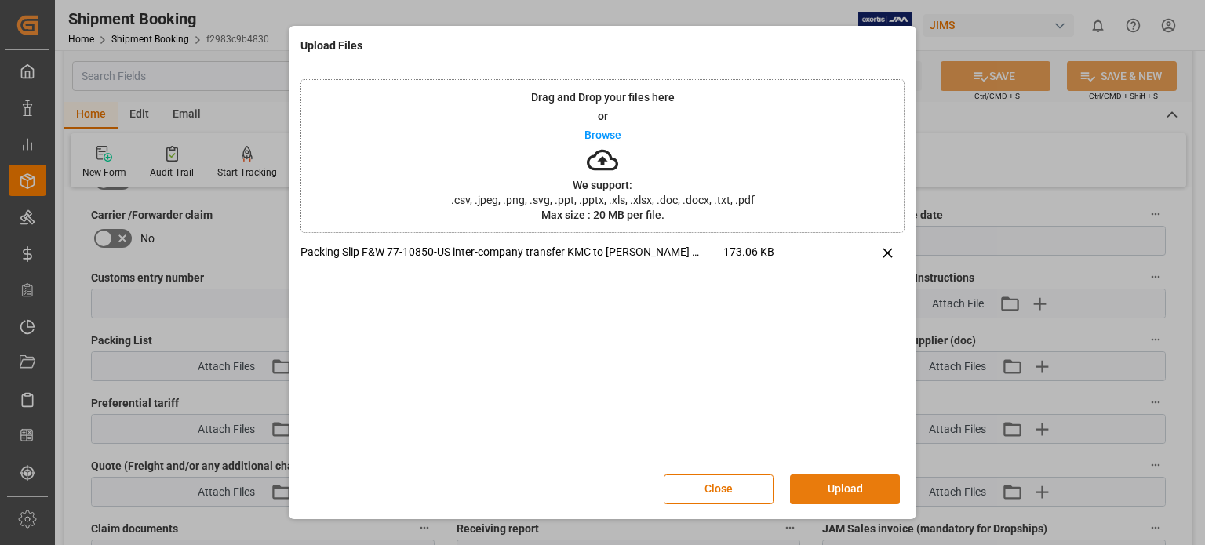
click at [850, 490] on button "Upload" at bounding box center [845, 490] width 110 height 30
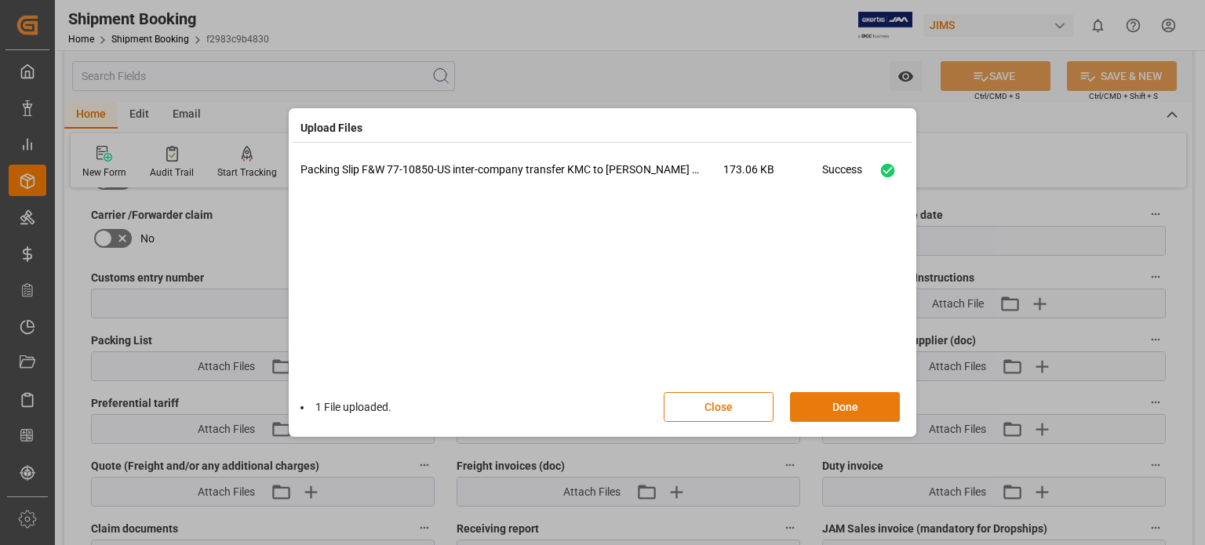
click at [821, 412] on button "Done" at bounding box center [845, 407] width 110 height 30
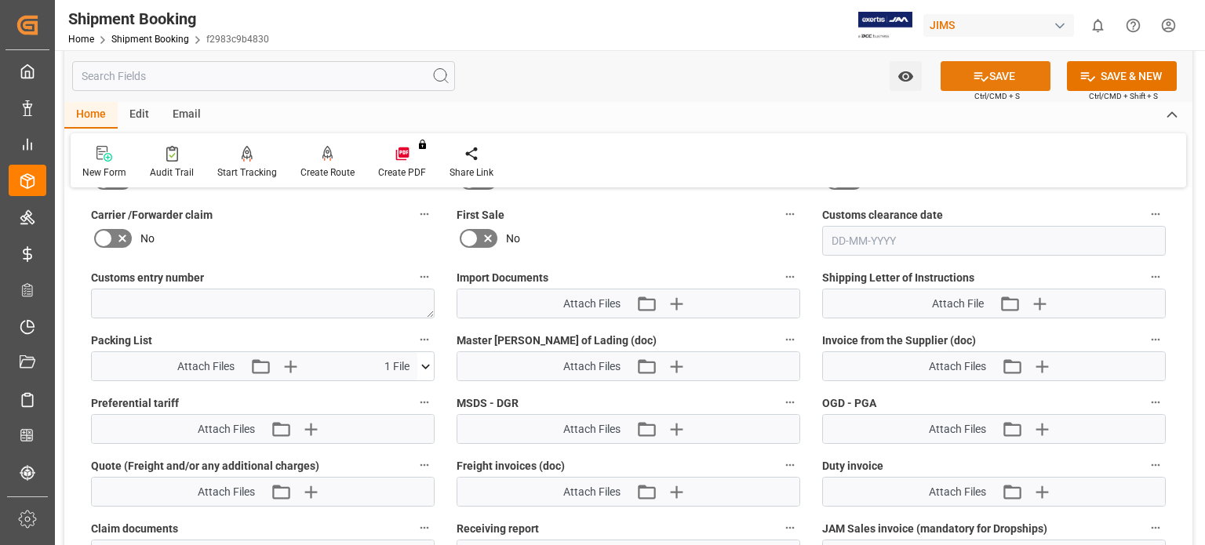
click at [1000, 75] on button "SAVE" at bounding box center [996, 76] width 110 height 30
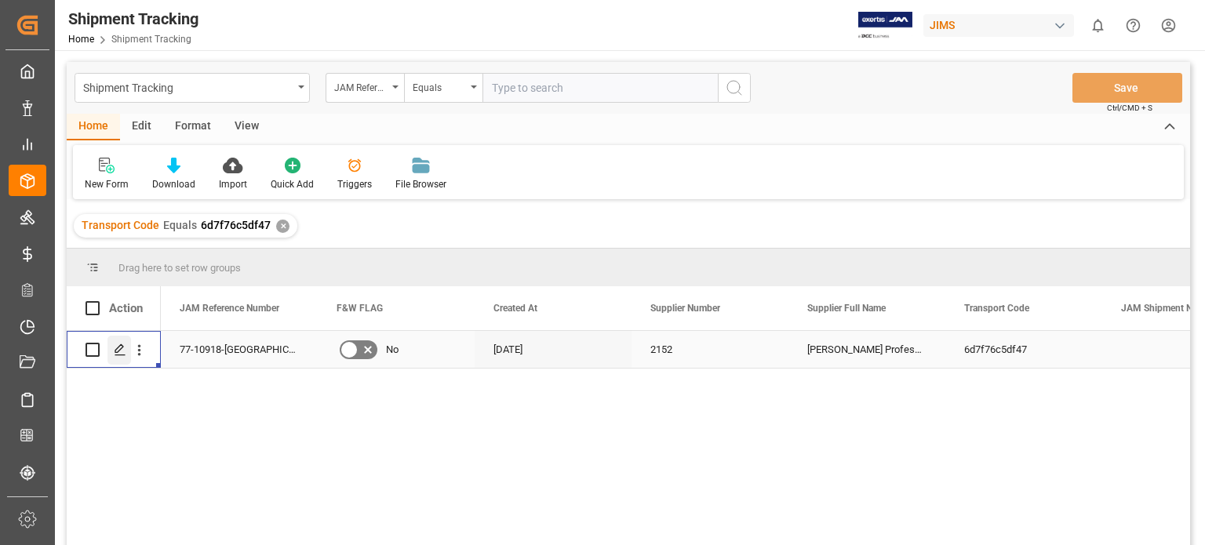
click at [119, 351] on polygon "Press SPACE to select this row." at bounding box center [119, 349] width 8 height 8
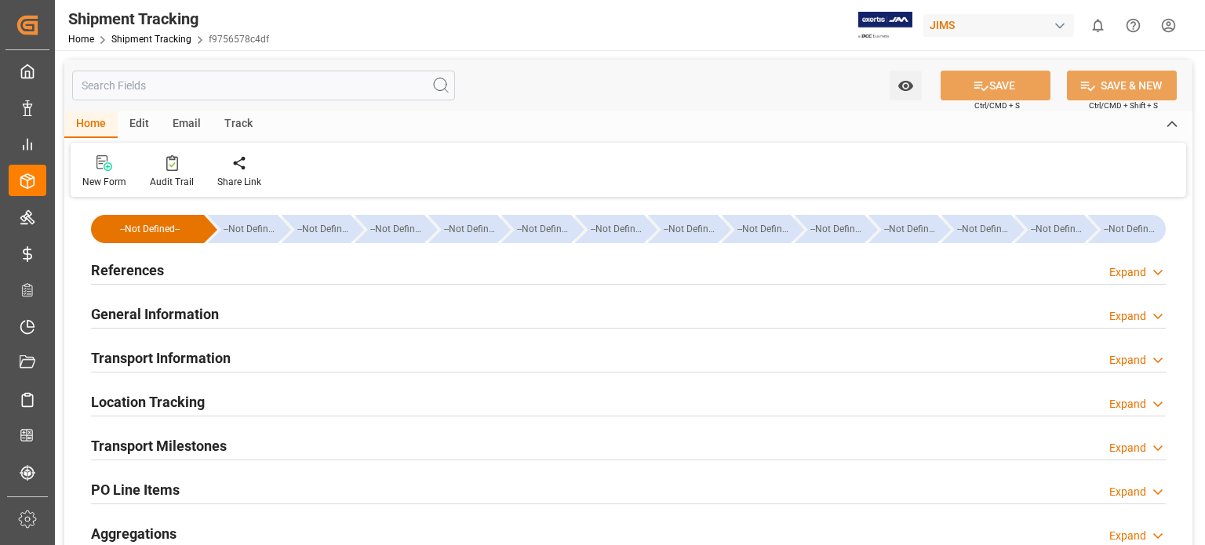
type input "108.09"
click at [170, 351] on h2 "Transport Information" at bounding box center [161, 358] width 140 height 21
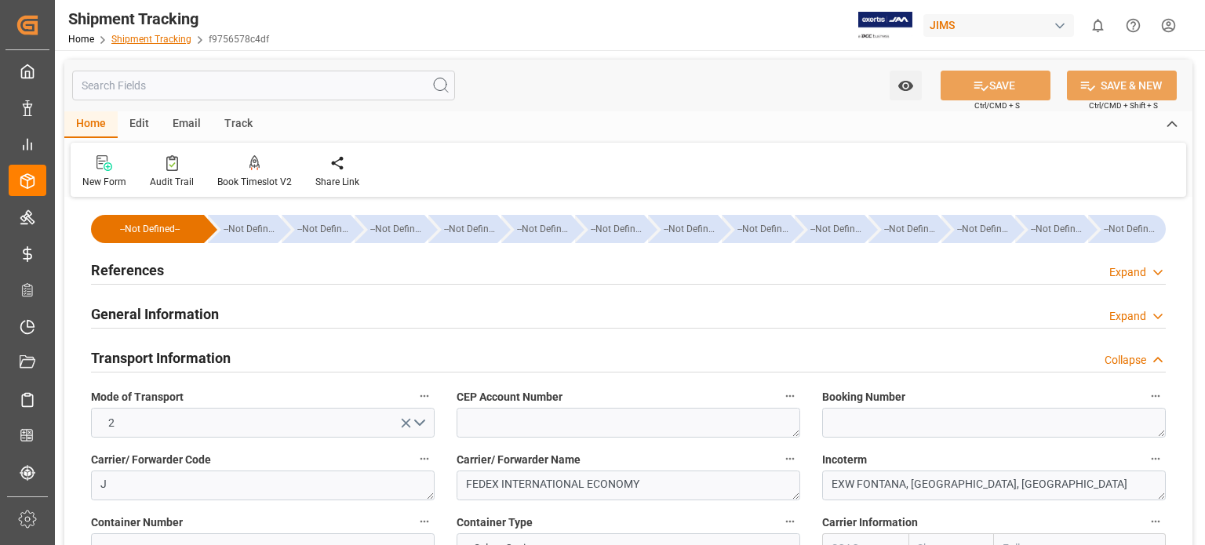
click at [133, 38] on link "Shipment Tracking" at bounding box center [151, 39] width 80 height 11
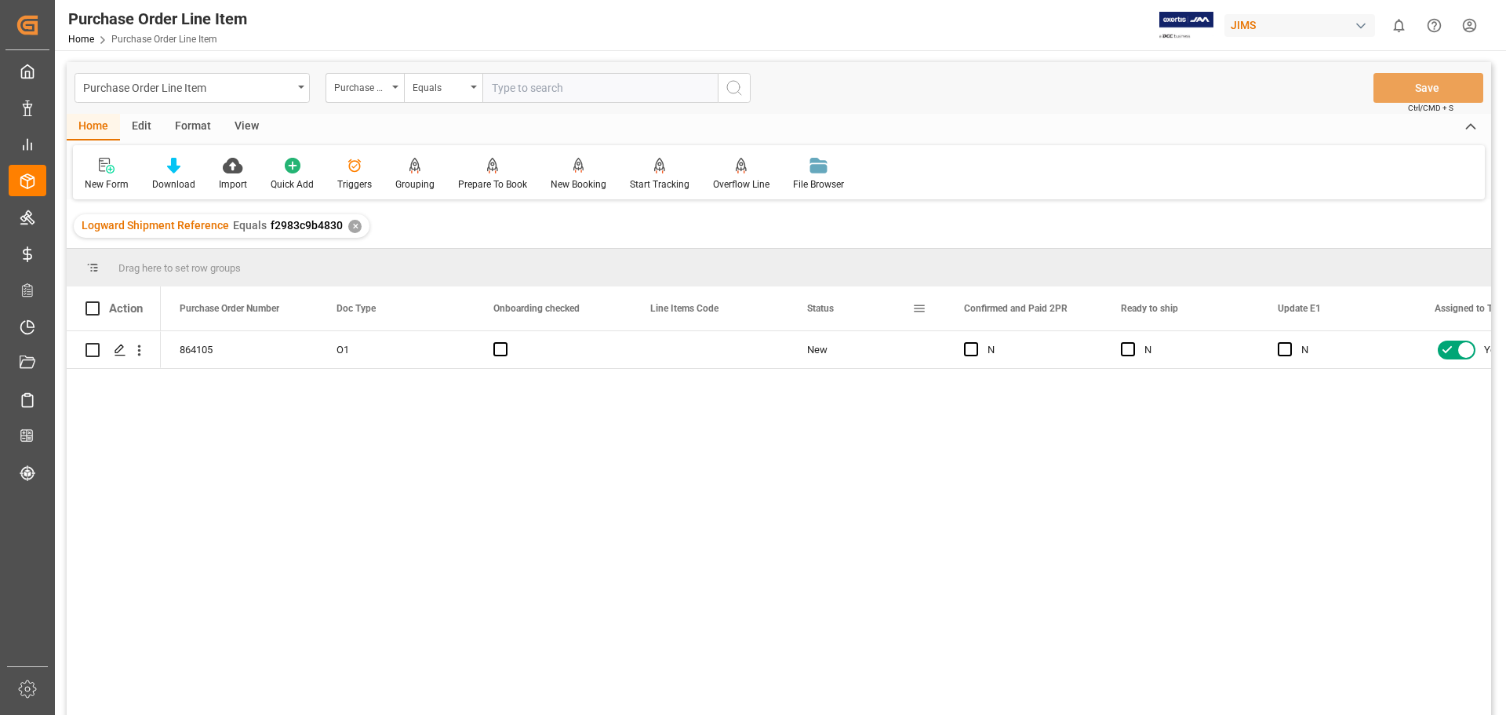
click at [921, 308] on span at bounding box center [919, 308] width 14 height 14
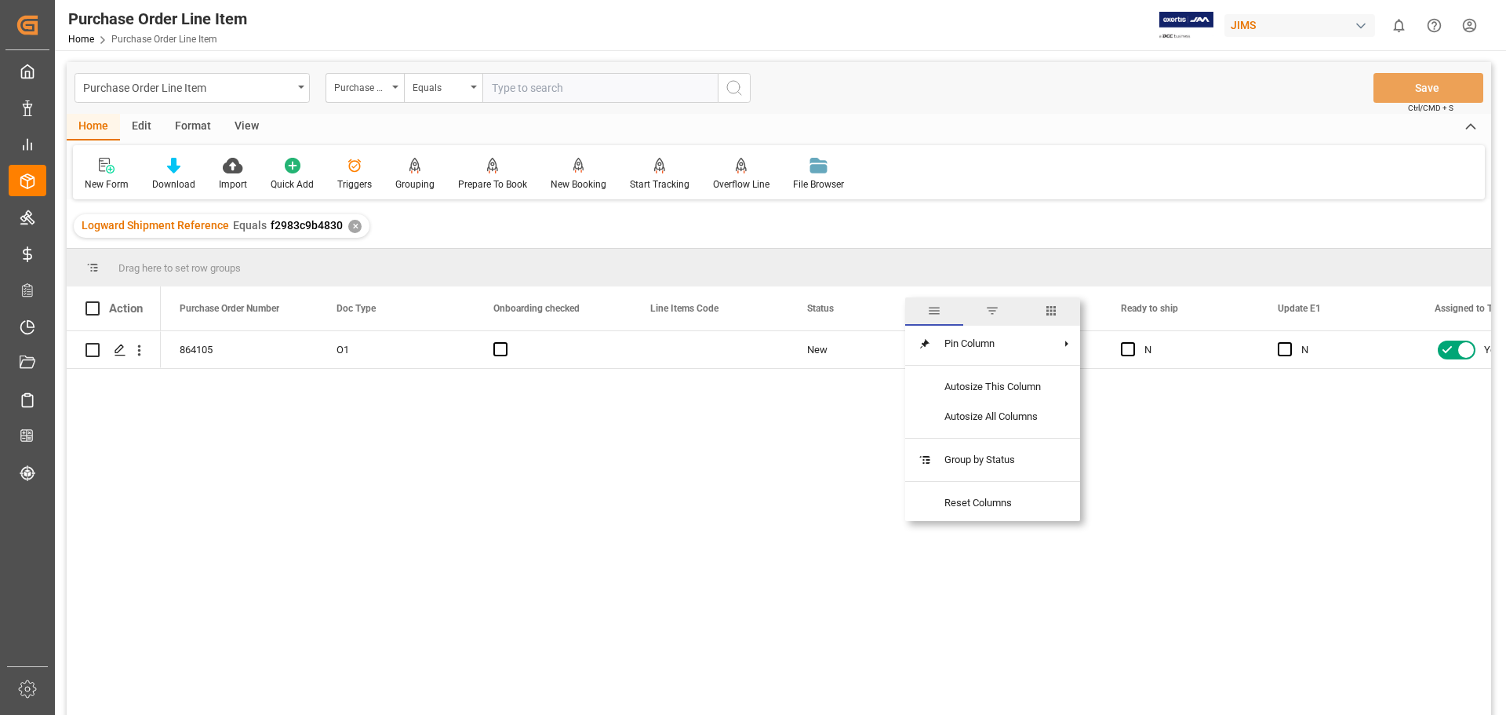
click at [1065, 314] on span "columns" at bounding box center [1051, 311] width 58 height 28
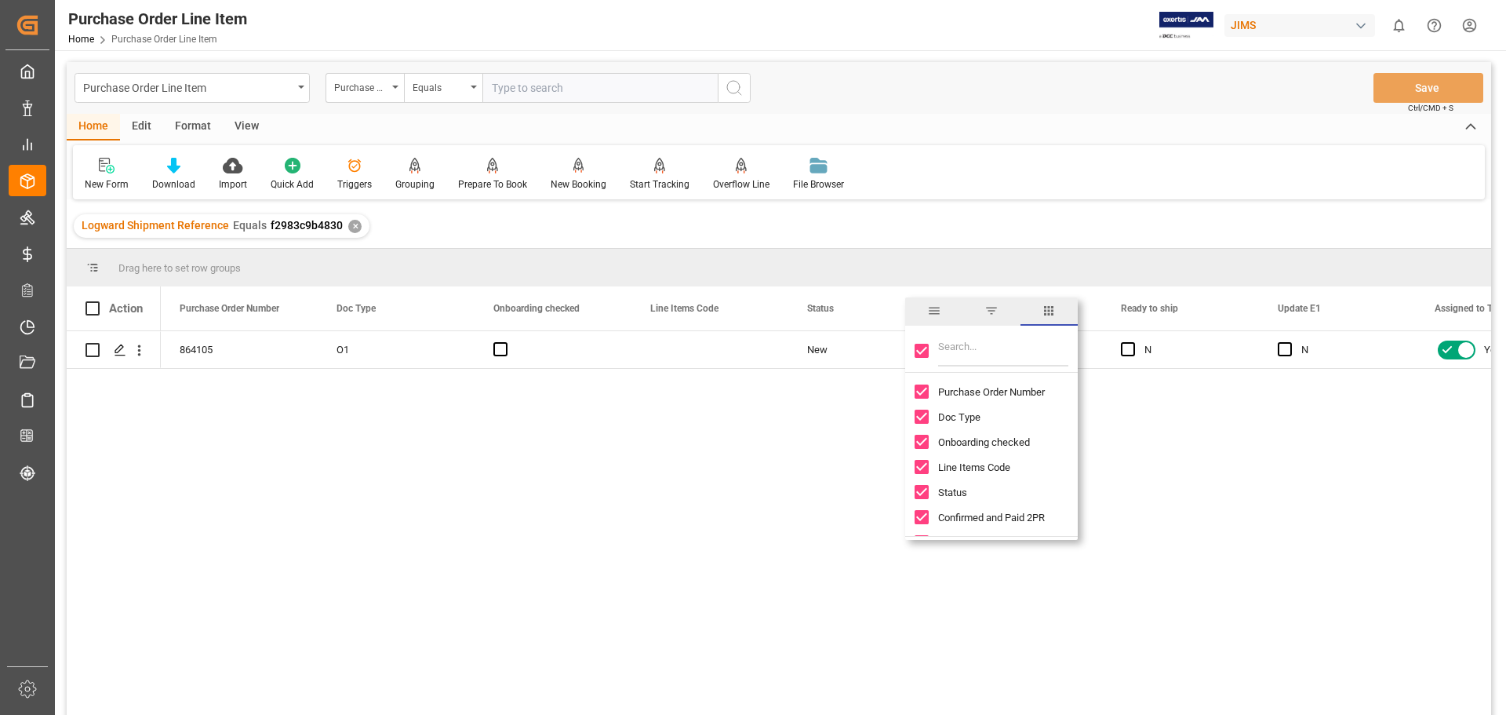
click at [923, 350] on input "Toggle Select All Columns" at bounding box center [922, 351] width 14 height 14
checkbox input "false"
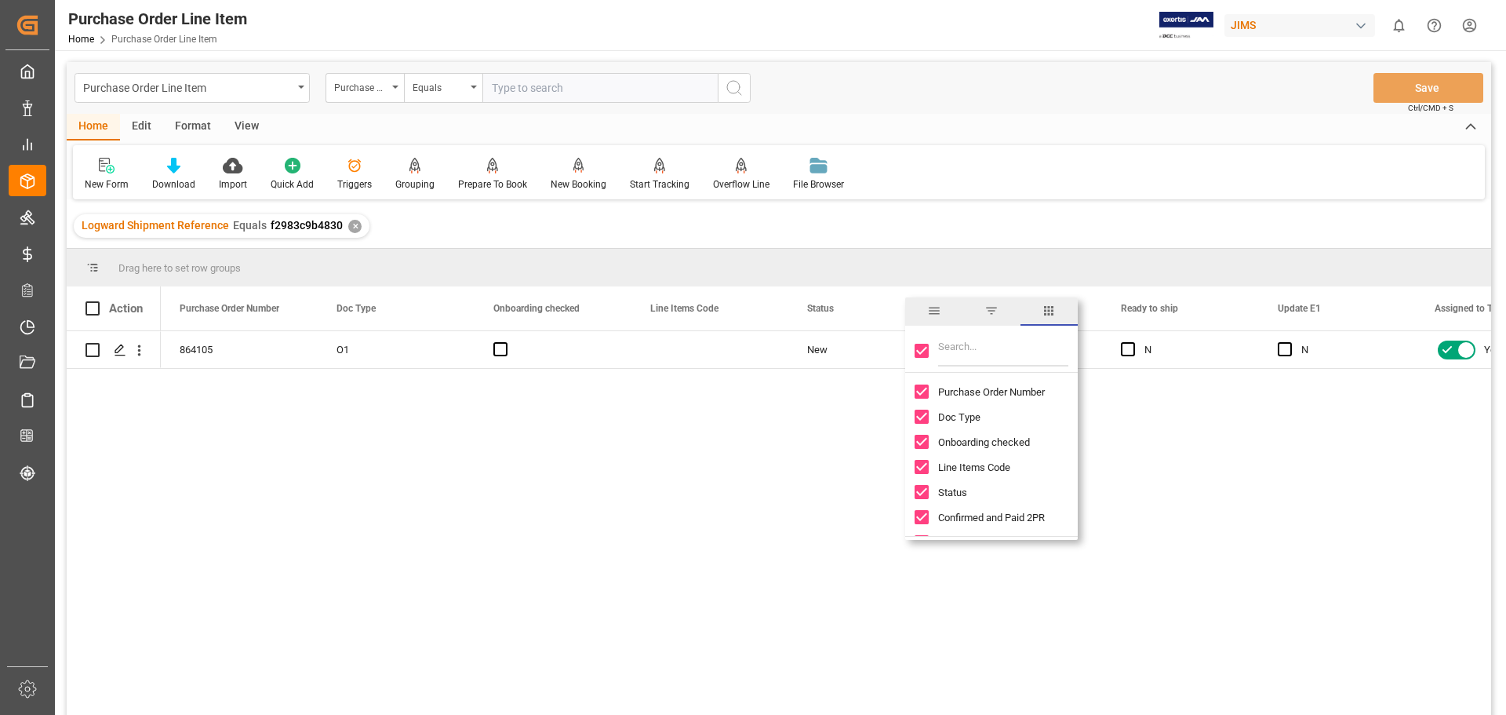
checkbox input "false"
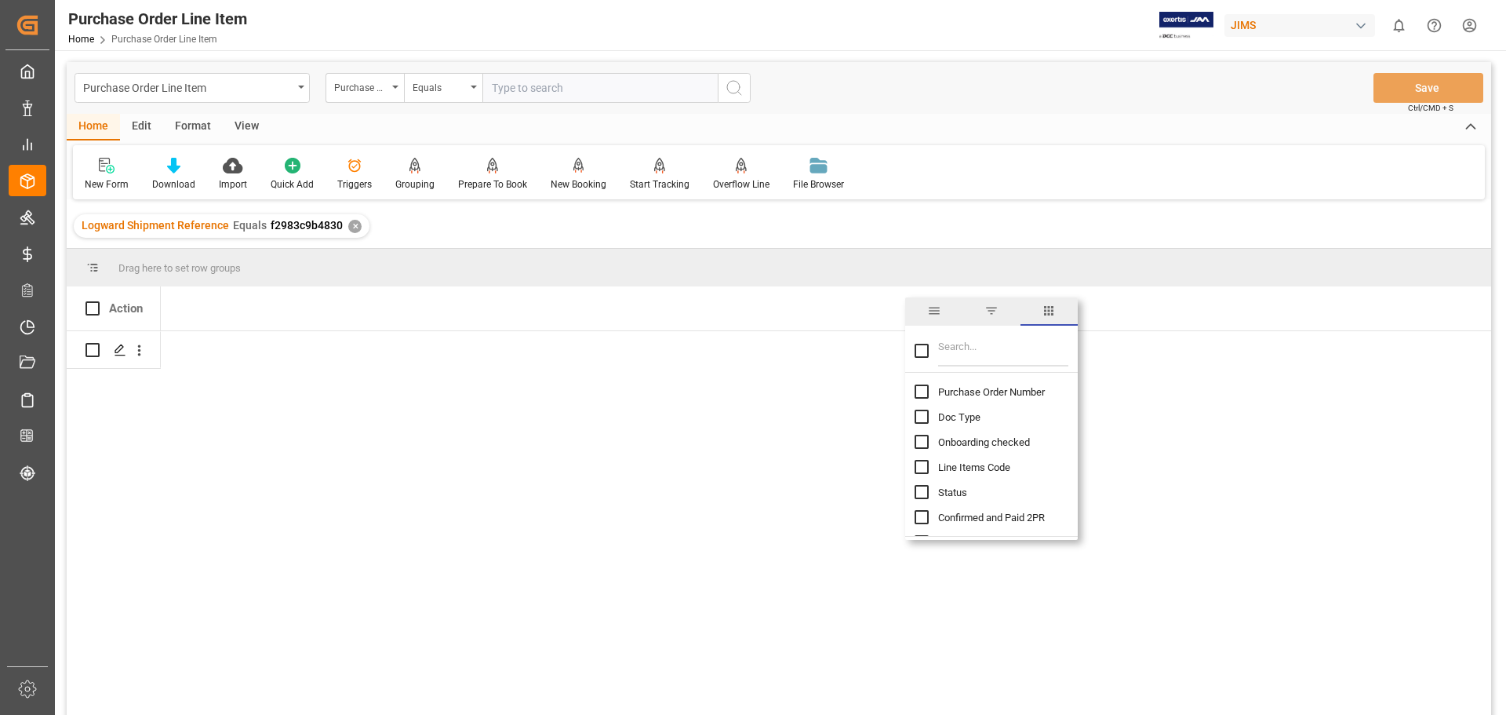
click at [956, 350] on input "Filter Columns Input" at bounding box center [1003, 350] width 130 height 31
type input "INCOTER"
click at [921, 350] on input "Toggle Select All Columns" at bounding box center [922, 351] width 14 height 14
checkbox input "true"
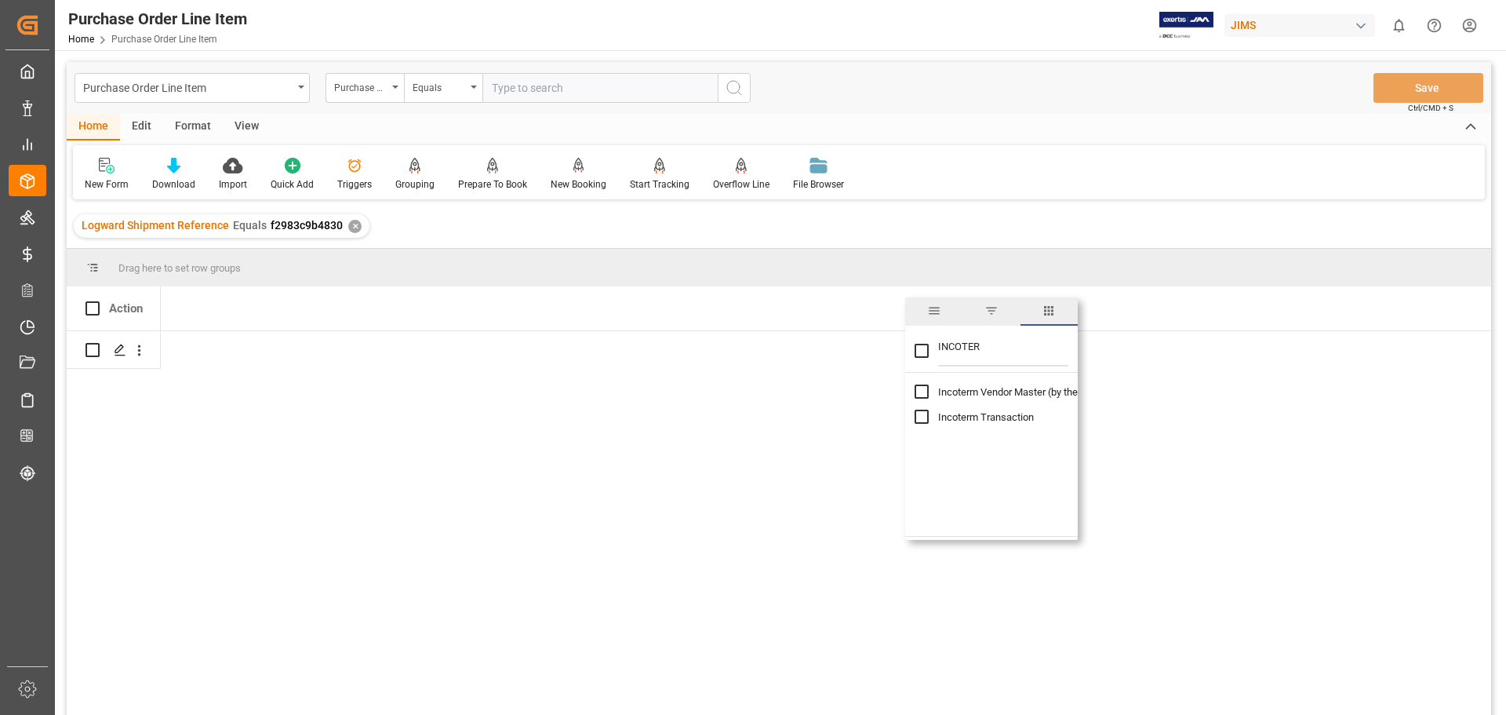
checkbox input "true"
click at [375, 351] on div "Press SPACE to select this row." at bounding box center [396, 349] width 157 height 37
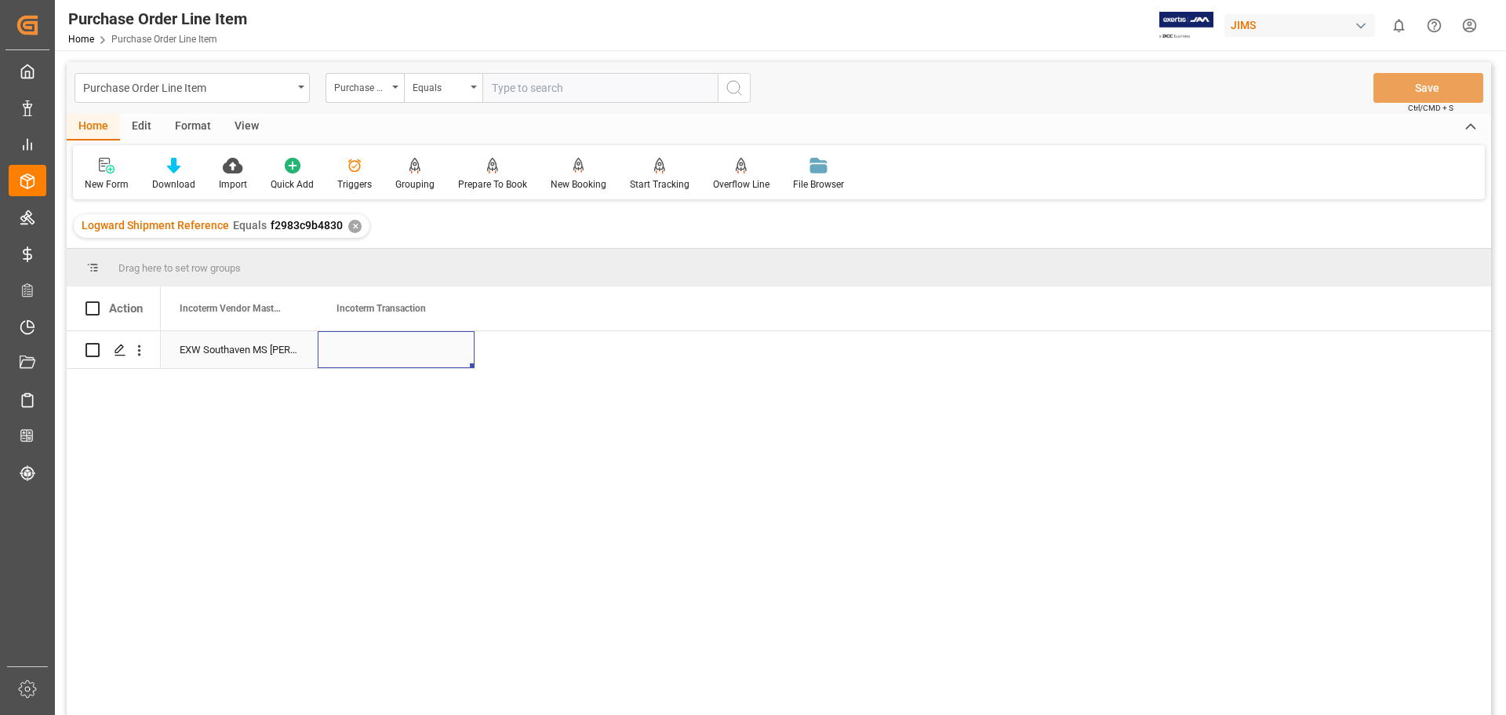
click at [373, 353] on div "Press SPACE to select this row." at bounding box center [396, 349] width 157 height 37
click at [374, 353] on div "Press SPACE to select this row." at bounding box center [396, 349] width 157 height 37
click at [391, 355] on input "Press SPACE to select this row." at bounding box center [396, 359] width 132 height 30
type input "W"
type input "EXW Southaven MS [PERSON_NAME]"
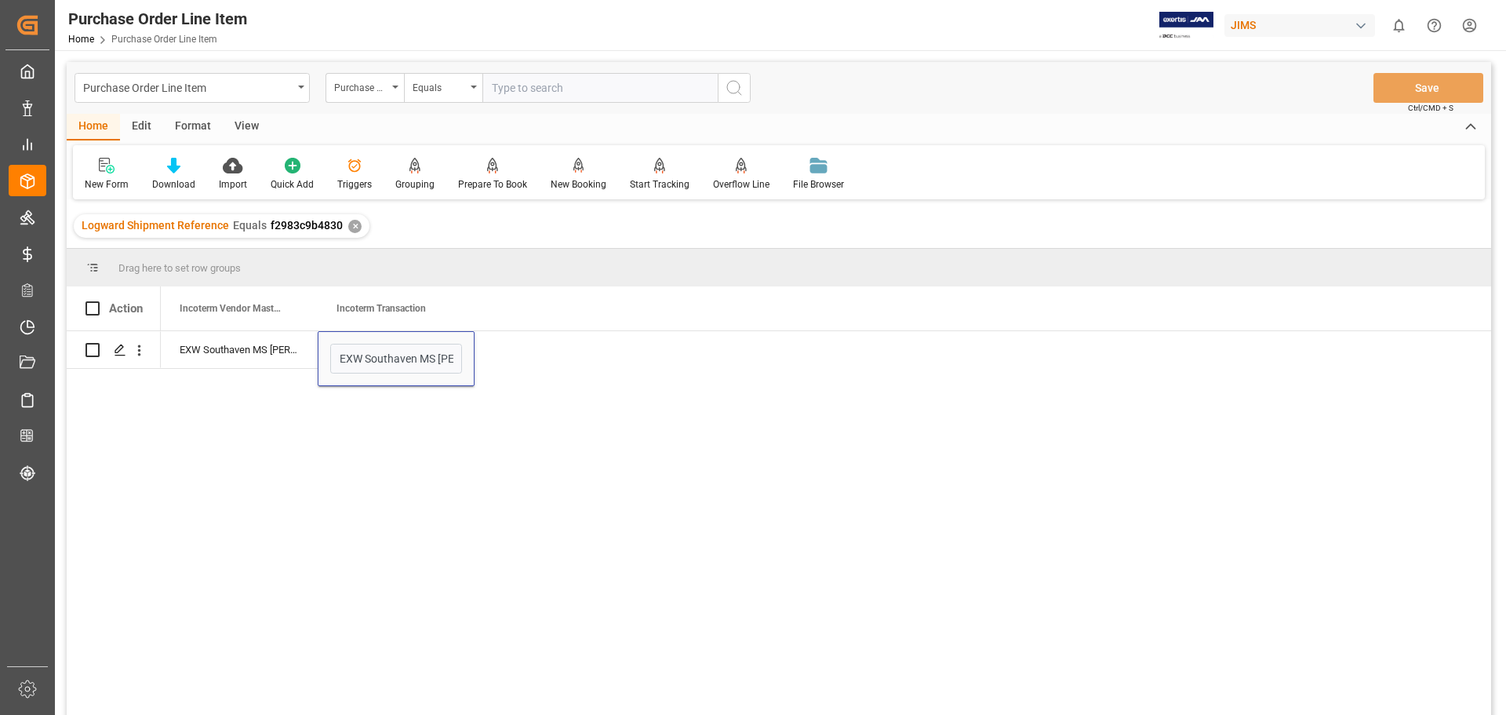
click at [626, 444] on div "EXW Southaven MS US EXW Southaven MS [GEOGRAPHIC_DATA]" at bounding box center [826, 528] width 1331 height 394
click at [272, 351] on div "EXW Southaven MS [PERSON_NAME]" at bounding box center [239, 349] width 157 height 37
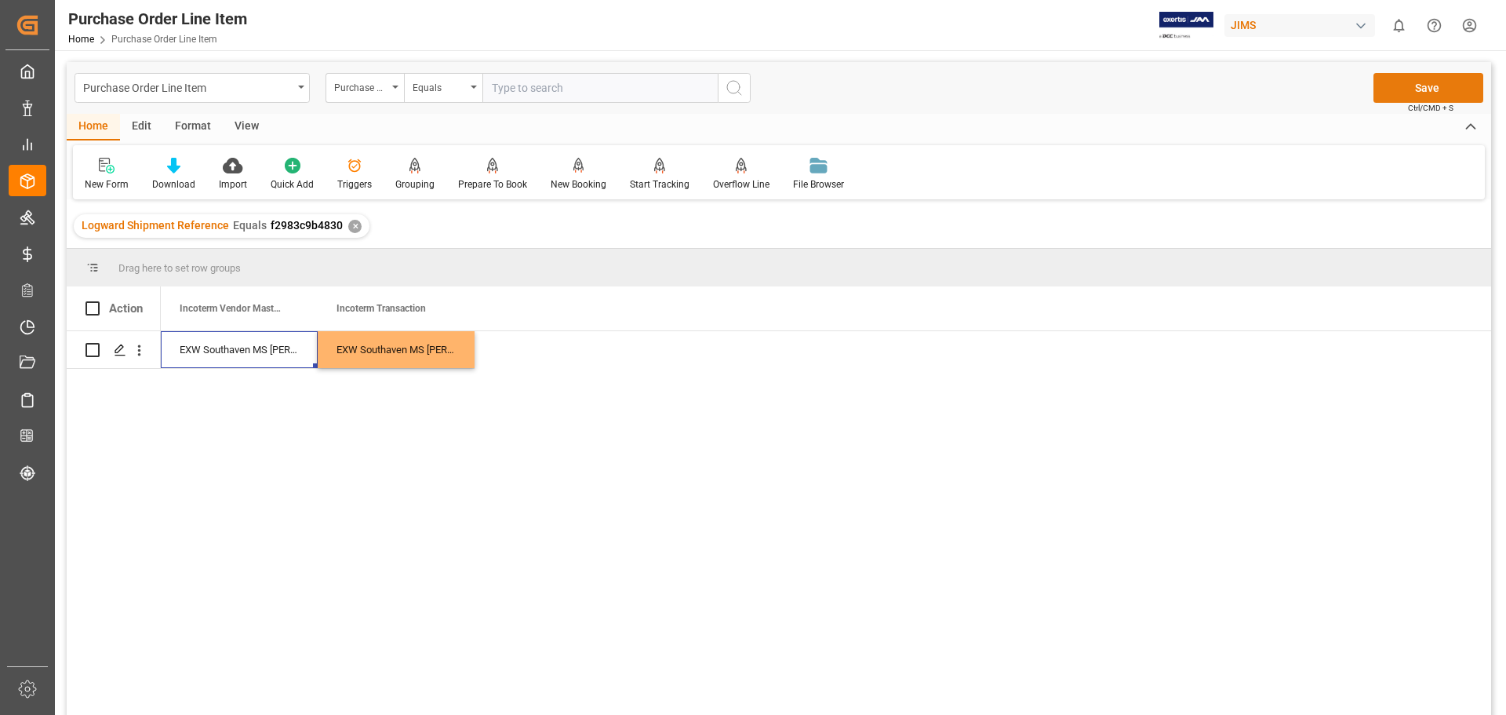
click at [1422, 88] on button "Save" at bounding box center [1429, 88] width 110 height 30
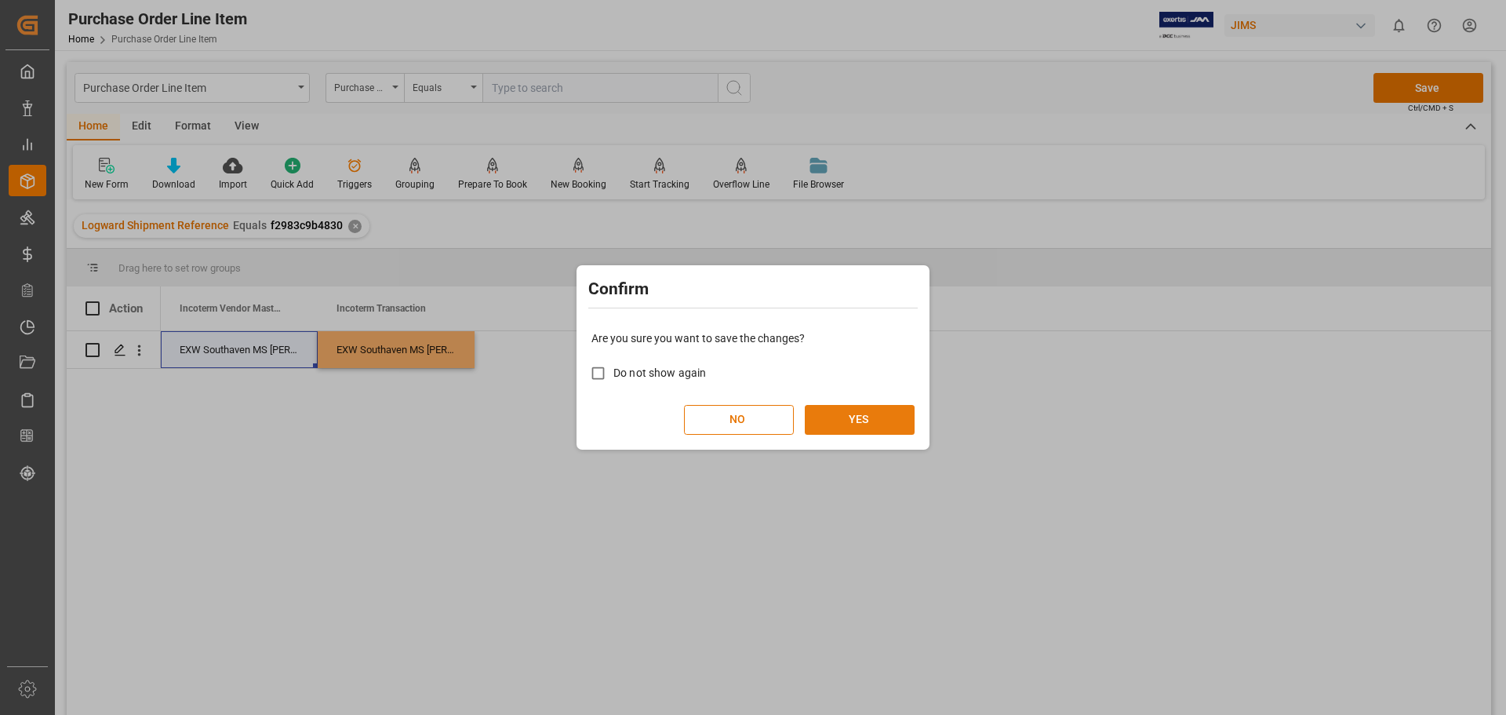
click at [869, 431] on button "YES" at bounding box center [860, 420] width 110 height 30
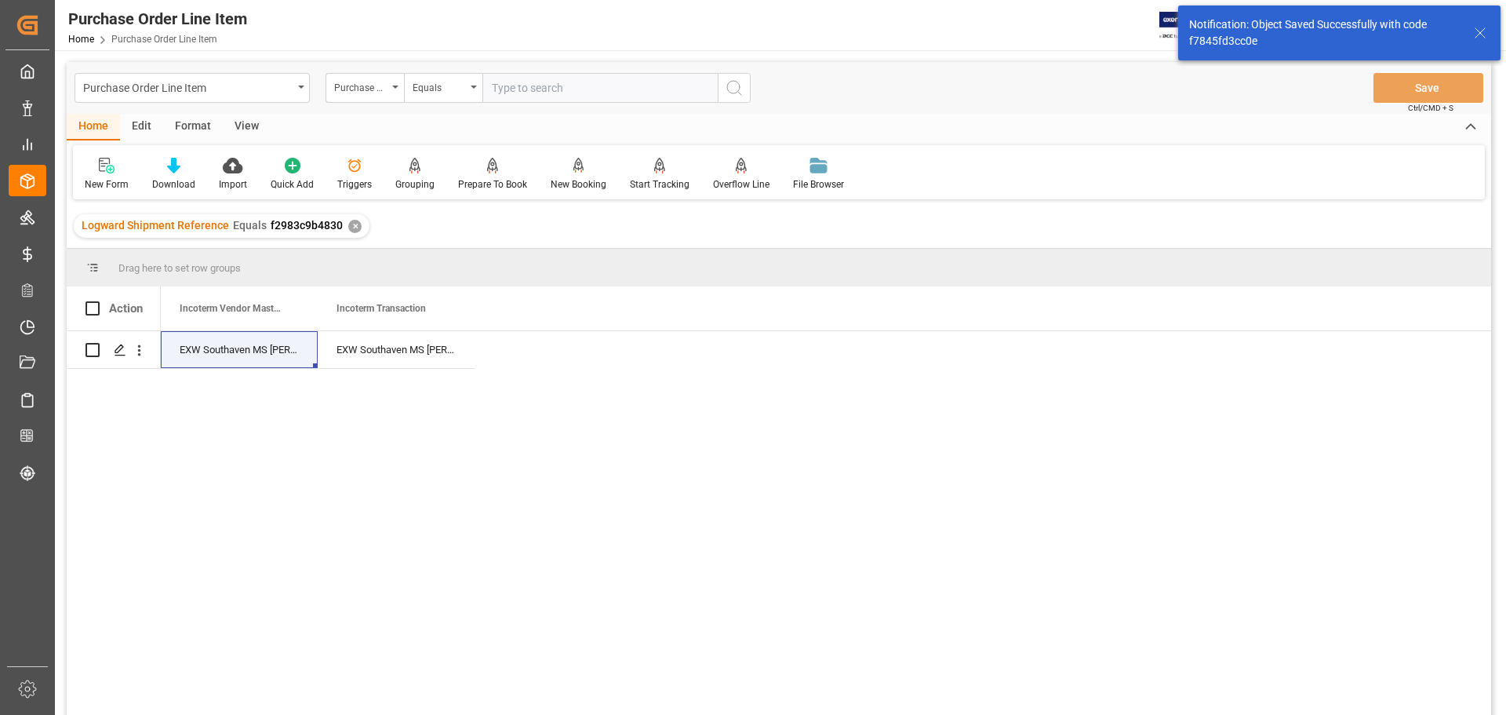
click at [234, 126] on div "View" at bounding box center [247, 127] width 48 height 27
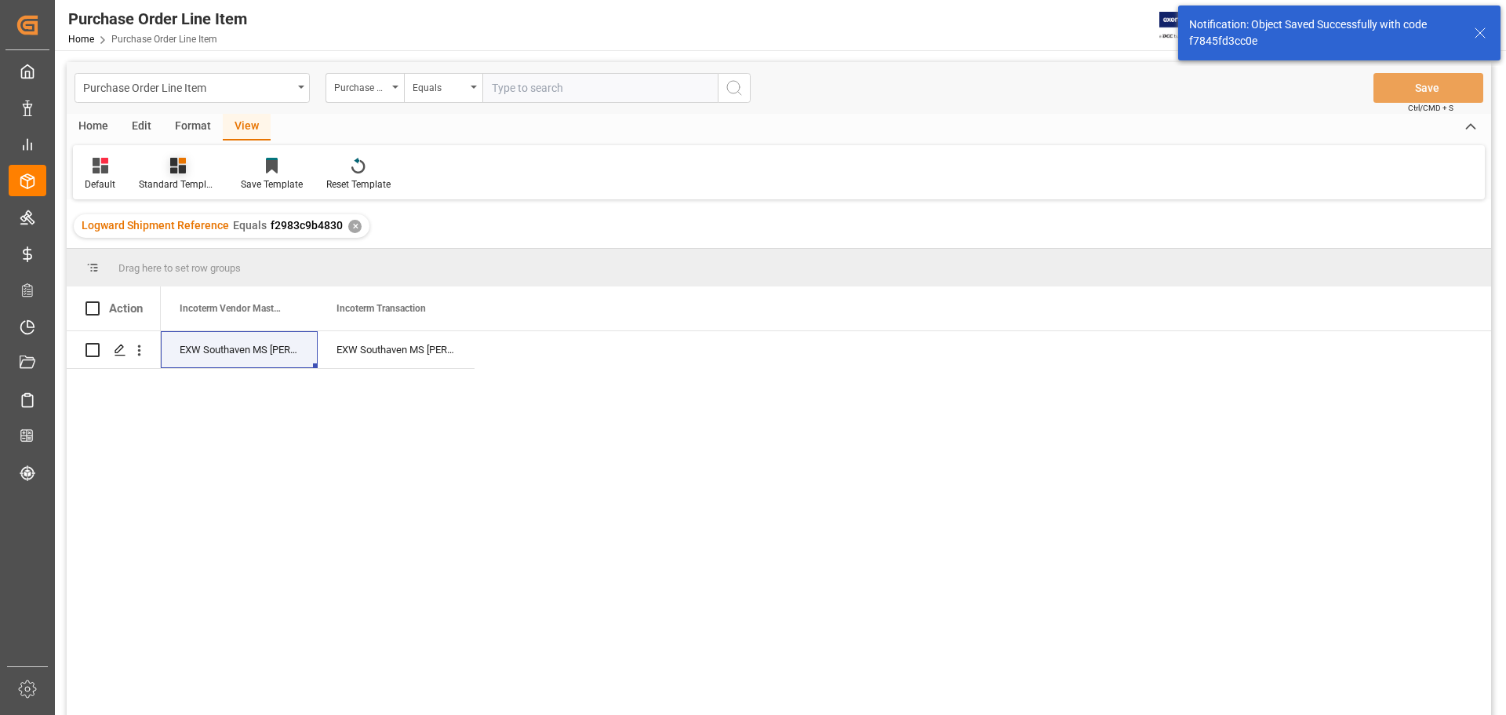
click at [182, 175] on div "Standard Templates" at bounding box center [178, 174] width 102 height 35
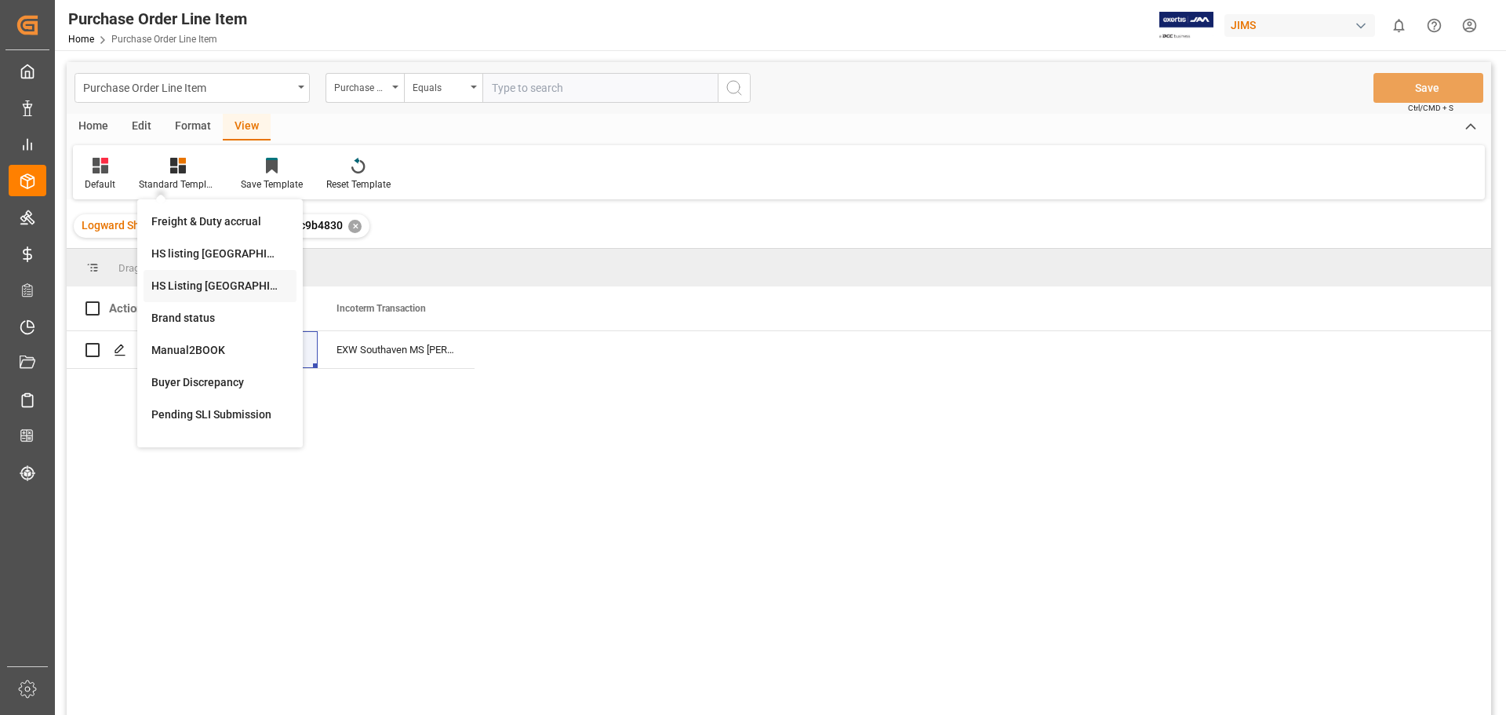
click at [204, 288] on div "HS Listing [GEOGRAPHIC_DATA]" at bounding box center [219, 286] width 137 height 16
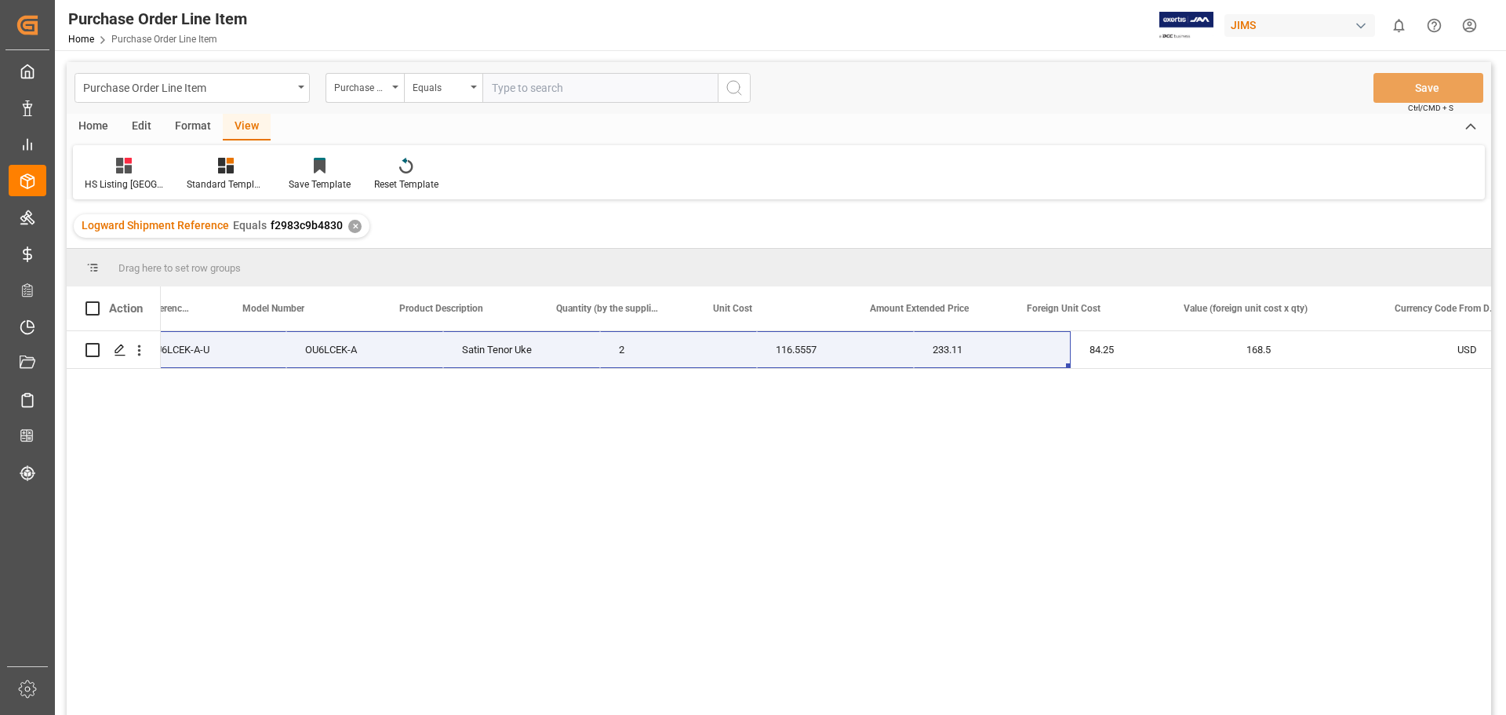
scroll to position [0, 565]
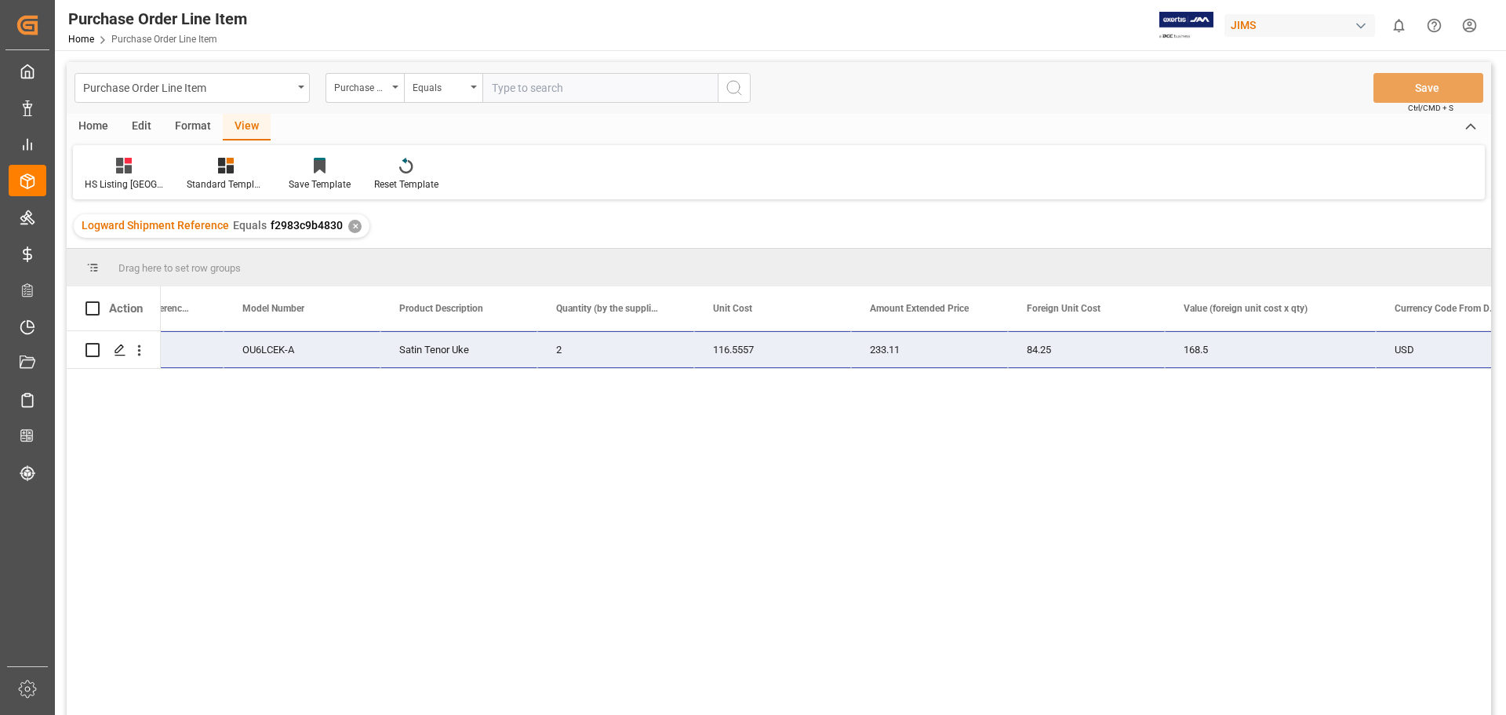
drag, startPoint x: 169, startPoint y: 350, endPoint x: 1400, endPoint y: 348, distance: 1230.2
click at [1400, 348] on div "77-10850-US O1 OU6LCEK-A-U OU6LCEK-A Satin Tenor Uke 2 116.5557 233.11 84.25 16…" at bounding box center [721, 350] width 2251 height 38
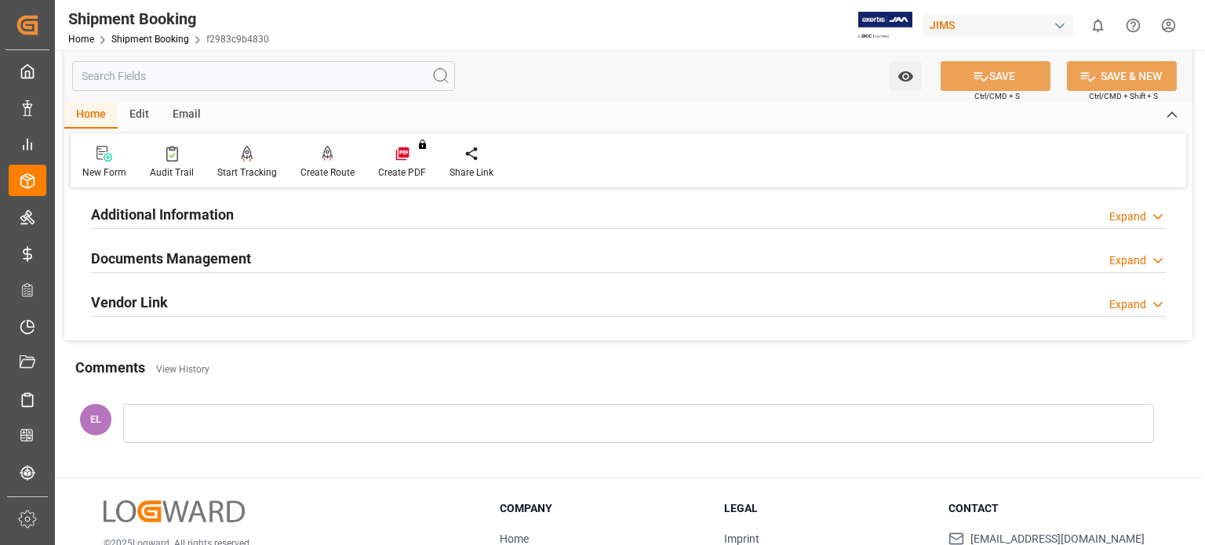
scroll to position [392, 0]
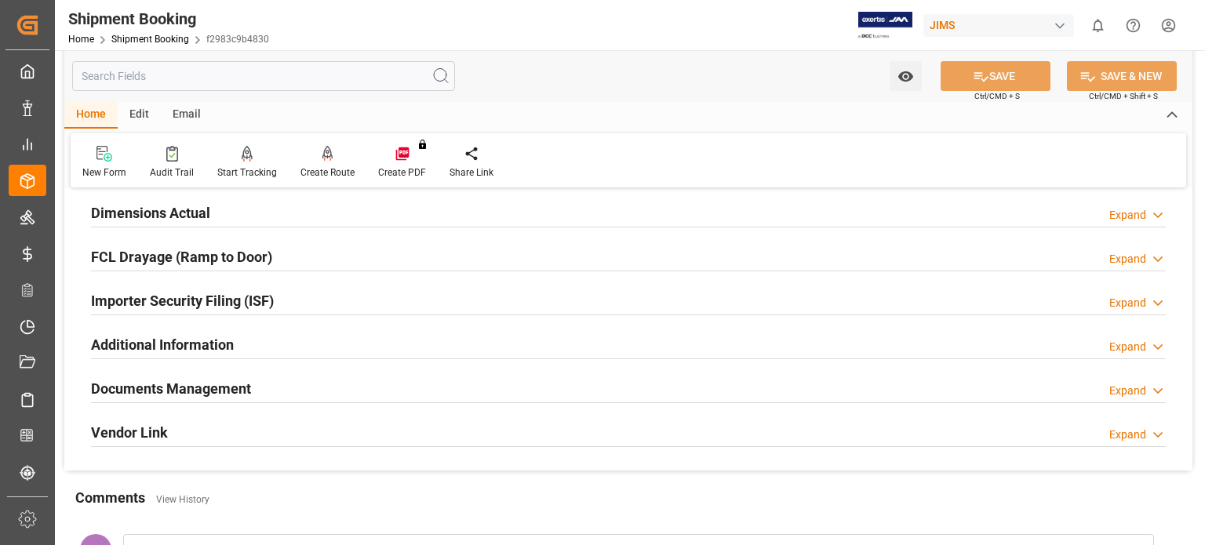
drag, startPoint x: 200, startPoint y: 382, endPoint x: 210, endPoint y: 391, distance: 13.4
click at [200, 382] on h2 "Documents Management" at bounding box center [171, 388] width 160 height 21
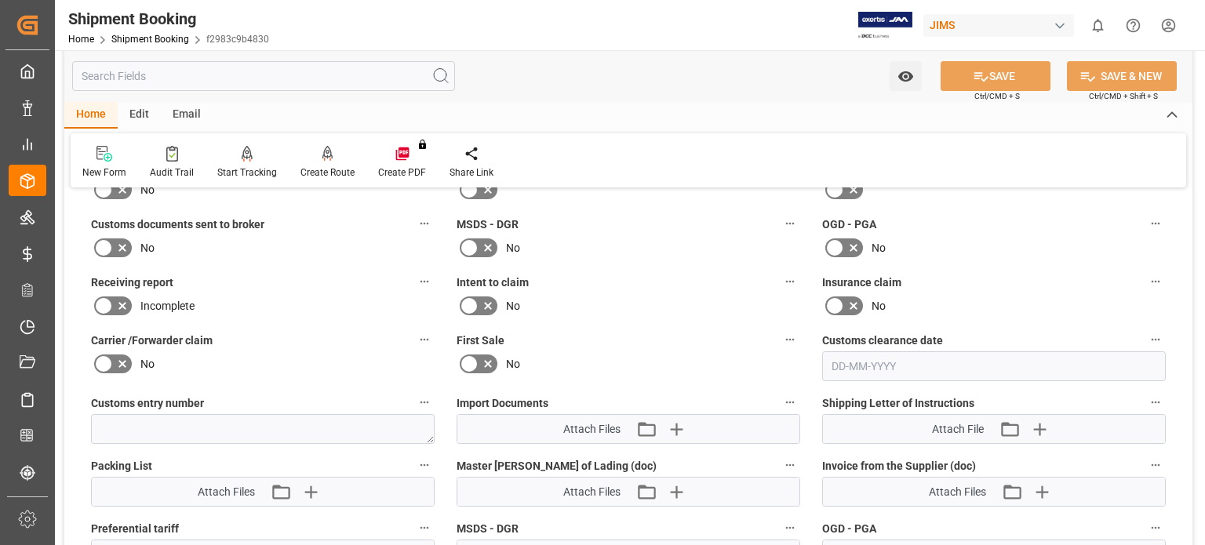
scroll to position [785, 0]
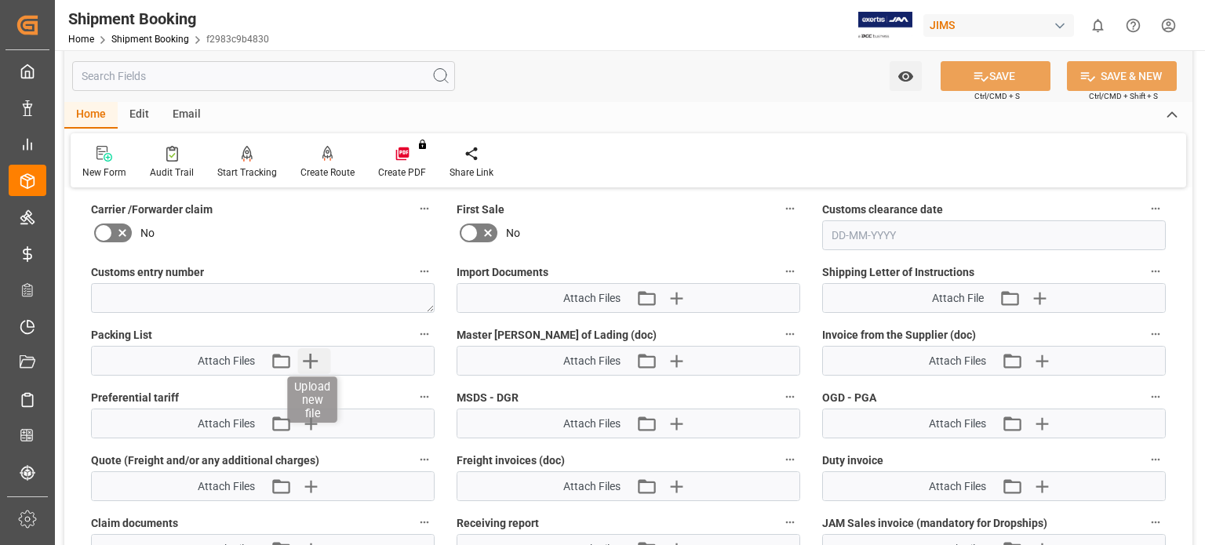
click at [305, 359] on icon "button" at bounding box center [310, 360] width 25 height 25
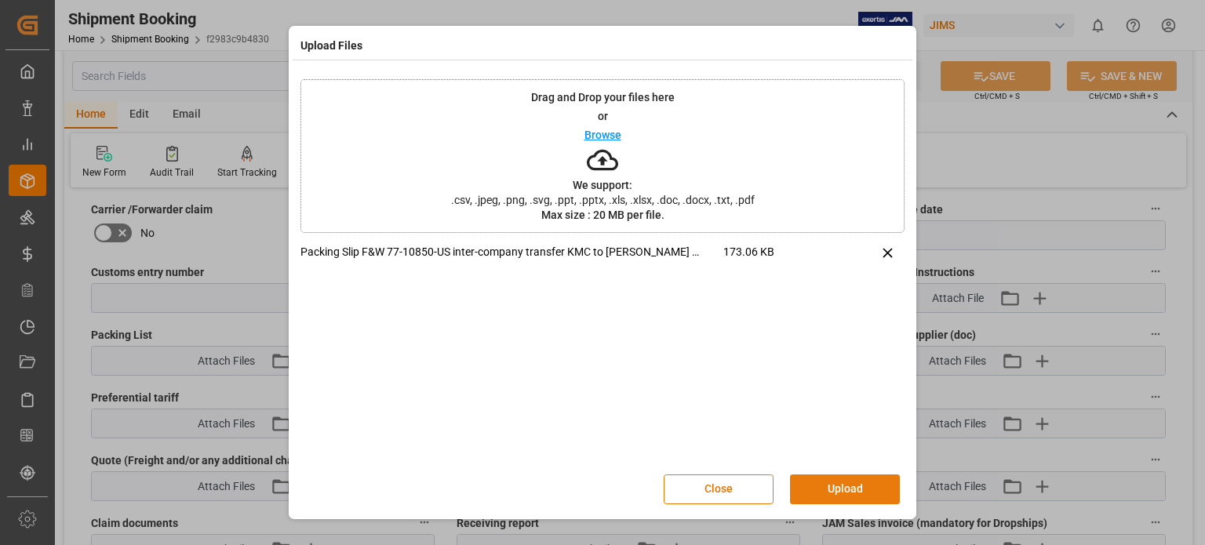
click at [834, 491] on button "Upload" at bounding box center [845, 490] width 110 height 30
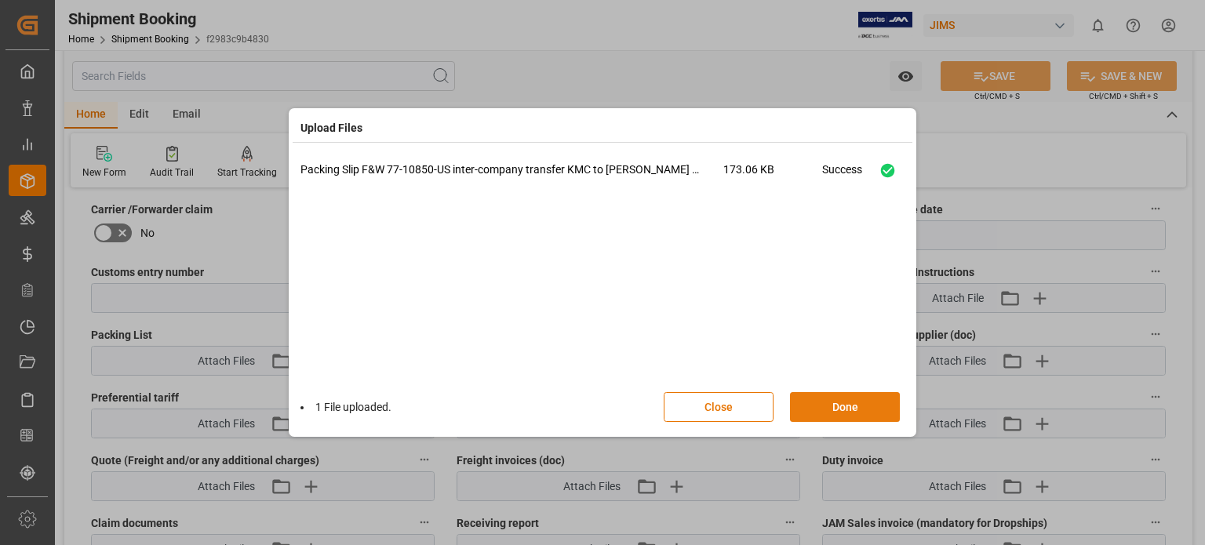
click at [842, 401] on button "Done" at bounding box center [845, 407] width 110 height 30
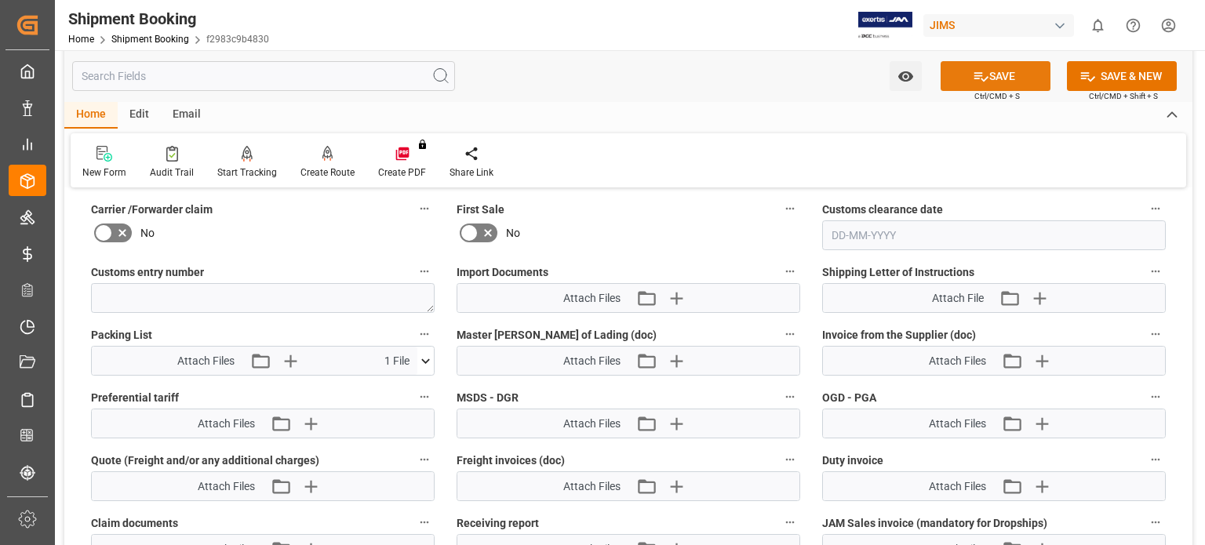
click at [994, 75] on button "SAVE" at bounding box center [996, 76] width 110 height 30
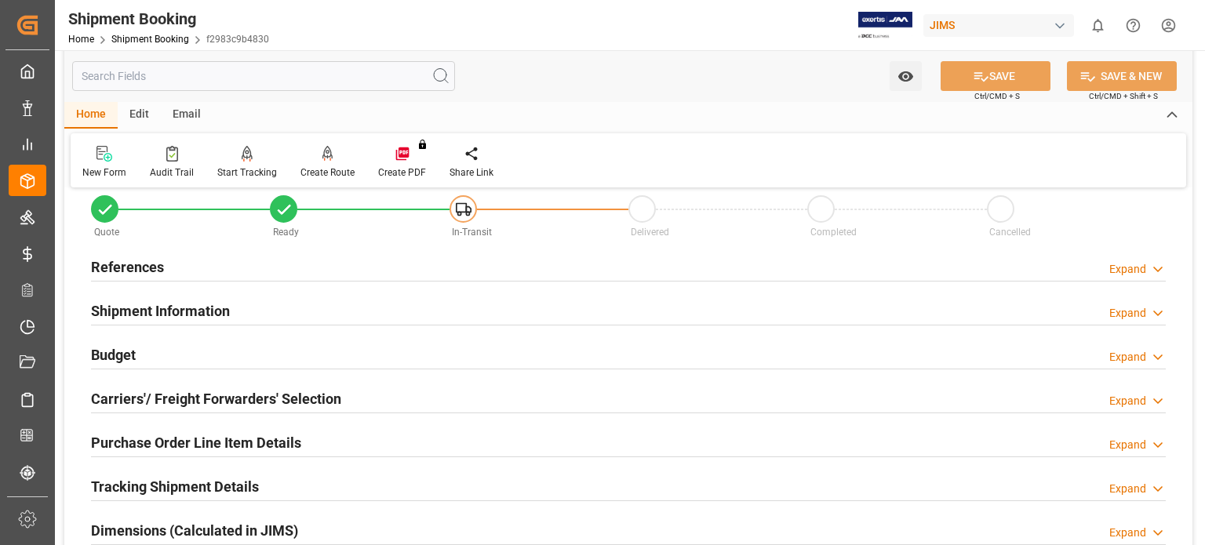
scroll to position [0, 0]
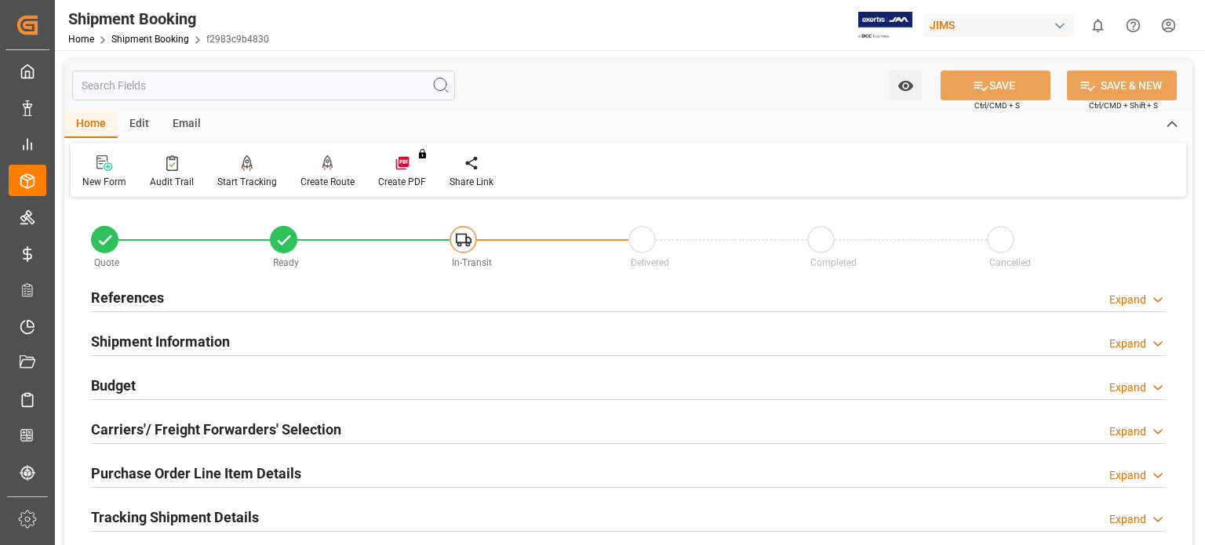
click at [850, 107] on div "Watch Option SAVE Ctrl/CMD + S SAVE & NEW Ctrl/CMD + Shift + S" at bounding box center [628, 86] width 1128 height 52
click at [89, 40] on link "Home" at bounding box center [81, 39] width 26 height 11
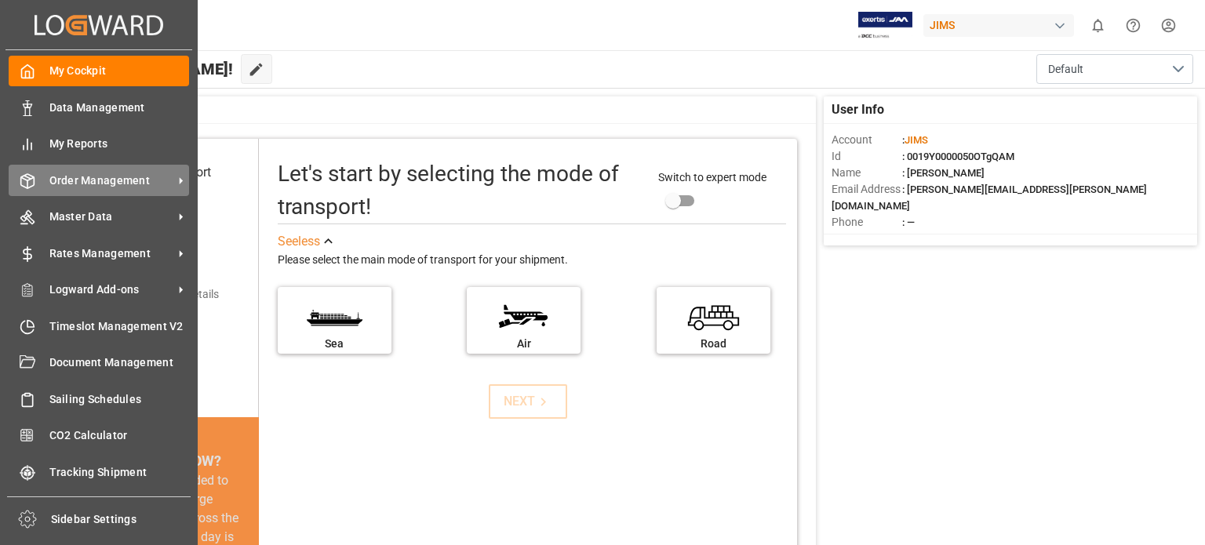
click at [31, 180] on icon at bounding box center [28, 181] width 16 height 16
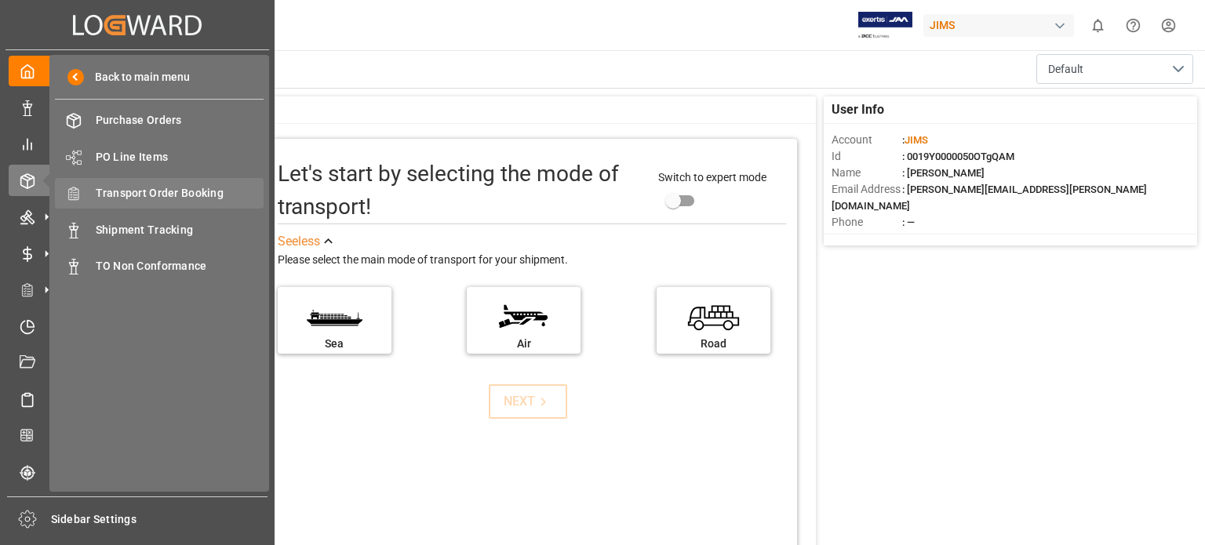
click at [171, 194] on span "Transport Order Booking" at bounding box center [180, 193] width 169 height 16
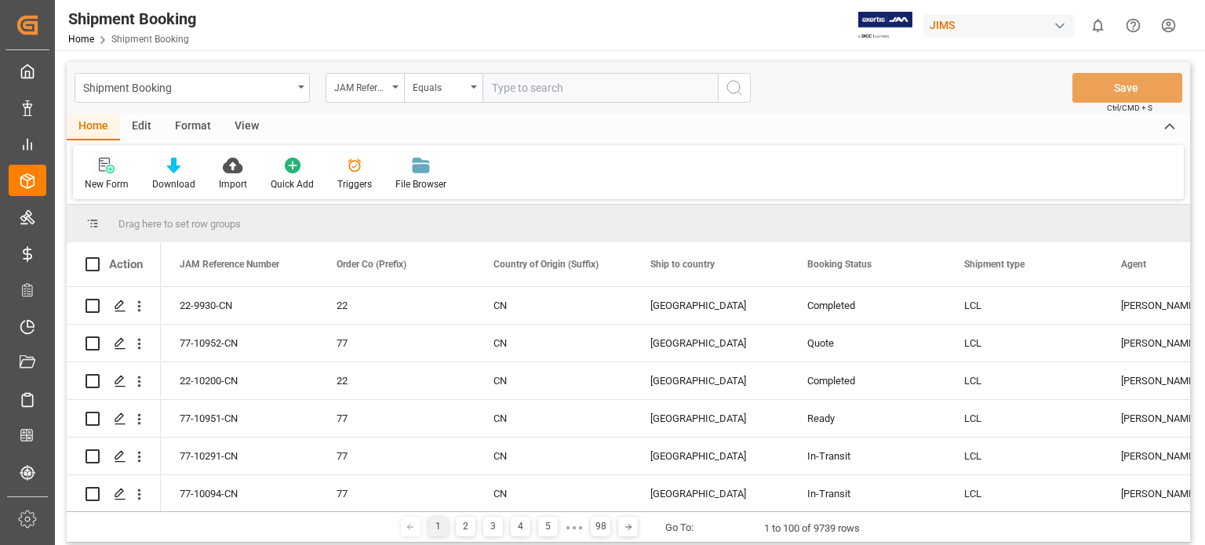
click at [107, 166] on icon at bounding box center [110, 169] width 9 height 9
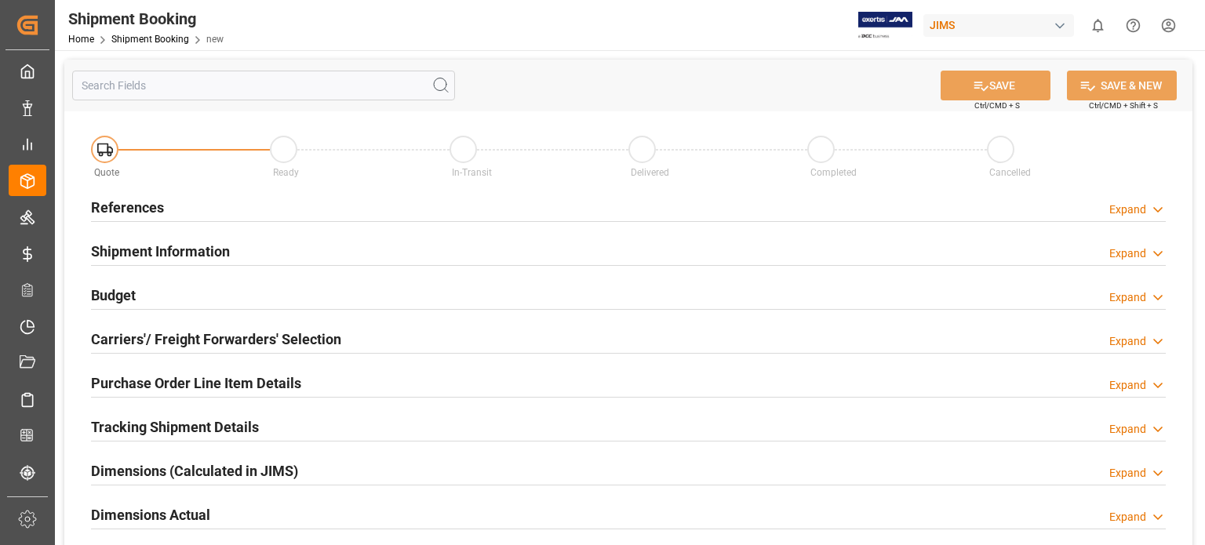
click at [151, 217] on h2 "References" at bounding box center [127, 207] width 73 height 21
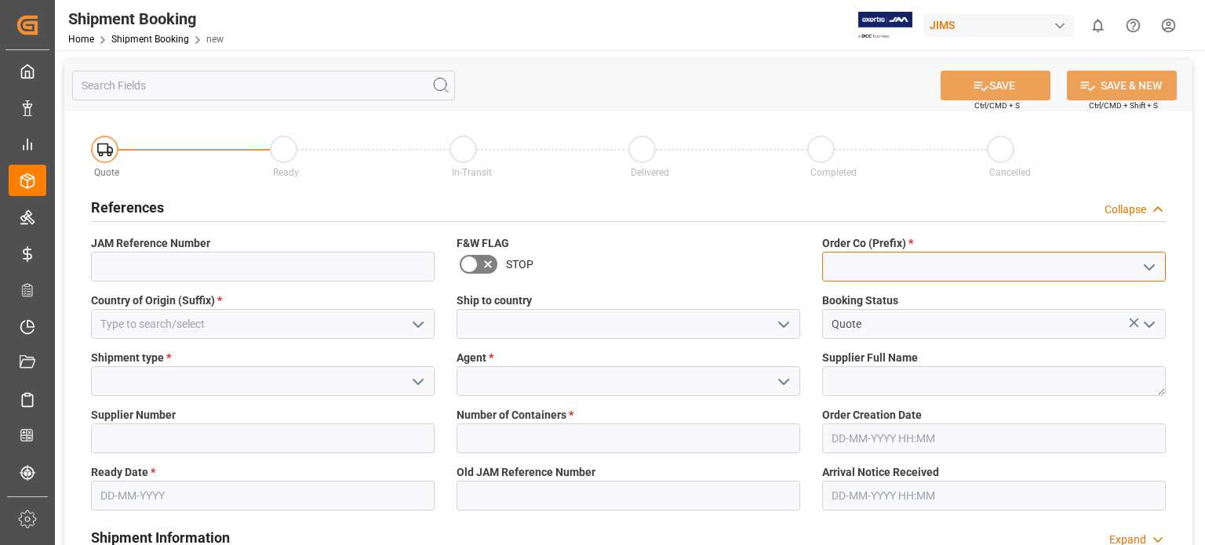
click at [844, 260] on input at bounding box center [994, 267] width 344 height 30
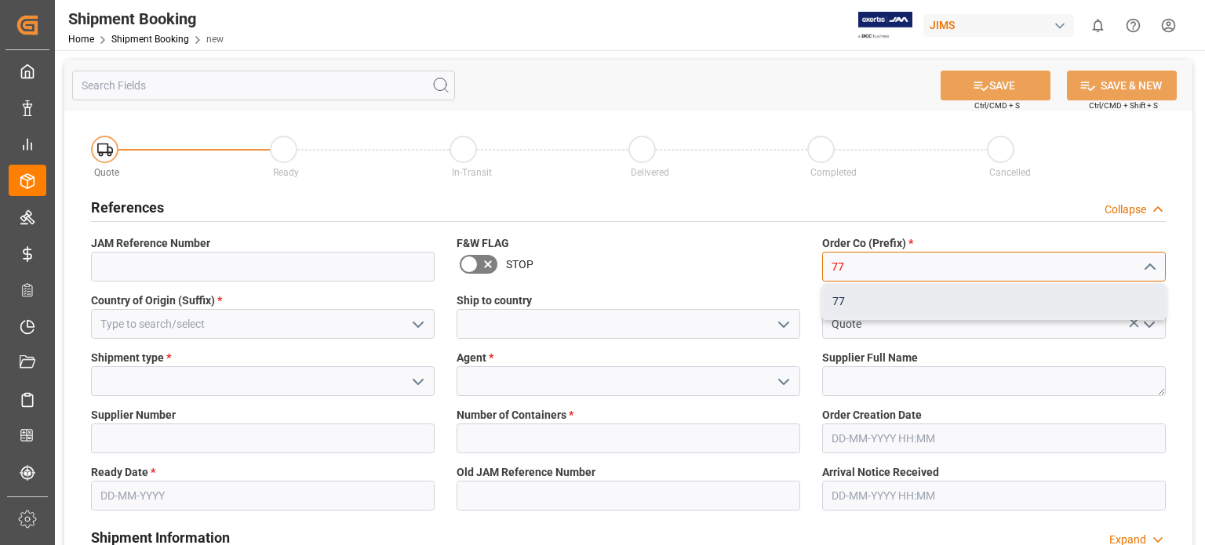
click at [858, 303] on div "77" at bounding box center [994, 301] width 342 height 35
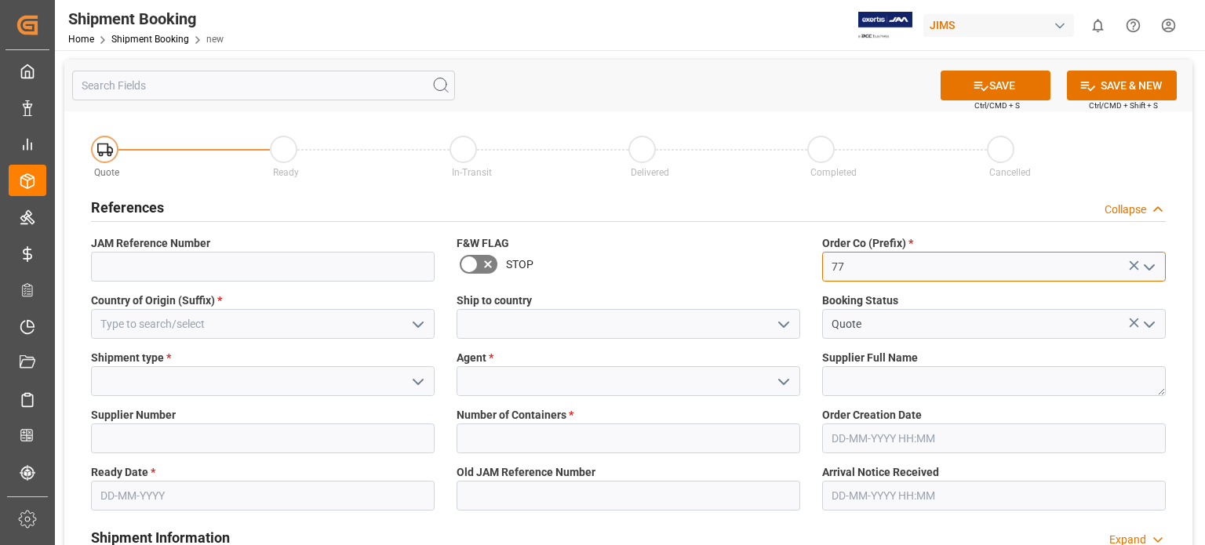
type input "77"
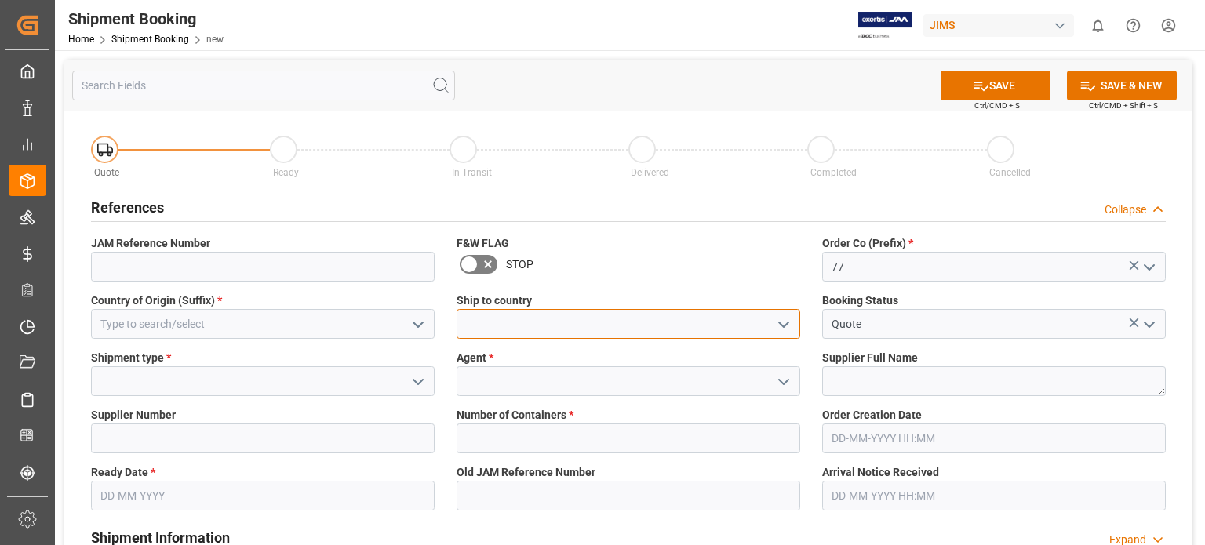
click at [522, 325] on input at bounding box center [629, 324] width 344 height 30
click at [786, 331] on icon "open menu" at bounding box center [783, 324] width 19 height 19
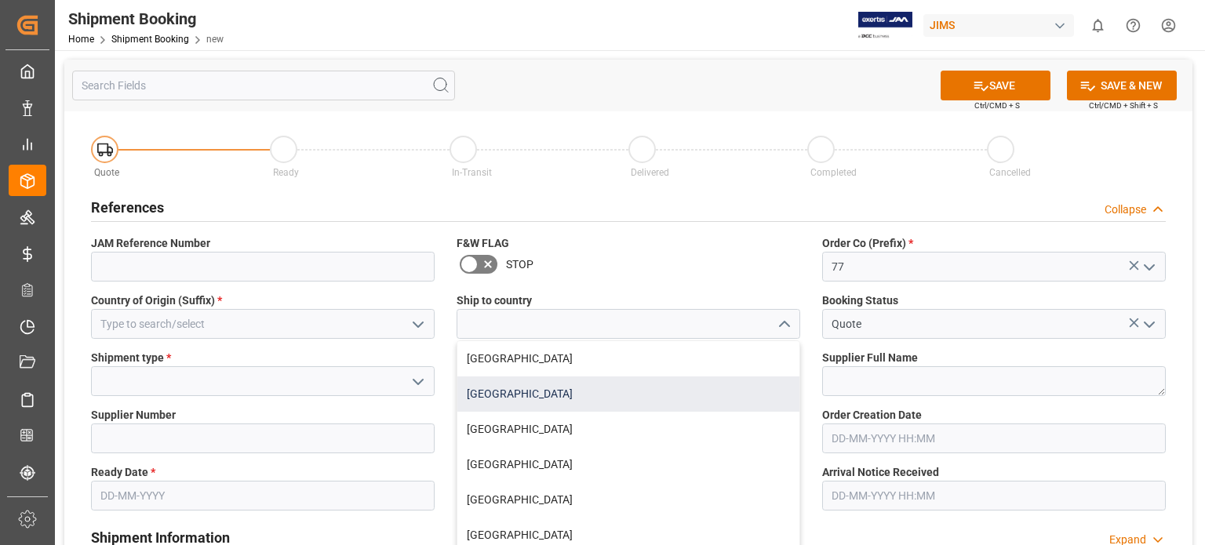
click at [549, 398] on div "[GEOGRAPHIC_DATA]" at bounding box center [628, 394] width 342 height 35
type input "[GEOGRAPHIC_DATA]"
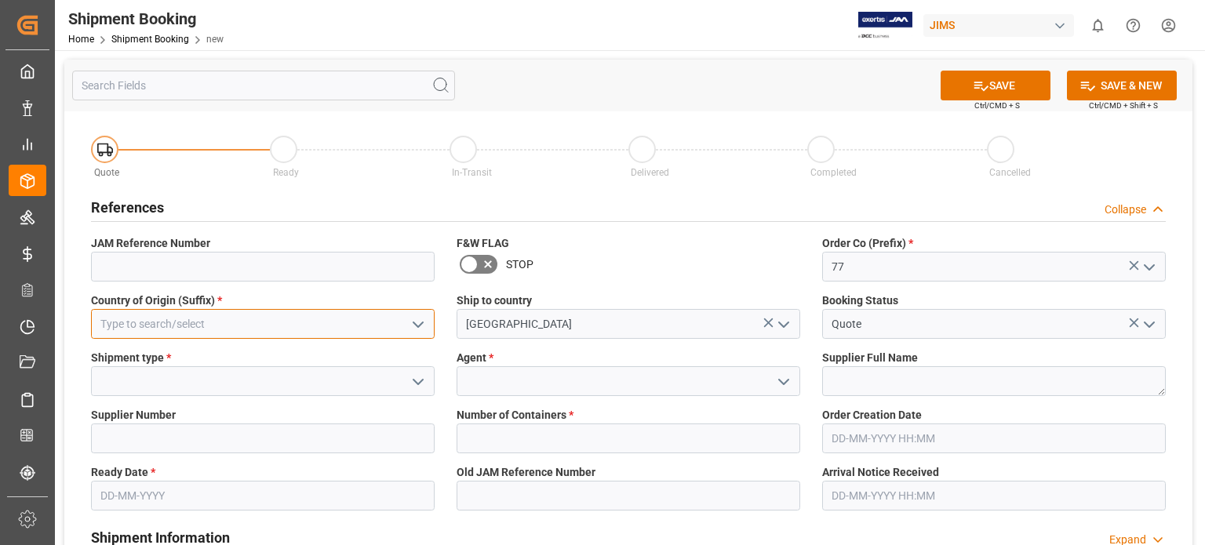
click at [192, 329] on input at bounding box center [263, 324] width 344 height 30
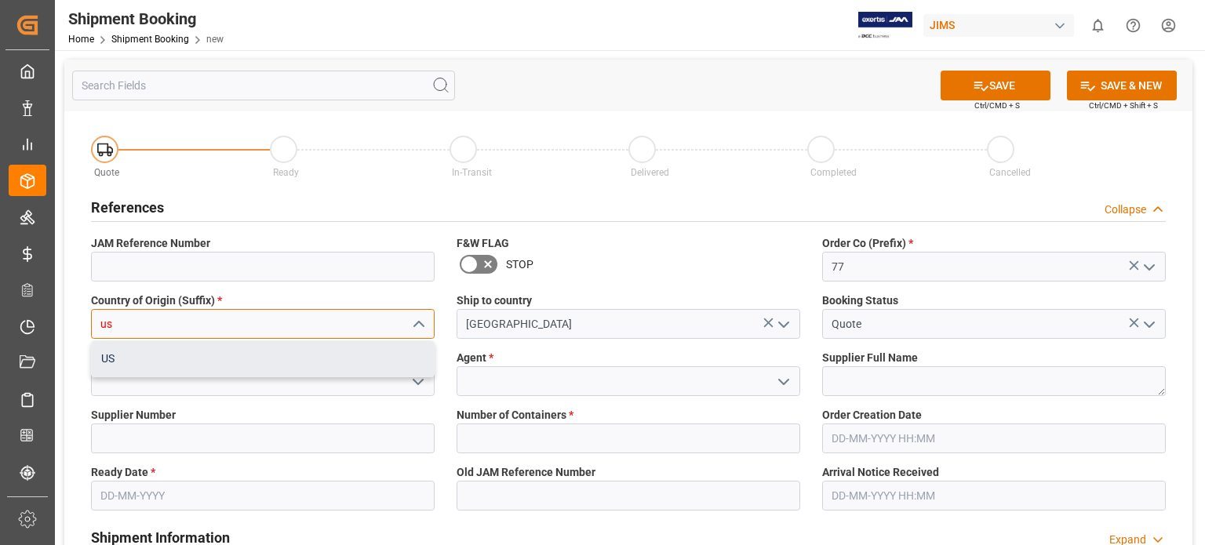
click at [201, 369] on div "US" at bounding box center [263, 358] width 342 height 35
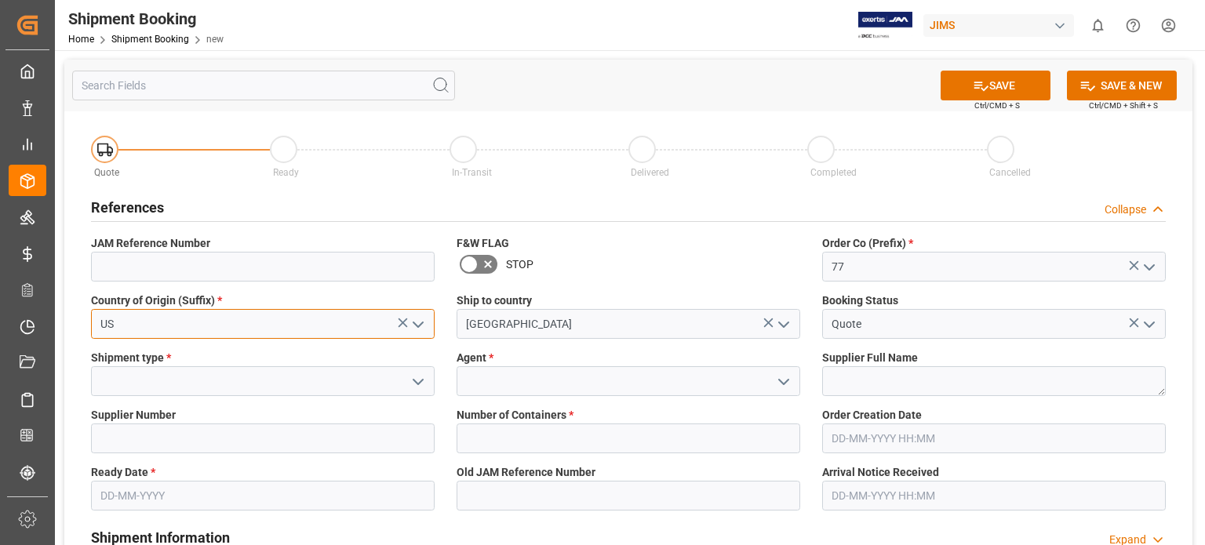
type input "US"
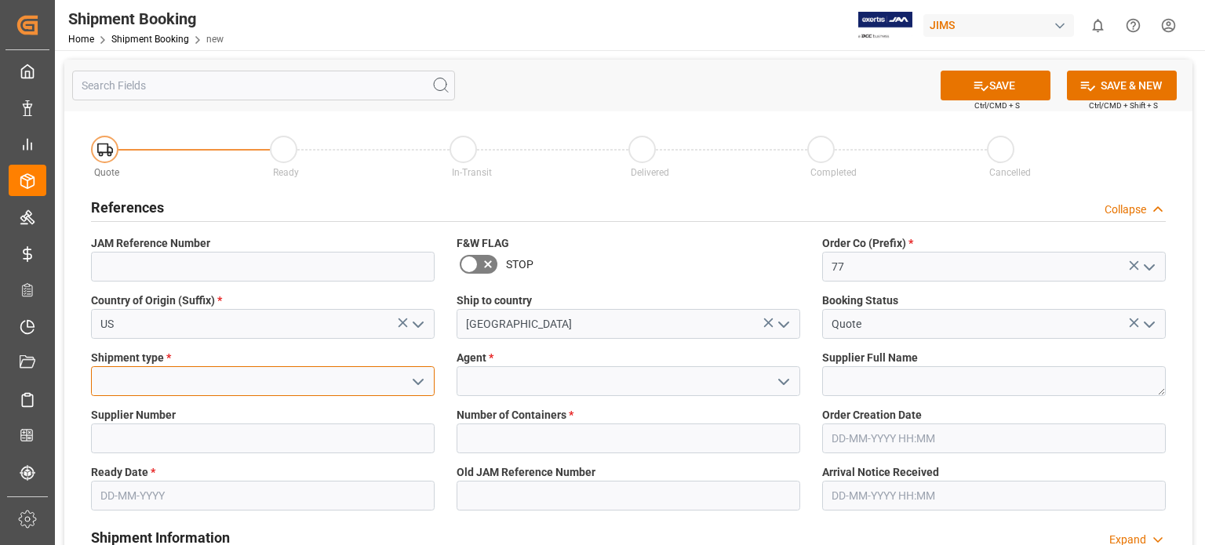
click at [204, 380] on input at bounding box center [263, 381] width 344 height 30
click at [414, 381] on icon "open menu" at bounding box center [418, 382] width 19 height 19
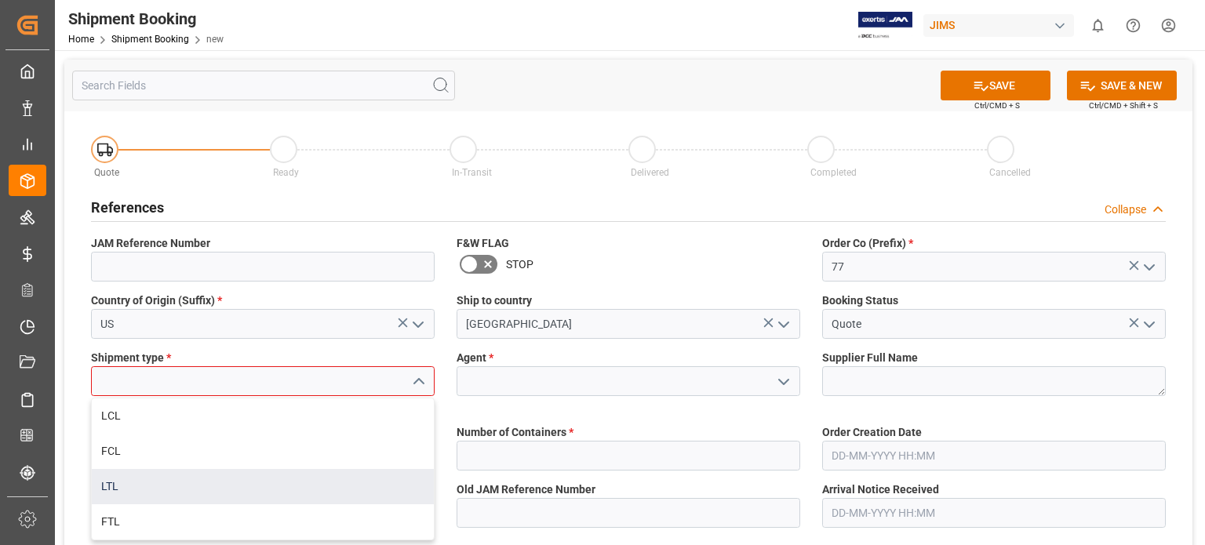
click at [288, 475] on div "LTL" at bounding box center [263, 486] width 342 height 35
type input "LTL"
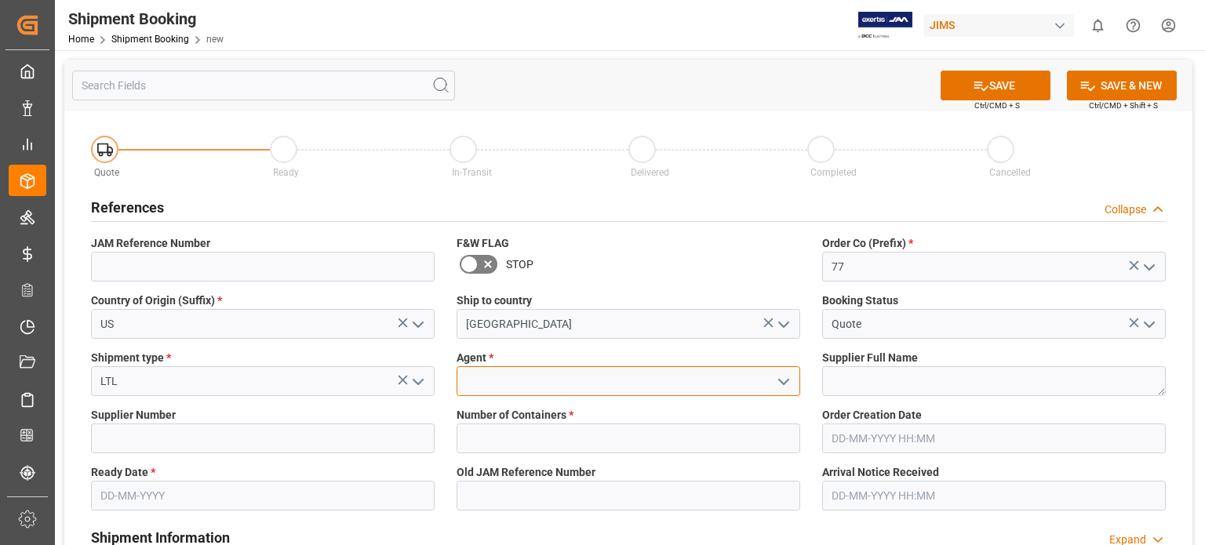
drag, startPoint x: 502, startPoint y: 385, endPoint x: 544, endPoint y: 385, distance: 41.6
click at [505, 385] on input at bounding box center [629, 381] width 344 height 30
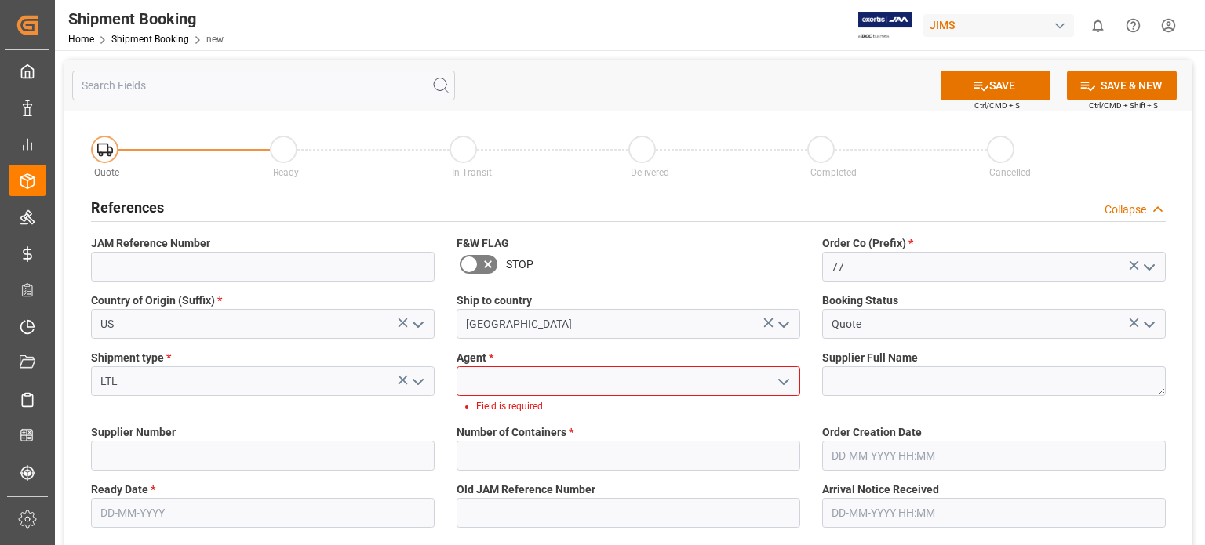
click at [788, 384] on icon "open menu" at bounding box center [783, 382] width 19 height 19
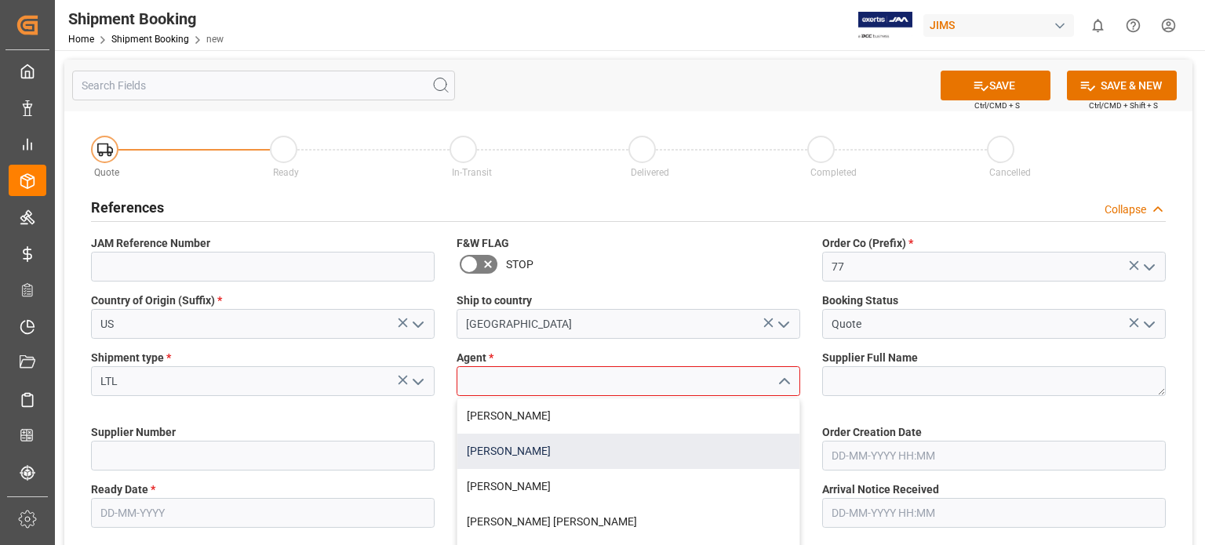
scroll to position [130, 0]
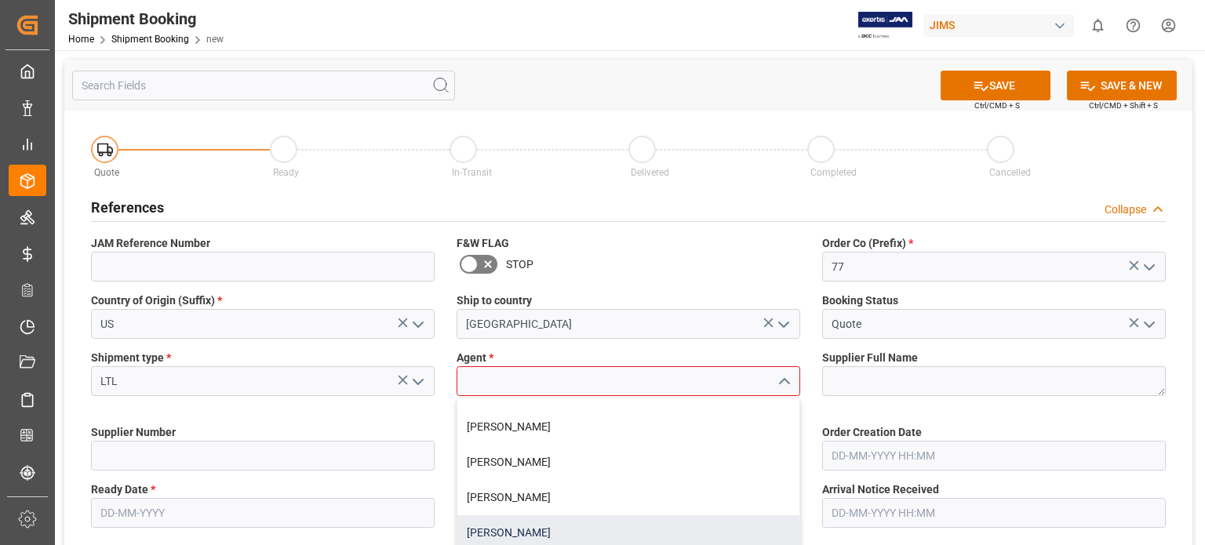
click at [509, 532] on div "[PERSON_NAME]" at bounding box center [628, 532] width 342 height 35
type input "[PERSON_NAME]"
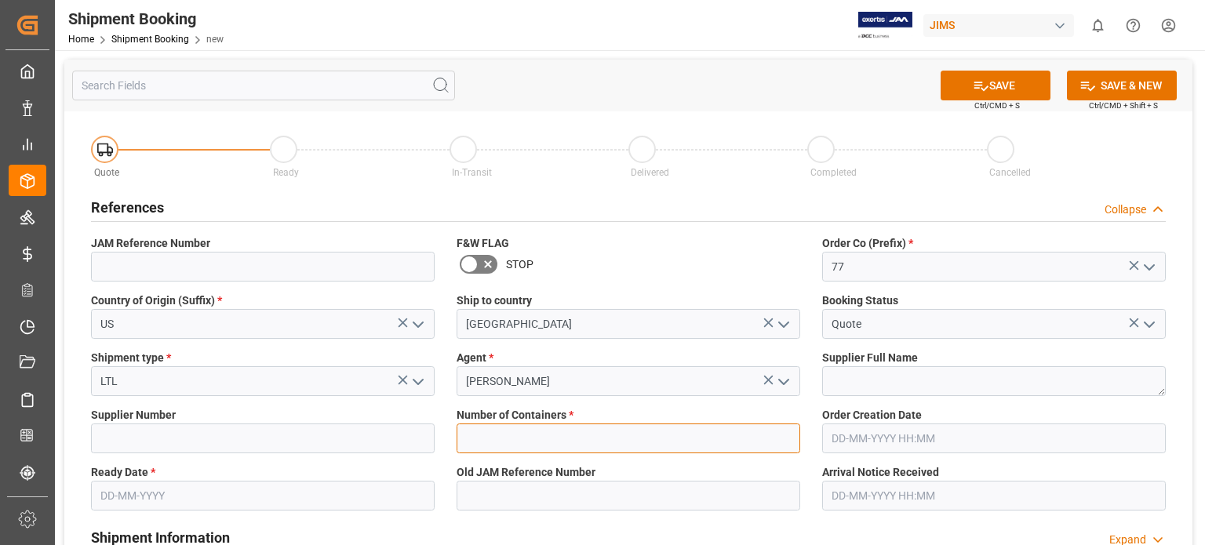
click at [541, 427] on input "text" at bounding box center [629, 439] width 344 height 30
type input "0"
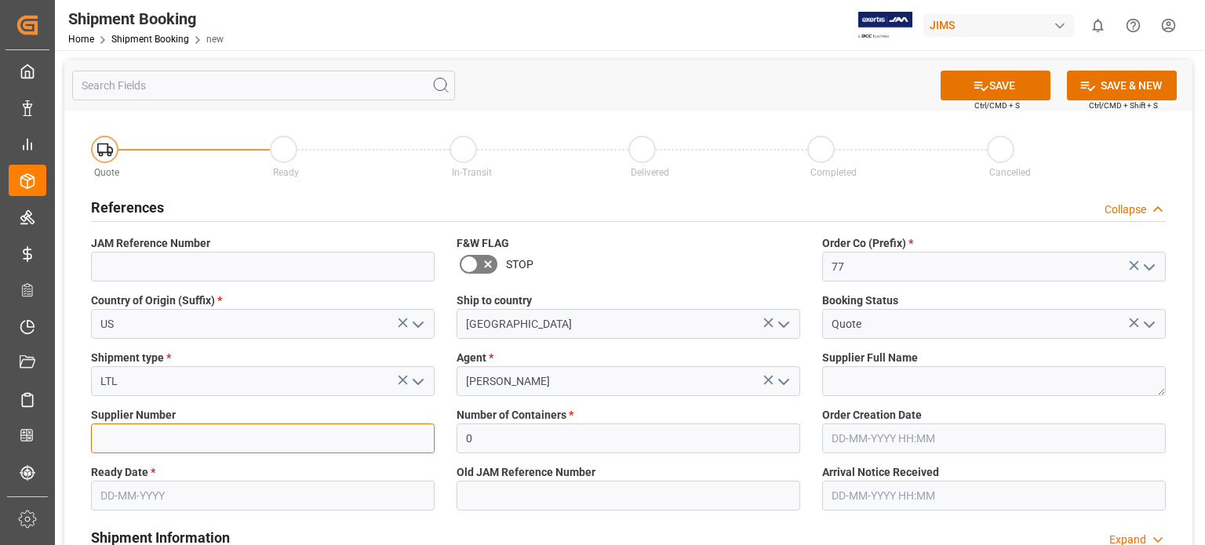
click at [147, 444] on input at bounding box center [263, 439] width 344 height 30
paste input "1006059"
click at [155, 483] on input "text" at bounding box center [263, 496] width 344 height 30
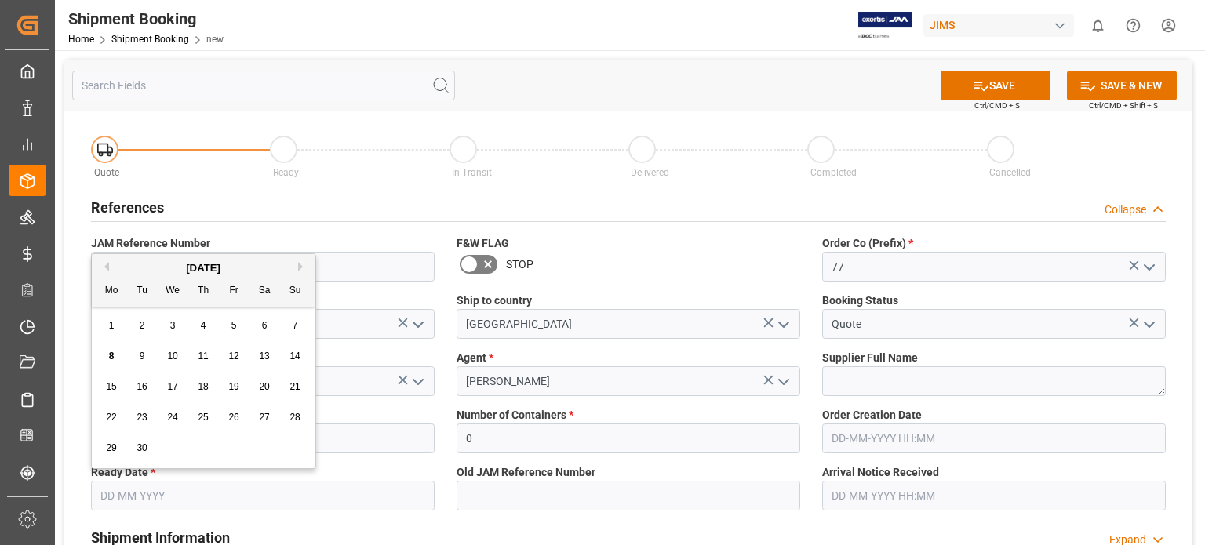
click at [373, 466] on label "Ready Date *" at bounding box center [263, 472] width 344 height 16
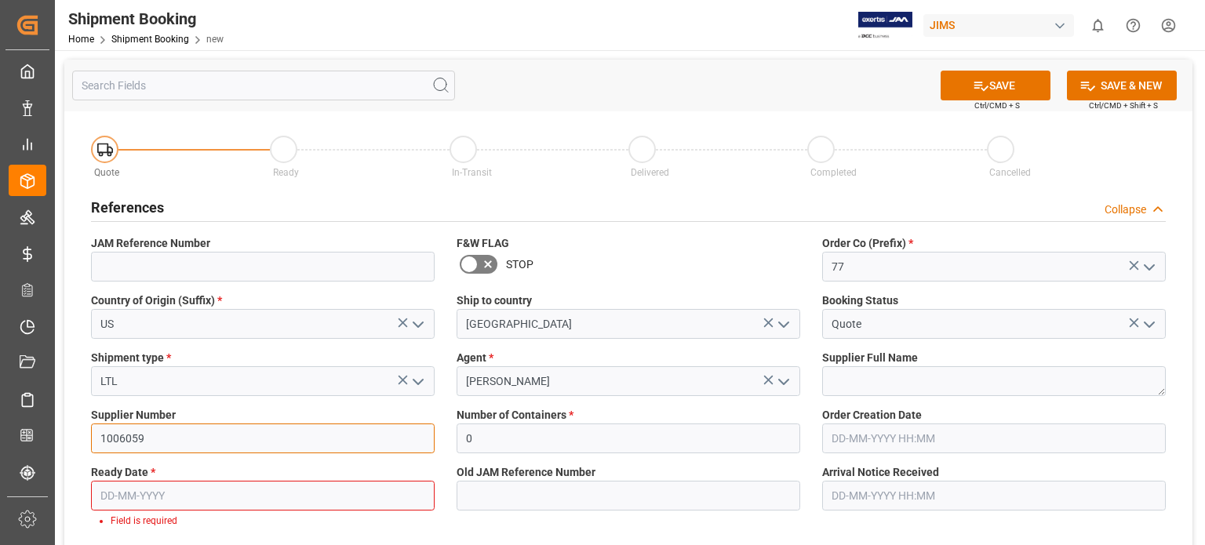
click at [296, 448] on input "1006059" at bounding box center [263, 439] width 344 height 30
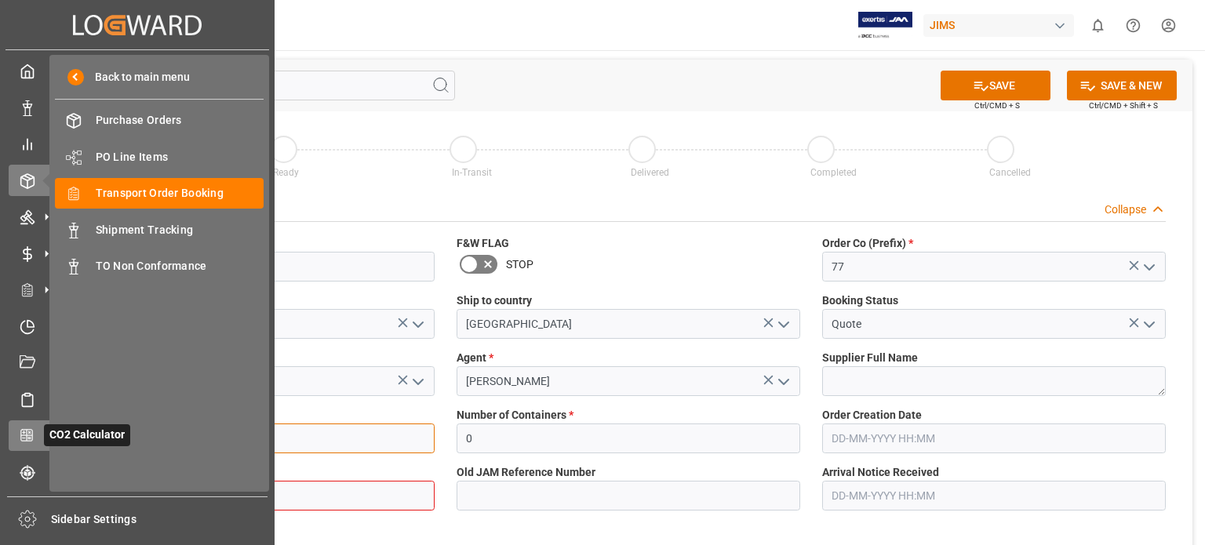
drag, startPoint x: 142, startPoint y: 439, endPoint x: 24, endPoint y: 435, distance: 117.8
click at [24, 435] on div "Created by potrace 1.15, written by [PERSON_NAME] [DATE]-[DATE] Created by potr…" at bounding box center [602, 272] width 1205 height 545
paste input "676056"
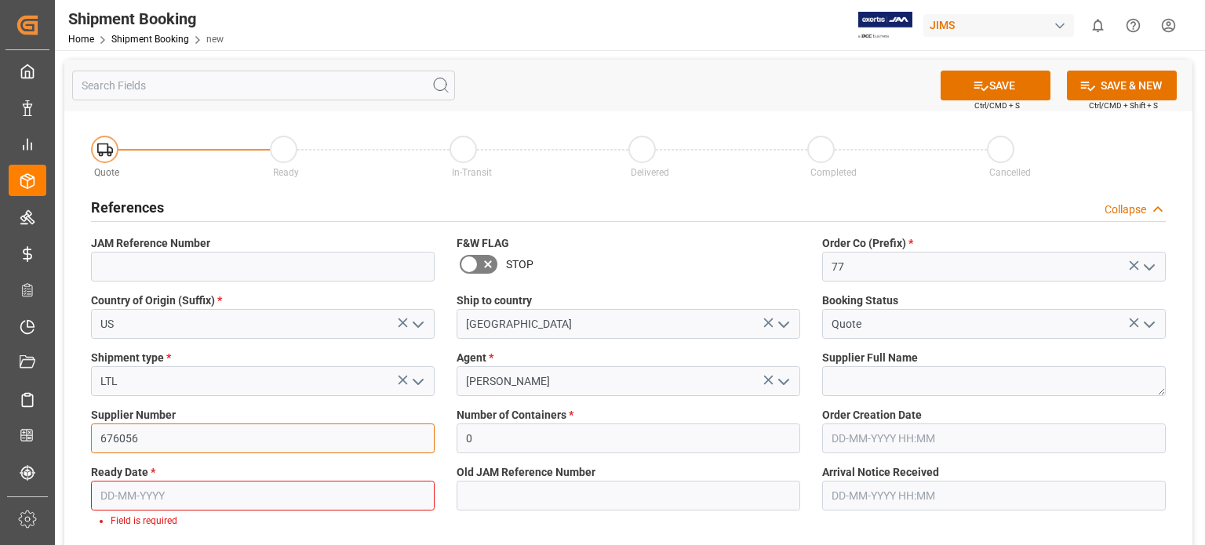
click at [160, 442] on input "676056" at bounding box center [263, 439] width 344 height 30
drag, startPoint x: 147, startPoint y: 442, endPoint x: 31, endPoint y: 442, distance: 116.1
click at [31, 442] on div "Created by potrace 1.15, written by [PERSON_NAME] [DATE]-[DATE] Created by potr…" at bounding box center [602, 272] width 1205 height 545
type input "676056"
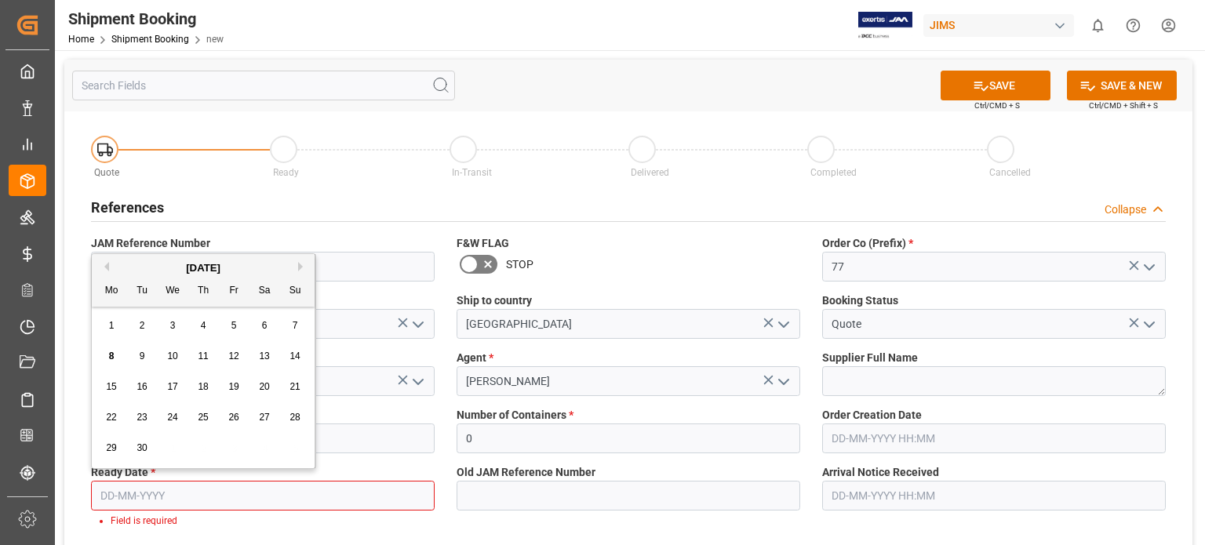
click at [122, 498] on input "text" at bounding box center [263, 496] width 344 height 30
click at [111, 355] on span "8" at bounding box center [111, 356] width 5 height 11
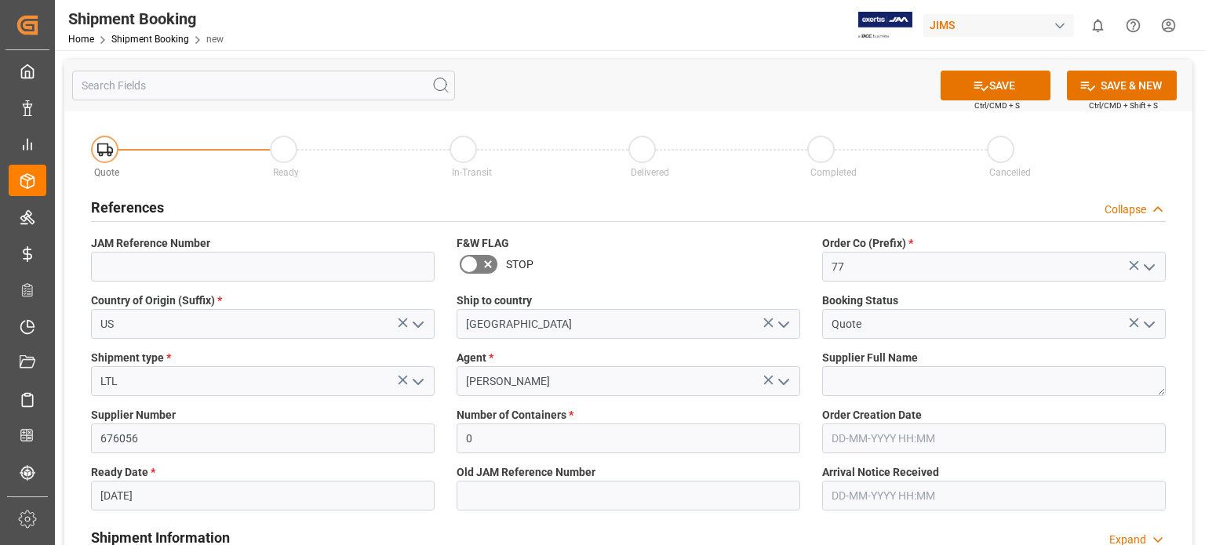
click at [138, 495] on input "08-09-2025" at bounding box center [263, 496] width 344 height 30
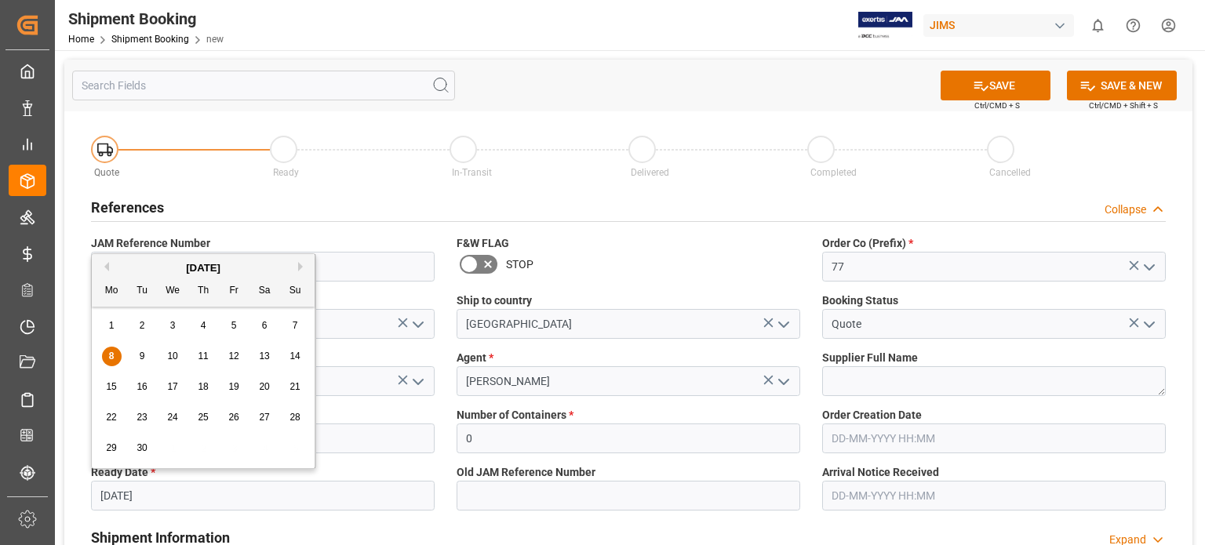
click at [271, 389] on div "20" at bounding box center [265, 387] width 20 height 19
type input "[DATE]"
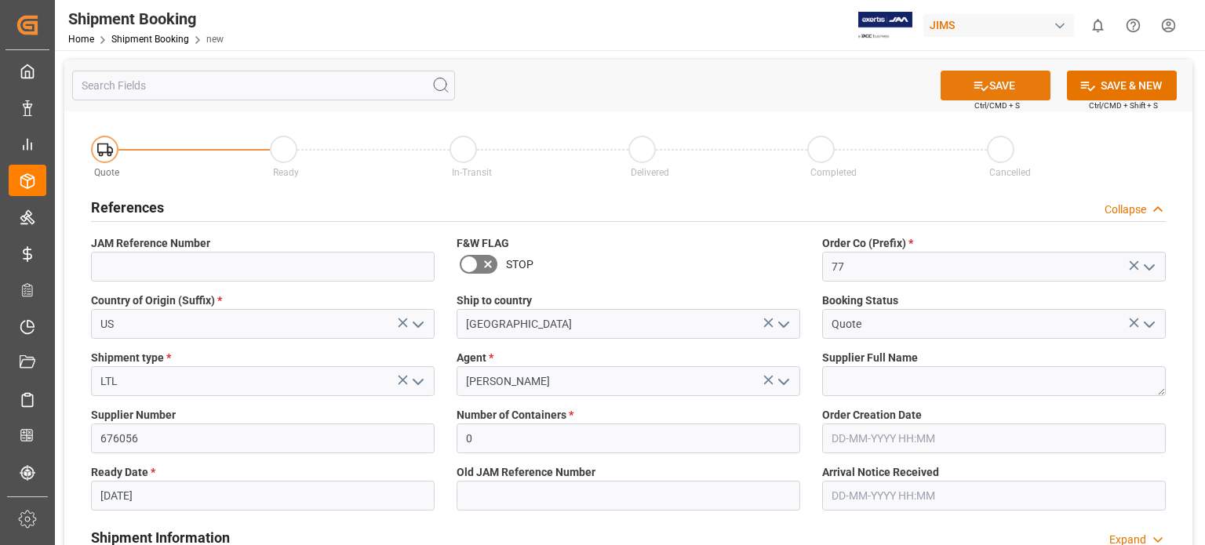
click at [995, 93] on button "SAVE" at bounding box center [996, 86] width 110 height 30
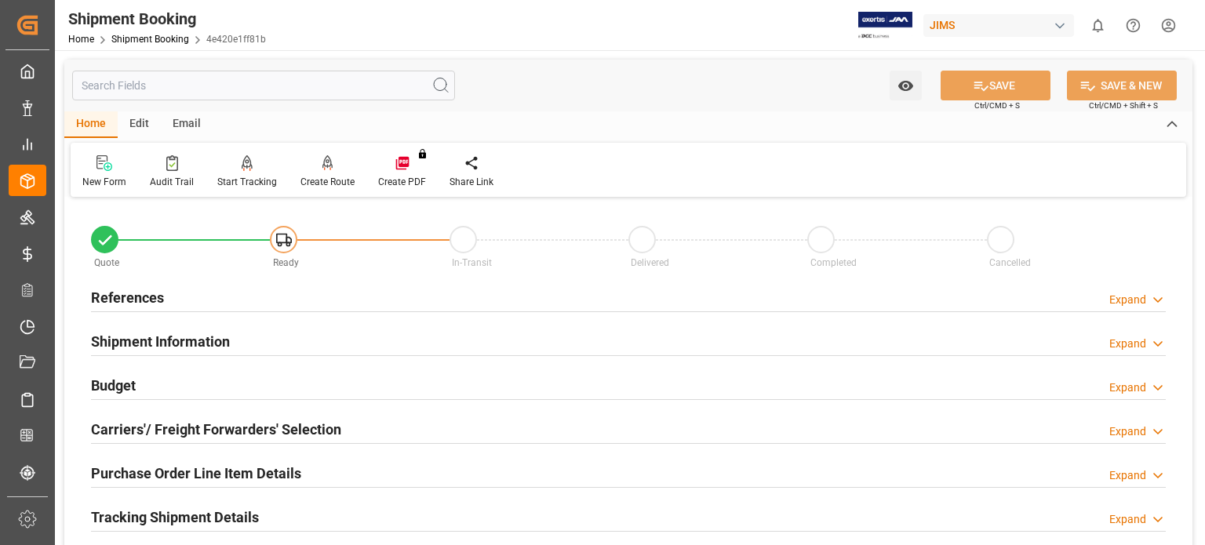
type input "0"
type input "[DATE]"
click at [129, 297] on h2 "References" at bounding box center [127, 297] width 73 height 21
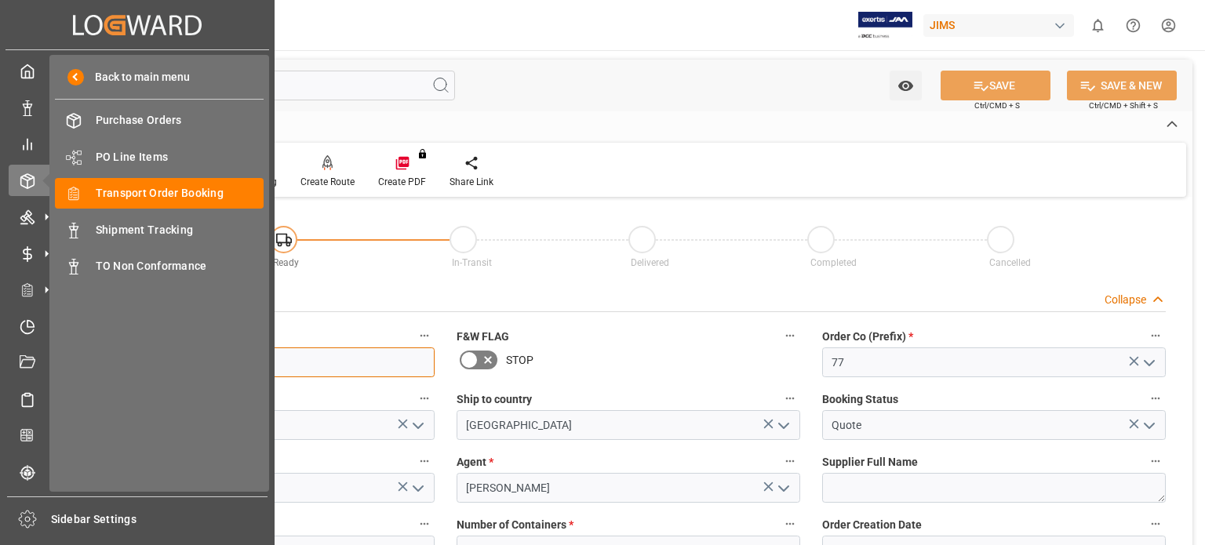
drag, startPoint x: 169, startPoint y: 365, endPoint x: 53, endPoint y: 365, distance: 116.9
click at [53, 365] on div "Created by potrace 1.15, written by [PERSON_NAME] [DATE]-[DATE] Created by potr…" at bounding box center [602, 272] width 1205 height 545
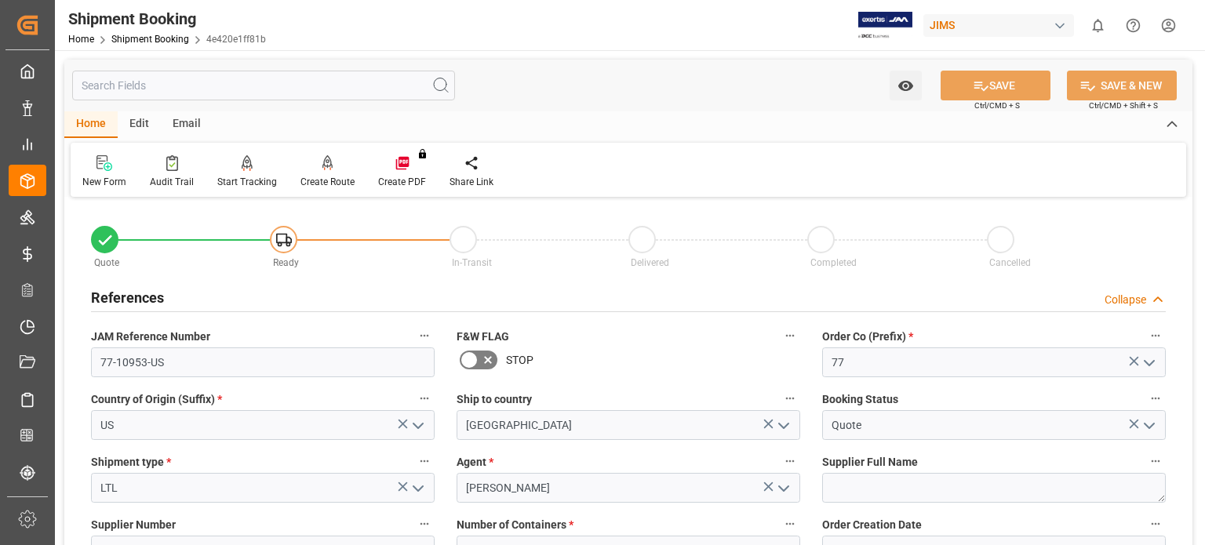
click at [574, 286] on div "References Collapse" at bounding box center [628, 297] width 1075 height 30
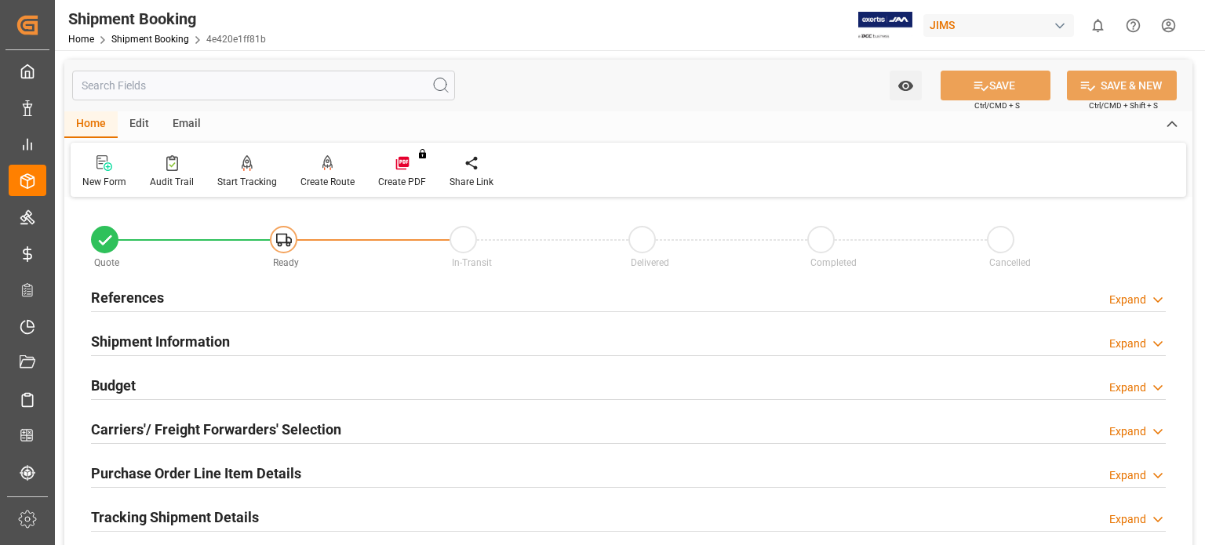
click at [118, 295] on h2 "References" at bounding box center [127, 297] width 73 height 21
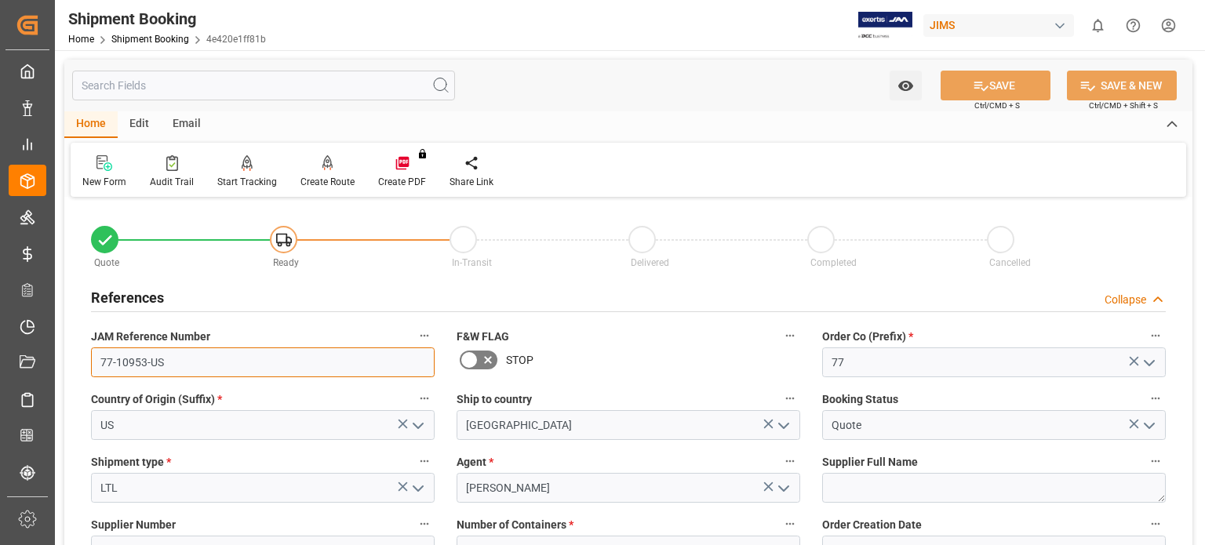
click at [164, 359] on input "77-10953-US" at bounding box center [263, 363] width 344 height 30
drag, startPoint x: 173, startPoint y: 362, endPoint x: 88, endPoint y: 363, distance: 85.5
click at [88, 363] on div "JAM Reference Number 77-10953-US" at bounding box center [263, 351] width 366 height 63
click at [195, 370] on input "77-10953-US" at bounding box center [263, 363] width 344 height 30
drag, startPoint x: 175, startPoint y: 365, endPoint x: 91, endPoint y: 351, distance: 85.1
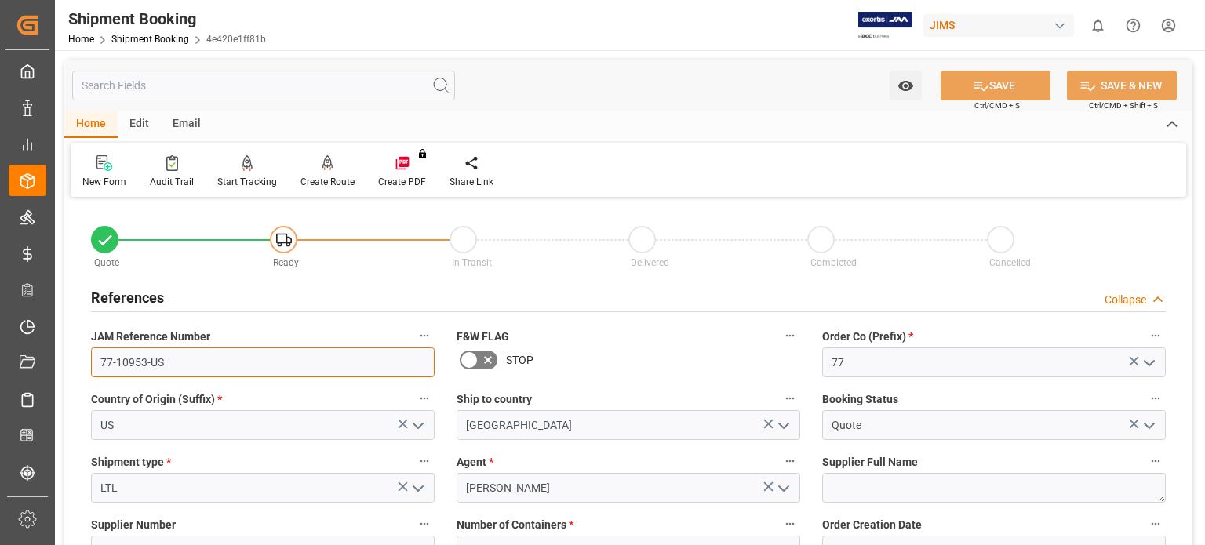
click at [91, 351] on input "77-10953-US" at bounding box center [263, 363] width 344 height 30
